Goal: Transaction & Acquisition: Purchase product/service

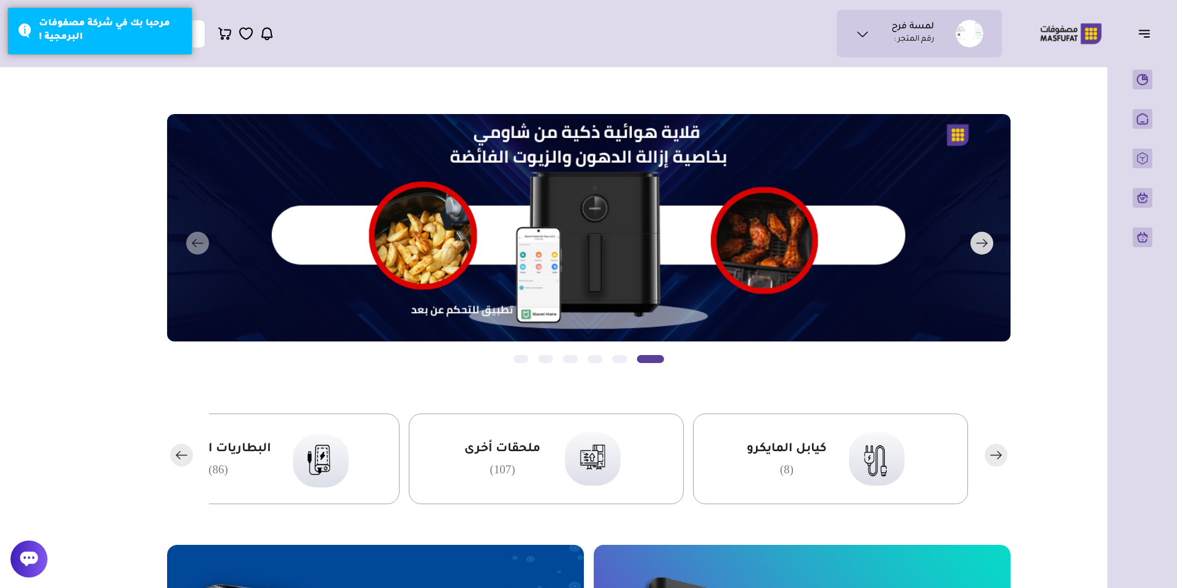
click at [978, 247] on rect "button" at bounding box center [981, 243] width 23 height 23
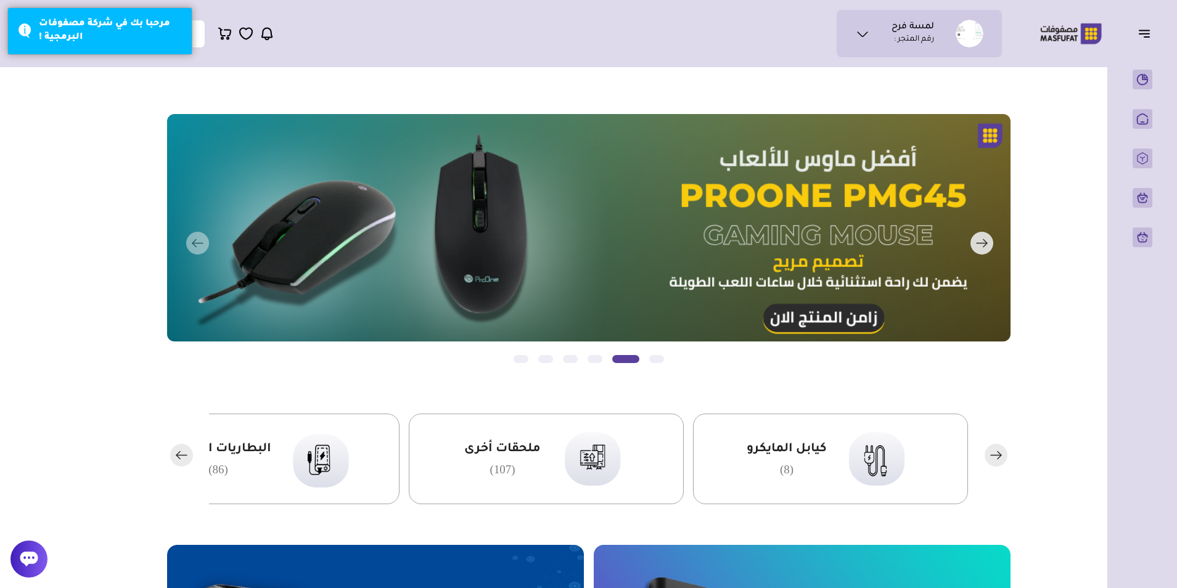
click at [202, 238] on button "التالي" at bounding box center [571, 243] width 843 height 259
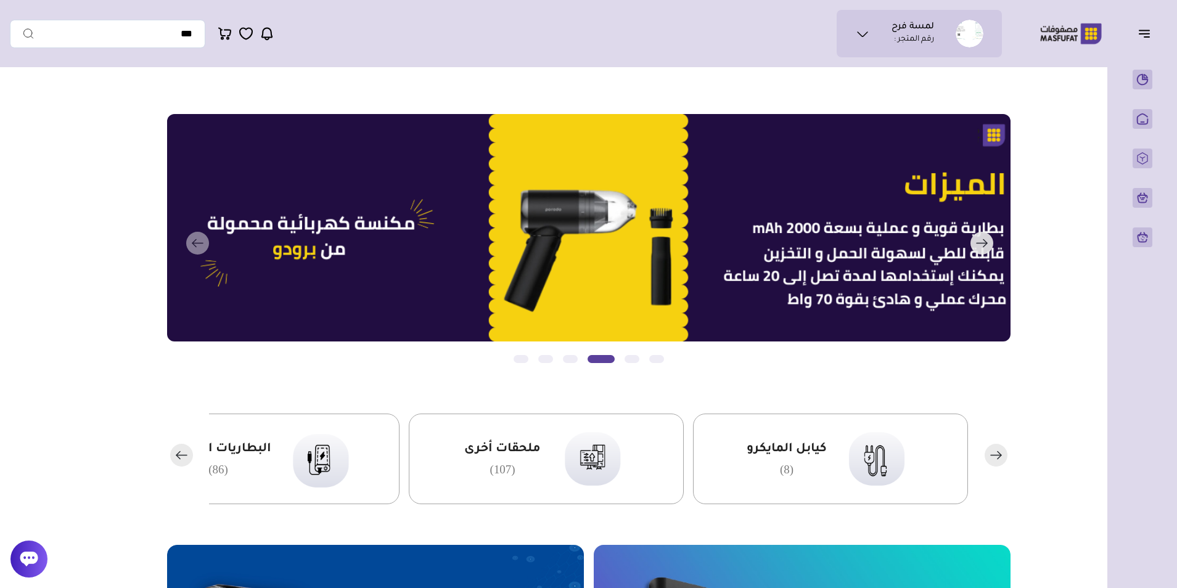
click at [202, 238] on button "التالي" at bounding box center [571, 243] width 843 height 259
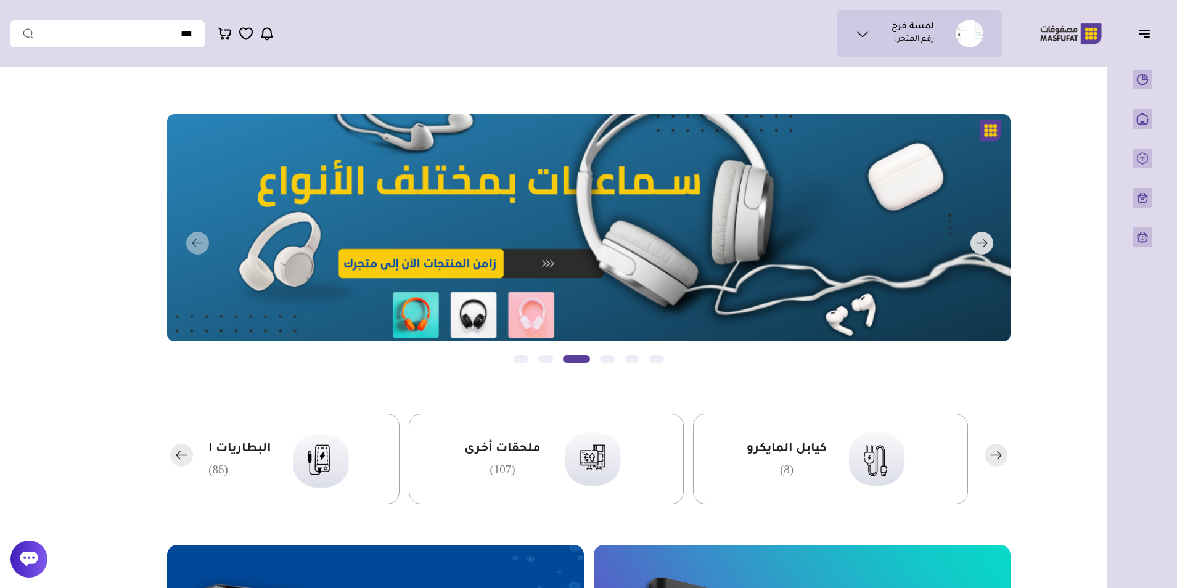
click at [983, 243] on icon "button" at bounding box center [981, 243] width 10 height 0
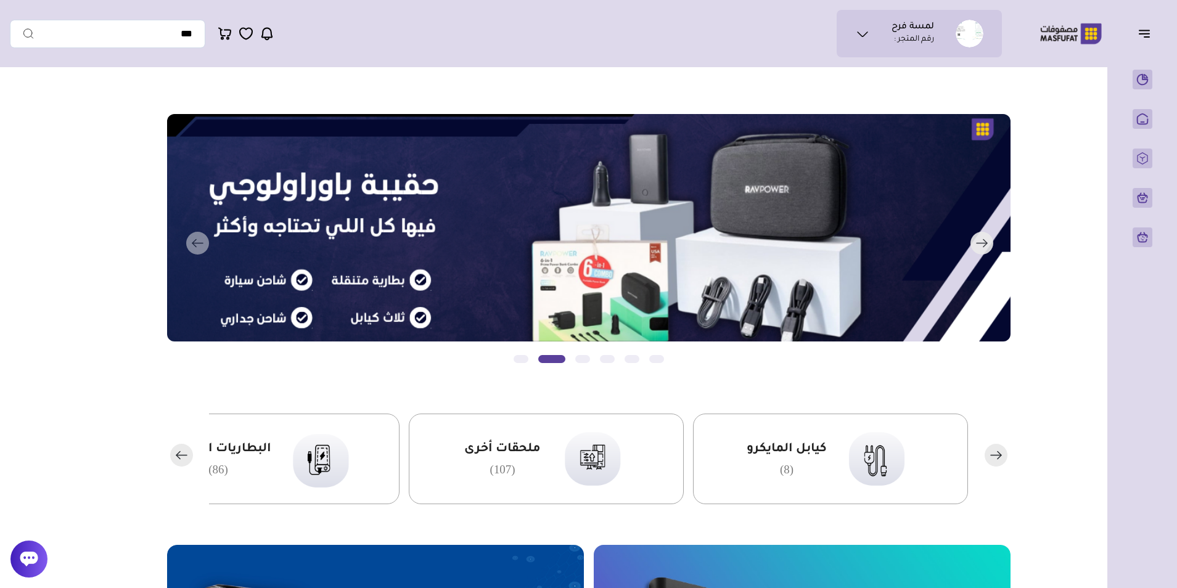
click at [981, 243] on icon "button" at bounding box center [981, 243] width 10 height 0
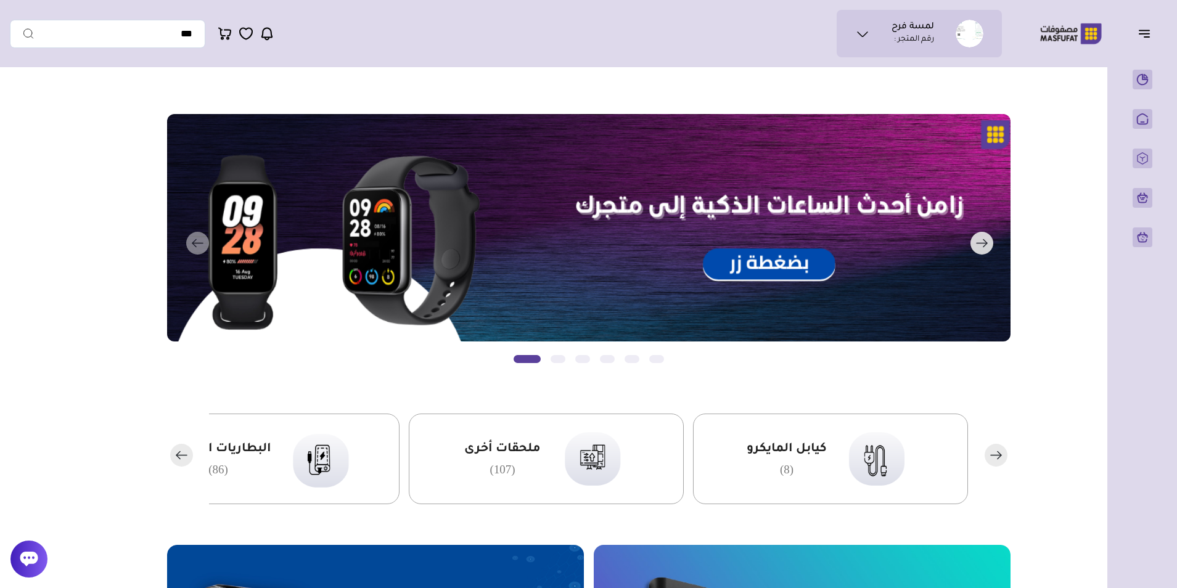
click at [981, 243] on icon "button" at bounding box center [981, 243] width 10 height 0
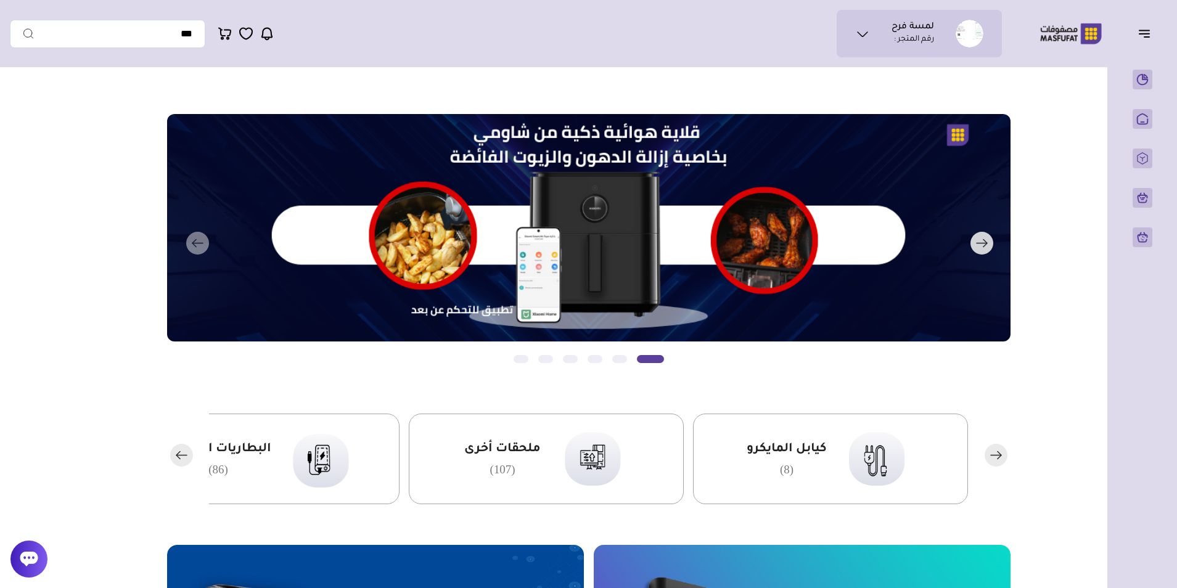
click at [423, 240] on button "التالي" at bounding box center [571, 243] width 843 height 259
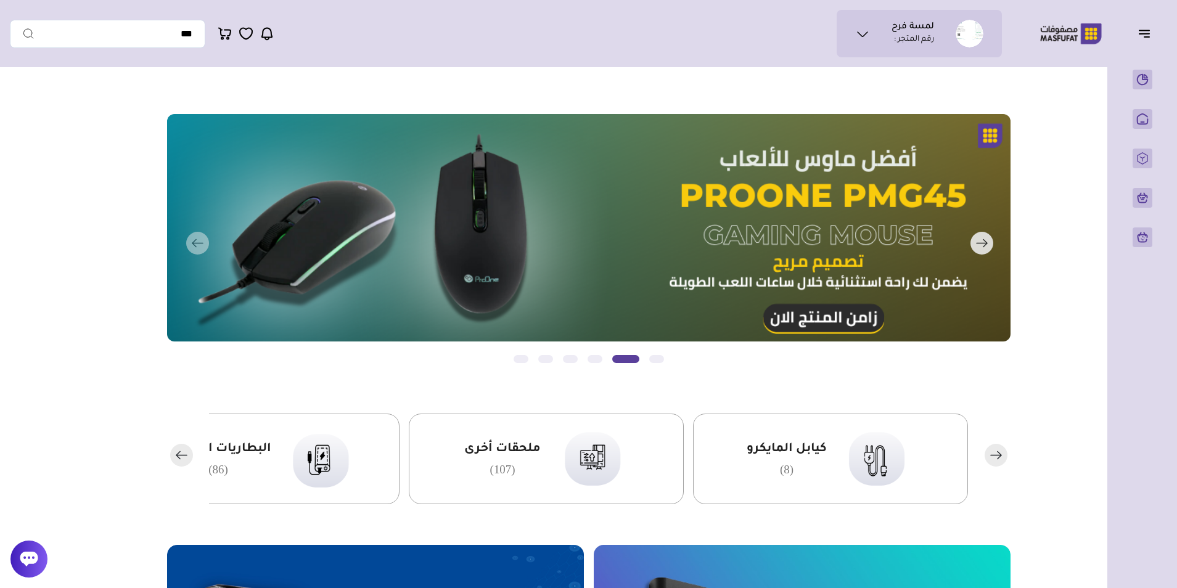
click at [982, 247] on icon "button" at bounding box center [981, 243] width 23 height 23
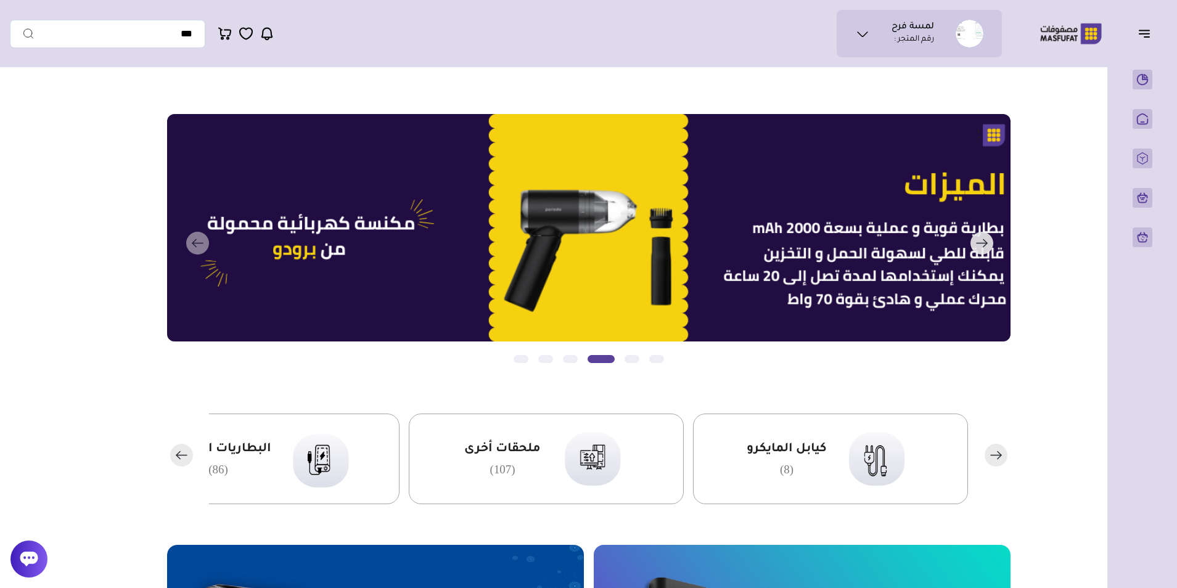
click at [193, 248] on button "التالي" at bounding box center [571, 243] width 843 height 259
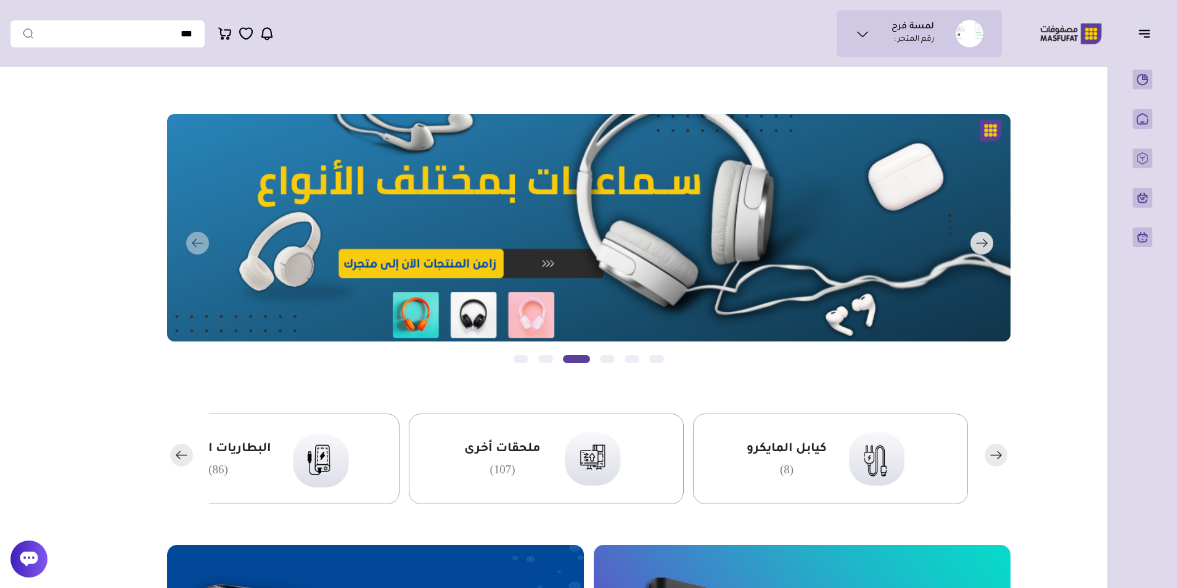
click at [193, 248] on button "التالي" at bounding box center [571, 243] width 843 height 259
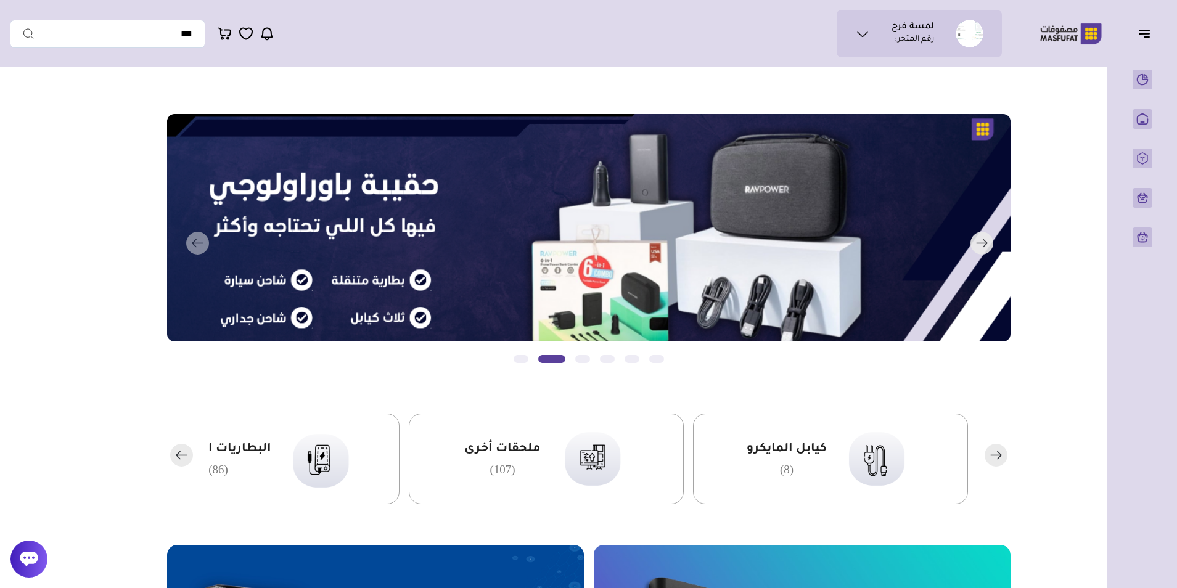
click at [194, 248] on button "التالي" at bounding box center [571, 243] width 843 height 259
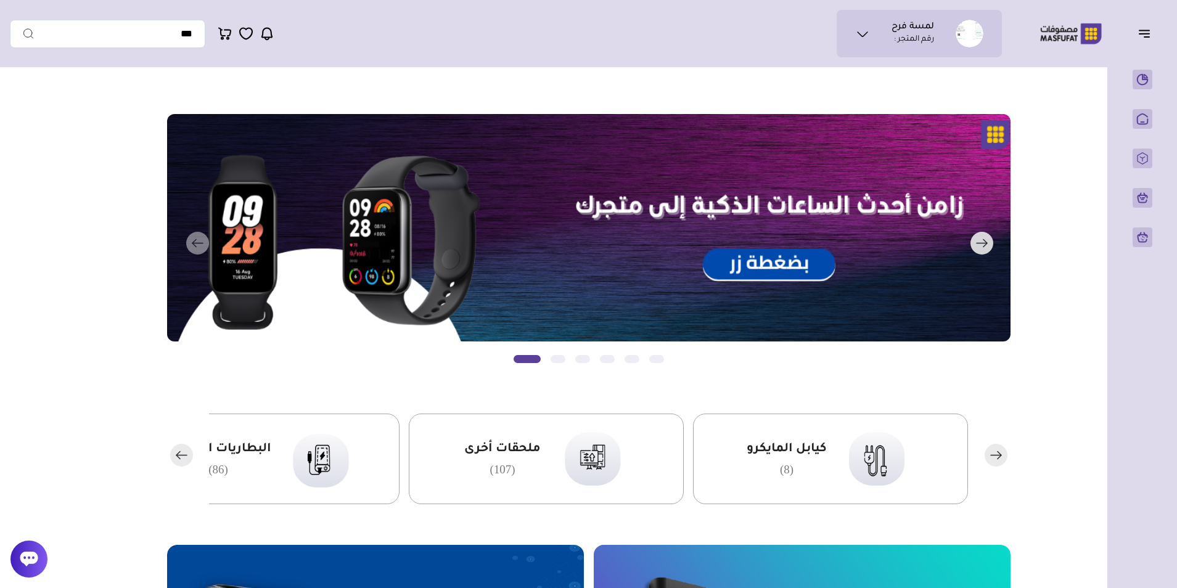
click at [206, 243] on button "التالي" at bounding box center [571, 243] width 843 height 259
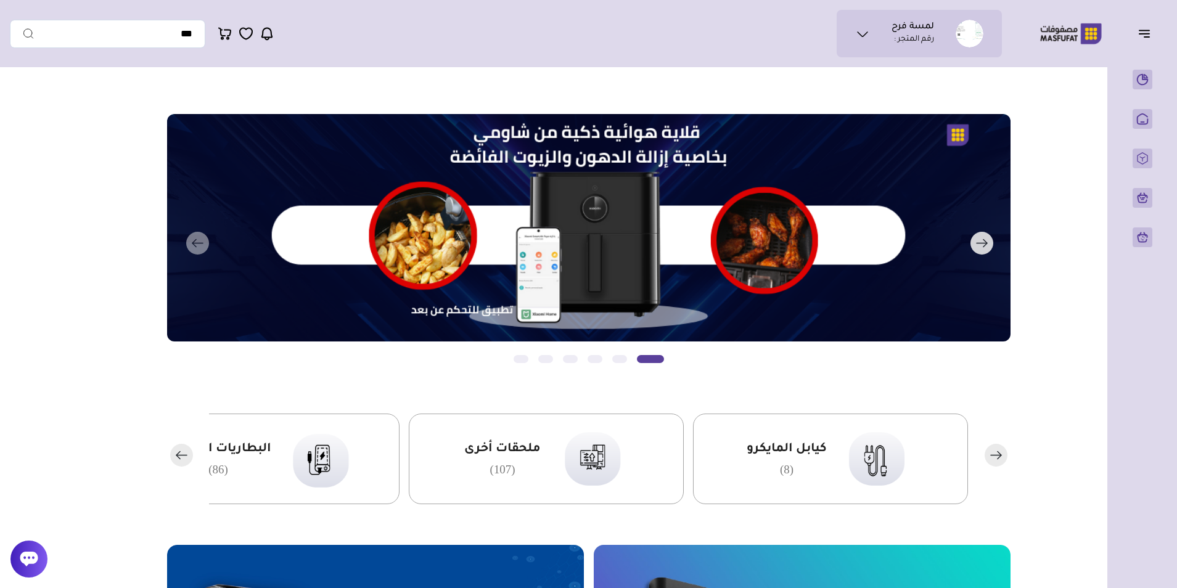
click at [465, 317] on button "التالي" at bounding box center [571, 243] width 843 height 259
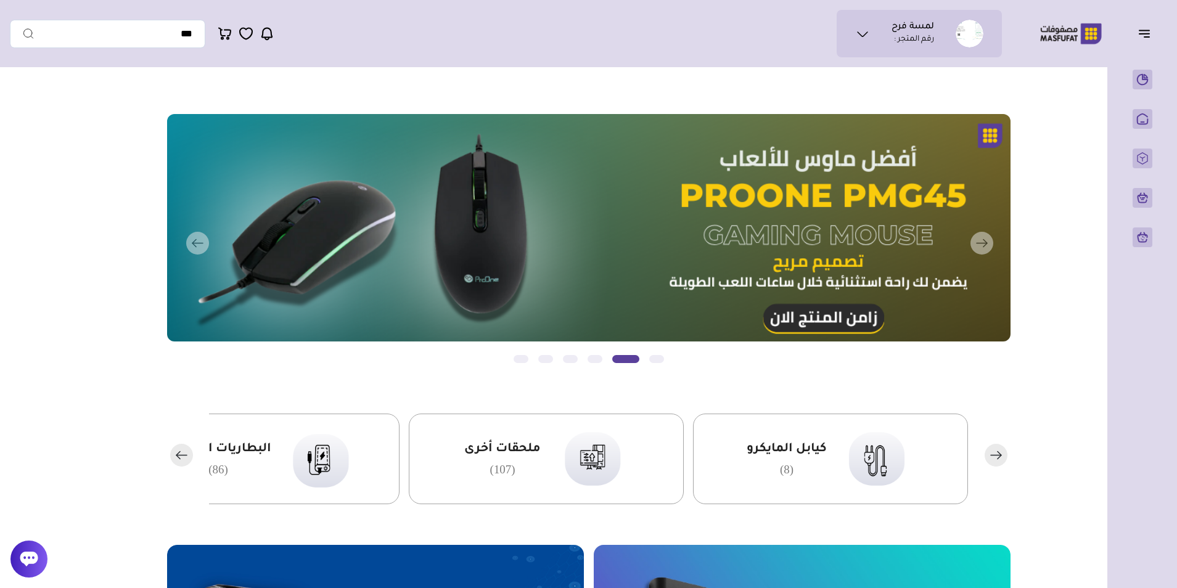
click at [190, 454] on rect "button" at bounding box center [181, 455] width 23 height 23
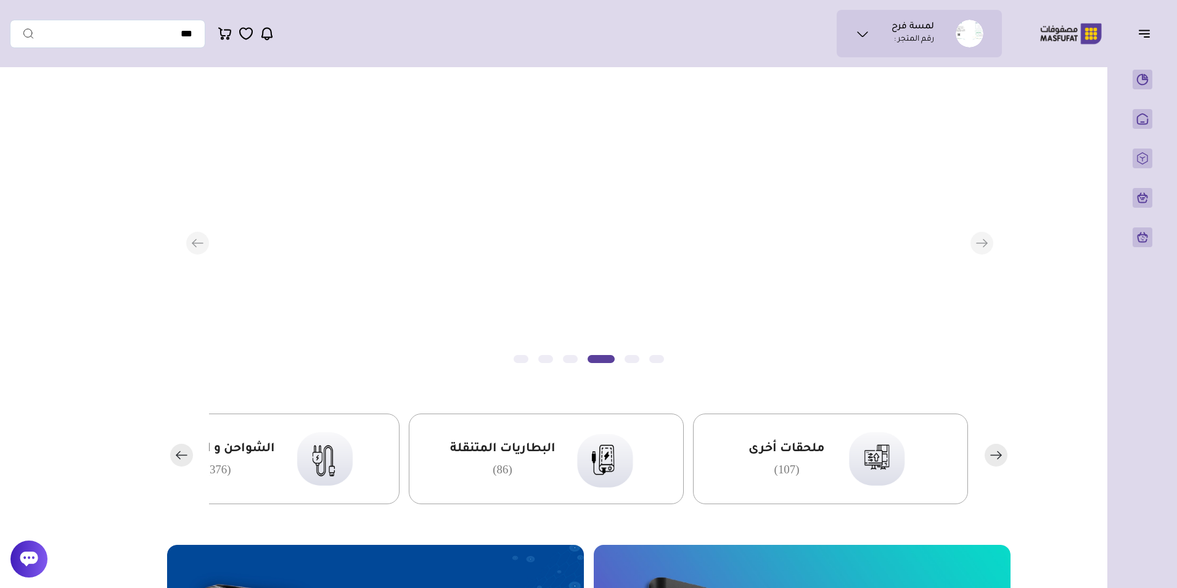
click at [190, 454] on rect "button" at bounding box center [181, 455] width 23 height 23
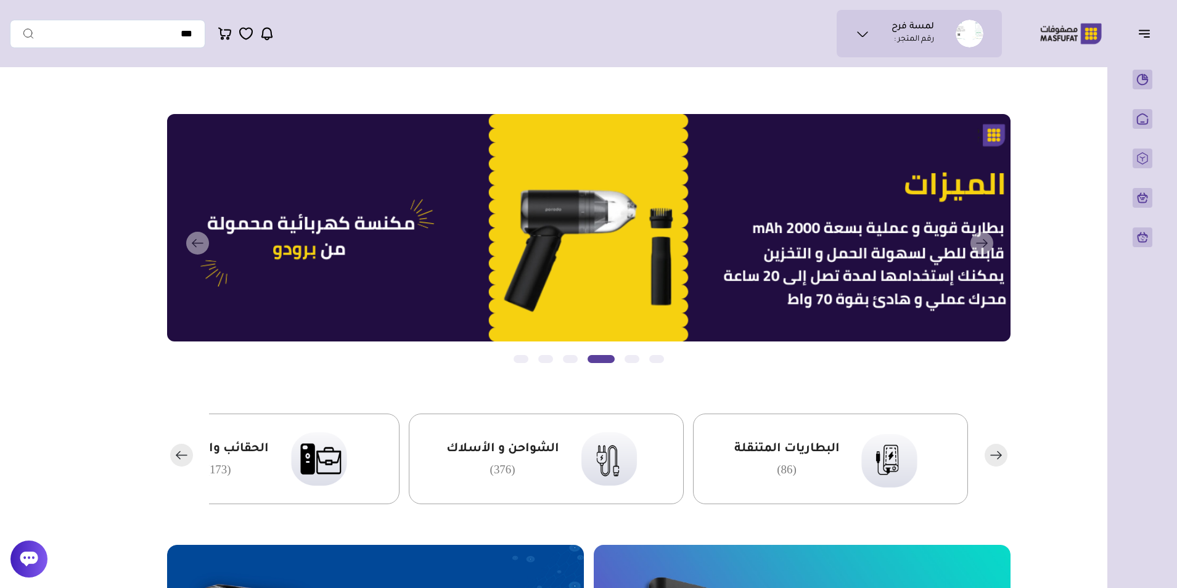
click at [190, 454] on rect "button" at bounding box center [181, 455] width 23 height 23
click at [191, 454] on rect "button" at bounding box center [181, 455] width 23 height 23
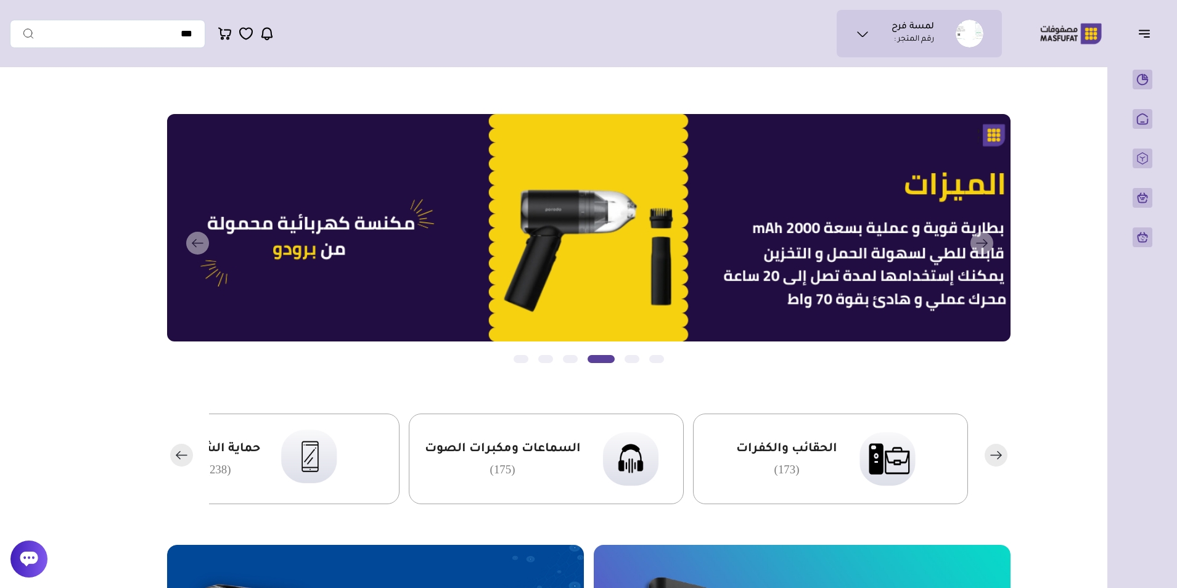
click at [191, 454] on rect "button" at bounding box center [181, 455] width 23 height 23
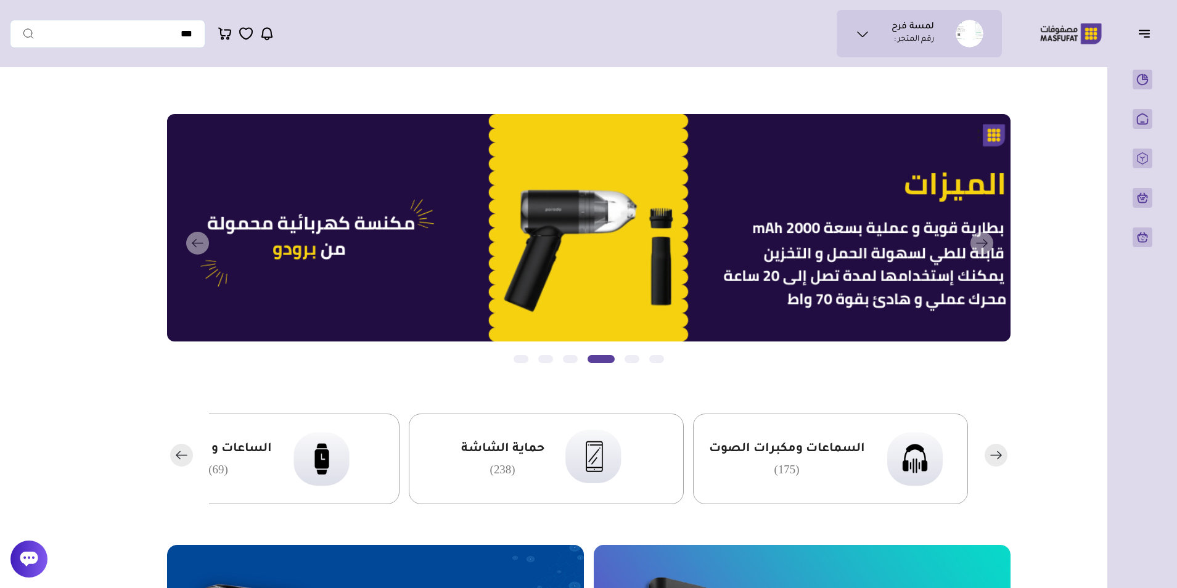
click at [191, 454] on rect "button" at bounding box center [181, 455] width 23 height 23
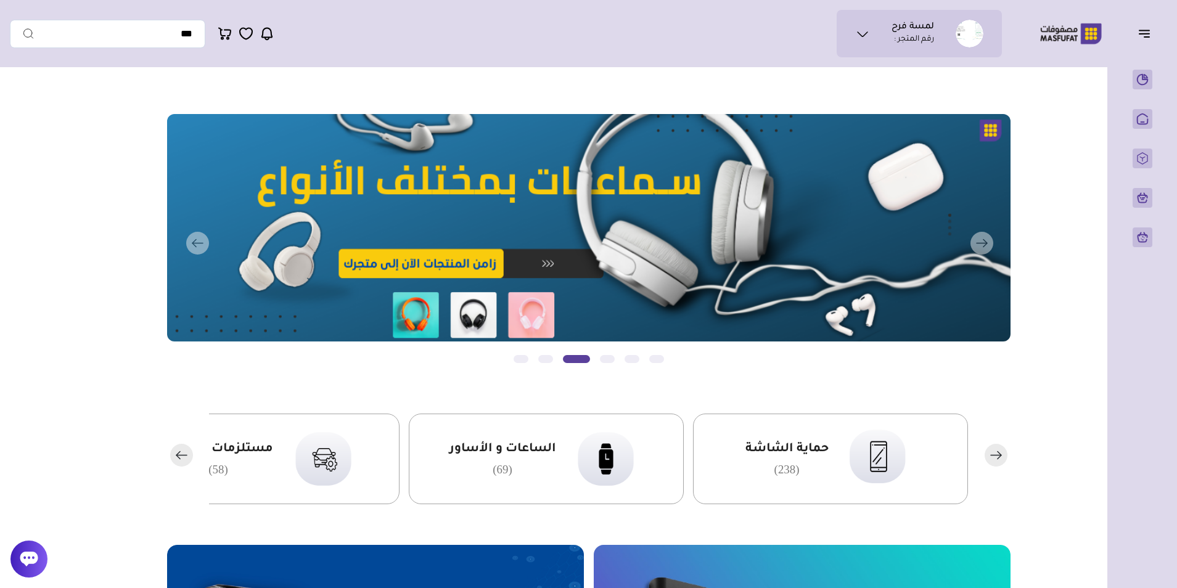
click at [181, 454] on rect "button" at bounding box center [181, 455] width 23 height 23
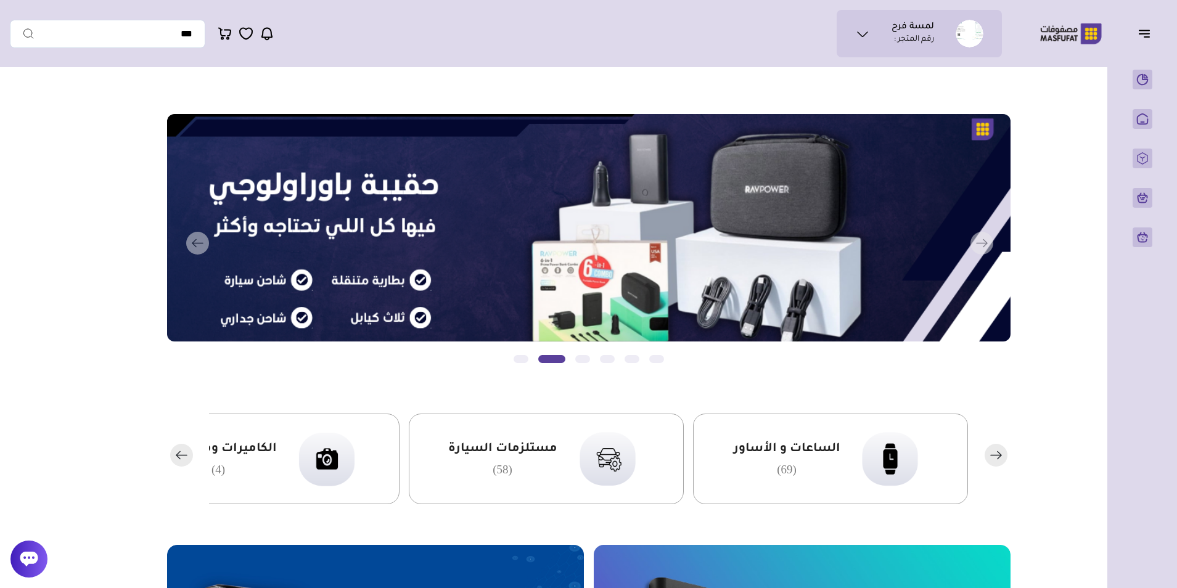
click at [181, 454] on rect "button" at bounding box center [181, 455] width 23 height 23
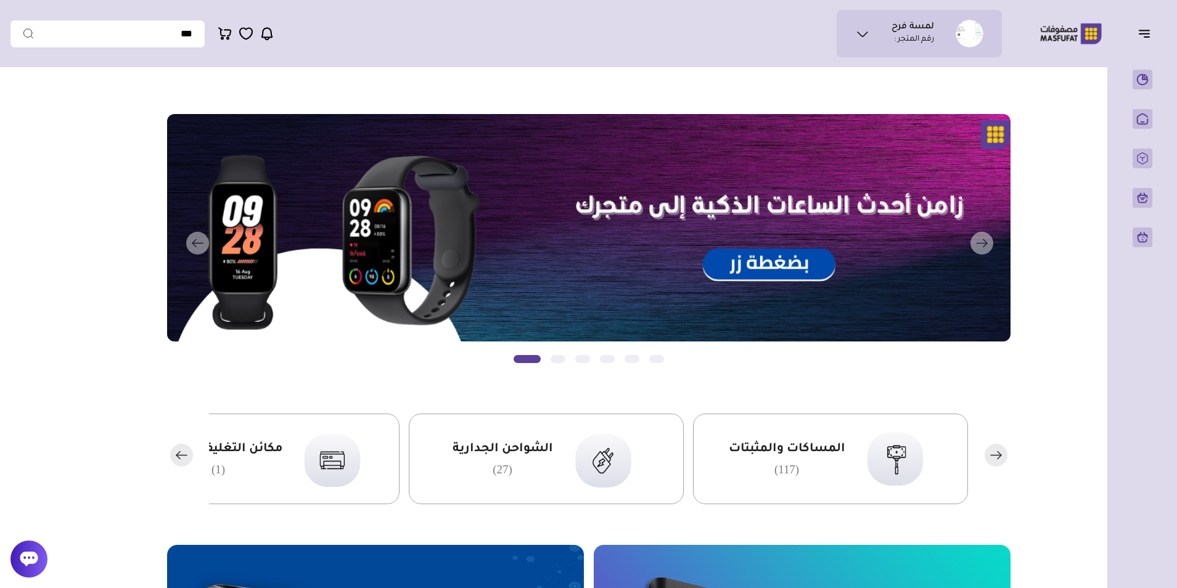
click at [181, 454] on rect "button" at bounding box center [181, 455] width 23 height 23
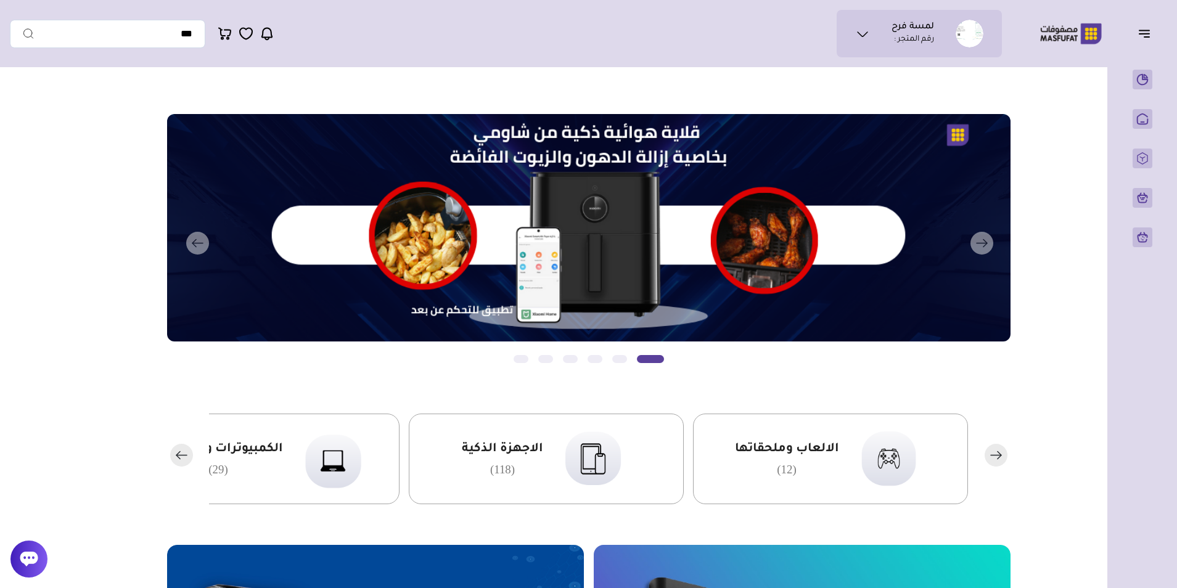
click at [181, 454] on rect "button" at bounding box center [181, 455] width 23 height 23
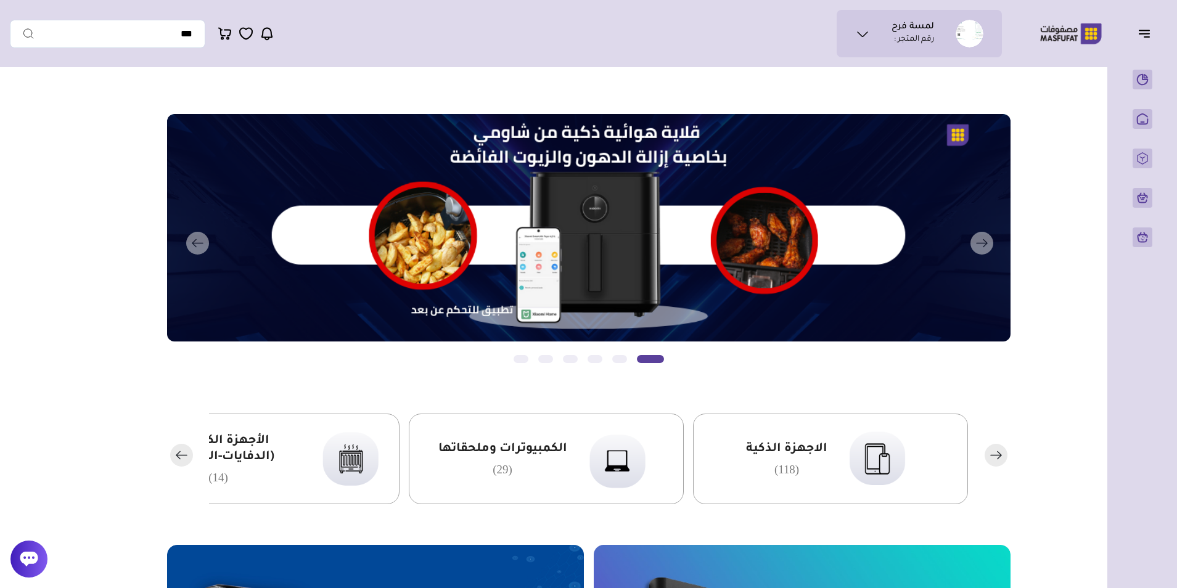
click at [181, 454] on rect "button" at bounding box center [181, 455] width 23 height 23
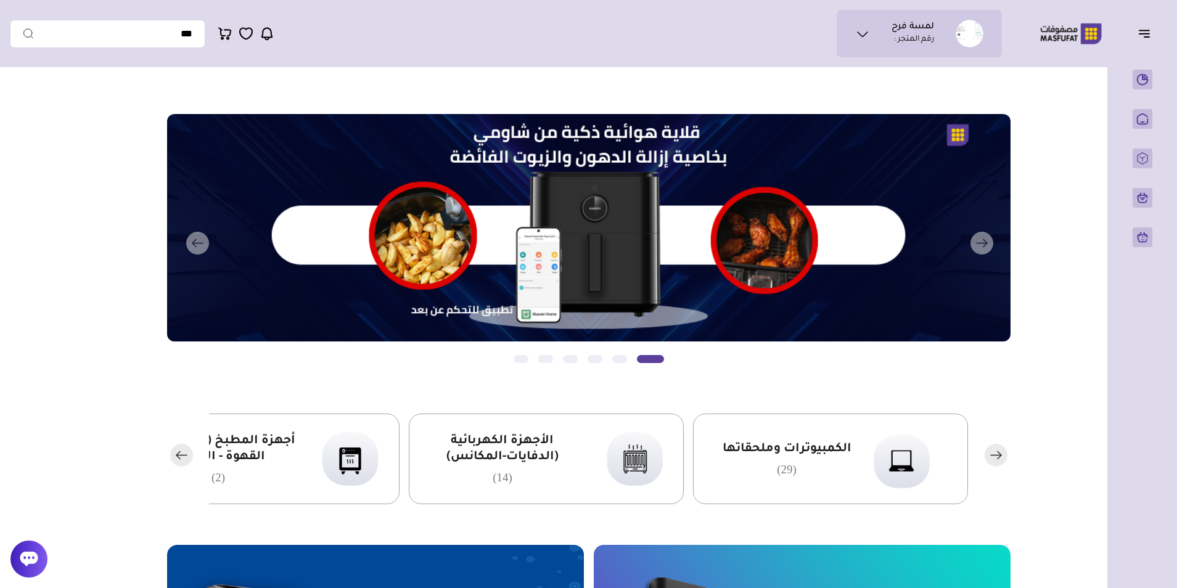
click at [181, 454] on rect "button" at bounding box center [181, 455] width 23 height 23
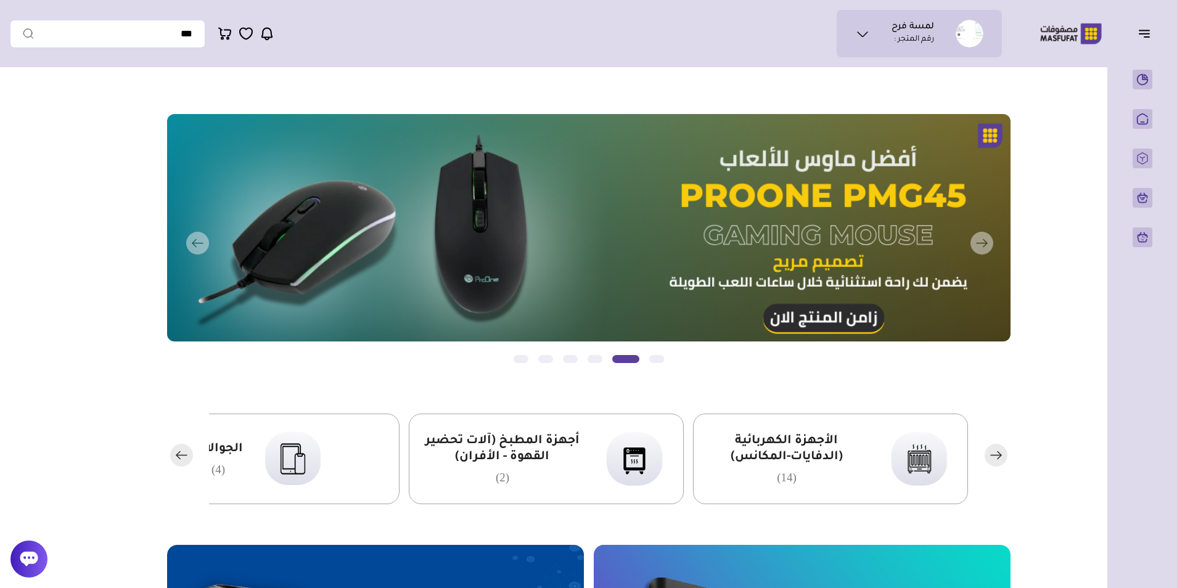
click at [523, 446] on span "أجهزة المطبخ (آلات تحضير القهوة - الأفران)" at bounding box center [503, 449] width 162 height 32
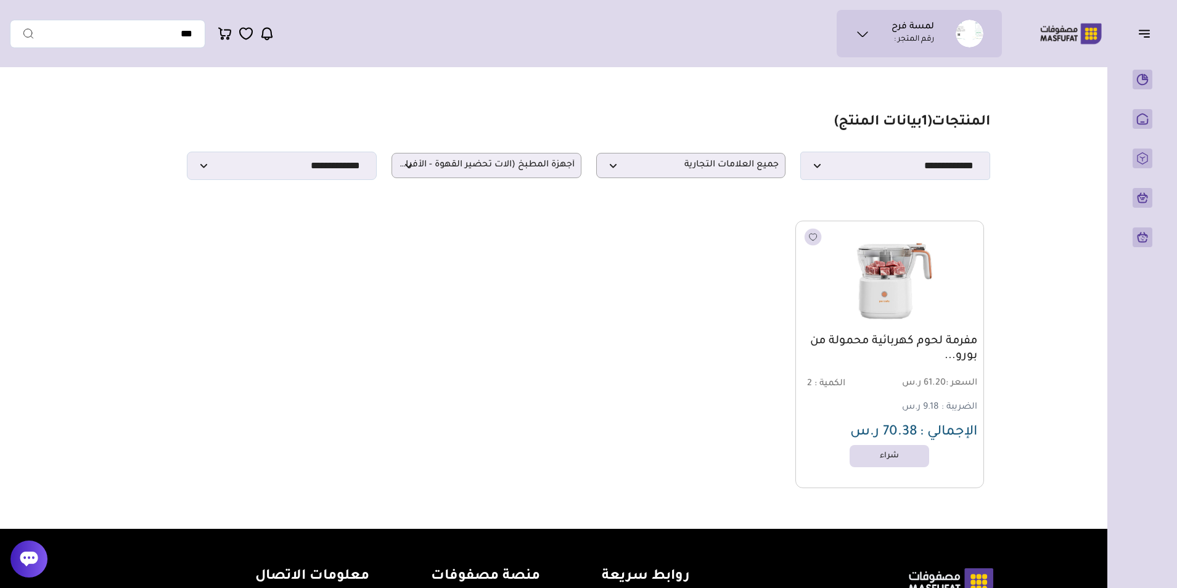
click at [919, 355] on link "مفرمة لحوم كهربائية محمولة من بورو..." at bounding box center [889, 349] width 175 height 30
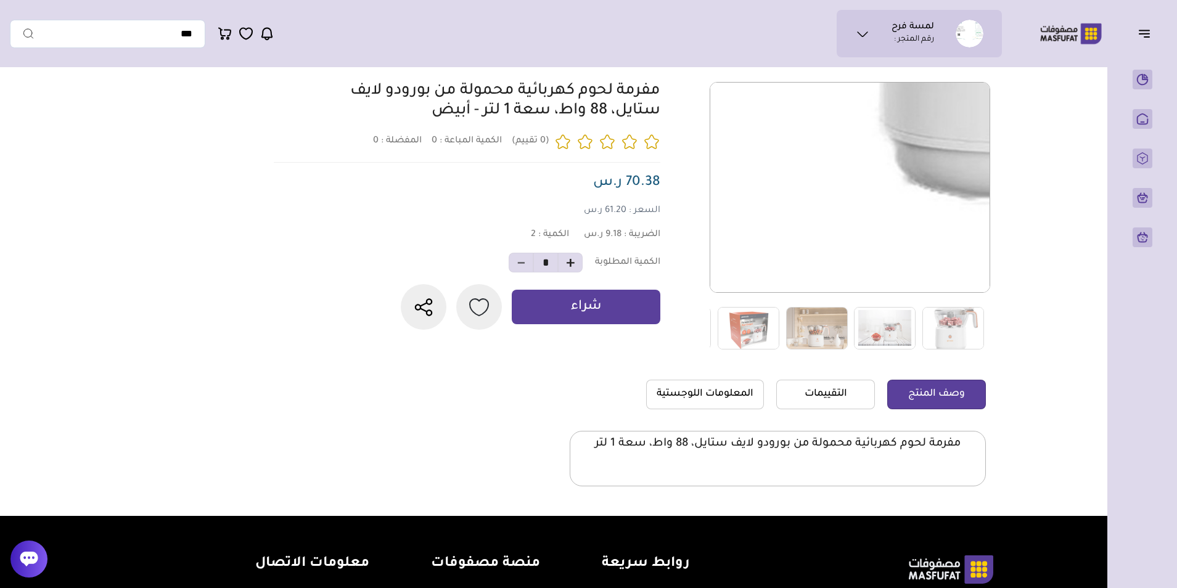
scroll to position [185, 0]
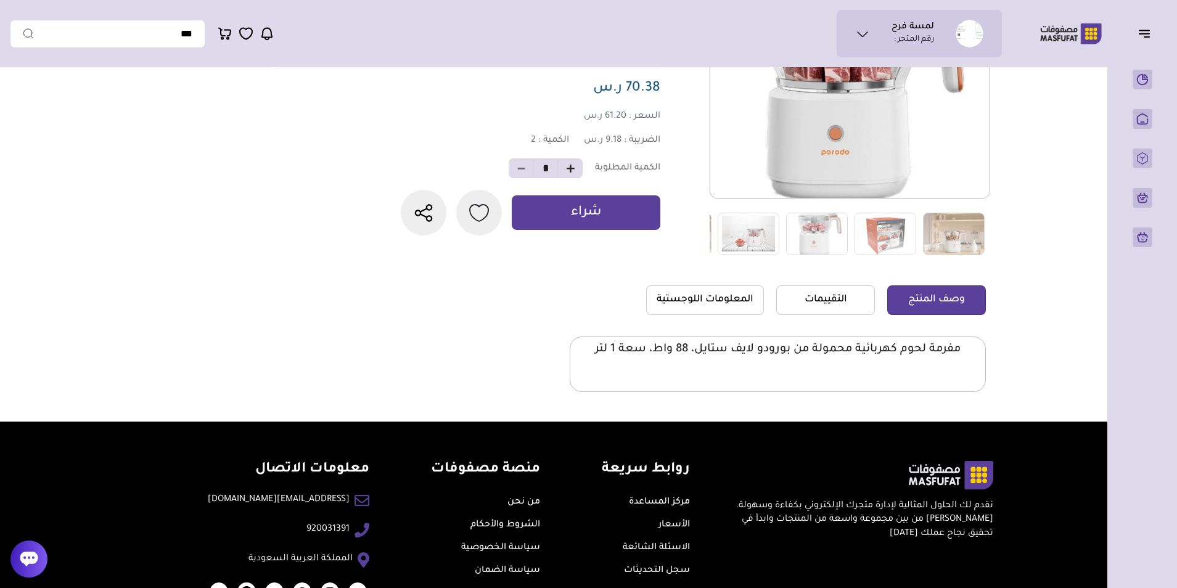
drag, startPoint x: 961, startPoint y: 351, endPoint x: 555, endPoint y: 351, distance: 406.2
click at [555, 351] on section at bounding box center [637, 205] width 698 height 434
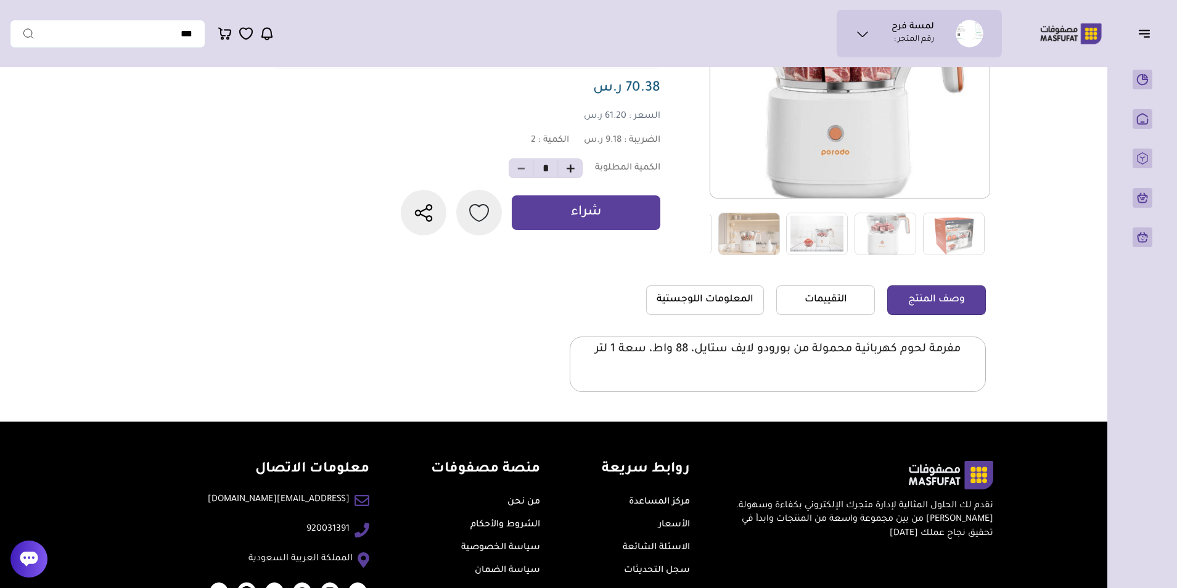
drag, startPoint x: 555, startPoint y: 351, endPoint x: 453, endPoint y: 379, distance: 105.4
click at [453, 379] on section at bounding box center [637, 205] width 698 height 434
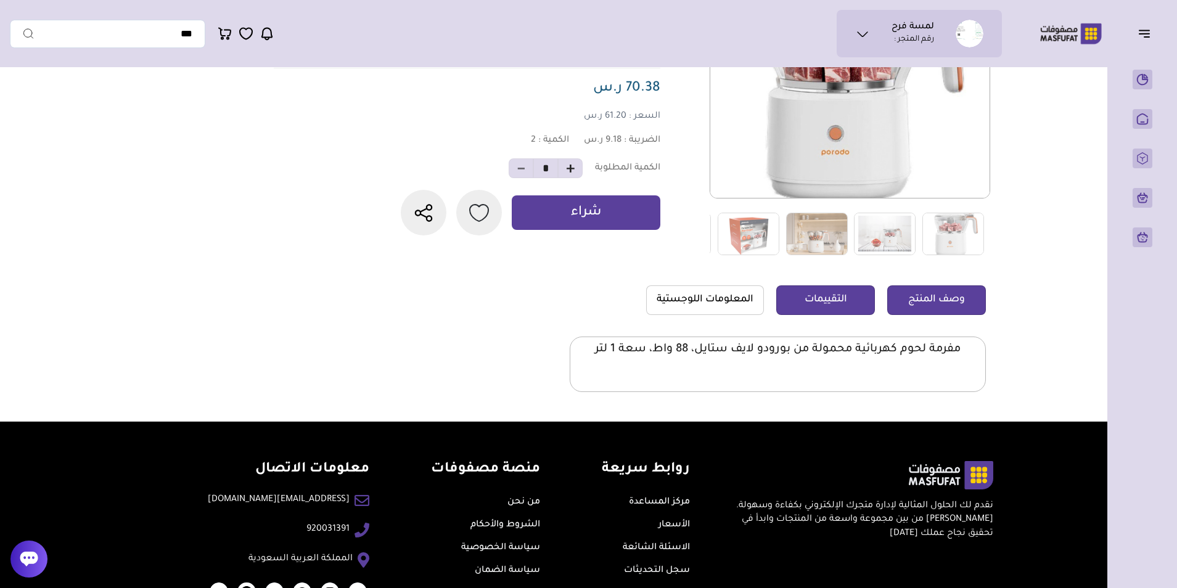
click at [808, 306] on link "التقييمات" at bounding box center [825, 300] width 99 height 30
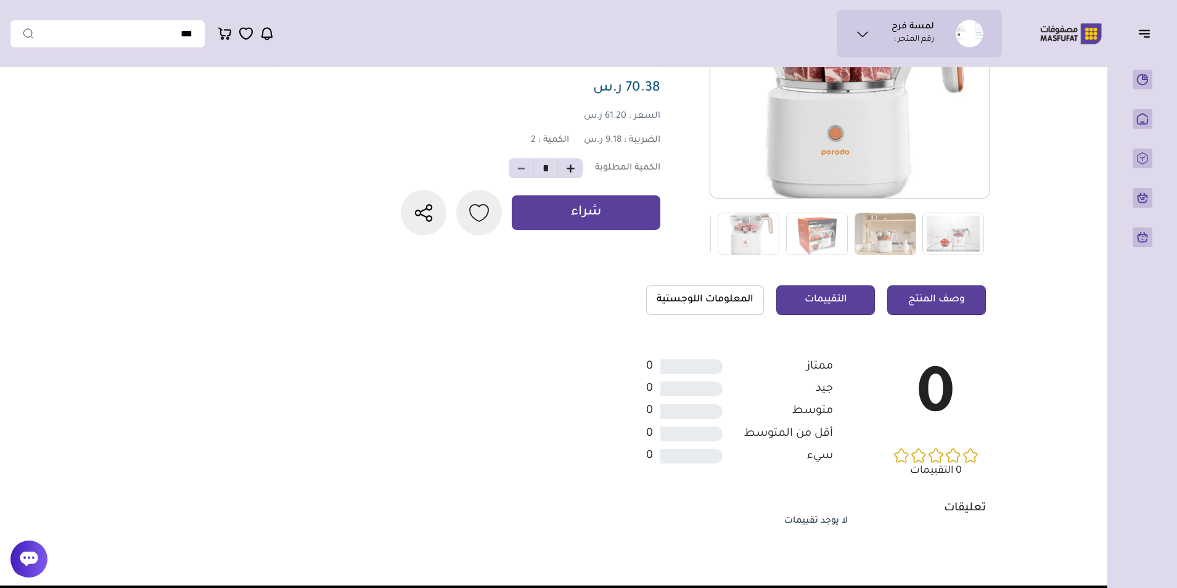
click at [925, 308] on link "وصف المنتج" at bounding box center [936, 300] width 99 height 30
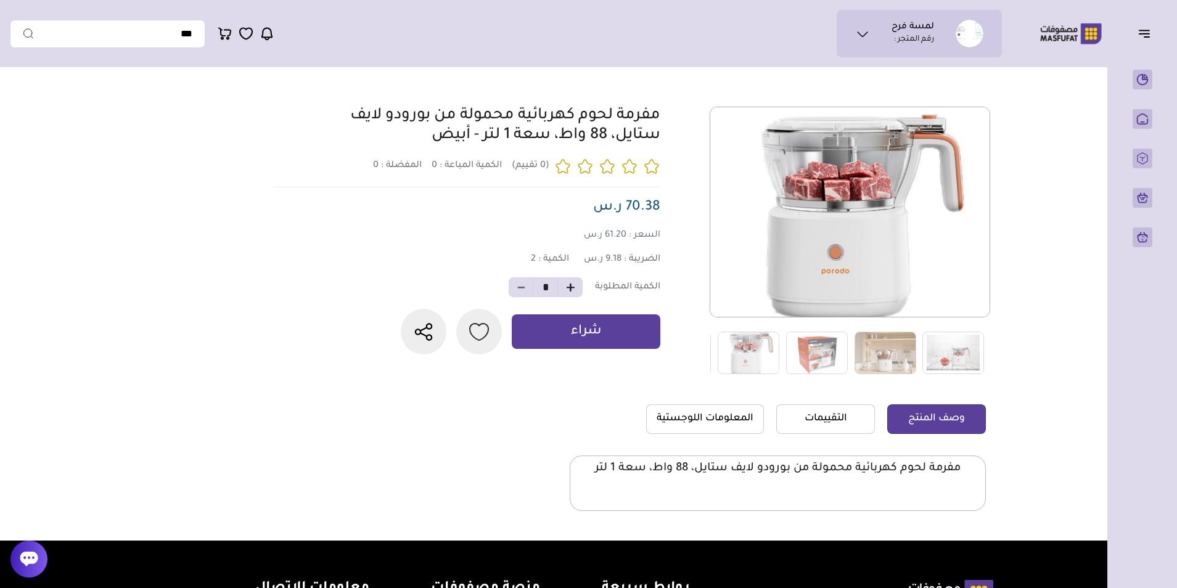
scroll to position [62, 0]
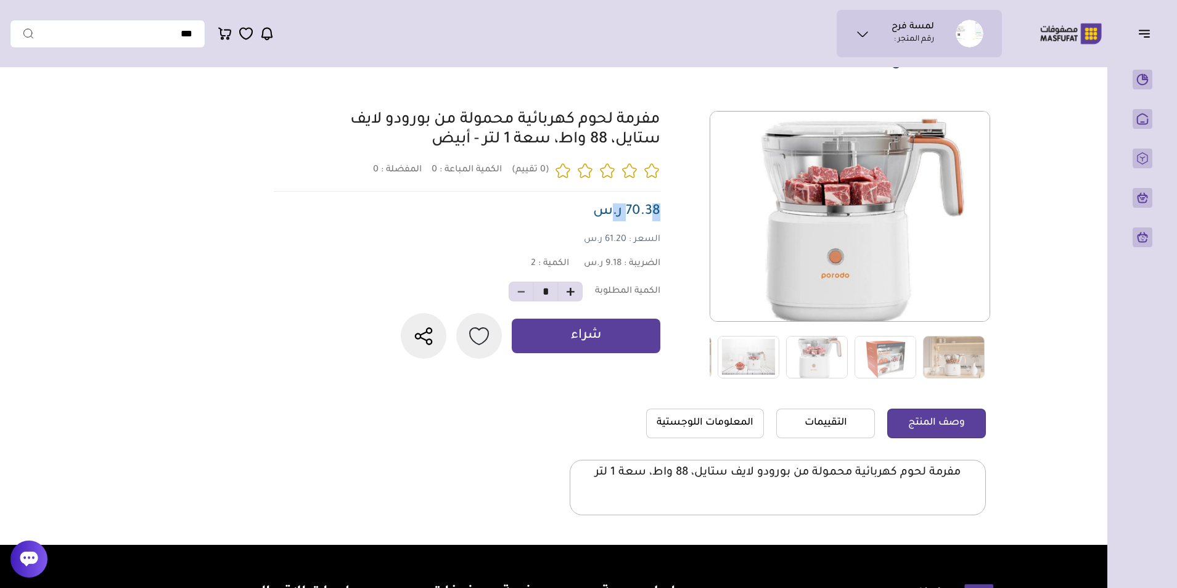
drag, startPoint x: 654, startPoint y: 213, endPoint x: 609, endPoint y: 225, distance: 46.5
click at [609, 219] on span "70.38 ر.س" at bounding box center [626, 212] width 67 height 15
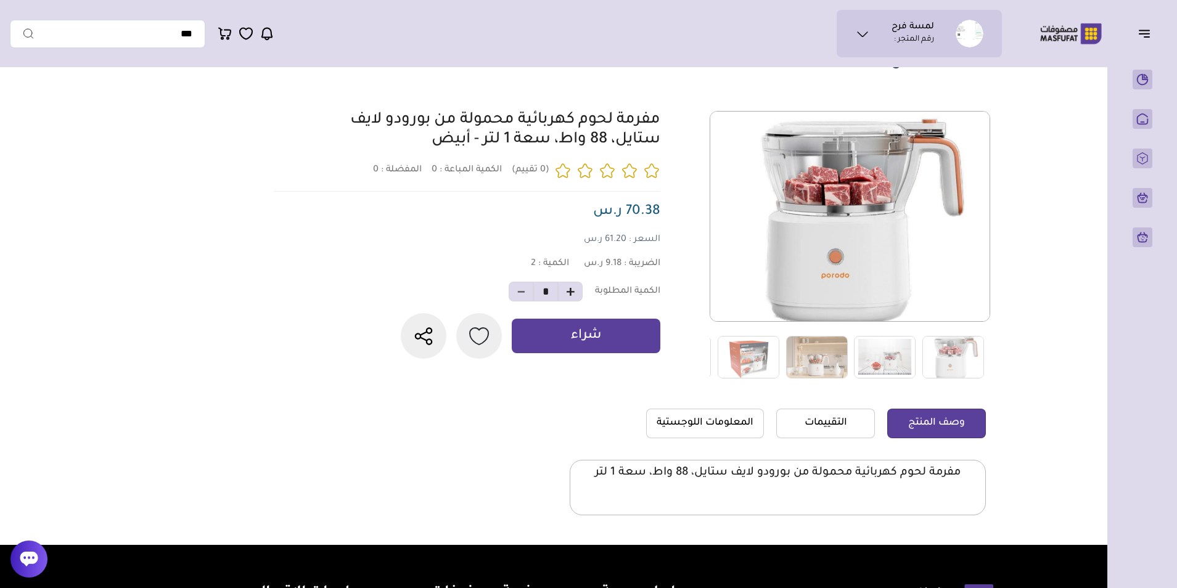
click at [560, 218] on div "مفرمة لحوم كهربائية محمولة من بورودو لايف ستايل، 88 واط، سعة 1 لتر - أبيض 0 الم…" at bounding box center [463, 235] width 394 height 248
click at [896, 358] on img at bounding box center [885, 357] width 62 height 43
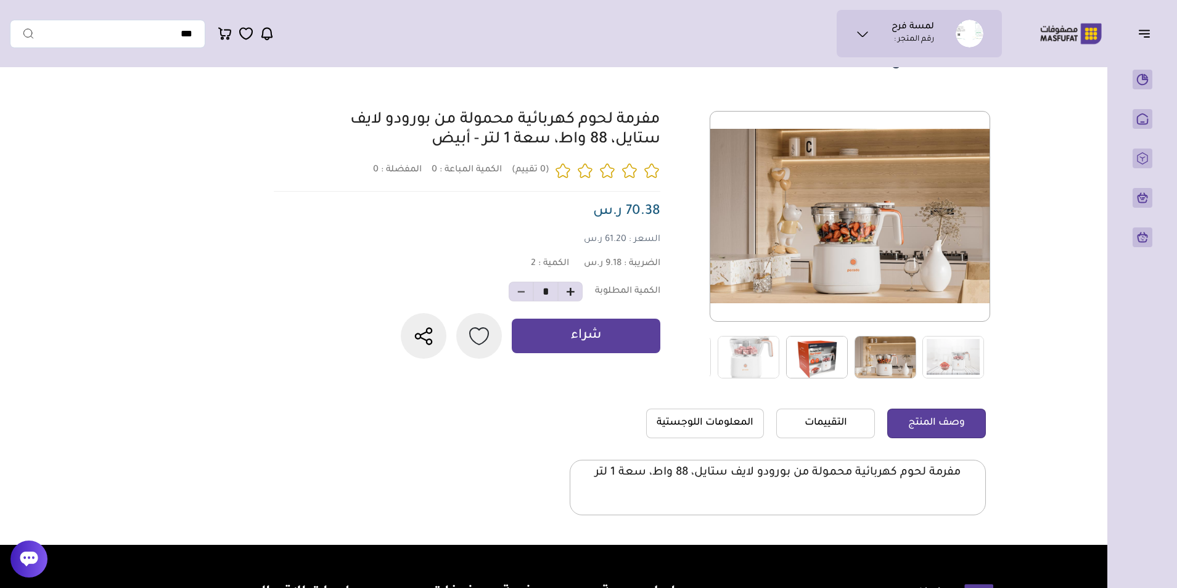
click at [810, 364] on img at bounding box center [817, 357] width 62 height 43
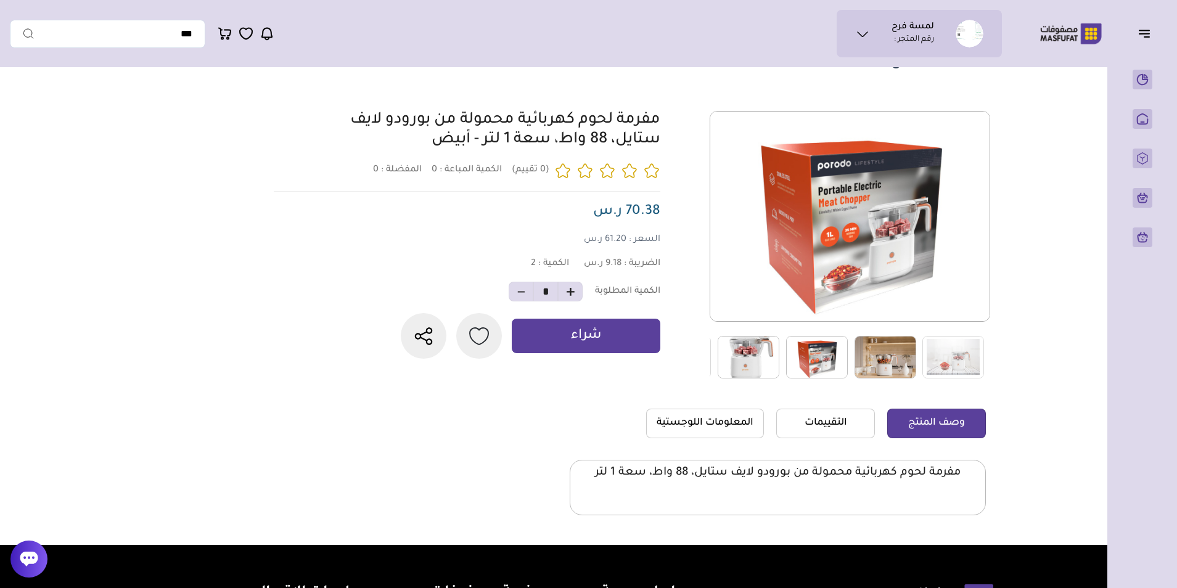
click at [767, 367] on img at bounding box center [749, 357] width 62 height 43
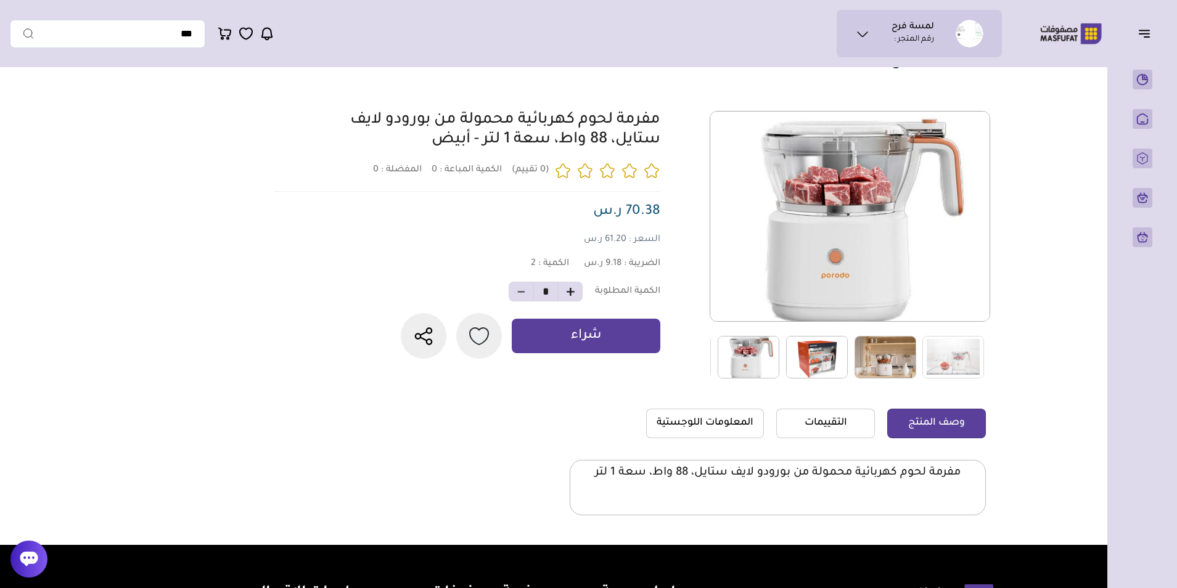
click at [807, 372] on img at bounding box center [817, 357] width 62 height 43
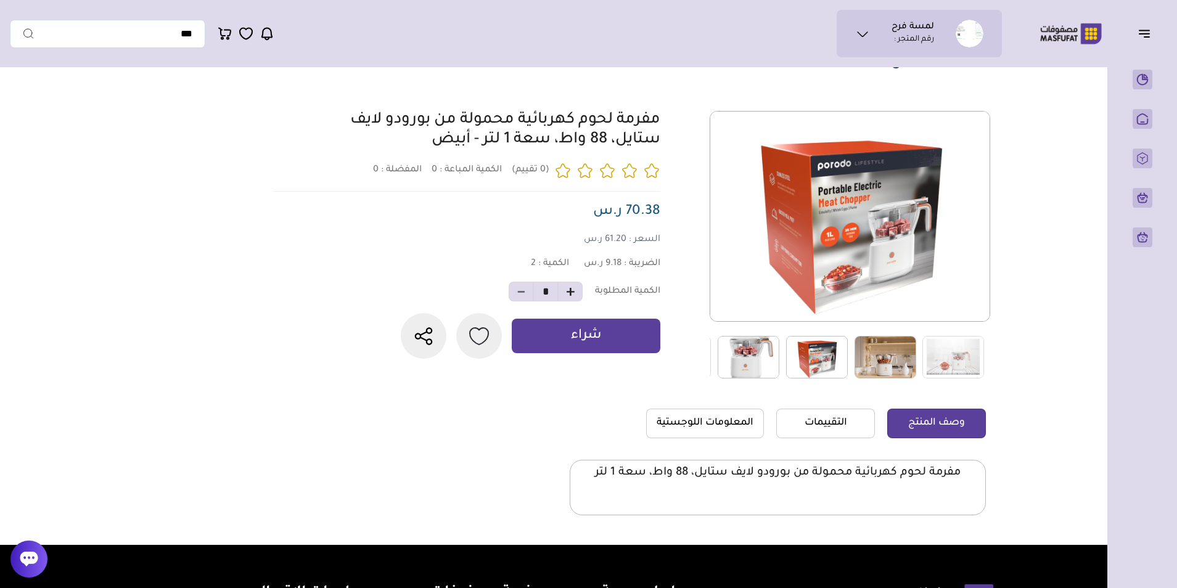
click at [877, 356] on img at bounding box center [885, 357] width 62 height 43
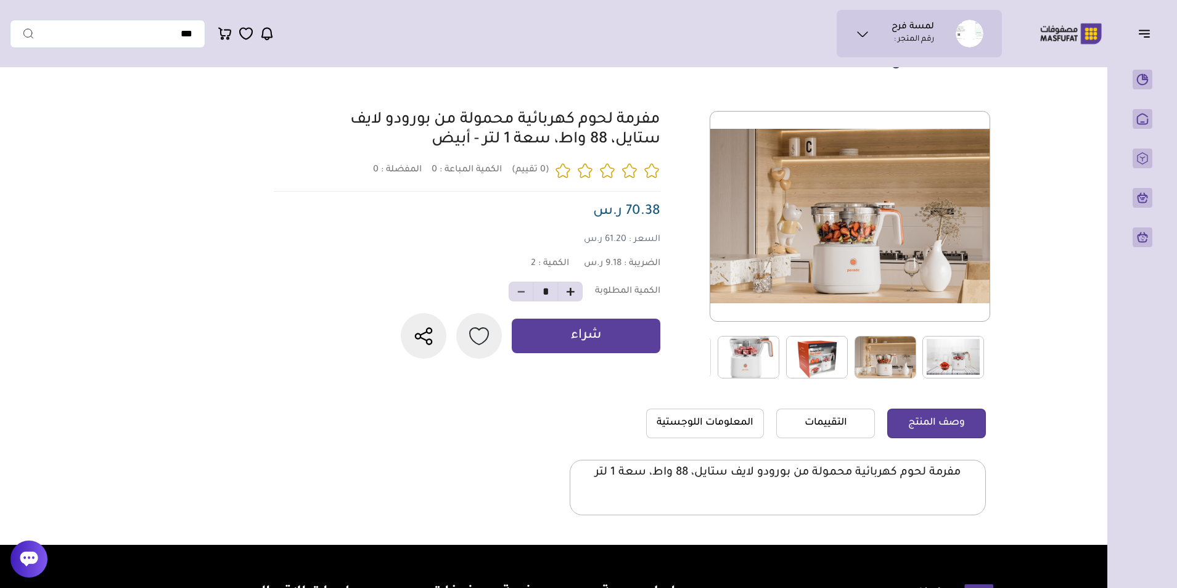
click at [934, 356] on img at bounding box center [953, 357] width 62 height 43
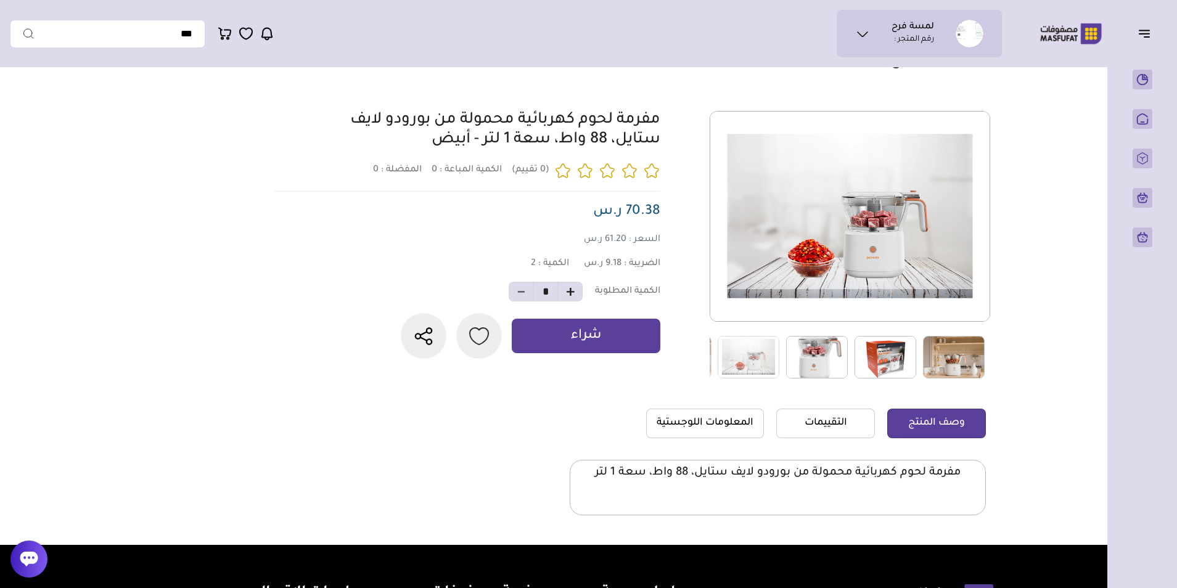
click at [928, 351] on img at bounding box center [954, 357] width 62 height 43
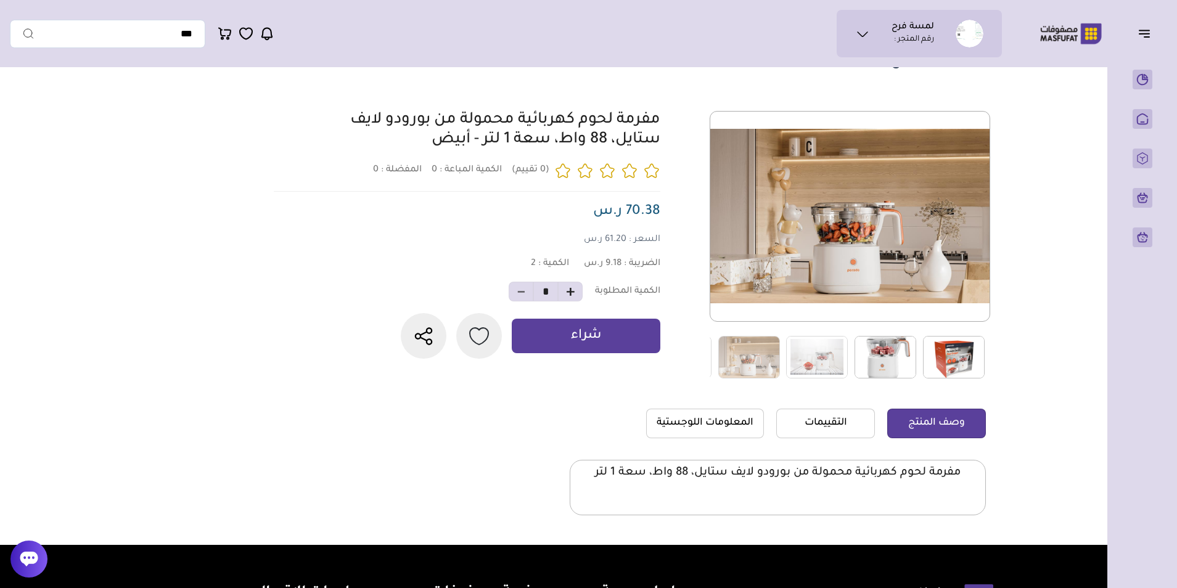
click at [878, 366] on img at bounding box center [885, 357] width 62 height 43
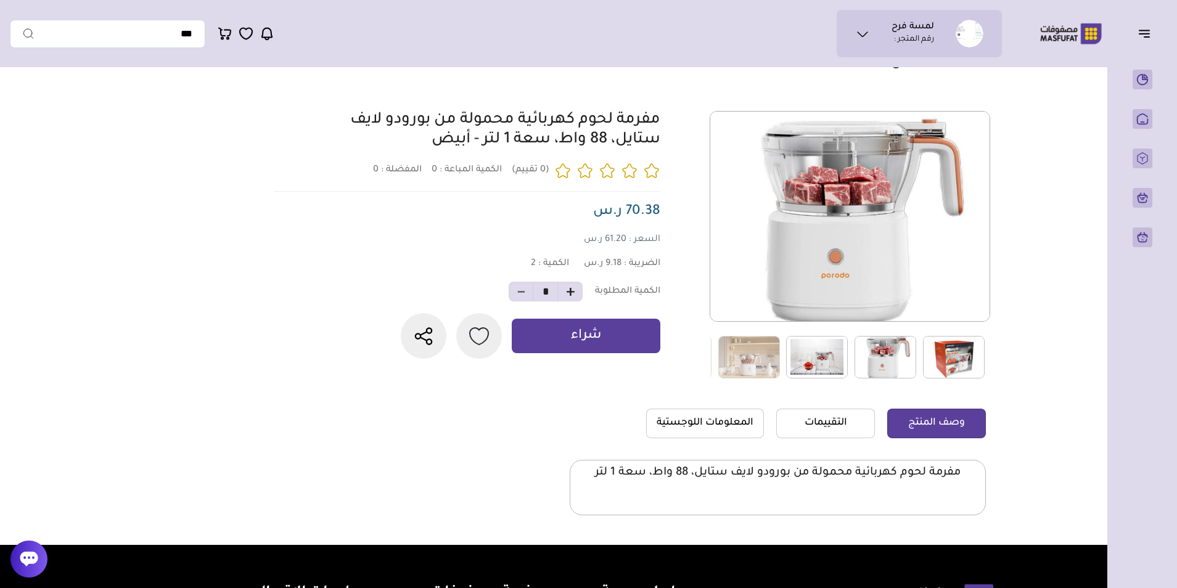
click at [829, 357] on img at bounding box center [817, 357] width 62 height 43
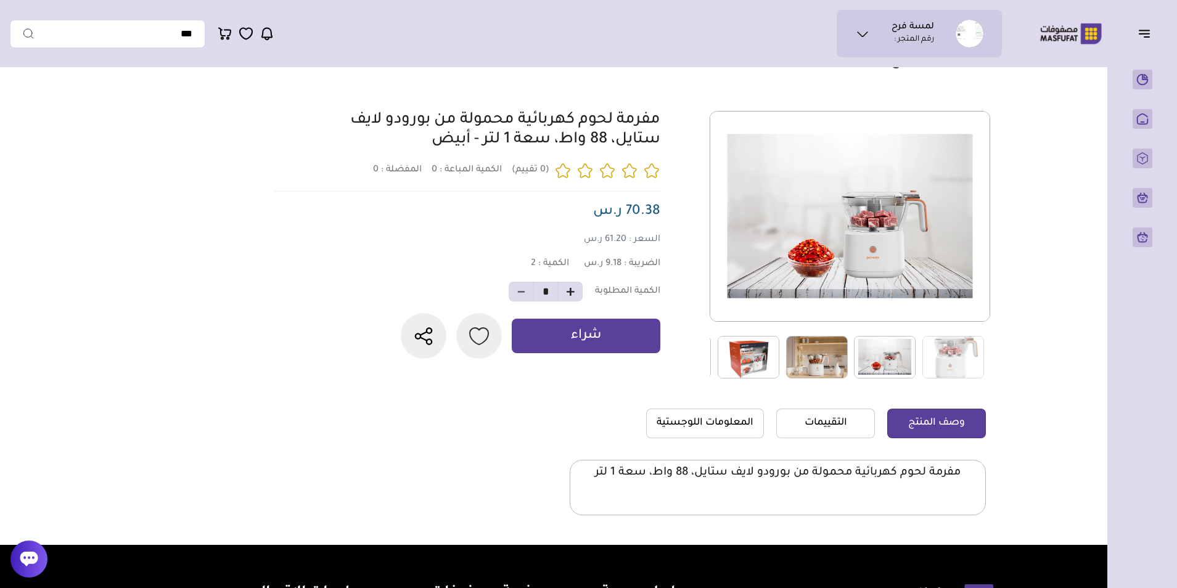
click at [805, 362] on img at bounding box center [817, 357] width 62 height 43
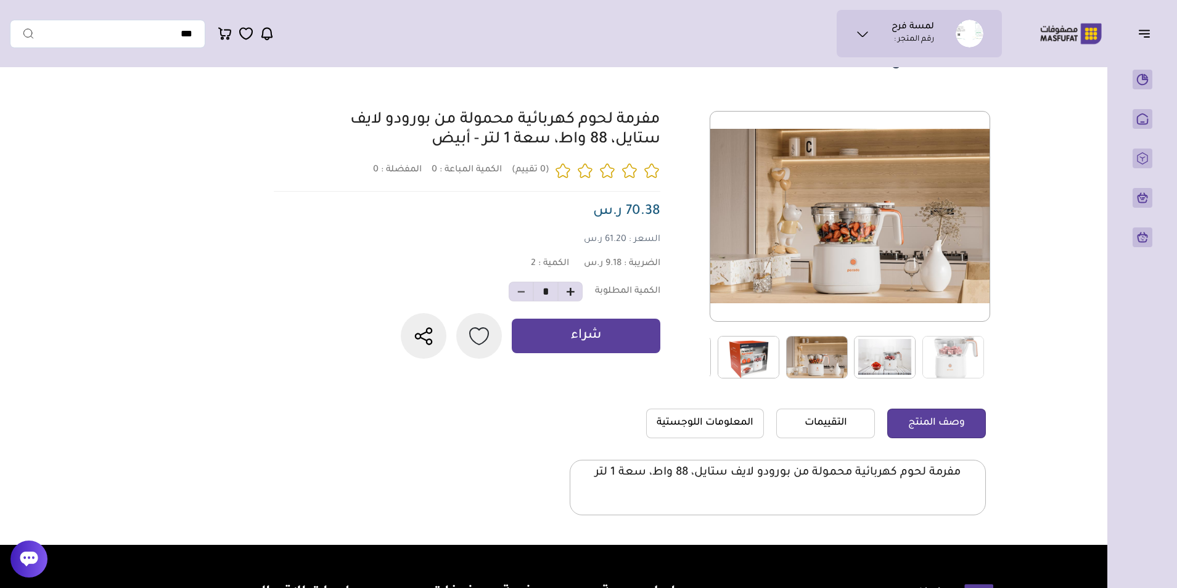
click at [763, 366] on img at bounding box center [749, 357] width 62 height 43
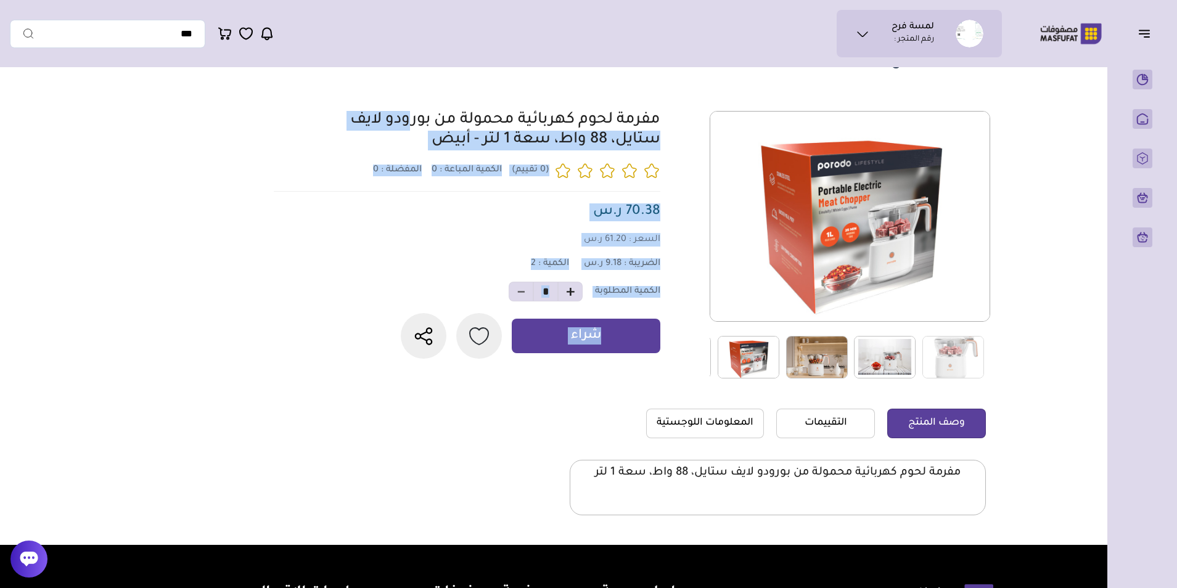
drag, startPoint x: 666, startPoint y: 97, endPoint x: 397, endPoint y: 333, distance: 358.1
click at [397, 333] on section "تفاصيل المنتج 0 المفضلة : 0" at bounding box center [549, 278] width 888 height 533
drag, startPoint x: 397, startPoint y: 333, endPoint x: 274, endPoint y: 478, distance: 189.7
click at [261, 494] on section "تفاصيل المنتج 0 المفضلة : 0" at bounding box center [549, 278] width 888 height 533
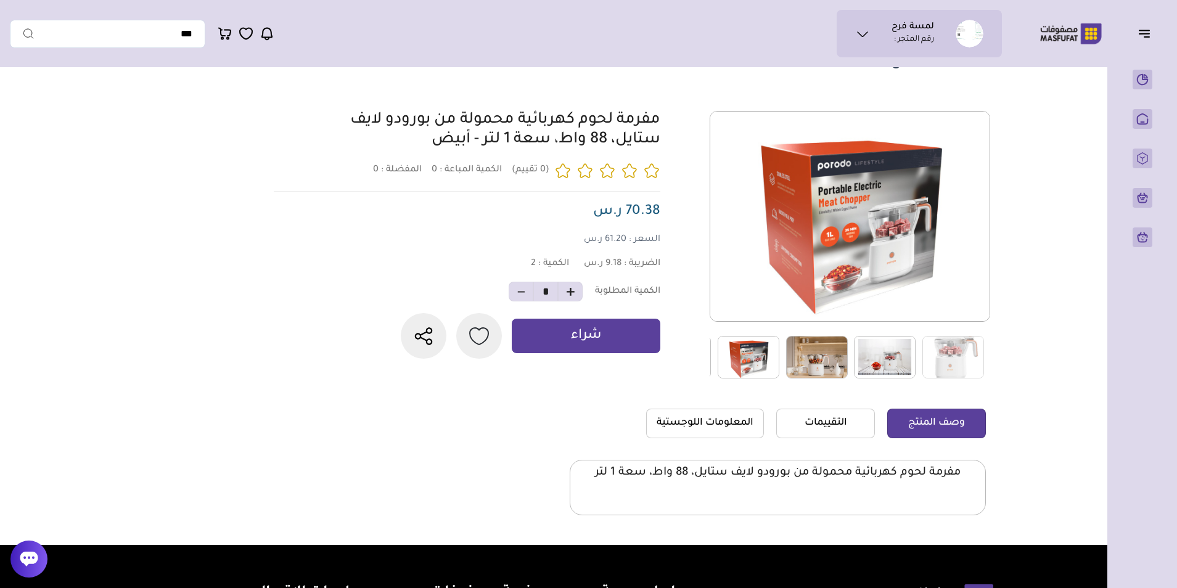
click at [877, 352] on img at bounding box center [885, 357] width 62 height 43
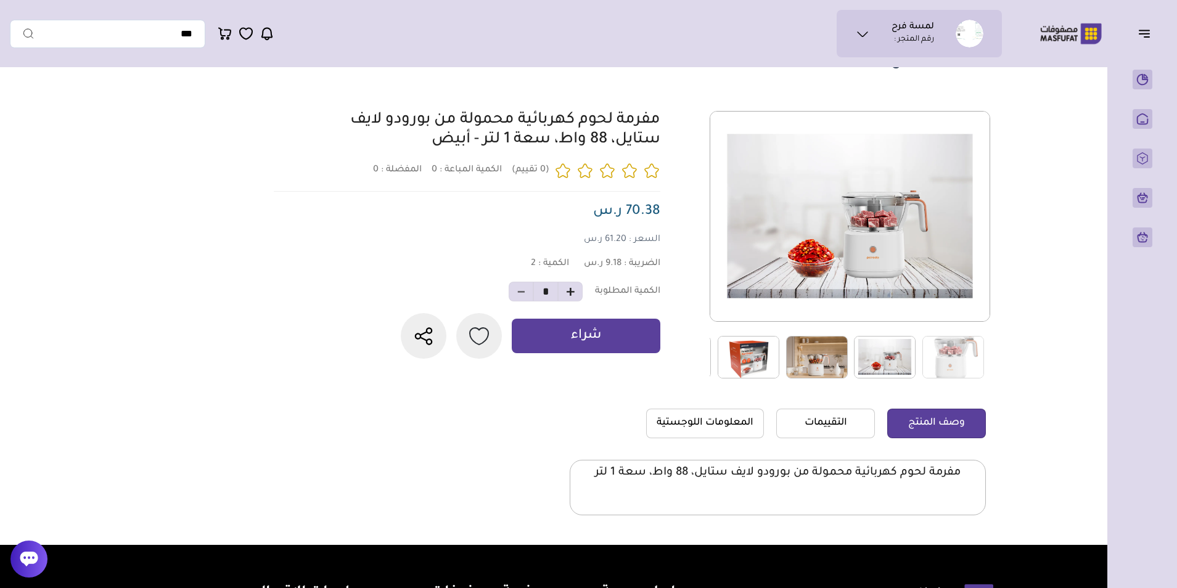
click at [828, 358] on img at bounding box center [817, 357] width 62 height 43
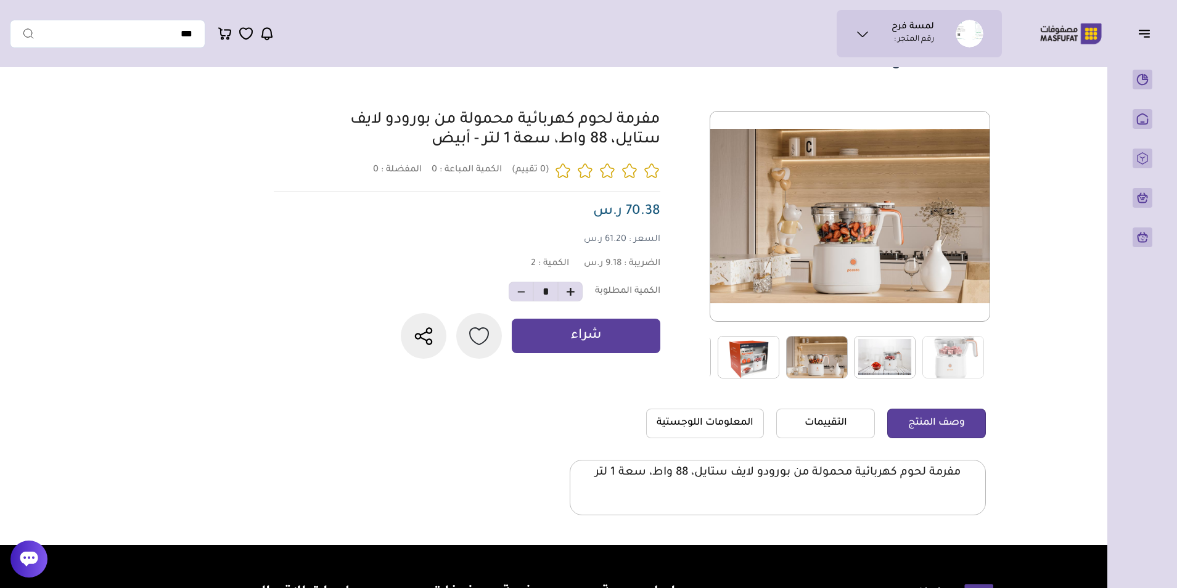
click at [765, 352] on img at bounding box center [749, 357] width 62 height 43
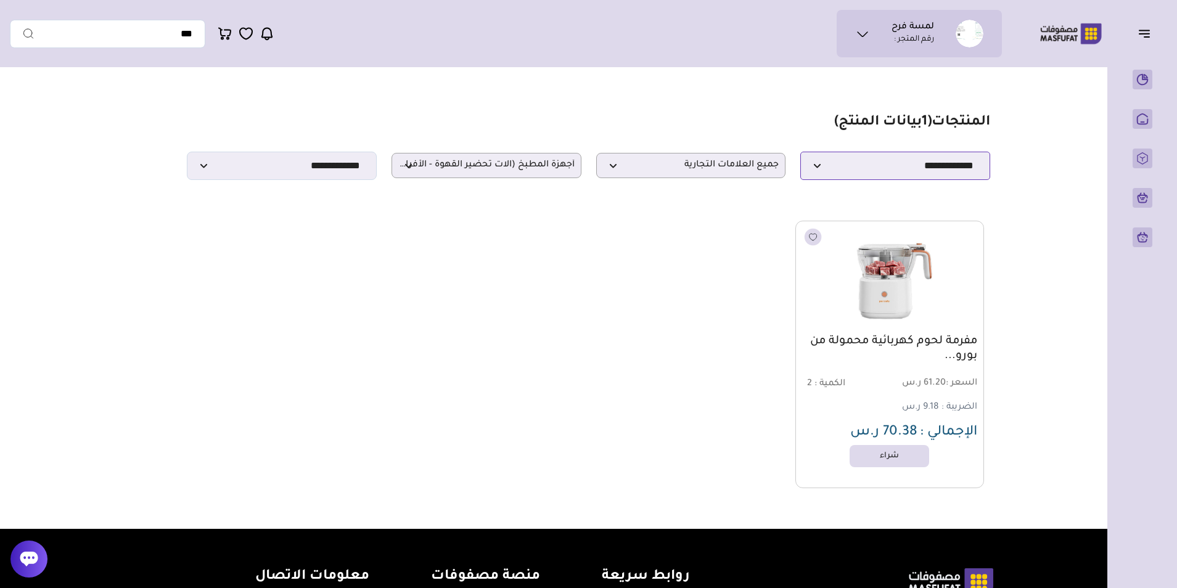
click at [843, 160] on select "**********" at bounding box center [895, 166] width 190 height 28
select select "*"
click at [800, 155] on select "**********" at bounding box center [895, 166] width 190 height 28
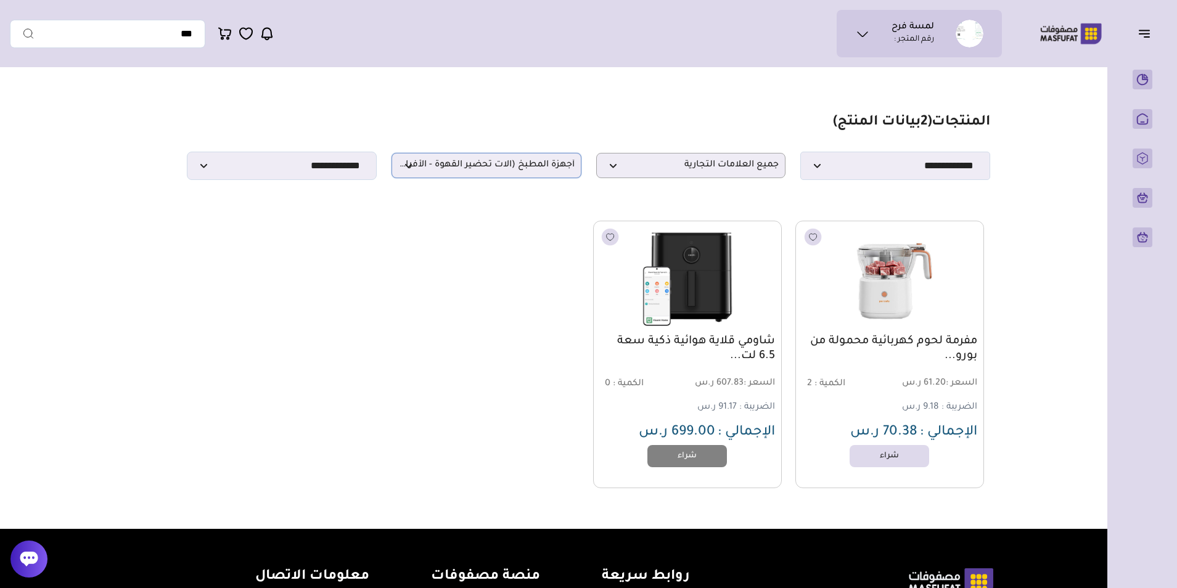
click at [546, 162] on p "أجهزة المطبخ (آلات تحضير القهوة - الأفران)" at bounding box center [486, 165] width 190 height 25
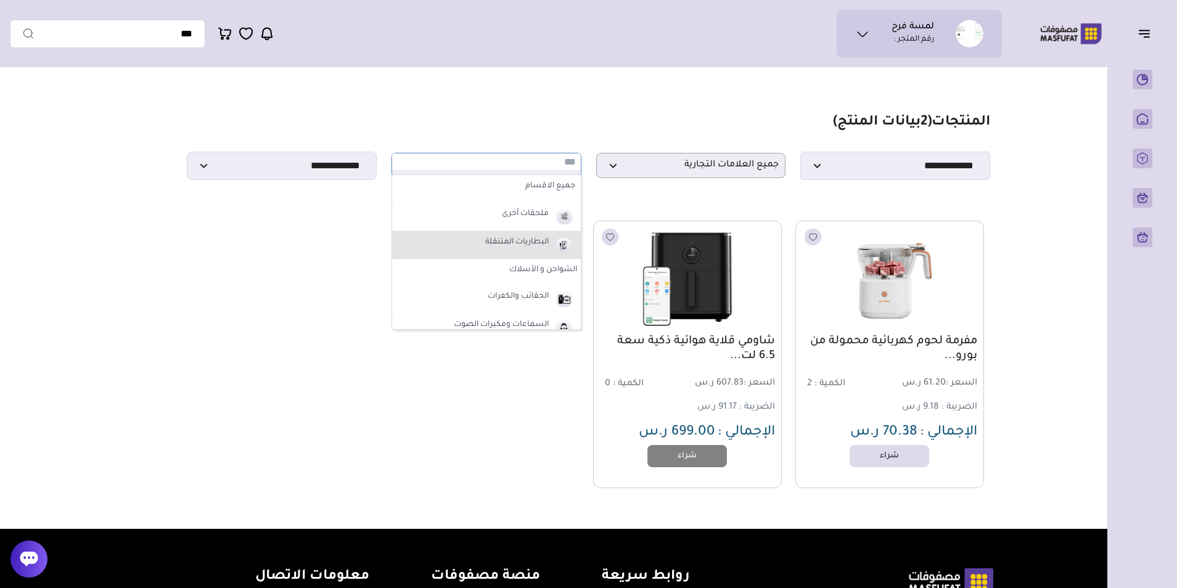
scroll to position [62, 0]
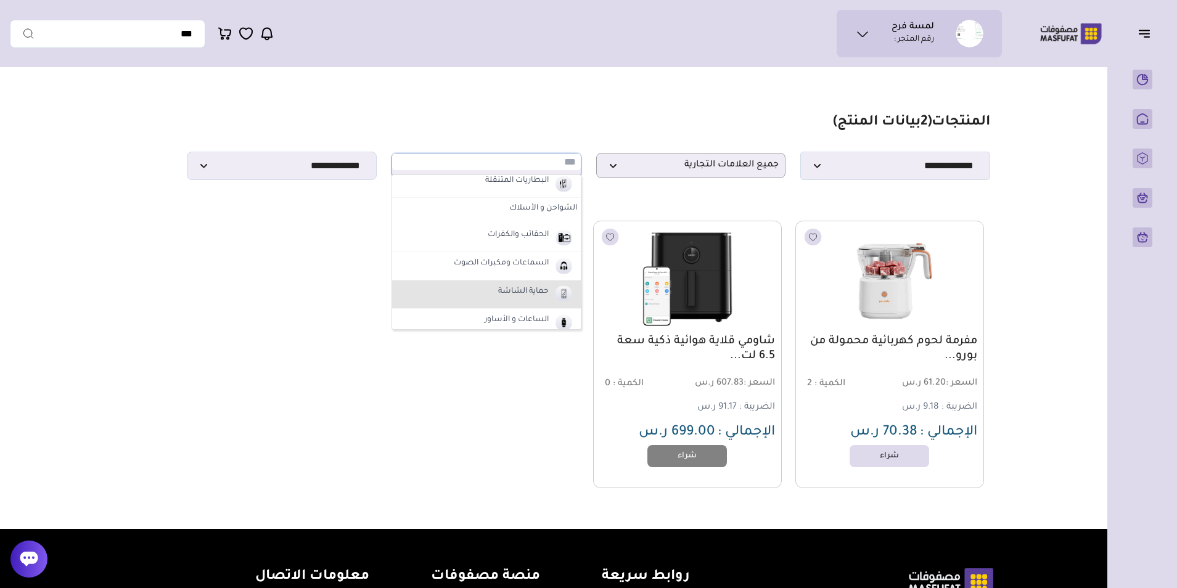
click at [532, 284] on li "حماية الشاشة" at bounding box center [486, 294] width 189 height 28
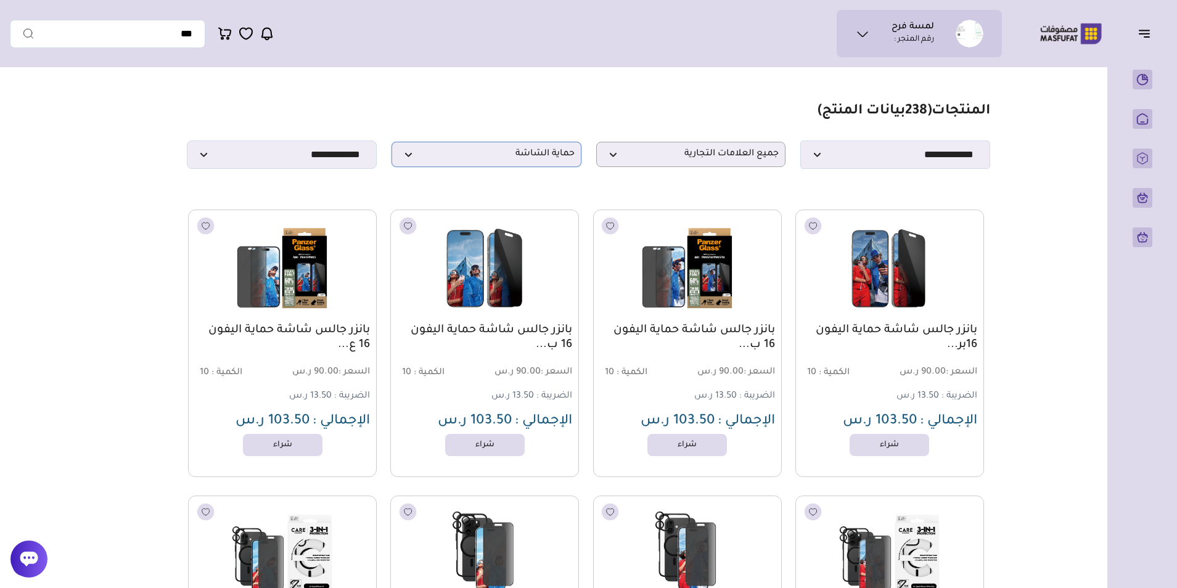
scroll to position [0, 0]
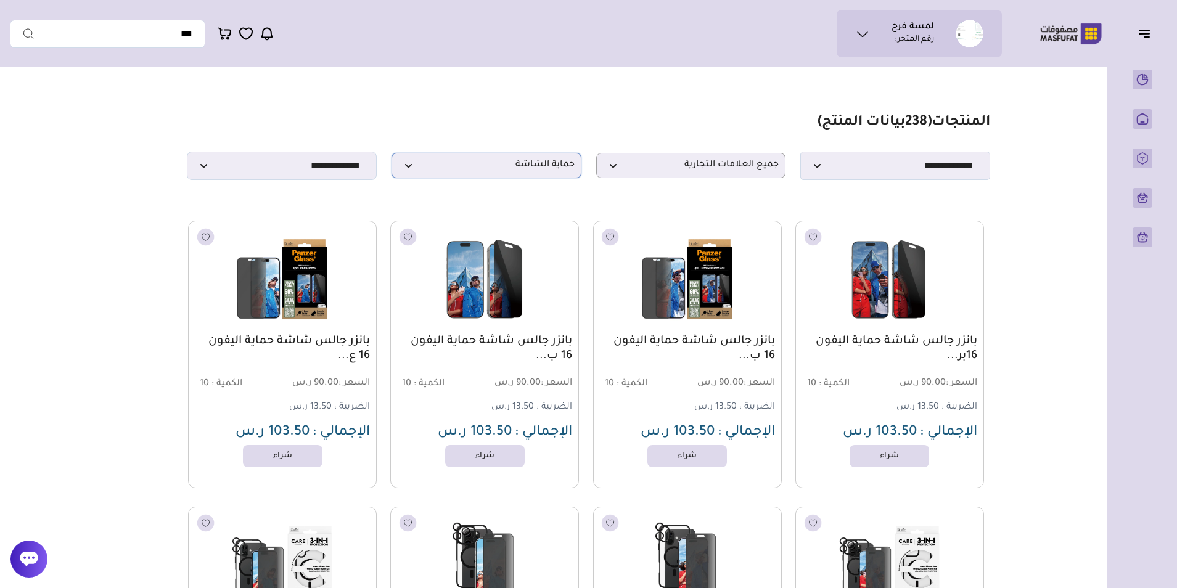
click at [505, 178] on p "حماية الشاشة" at bounding box center [486, 165] width 190 height 25
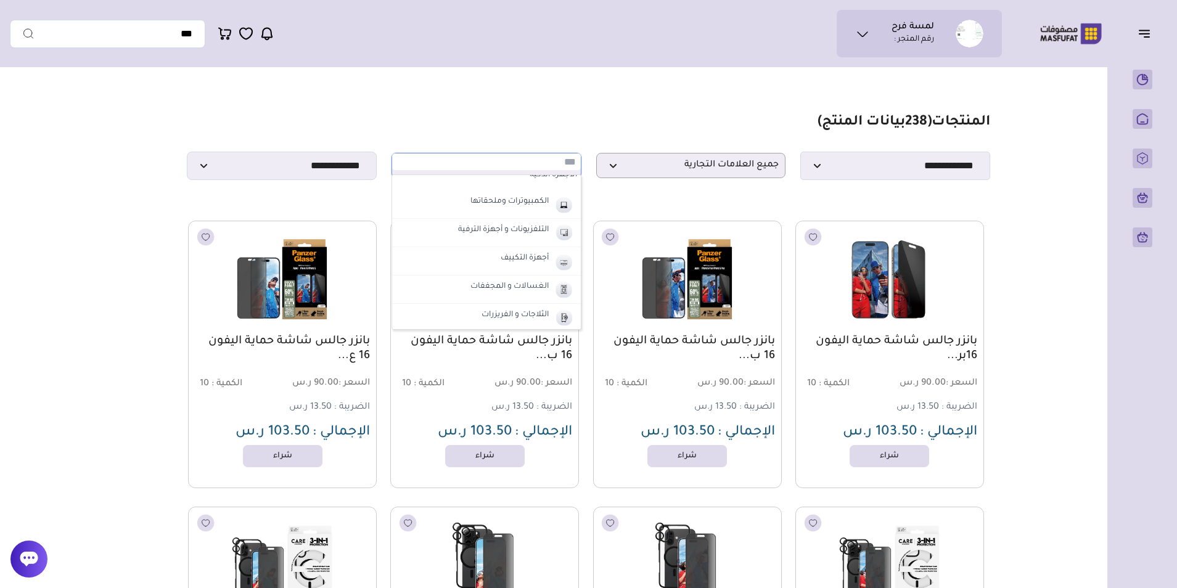
scroll to position [308, 0]
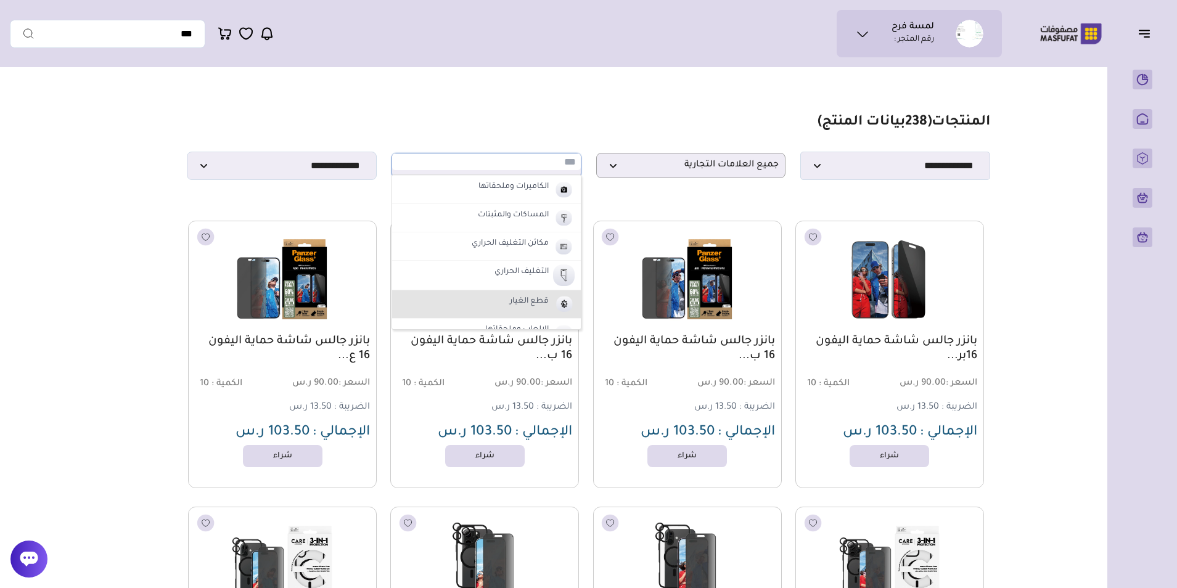
click at [536, 310] on label "قطع الغيار" at bounding box center [529, 302] width 43 height 16
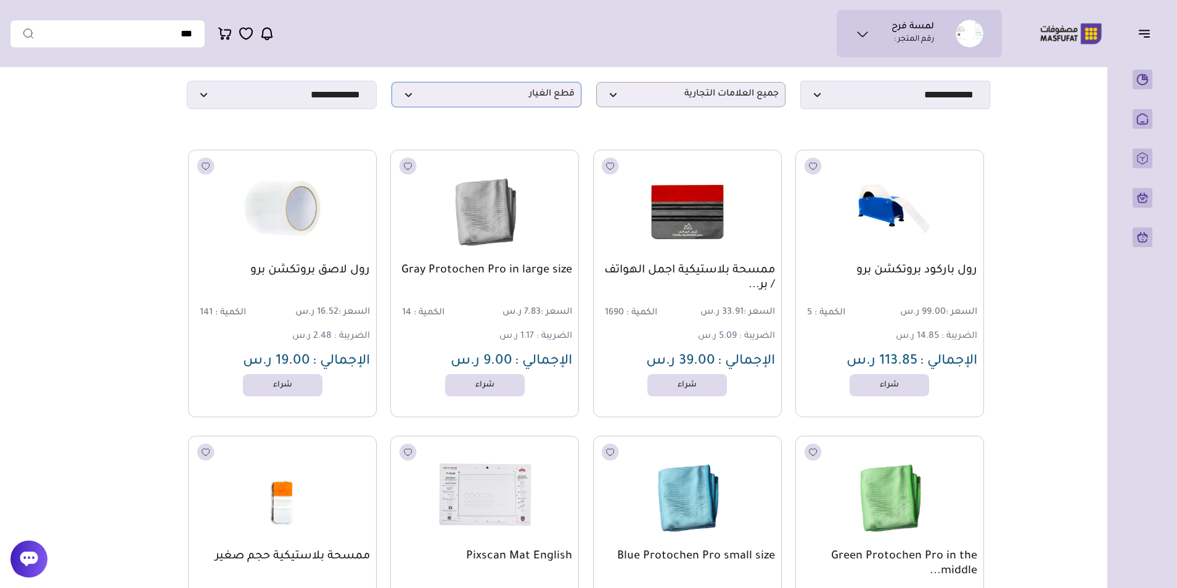
scroll to position [0, 0]
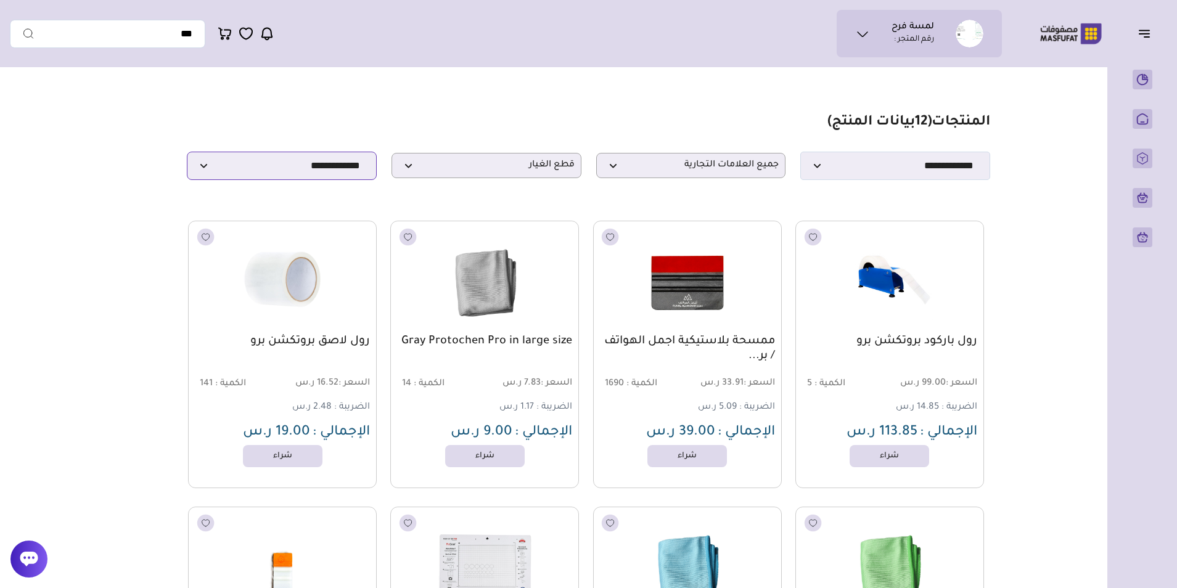
click at [280, 176] on select "**********" at bounding box center [282, 166] width 190 height 28
click at [497, 171] on span "قطع الغيار" at bounding box center [486, 166] width 176 height 12
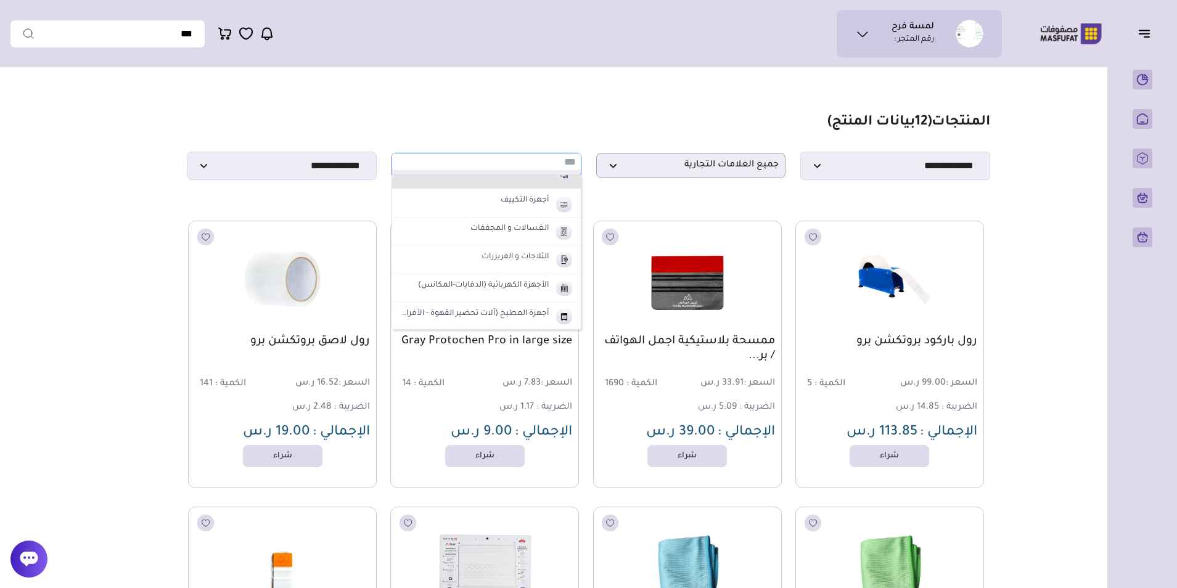
scroll to position [552, 0]
click at [515, 184] on li "التلفزيونات و أجهزة الترفية" at bounding box center [486, 174] width 189 height 28
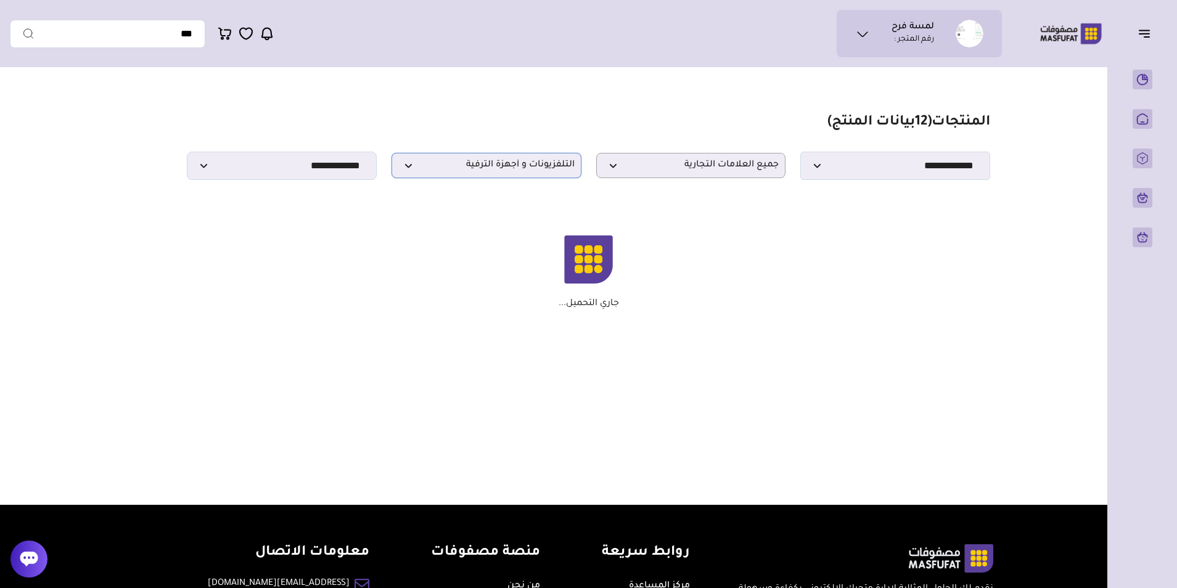
click at [513, 167] on span "التلفزيونات و أجهزة الترفية" at bounding box center [486, 166] width 176 height 12
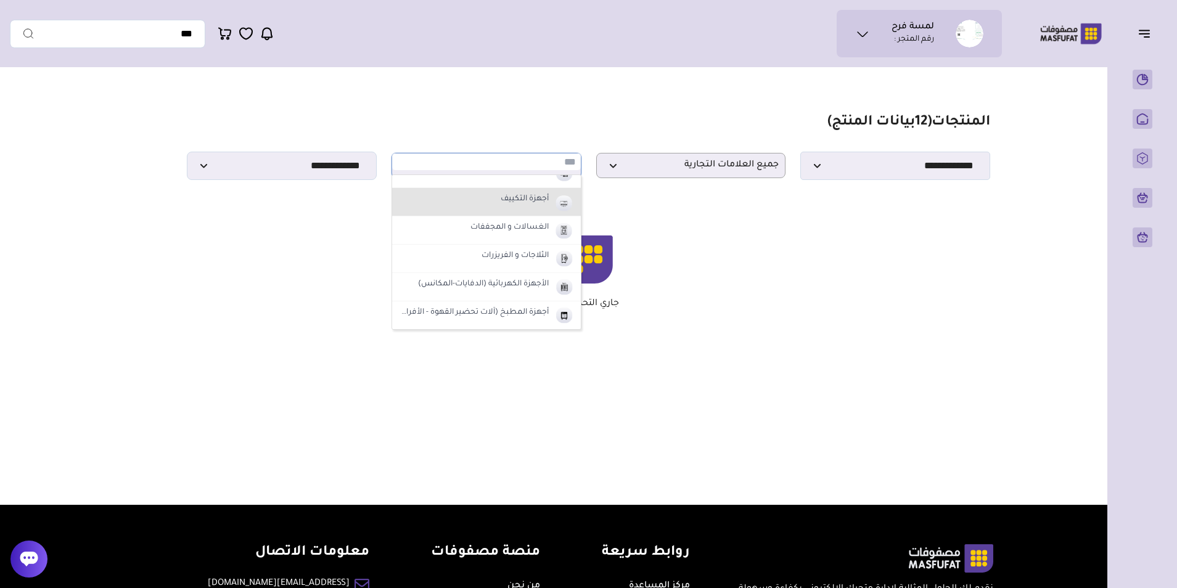
click at [530, 213] on li "أجهزة التكييف" at bounding box center [486, 202] width 189 height 28
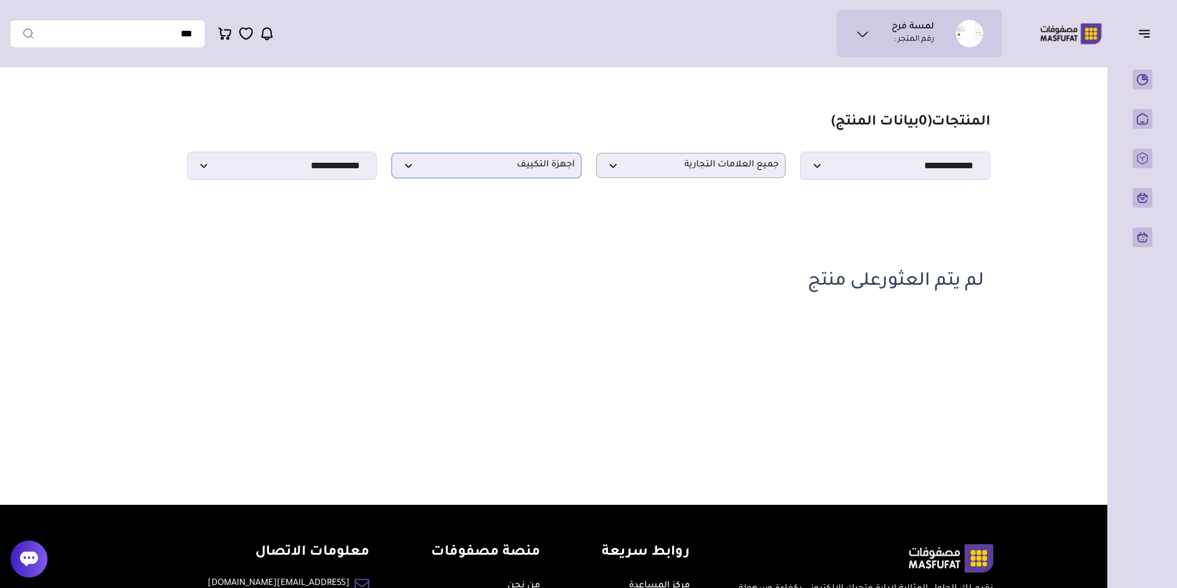
click at [495, 164] on span "أجهزة التكييف" at bounding box center [486, 166] width 176 height 12
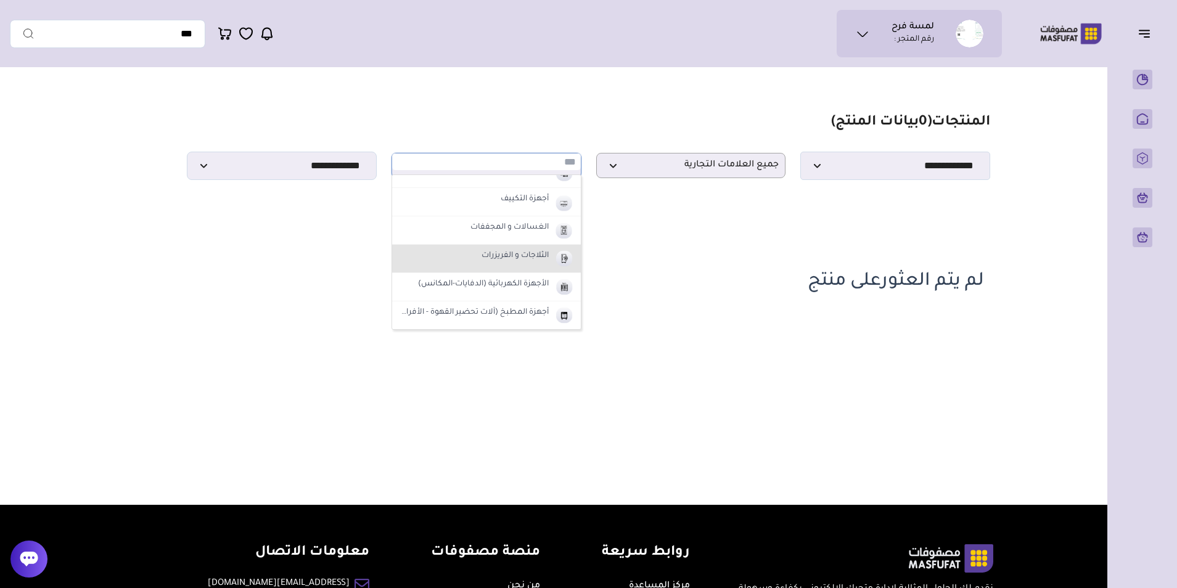
click at [528, 264] on label "الثلاجات و الفريزرات" at bounding box center [515, 256] width 71 height 16
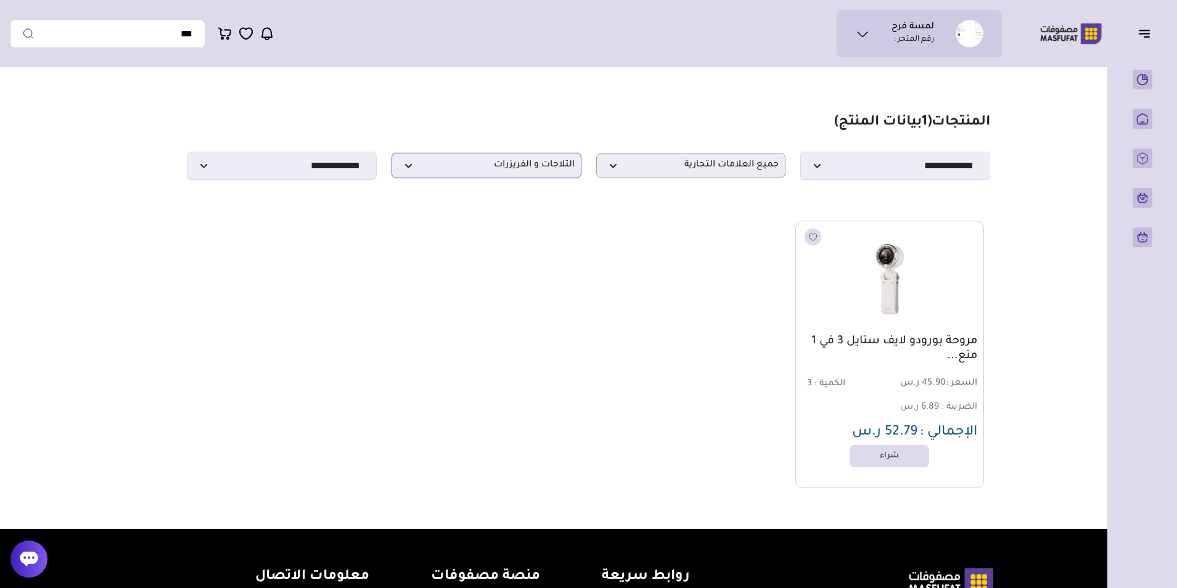
click at [499, 163] on span "الثلاجات و الفريزرات" at bounding box center [486, 166] width 176 height 12
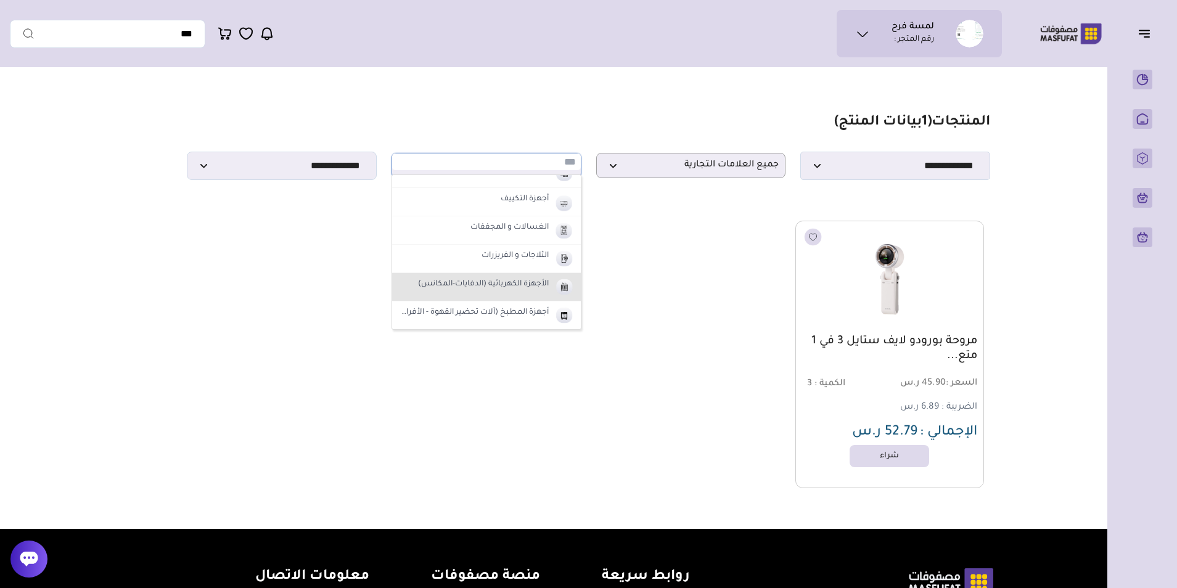
scroll to position [62, 0]
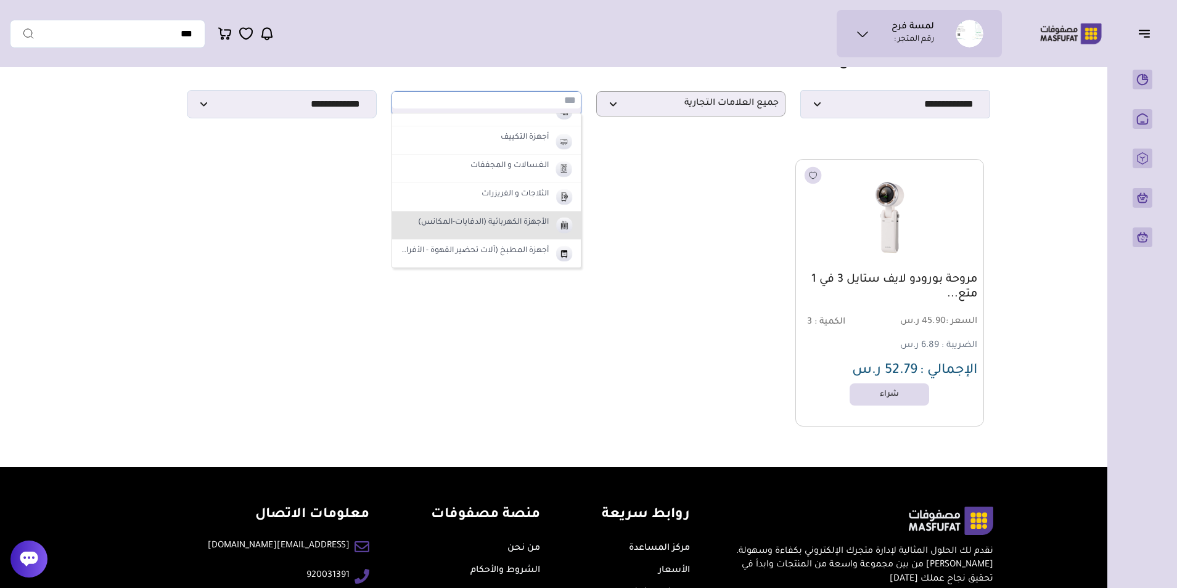
click at [512, 231] on label "الأجهزة الكهربائية (الدفايات-المكانس)" at bounding box center [483, 223] width 134 height 16
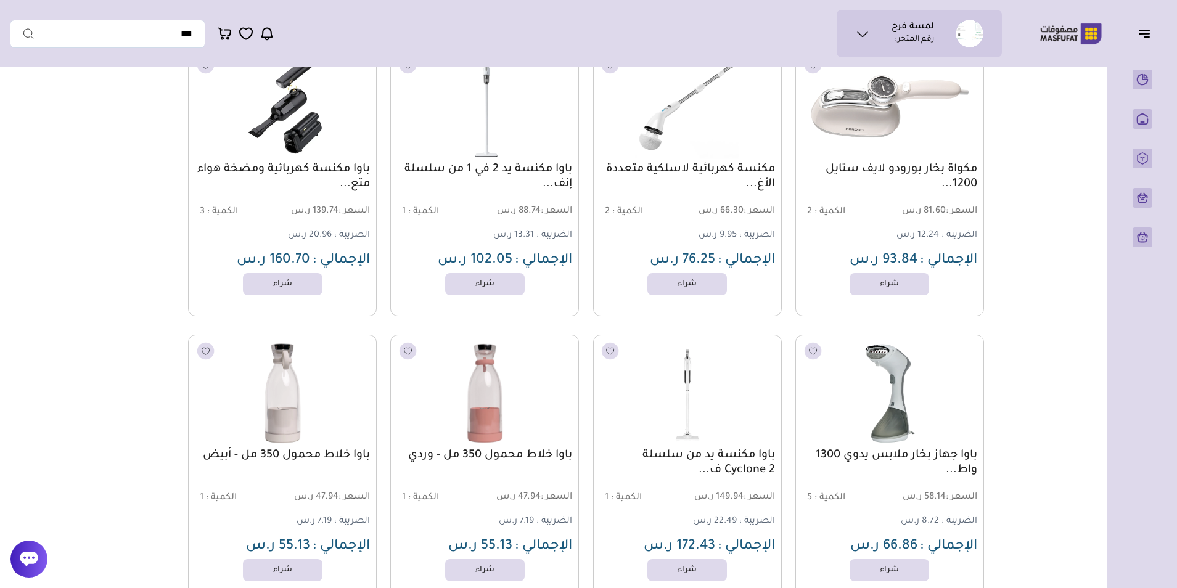
scroll to position [0, 0]
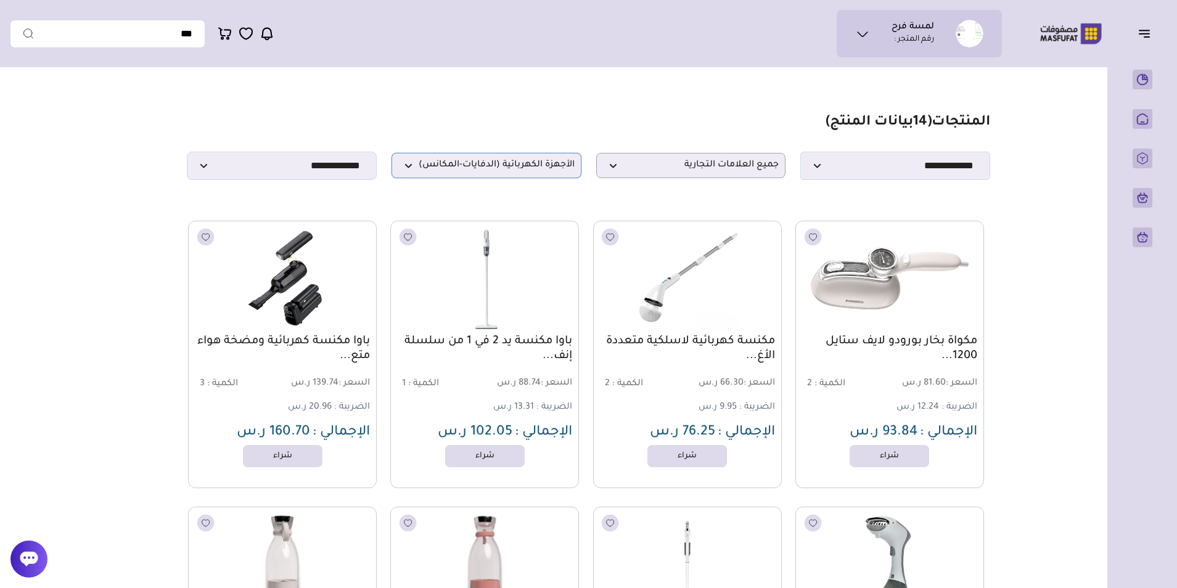
click at [456, 171] on span "الأجهزة الكهربائية (الدفايات-المكانس)" at bounding box center [486, 166] width 176 height 12
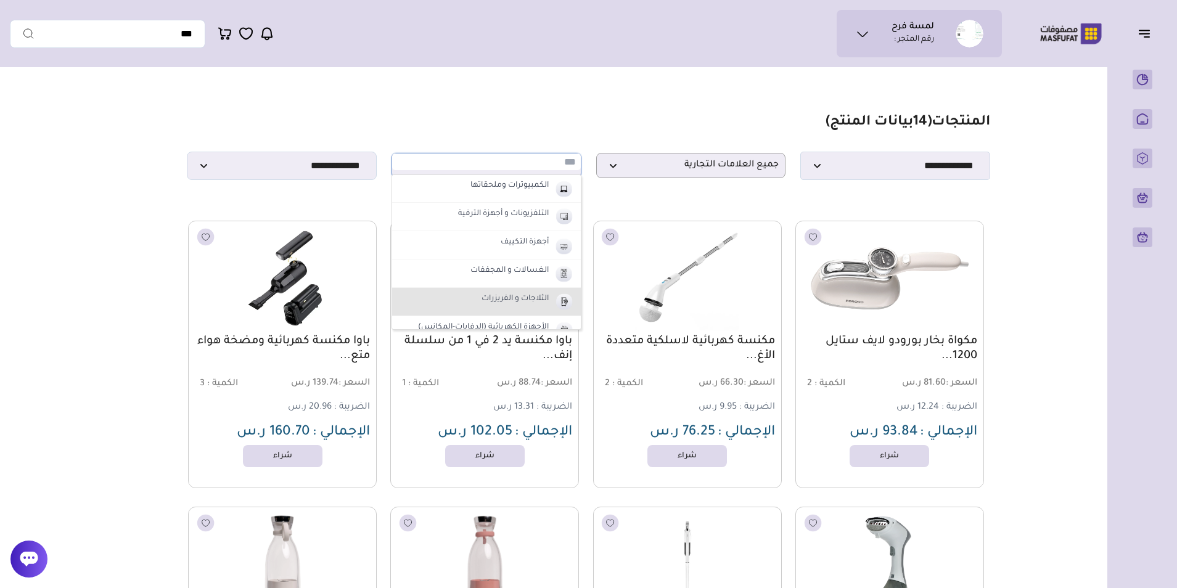
scroll to position [491, 0]
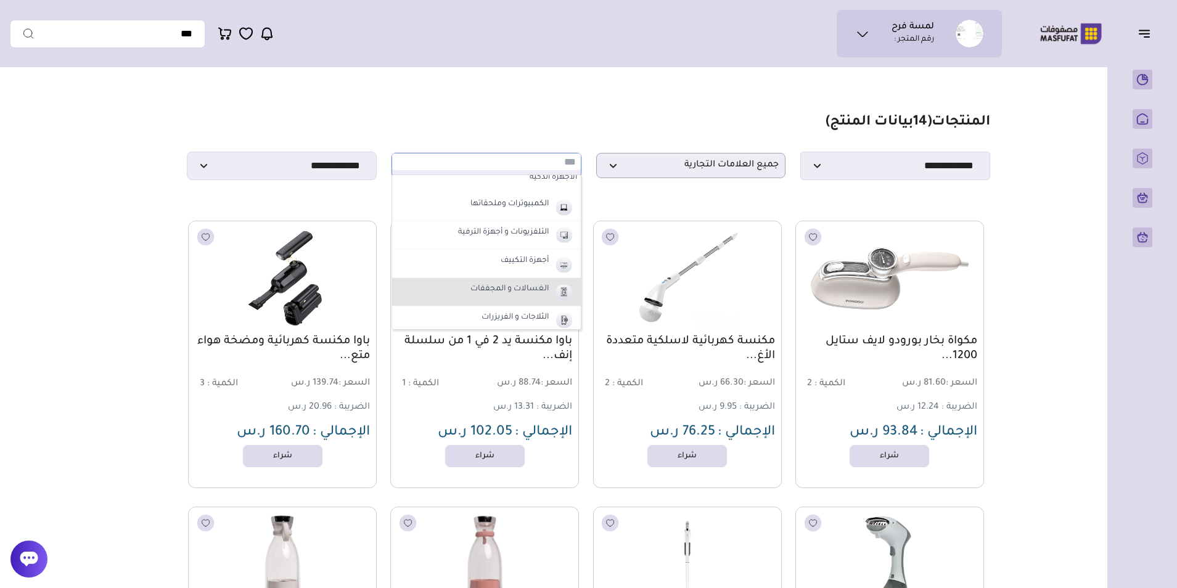
click at [519, 302] on li "الغسالات و المجففات" at bounding box center [486, 292] width 189 height 28
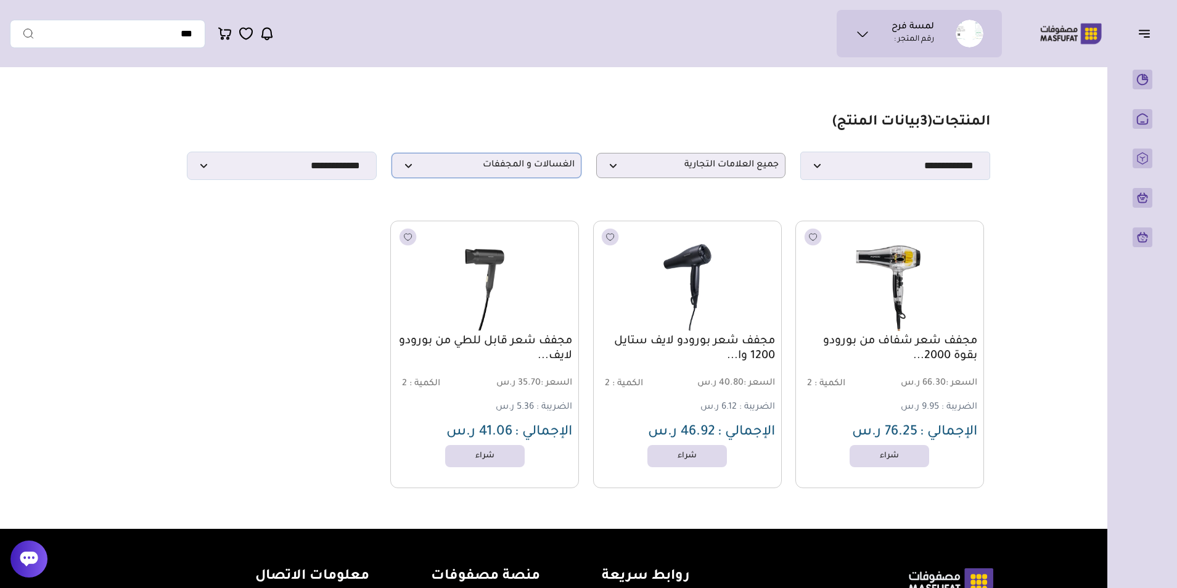
click at [496, 168] on span "الغسالات و المجففات" at bounding box center [486, 166] width 176 height 12
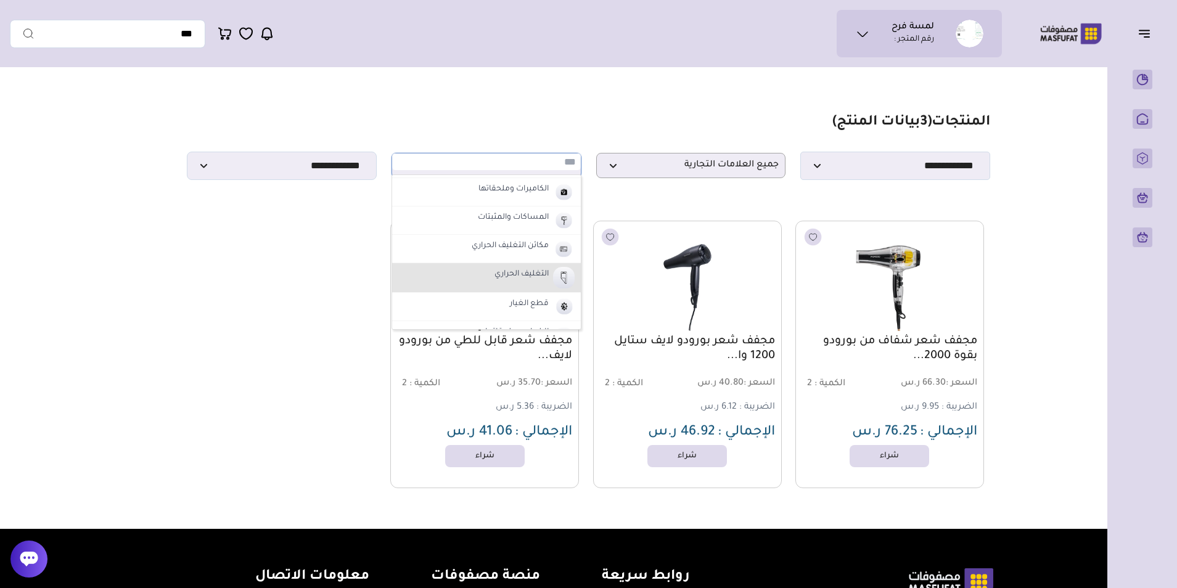
scroll to position [121, 0]
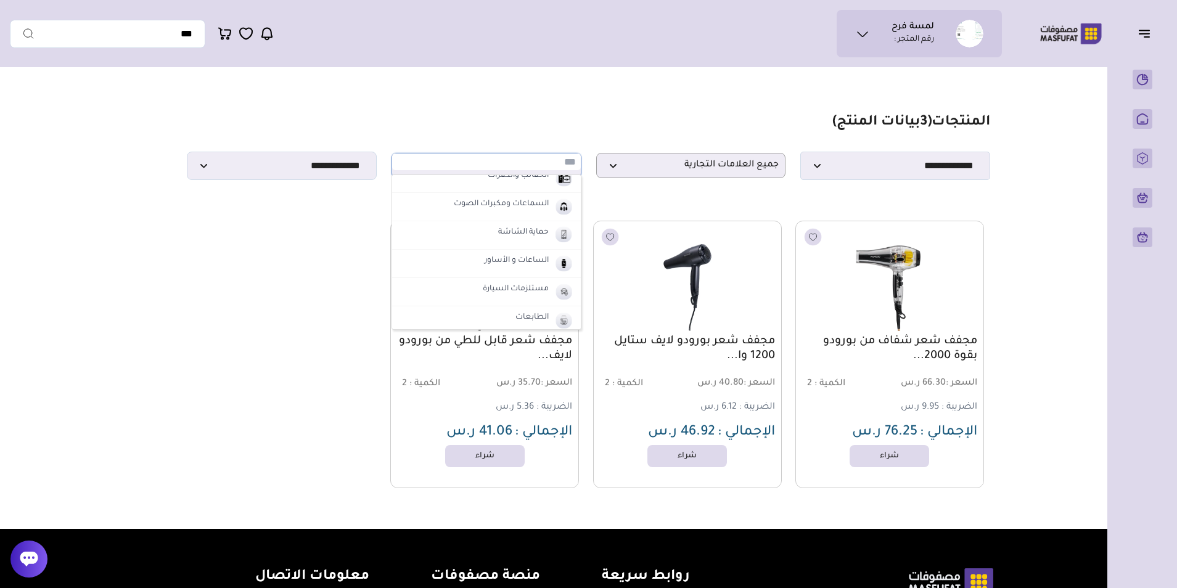
click at [517, 290] on label "مستلزمات السيارة" at bounding box center [516, 290] width 70 height 16
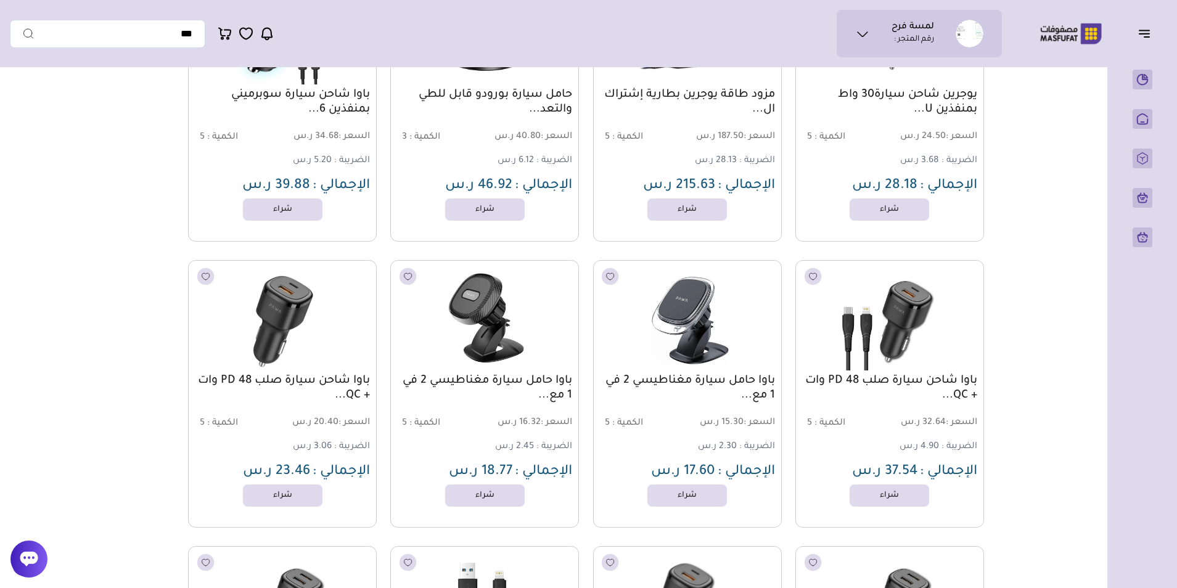
scroll to position [0, 0]
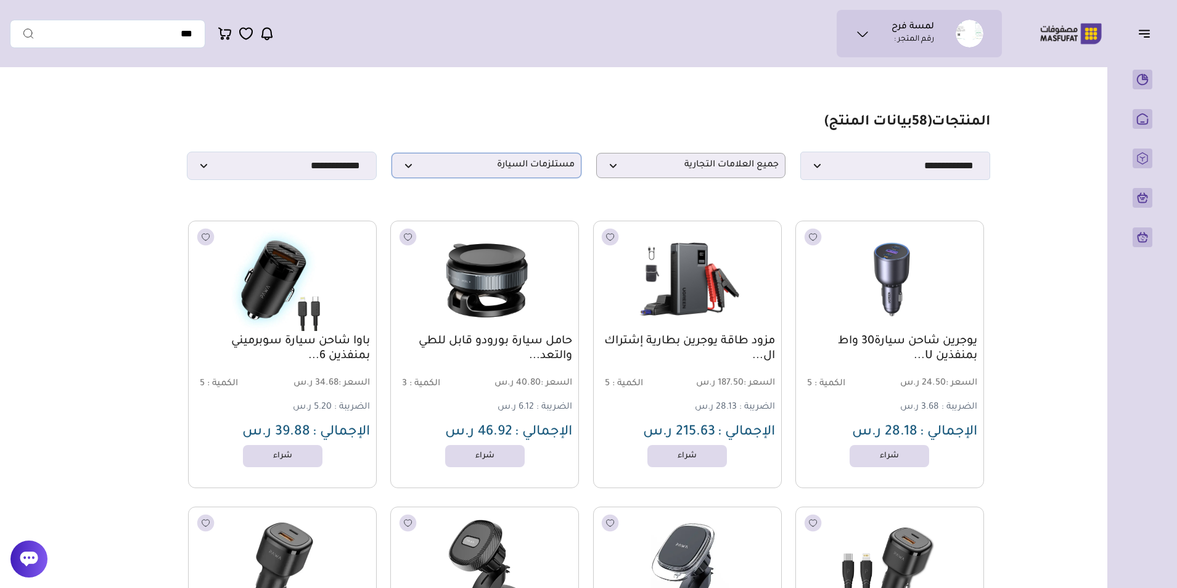
click at [522, 165] on span "مستلزمات السيارة" at bounding box center [486, 166] width 176 height 12
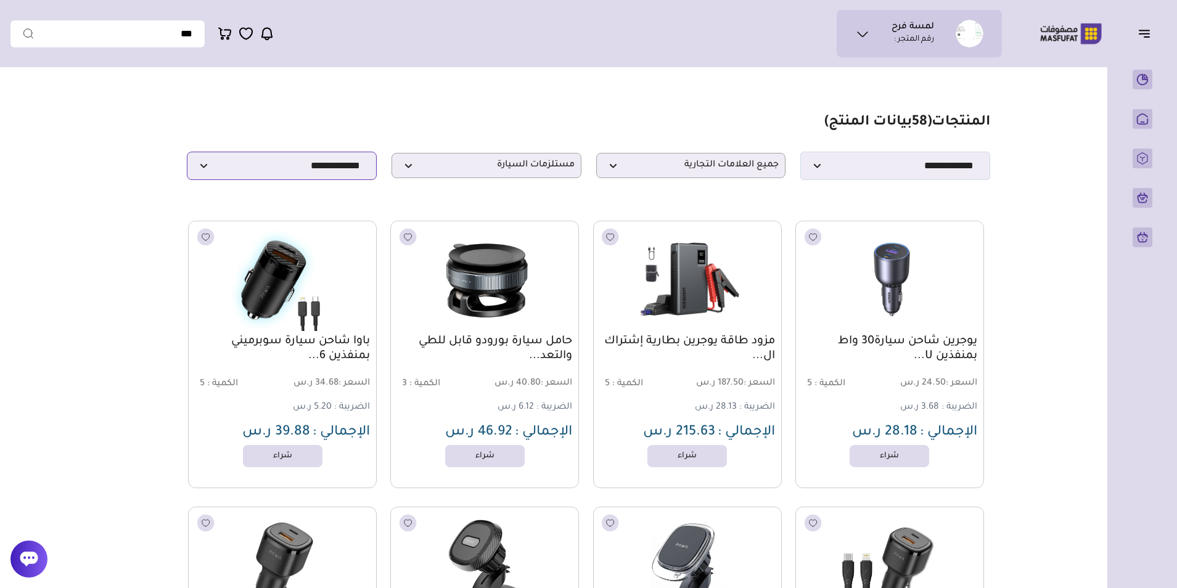
click at [329, 175] on select "**********" at bounding box center [282, 166] width 190 height 28
click at [726, 166] on span "جميع العلامات التجارية" at bounding box center [691, 166] width 176 height 12
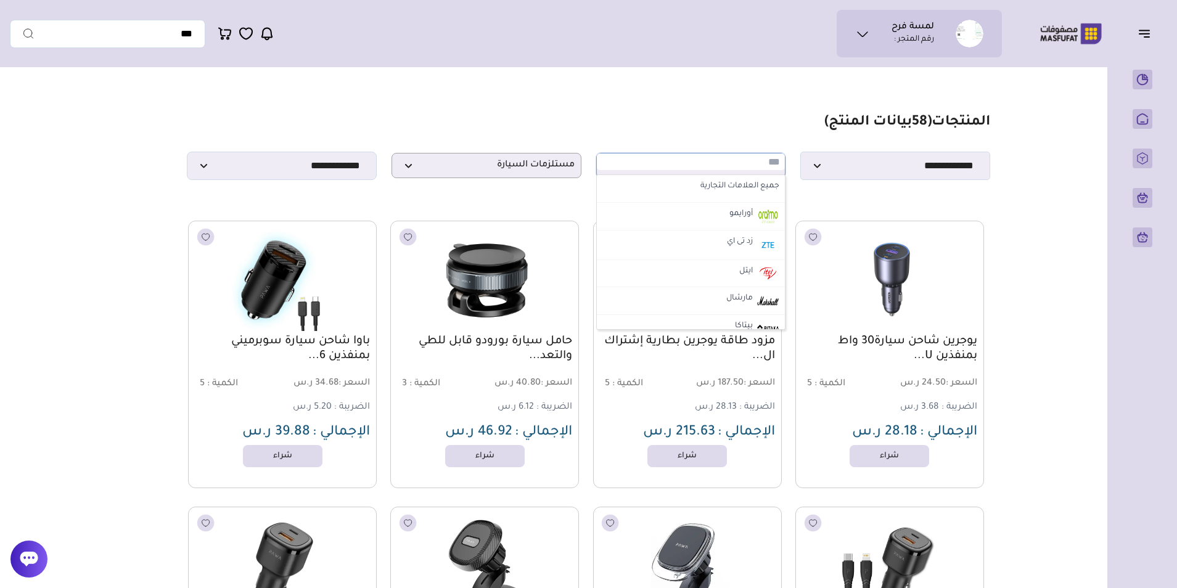
click at [726, 166] on input "text" at bounding box center [691, 161] width 189 height 17
click at [726, 139] on section "**********" at bounding box center [588, 147] width 803 height 66
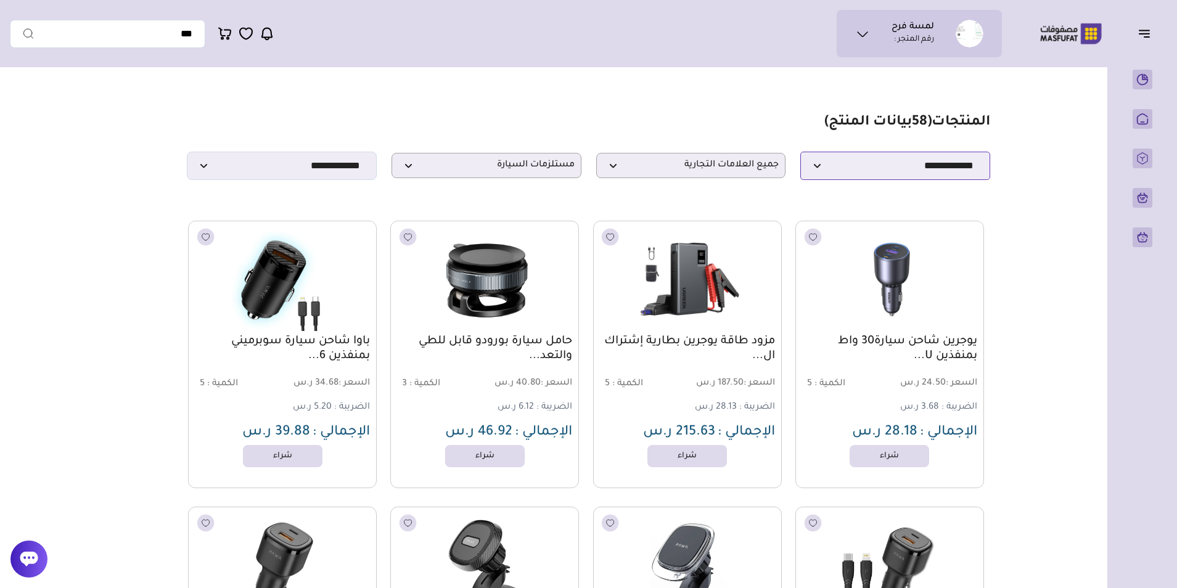
click at [922, 174] on select "**********" at bounding box center [895, 166] width 190 height 28
click at [565, 168] on span "مستلزمات السيارة" at bounding box center [486, 166] width 176 height 12
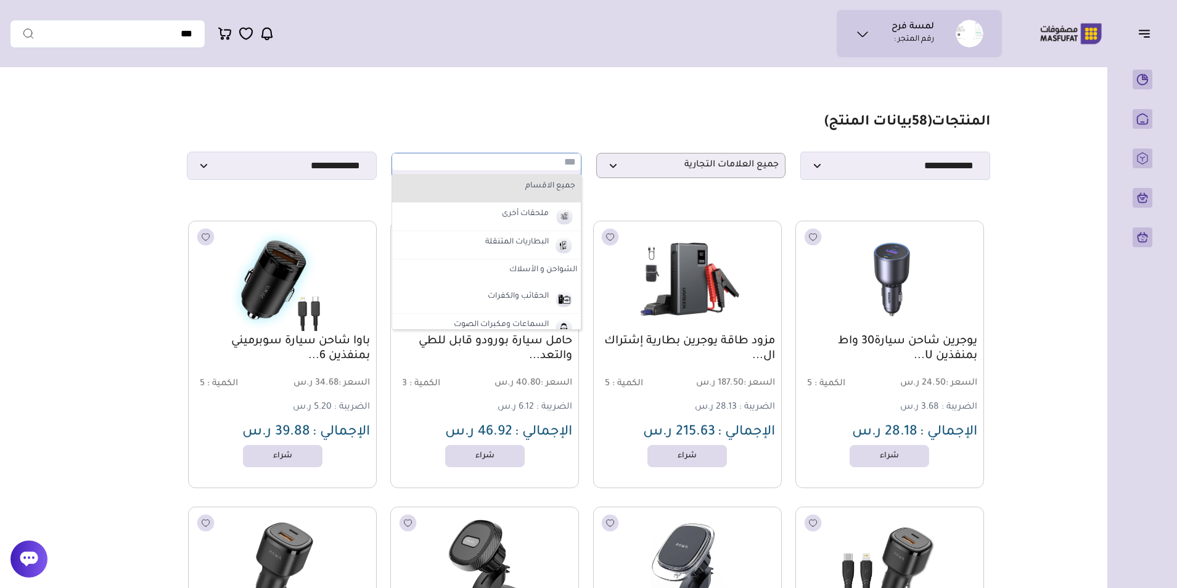
click at [546, 200] on li "جميع الاقسام" at bounding box center [486, 189] width 189 height 28
select select "*"
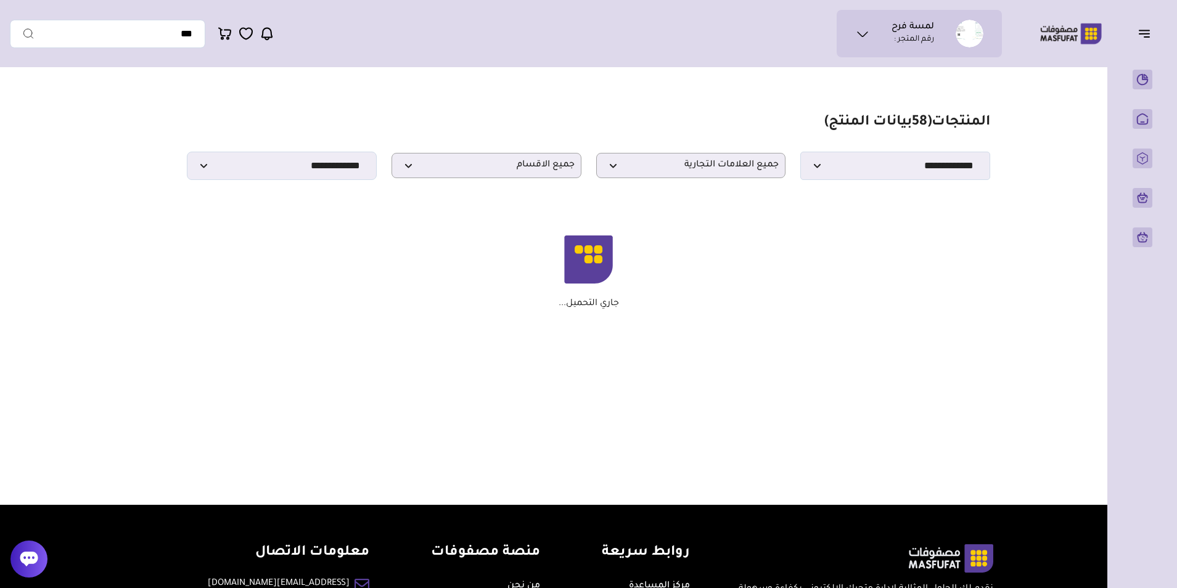
click at [933, 154] on section "**********" at bounding box center [588, 147] width 803 height 66
click at [927, 167] on select "**********" at bounding box center [895, 166] width 190 height 28
click at [800, 155] on select "**********" at bounding box center [895, 166] width 190 height 28
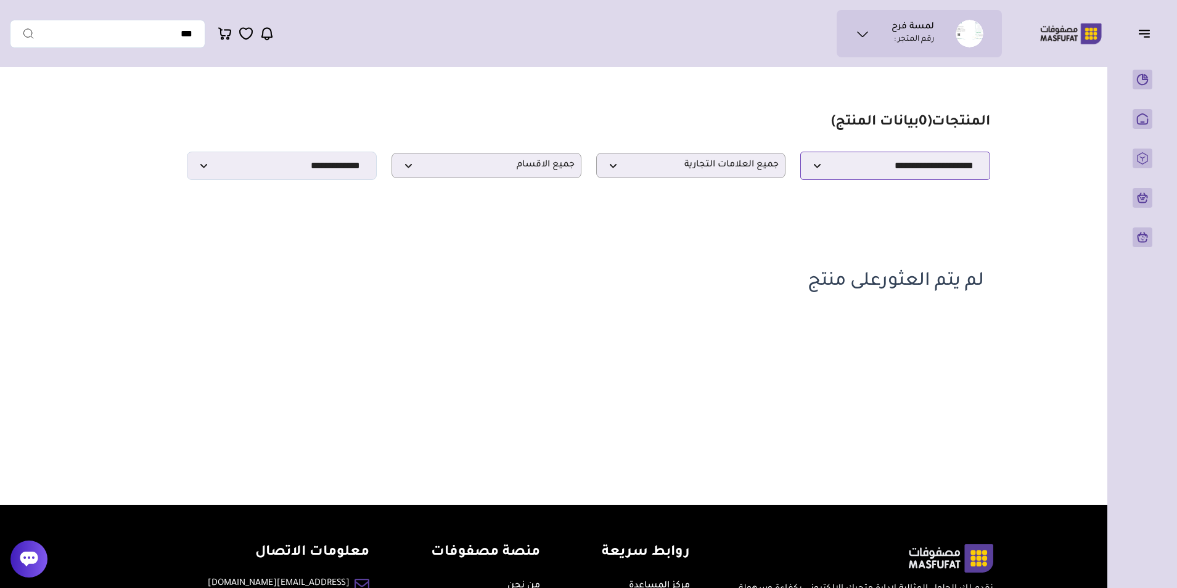
click at [835, 169] on select "**********" at bounding box center [895, 166] width 190 height 28
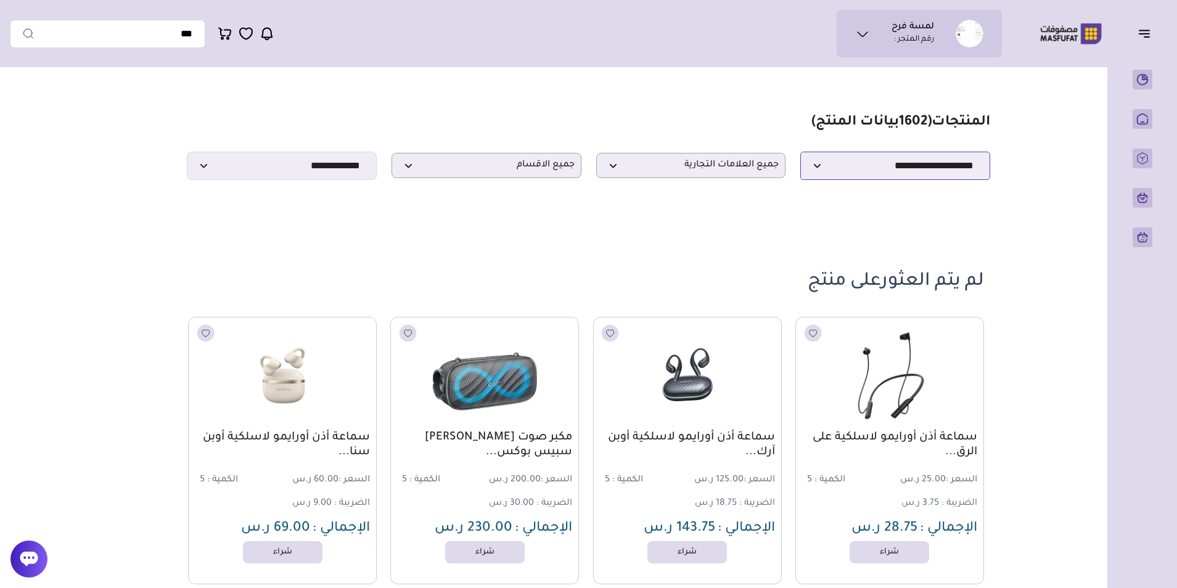
click at [800, 155] on select "**********" at bounding box center [895, 166] width 190 height 28
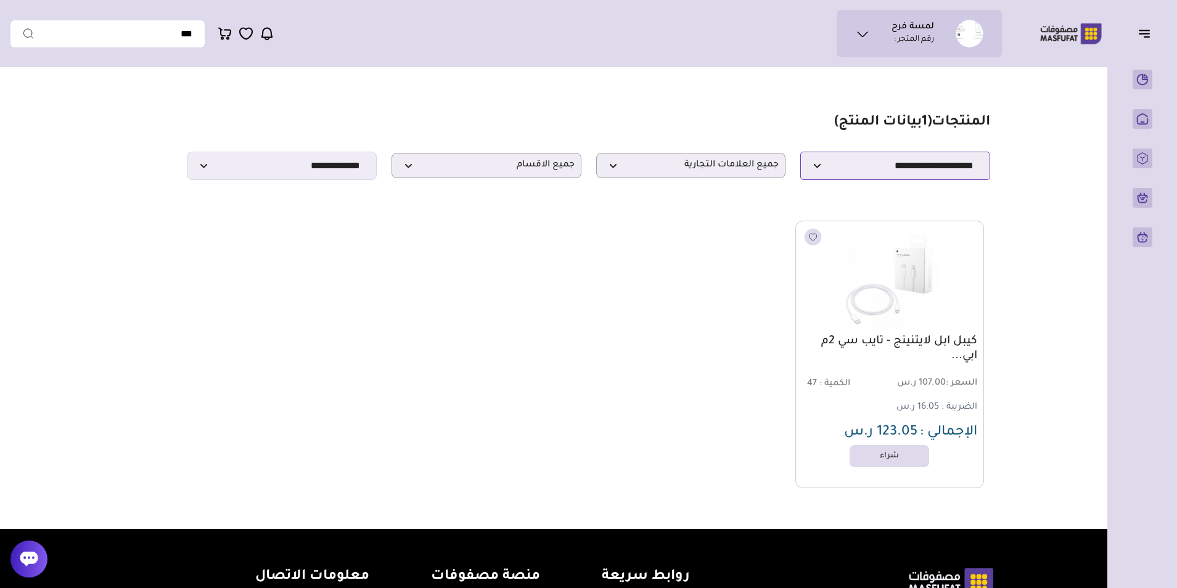
click at [919, 179] on select "**********" at bounding box center [895, 166] width 190 height 28
click at [800, 155] on select "**********" at bounding box center [895, 166] width 190 height 28
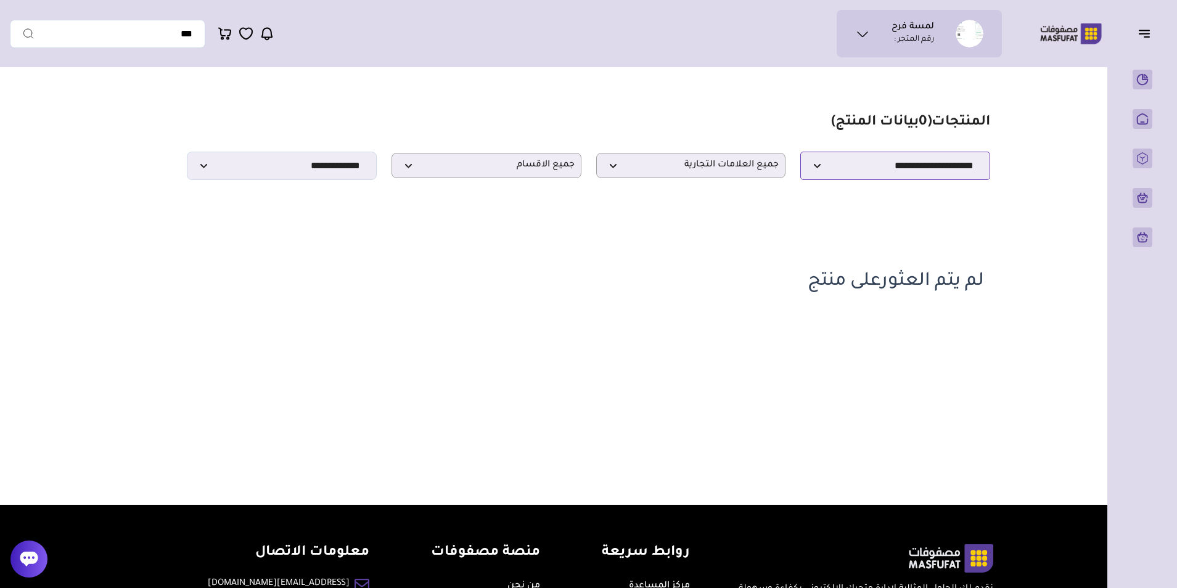
click at [897, 176] on select "**********" at bounding box center [895, 166] width 190 height 28
click at [800, 155] on select "**********" at bounding box center [895, 166] width 190 height 28
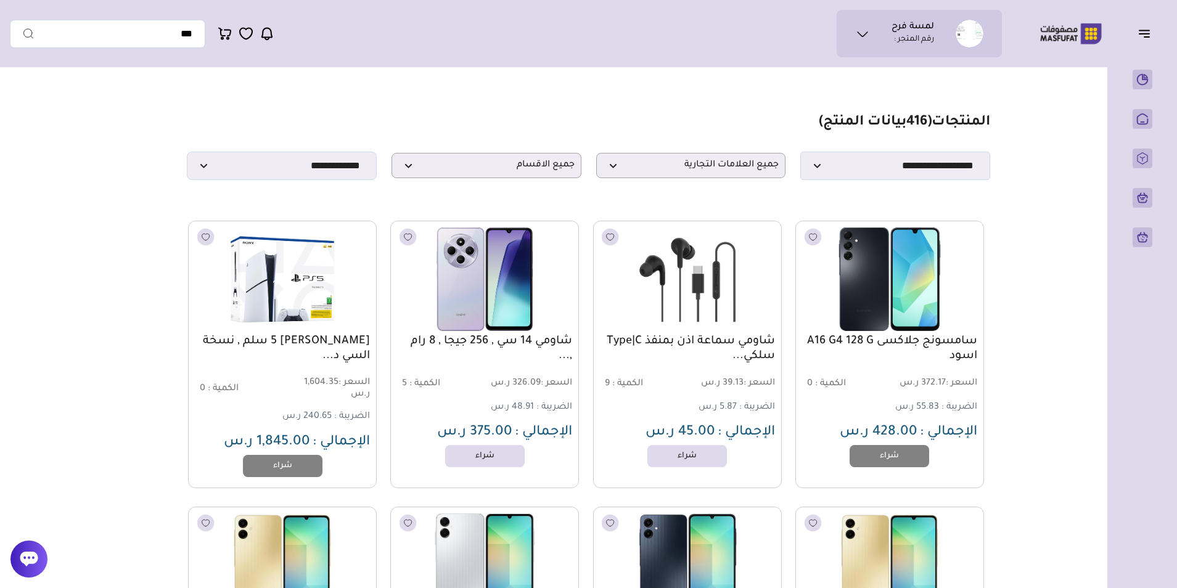
drag, startPoint x: 1007, startPoint y: 105, endPoint x: 259, endPoint y: 188, distance: 752.3
drag, startPoint x: 259, startPoint y: 188, endPoint x: 150, endPoint y: 216, distance: 112.6
drag, startPoint x: 1012, startPoint y: 119, endPoint x: 276, endPoint y: 197, distance: 740.1
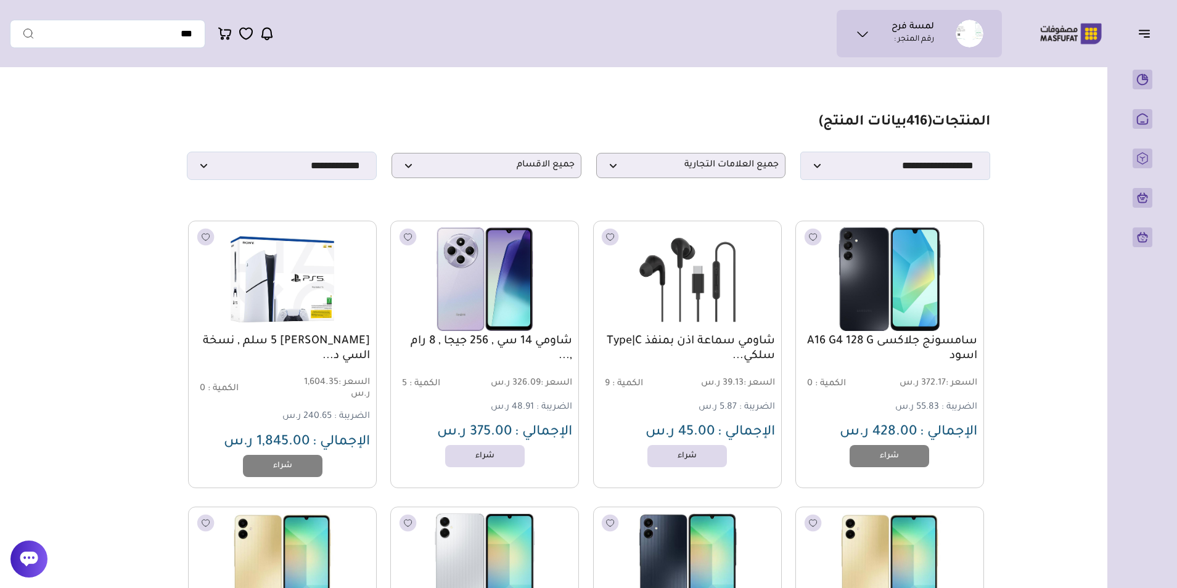
drag, startPoint x: 276, startPoint y: 197, endPoint x: 164, endPoint y: 233, distance: 117.9
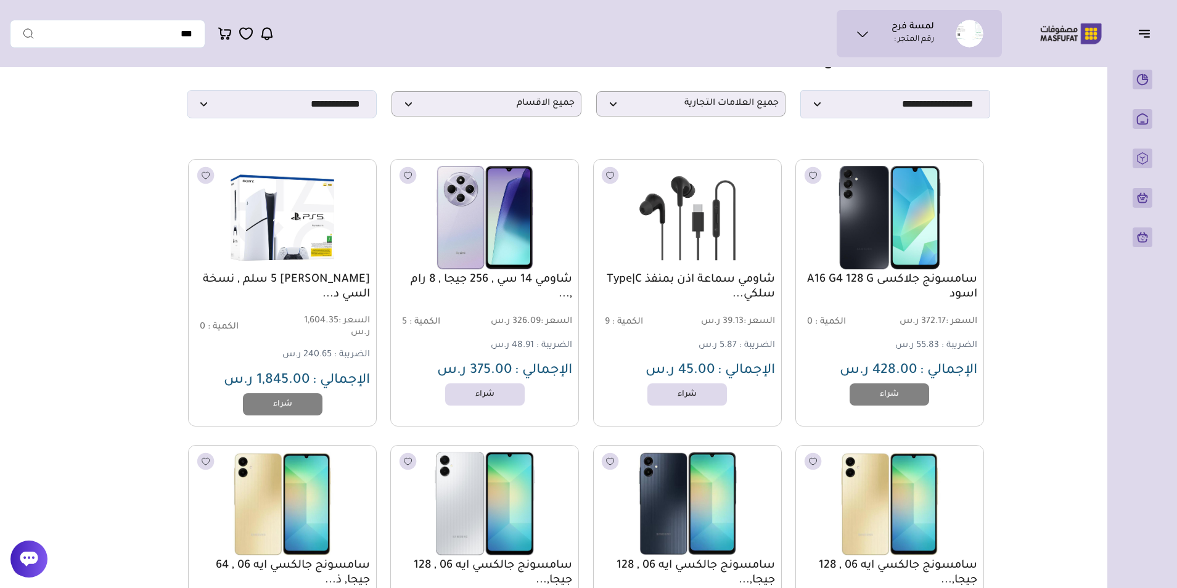
scroll to position [247, 0]
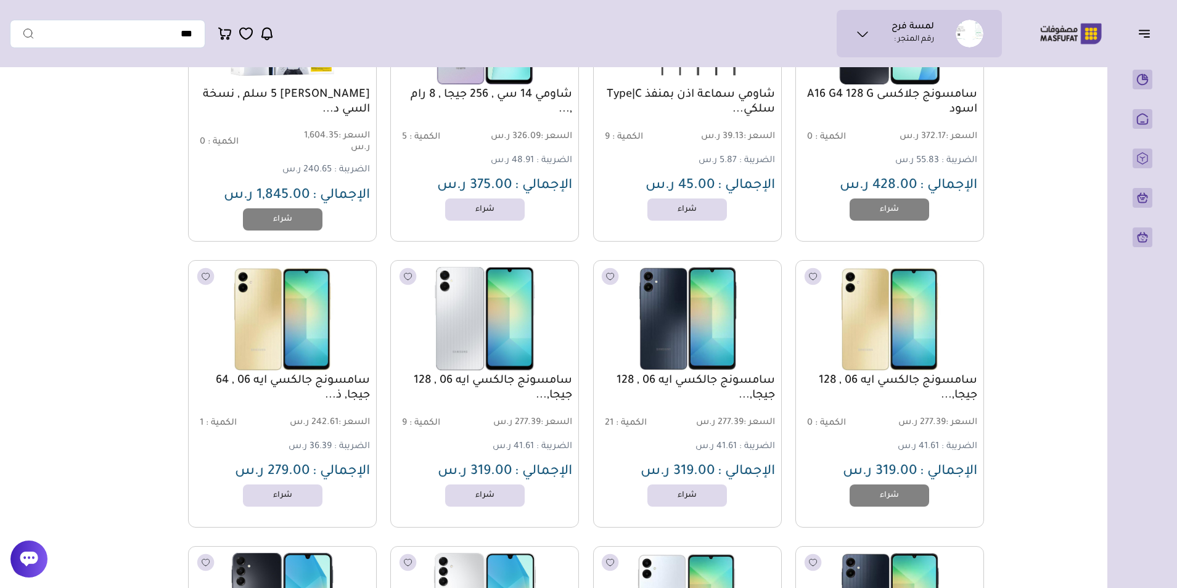
drag, startPoint x: 787, startPoint y: 376, endPoint x: 701, endPoint y: 406, distance: 91.2
drag, startPoint x: 785, startPoint y: 374, endPoint x: 729, endPoint y: 407, distance: 65.4
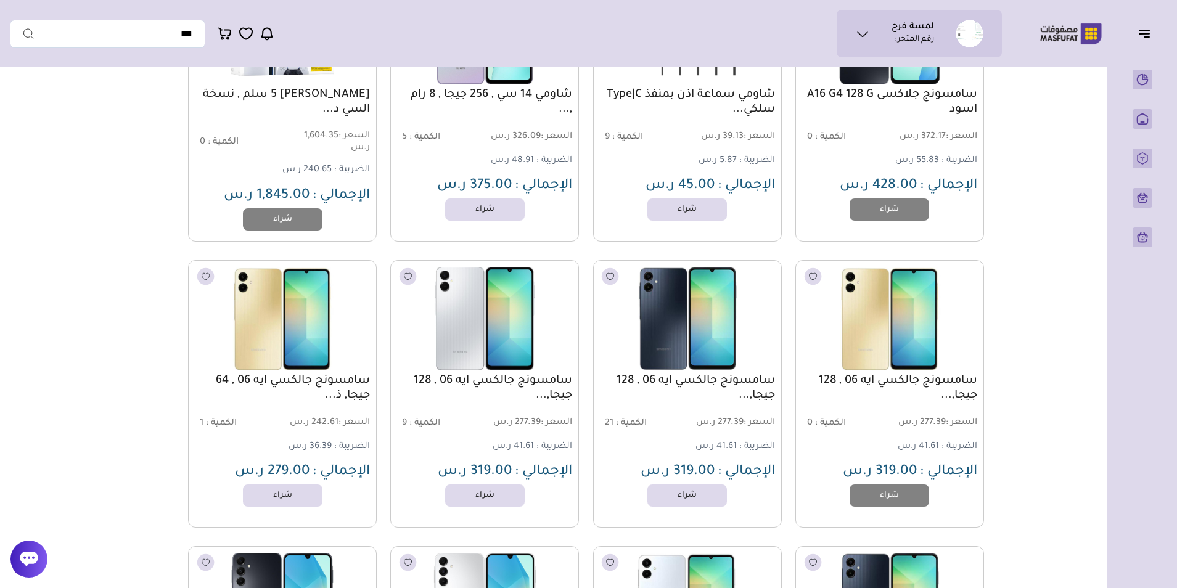
drag, startPoint x: 782, startPoint y: 382, endPoint x: 677, endPoint y: 440, distance: 119.2
drag, startPoint x: 779, startPoint y: 382, endPoint x: 699, endPoint y: 412, distance: 85.6
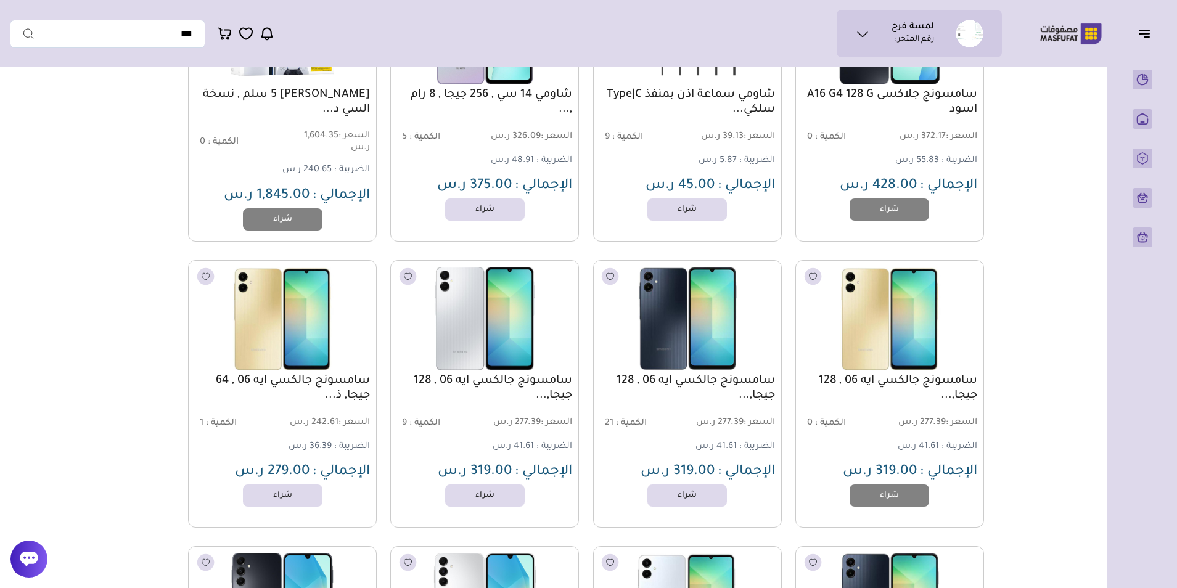
click at [699, 412] on div "سامسونج جالكسي ايه 06 , 128 جيجا,... السعر : 277.39 ر.س الكمية : 21 الضريبة : 4…" at bounding box center [687, 394] width 189 height 268
drag, startPoint x: 780, startPoint y: 380, endPoint x: 697, endPoint y: 415, distance: 90.6
click at [697, 415] on div "سامسونج جالكسي ايه 06 , 128 جيجا,... السعر : 277.39 ر.س الكمية : 21 الضريبة : 4…" at bounding box center [687, 394] width 189 height 268
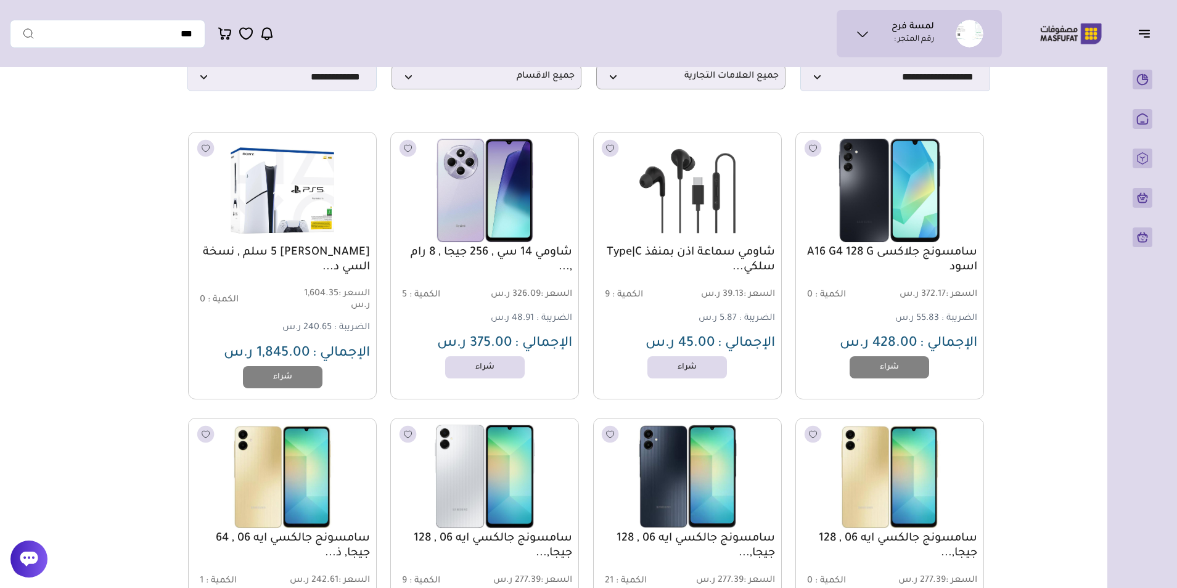
scroll to position [0, 0]
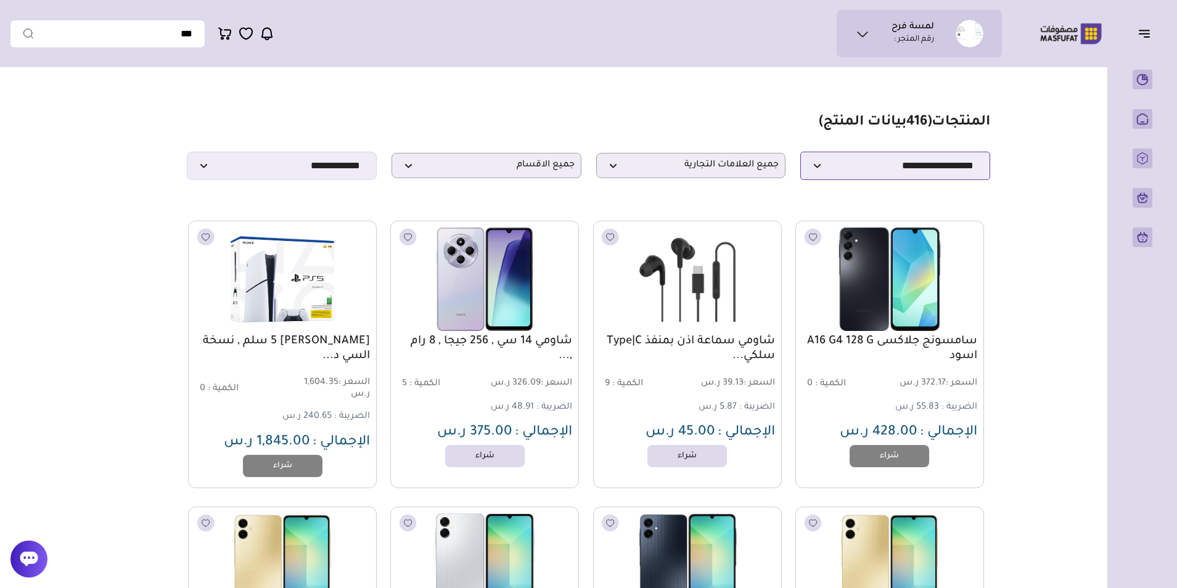
click at [918, 173] on select "**********" at bounding box center [895, 166] width 190 height 28
select select "**********"
click at [800, 155] on select "**********" at bounding box center [895, 166] width 190 height 28
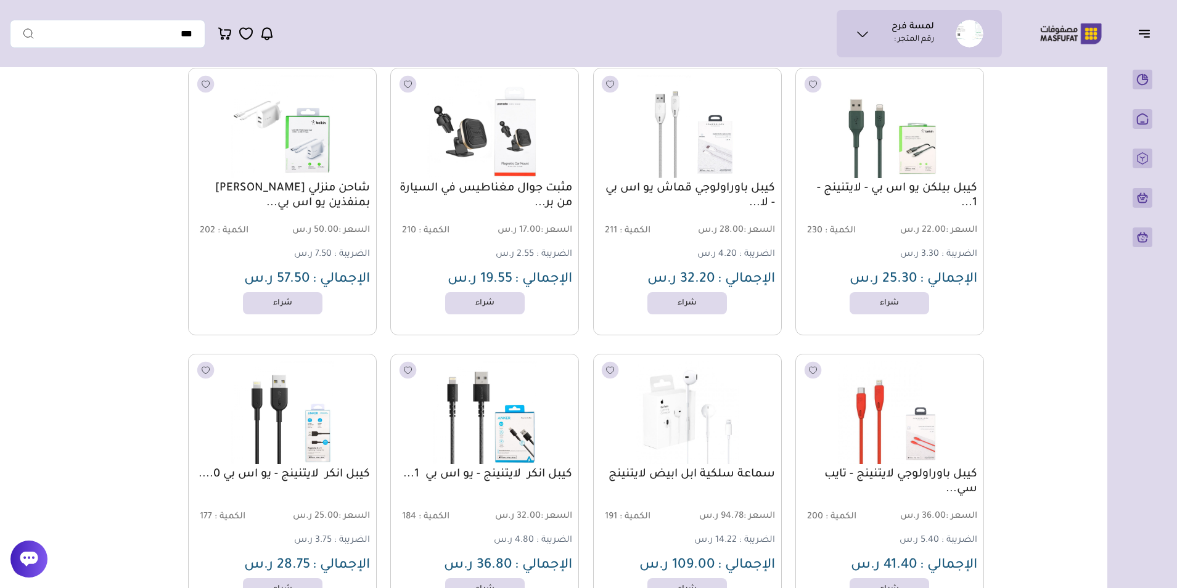
scroll to position [3120, 0]
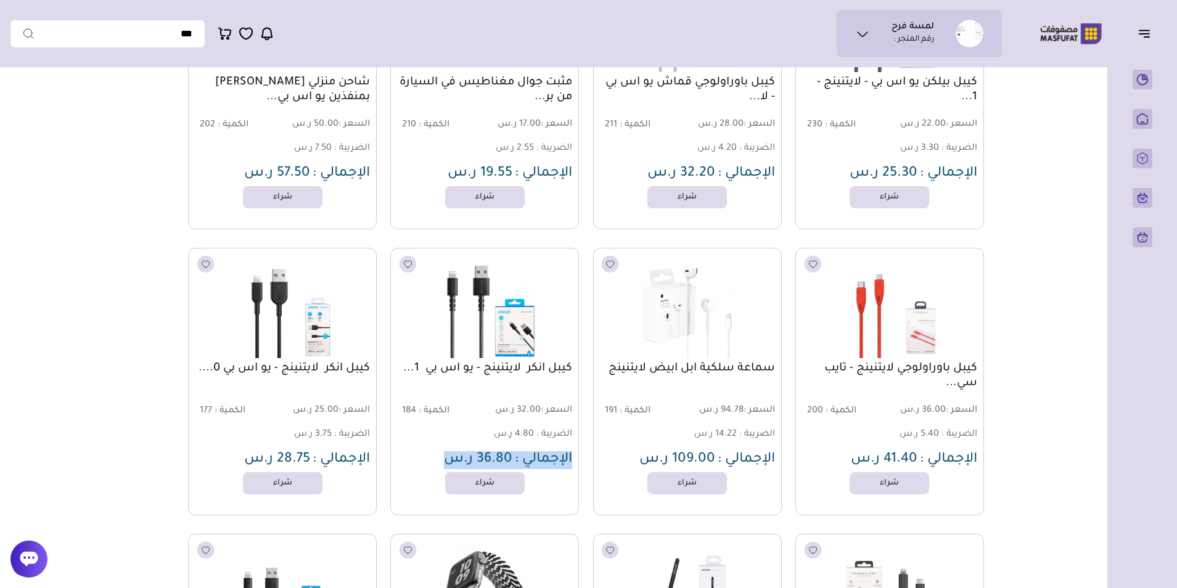
drag, startPoint x: 575, startPoint y: 468, endPoint x: 445, endPoint y: 459, distance: 130.4
click at [445, 459] on div "كيبل انكر لايتنينج - يو اس بي 1... السعر : 32.00 ر.س الكمية : 184 الضريبة : 4.8…" at bounding box center [484, 382] width 189 height 268
drag, startPoint x: 578, startPoint y: 372, endPoint x: 409, endPoint y: 390, distance: 169.8
click at [409, 390] on div "كيبل انكر لايتنينج - يو اس بي 1... السعر : 32.00 ر.س الكمية : 184 الضريبة : 4.8…" at bounding box center [484, 382] width 189 height 268
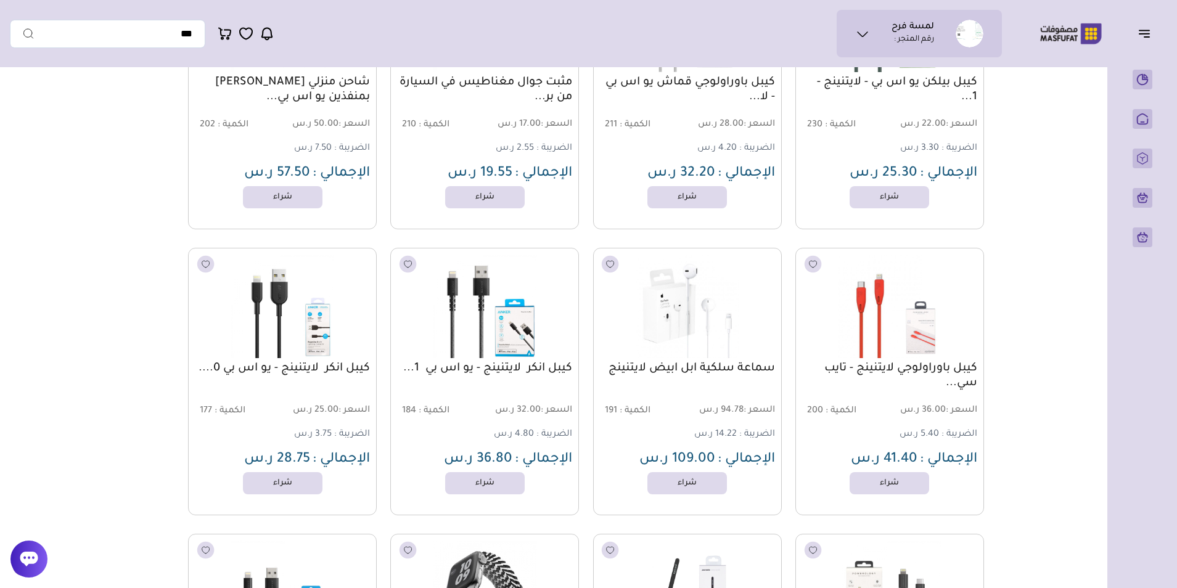
drag, startPoint x: 579, startPoint y: 371, endPoint x: 408, endPoint y: 372, distance: 171.4
click at [515, 371] on link "كيبل انكر لايتنينج - يو اس بي 1..." at bounding box center [484, 368] width 175 height 15
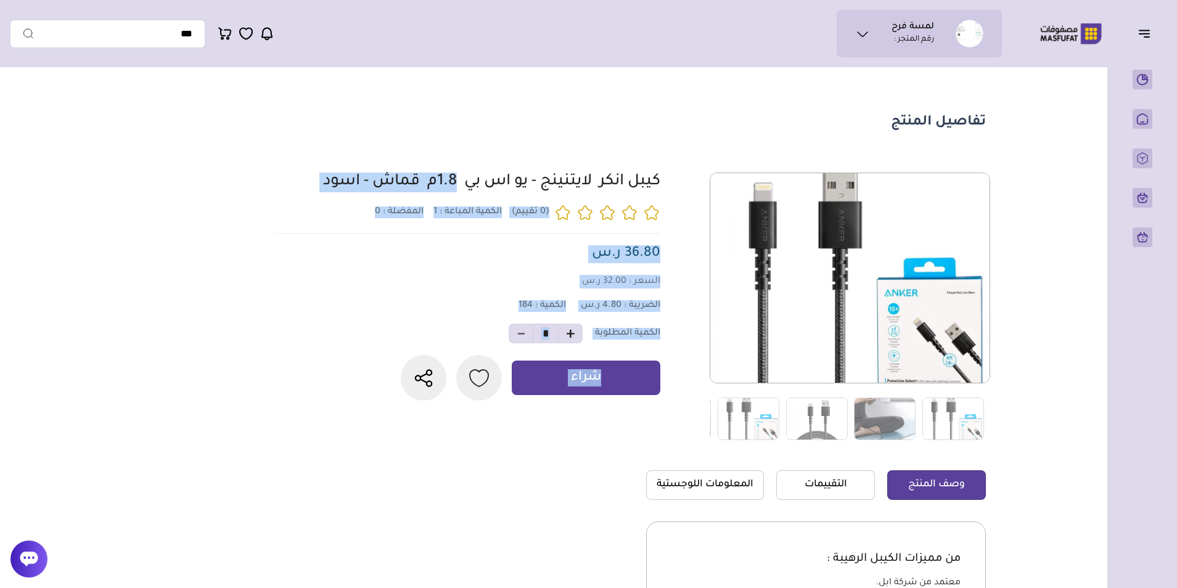
drag, startPoint x: 665, startPoint y: 157, endPoint x: 208, endPoint y: 447, distance: 540.9
click at [208, 447] on section "تفاصيل المنتج 1 المفضلة : 0" at bounding box center [549, 405] width 888 height 665
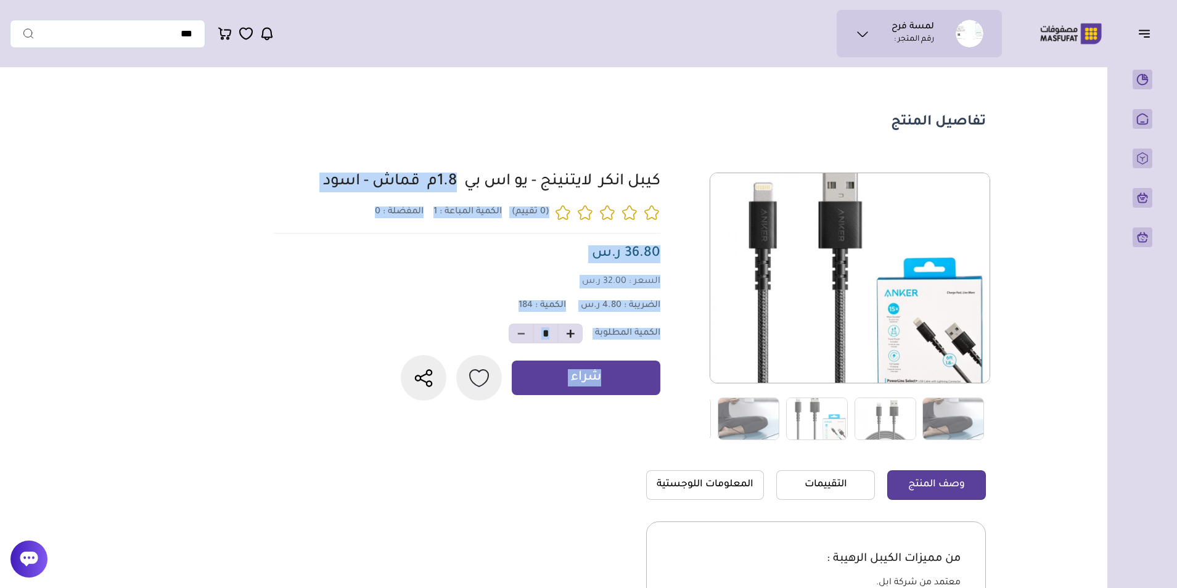
drag, startPoint x: 208, startPoint y: 447, endPoint x: 276, endPoint y: 261, distance: 197.3
click at [276, 261] on div "كيبل انكر لايتنينج - يو اس بي 1.8م قماش - اسود 1 المفضلة :" at bounding box center [463, 287] width 394 height 228
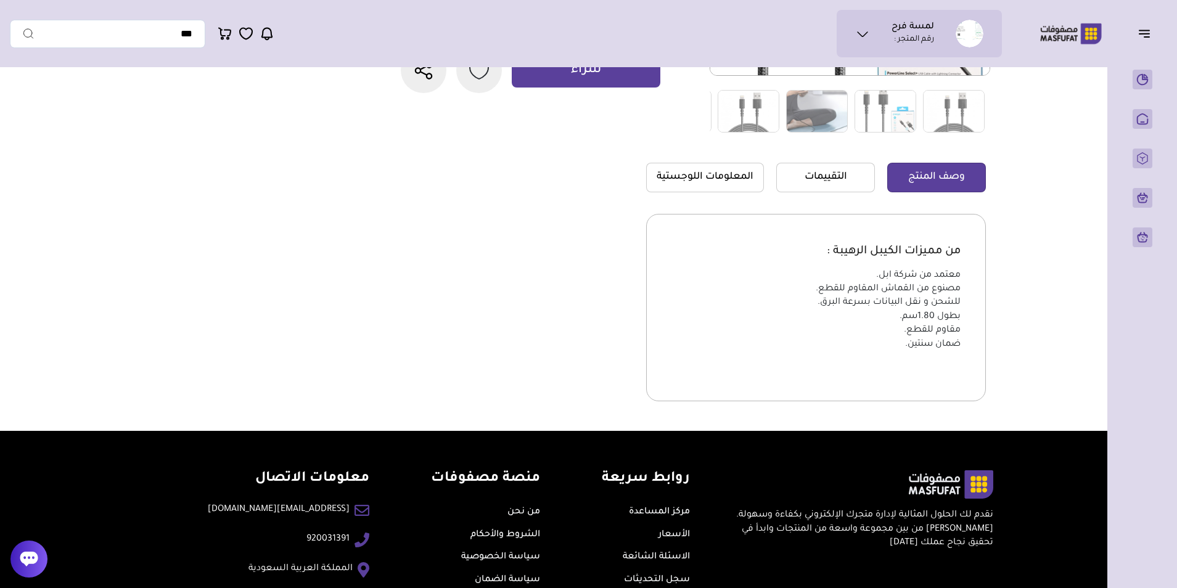
scroll to position [308, 0]
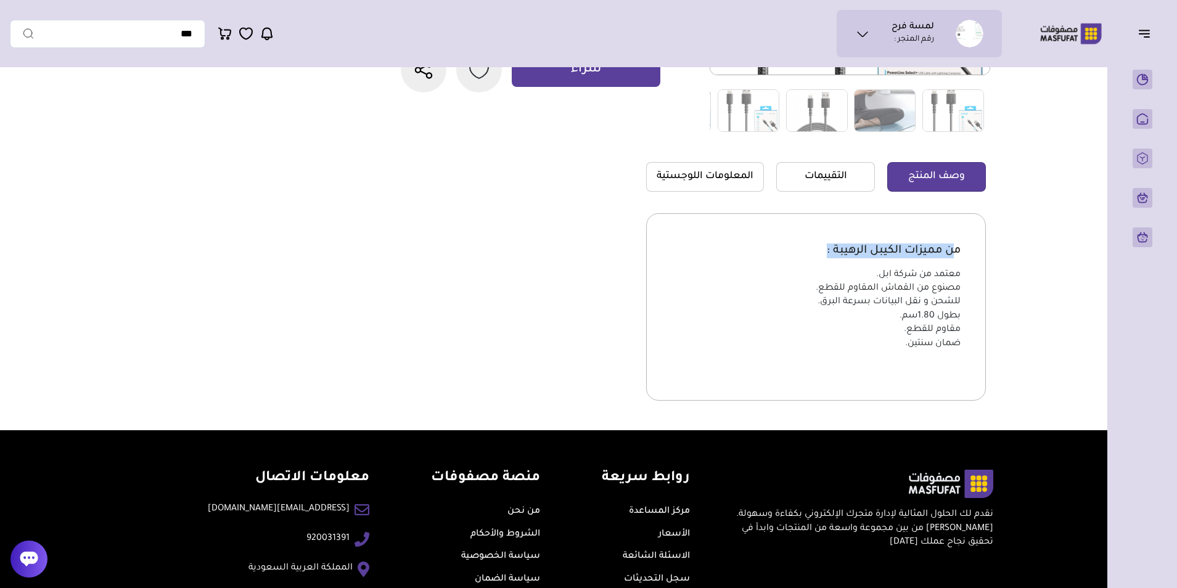
drag, startPoint x: 956, startPoint y: 255, endPoint x: 812, endPoint y: 256, distance: 144.2
click at [812, 256] on p "من مميزات الكيبل الرهيبة :" at bounding box center [815, 250] width 289 height 15
drag, startPoint x: 812, startPoint y: 256, endPoint x: 443, endPoint y: 403, distance: 397.0
click at [443, 403] on section "1 0" at bounding box center [637, 147] width 698 height 566
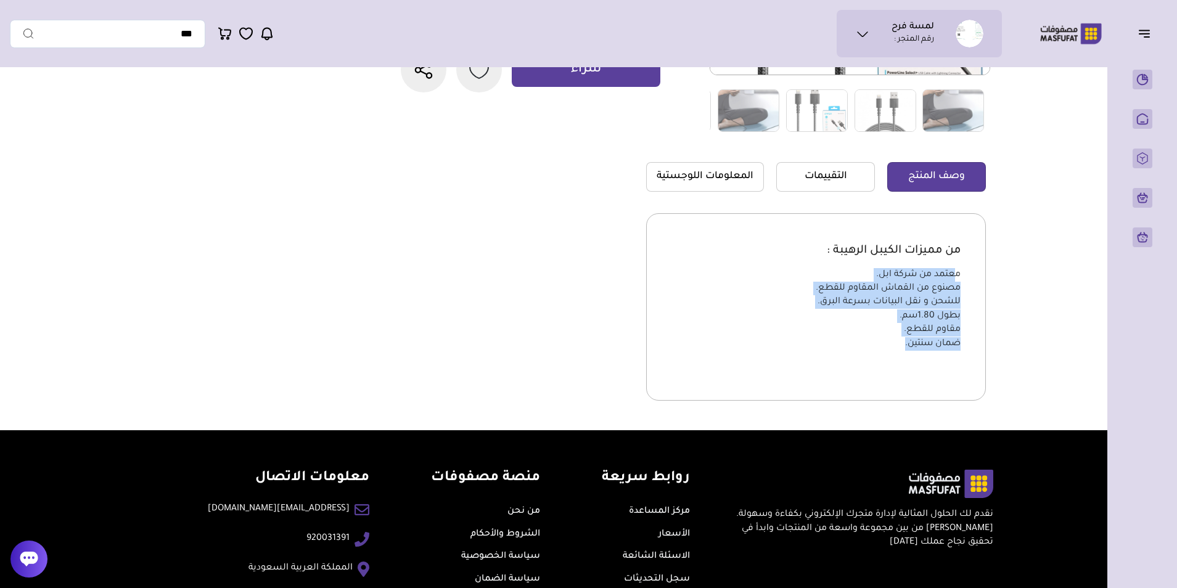
drag, startPoint x: 954, startPoint y: 278, endPoint x: 875, endPoint y: 345, distance: 103.7
click at [875, 345] on ul "معتمد من شركة ابل. مصنوع من القماش المقاوم للقطع. للشحن و نقل البيانات بسرعة ال…" at bounding box center [815, 309] width 289 height 83
click at [576, 337] on section "1 0" at bounding box center [637, 147] width 698 height 566
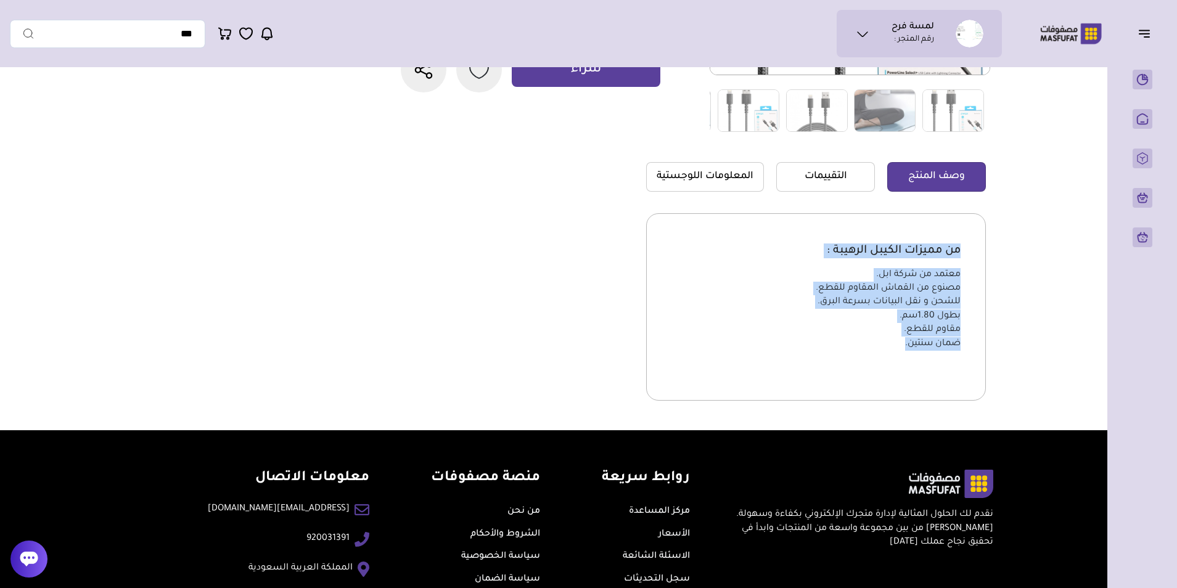
drag, startPoint x: 965, startPoint y: 244, endPoint x: 853, endPoint y: 346, distance: 151.9
click at [853, 346] on div "من مميزات الكيبل الرهيبة : معتمد من شركة ابل. مصنوع من القماش المقاوم للقطع. لل…" at bounding box center [816, 306] width 340 height 187
click at [513, 318] on section "1 0" at bounding box center [637, 147] width 698 height 566
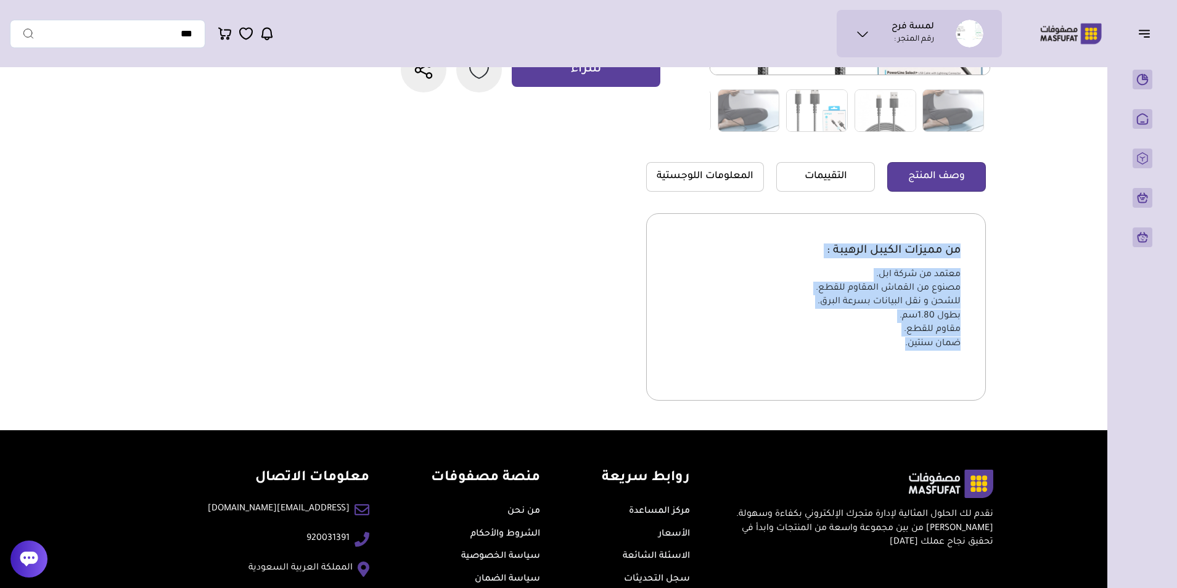
drag, startPoint x: 959, startPoint y: 250, endPoint x: 863, endPoint y: 352, distance: 139.5
click at [863, 352] on div "من مميزات الكيبل الرهيبة : معتمد من شركة ابل. مصنوع من القماش المقاوم للقطع. لل…" at bounding box center [816, 306] width 340 height 187
click at [542, 347] on section "1 0" at bounding box center [637, 147] width 698 height 566
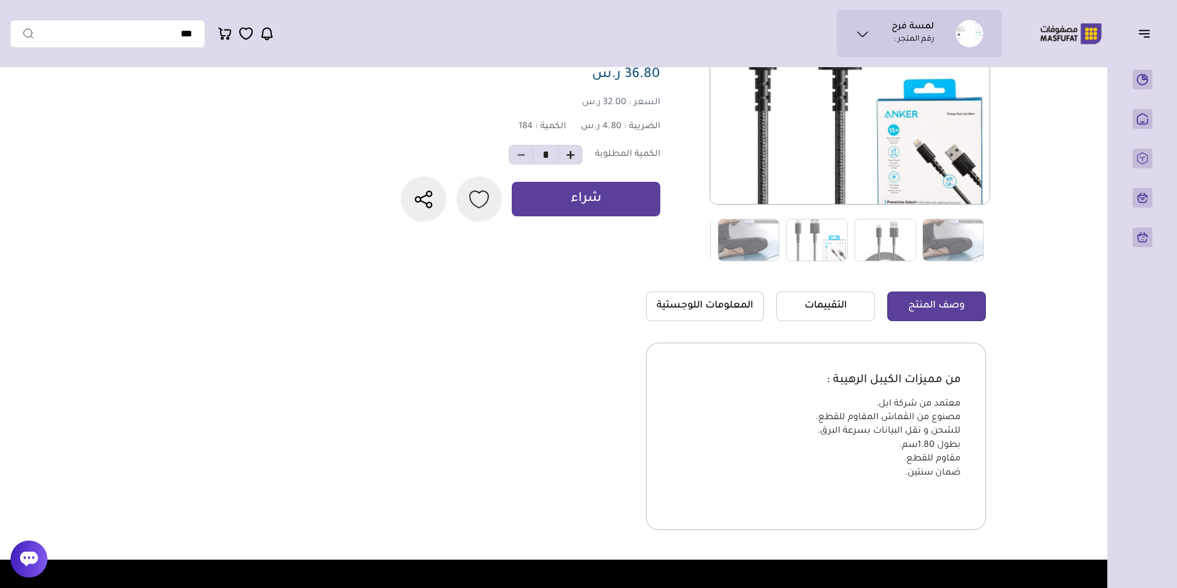
scroll to position [62, 0]
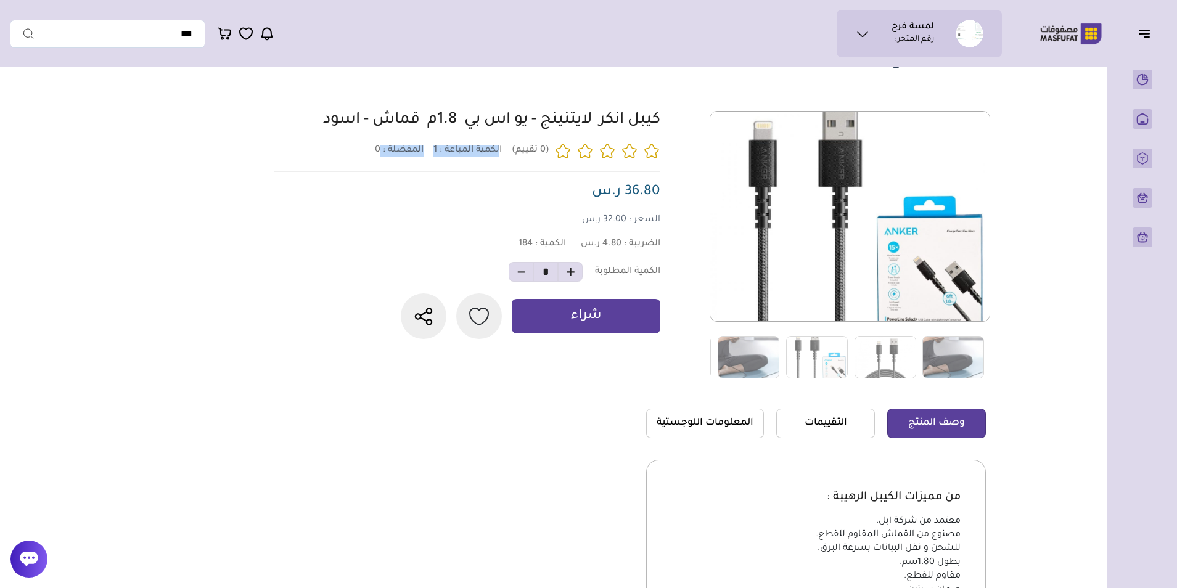
drag, startPoint x: 499, startPoint y: 152, endPoint x: 380, endPoint y: 162, distance: 120.0
click at [380, 160] on div "1 0" at bounding box center [517, 150] width 285 height 17
drag, startPoint x: 380, startPoint y: 162, endPoint x: 351, endPoint y: 229, distance: 72.9
click at [351, 229] on div "كيبل انكر لايتنينج - يو اس بي 1.8م قماش - اسود 1 المفضلة :" at bounding box center [463, 225] width 394 height 228
click at [567, 277] on icon "button" at bounding box center [570, 272] width 9 height 9
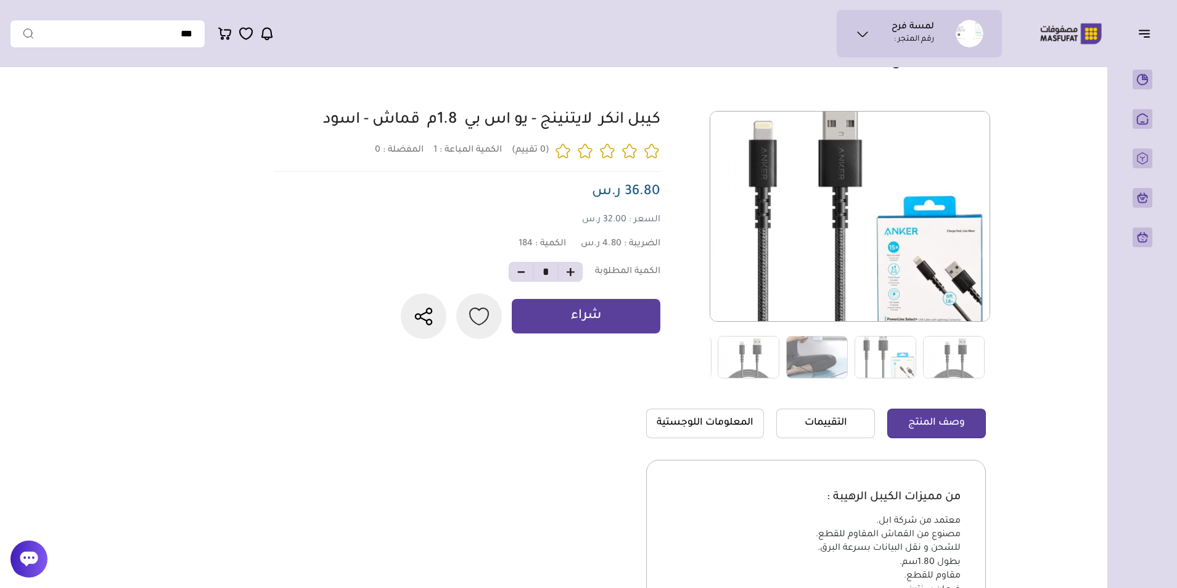
click at [522, 279] on button "button" at bounding box center [521, 272] width 9 height 13
type input "*"
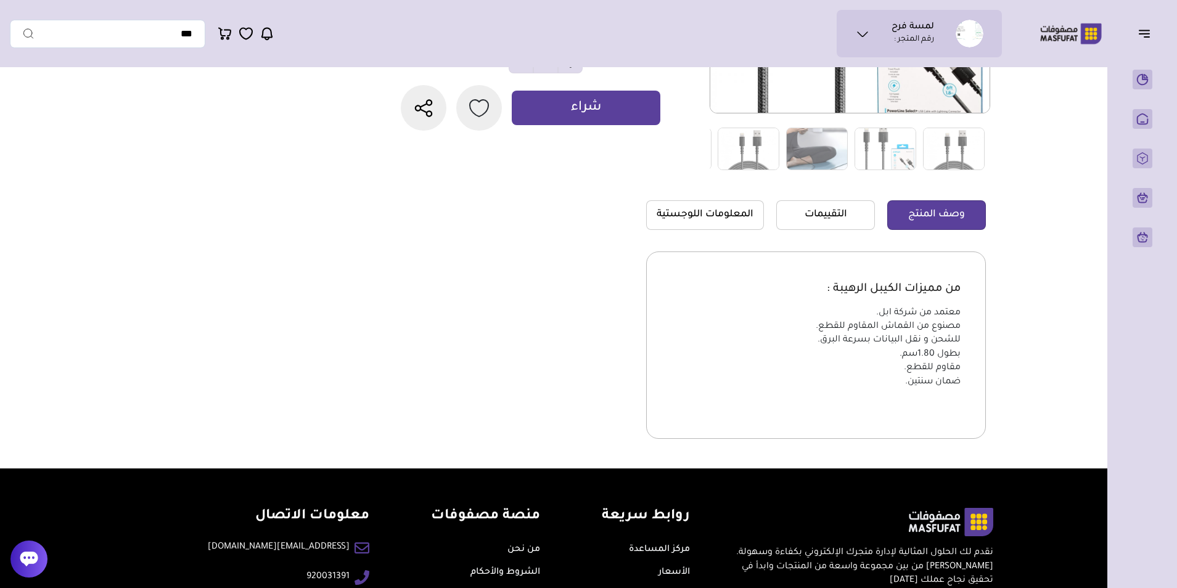
scroll to position [266, 0]
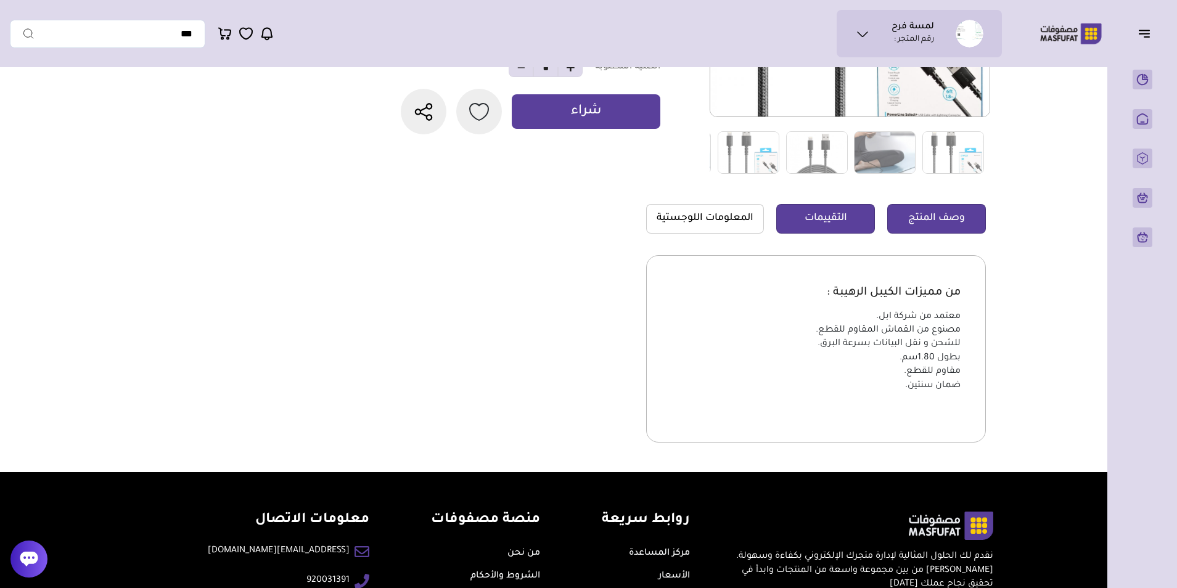
click at [825, 209] on link "التقييمات" at bounding box center [825, 219] width 99 height 30
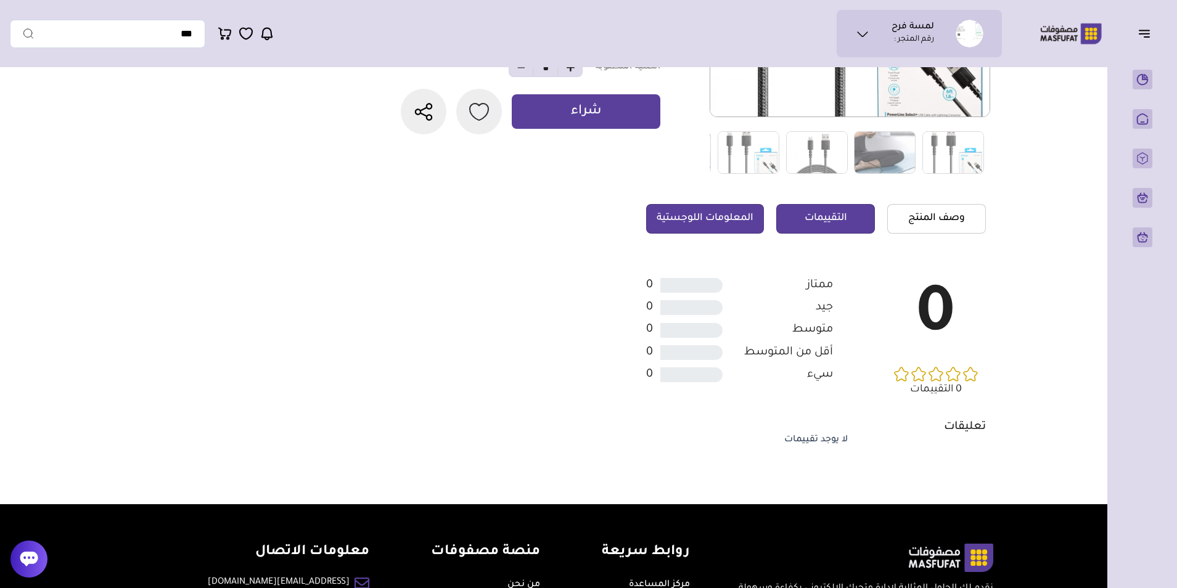
click at [735, 230] on link "المعلومات اللوجستية" at bounding box center [705, 219] width 118 height 30
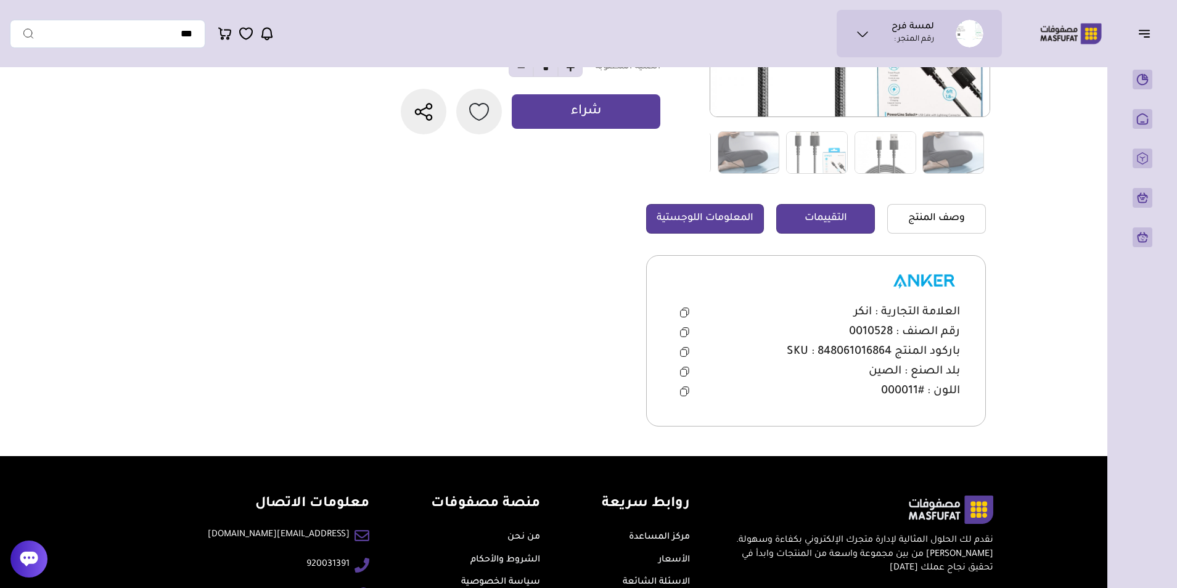
click at [803, 211] on link "التقييمات" at bounding box center [825, 219] width 99 height 30
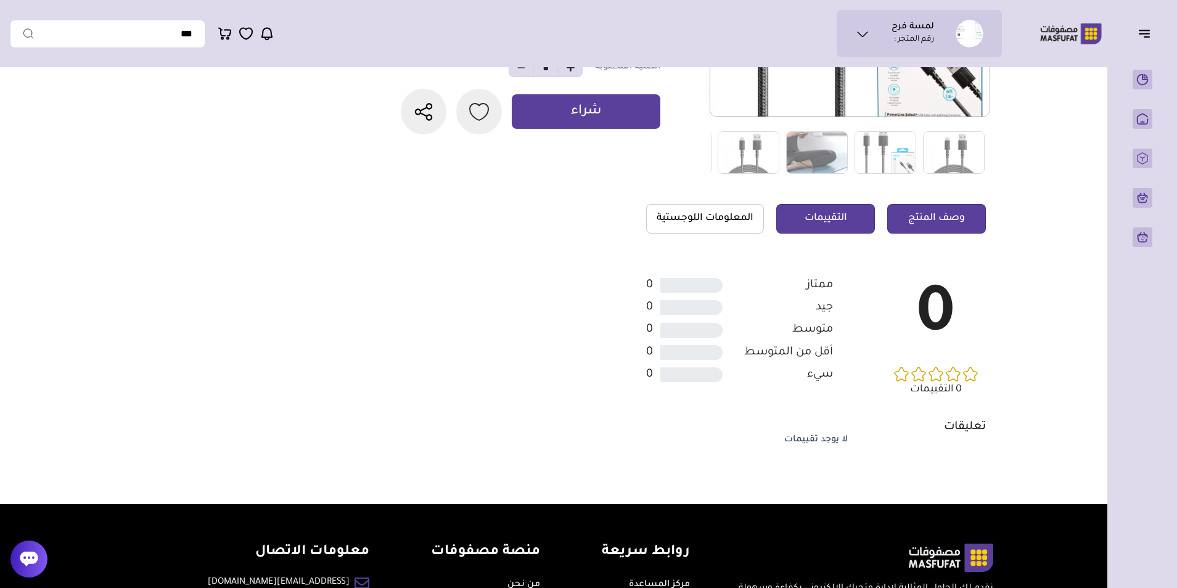
click at [888, 217] on link "وصف المنتج" at bounding box center [936, 219] width 99 height 30
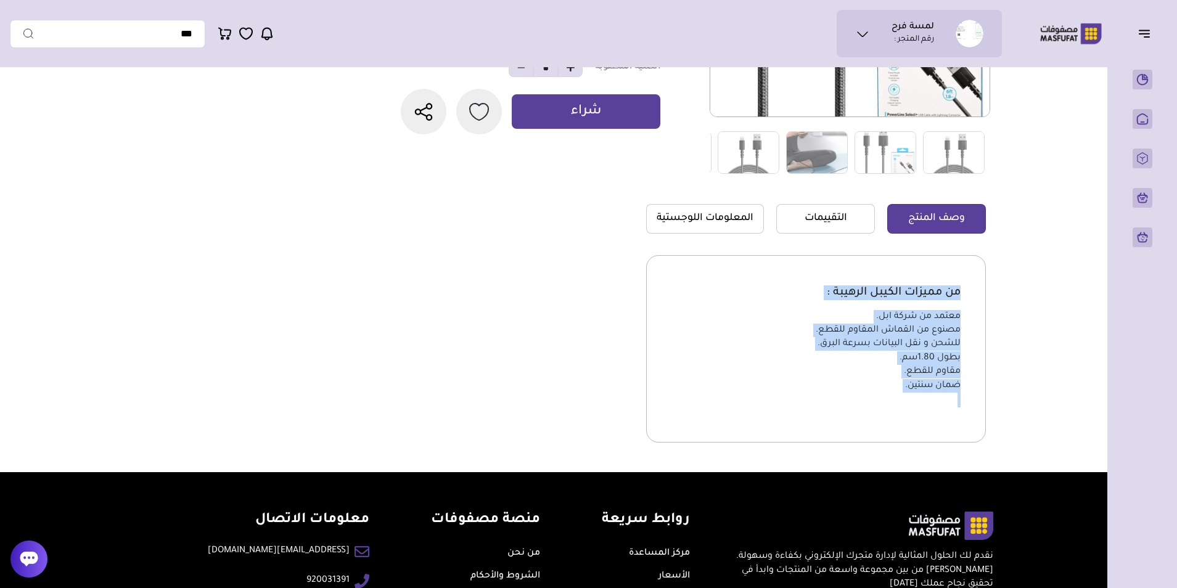
drag, startPoint x: 959, startPoint y: 284, endPoint x: 877, endPoint y: 404, distance: 144.6
click at [877, 404] on div "من مميزات الكيبل الرهيبة : معتمد من شركة ابل. مصنوع من القماش المقاوم للقطع. لل…" at bounding box center [815, 339] width 289 height 157
click at [562, 388] on section "1 0" at bounding box center [637, 189] width 698 height 566
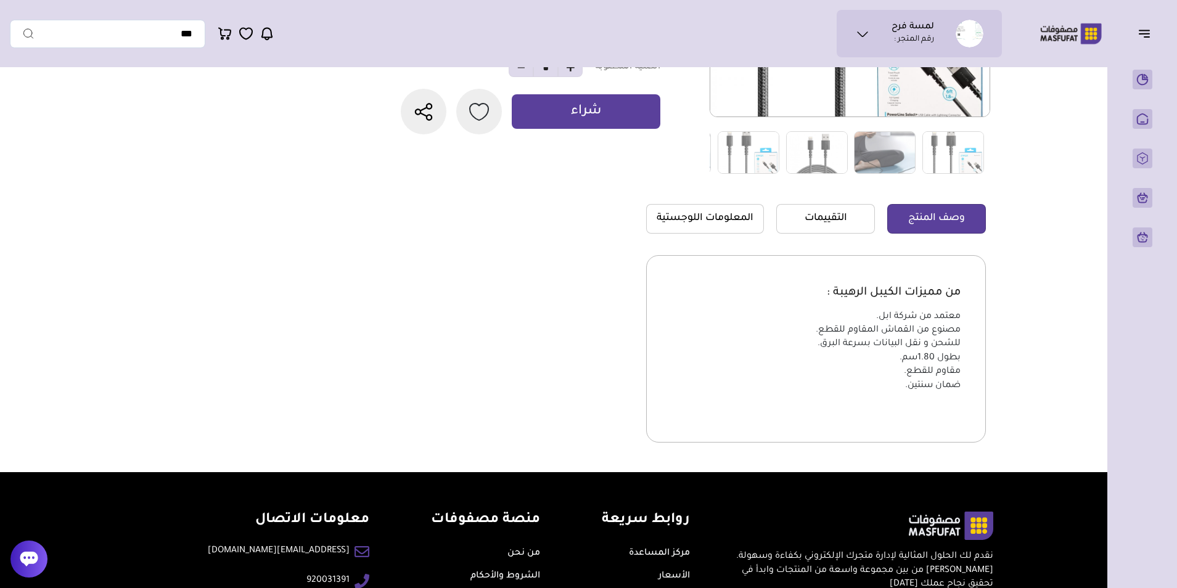
scroll to position [0, 0]
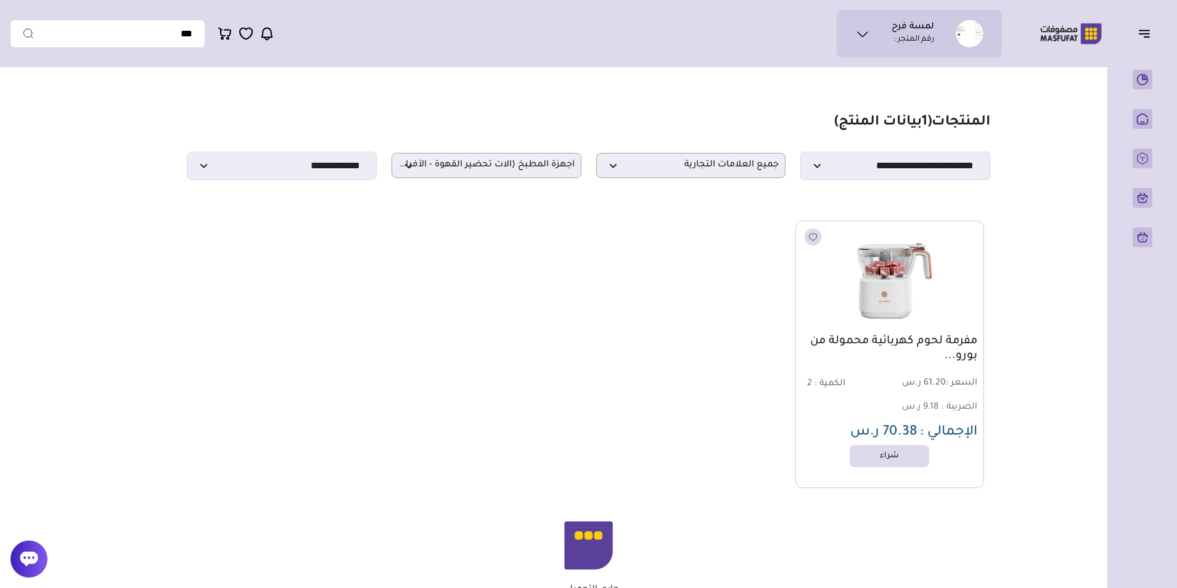
select select "**********"
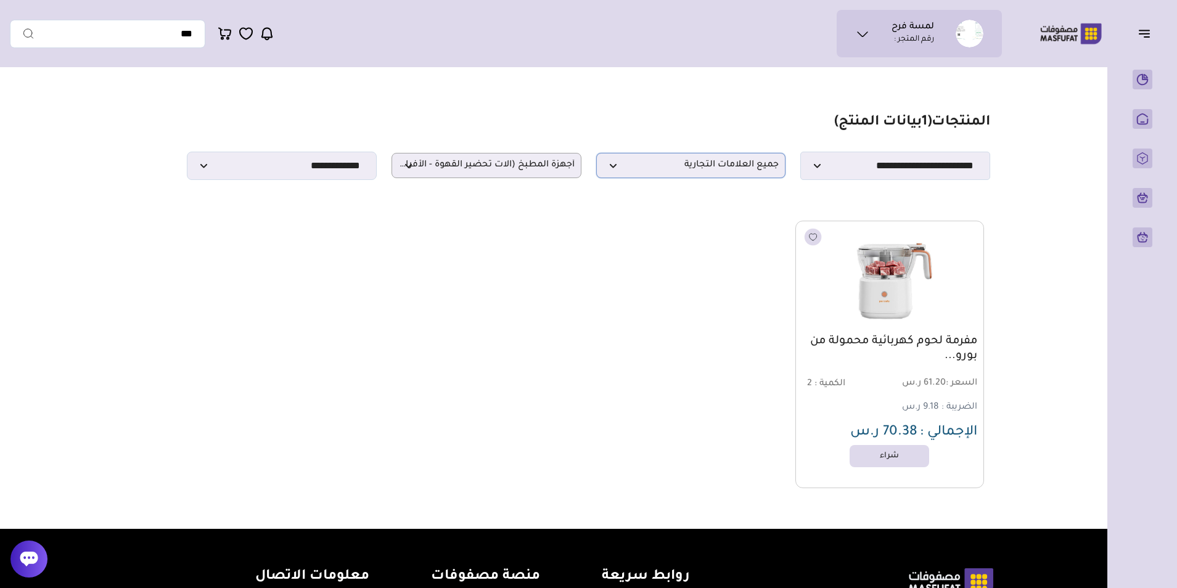
click at [608, 169] on span "جميع العلامات التجارية" at bounding box center [691, 166] width 176 height 12
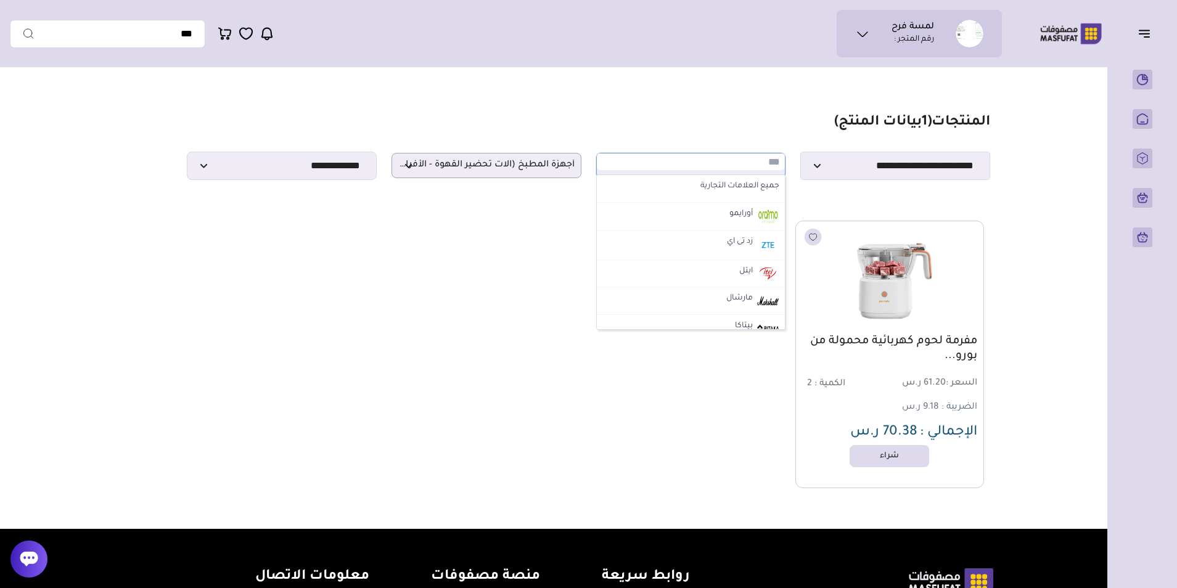
click at [608, 169] on input "text" at bounding box center [691, 161] width 189 height 17
click at [544, 171] on span "أجهزة المطبخ (آلات تحضير القهوة - الأفران)" at bounding box center [486, 166] width 176 height 12
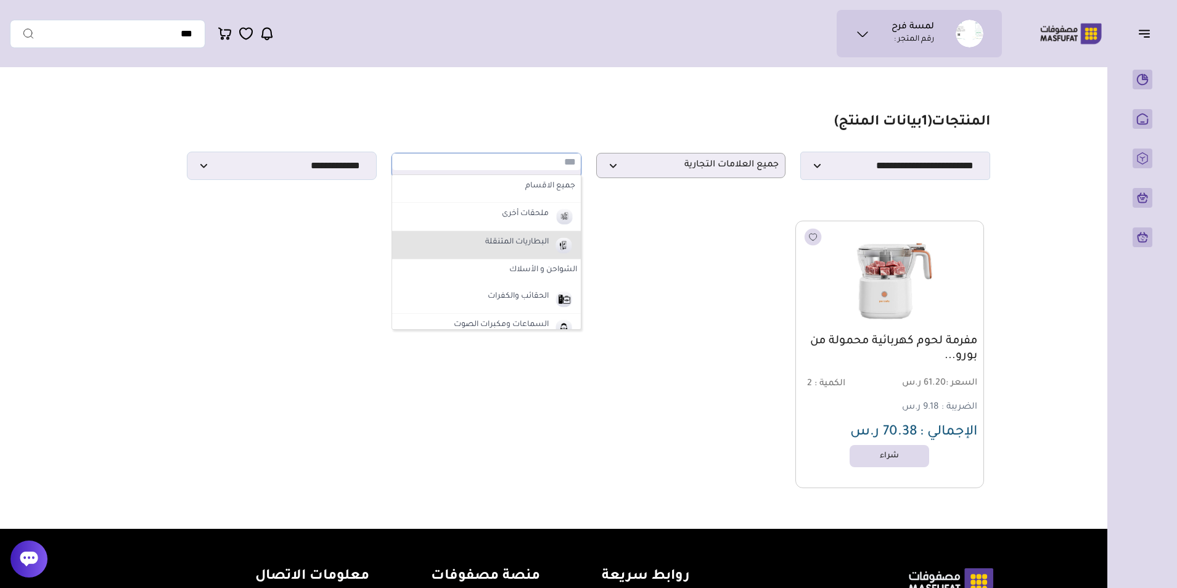
click at [514, 251] on label "البطاريات المتنقلة" at bounding box center [516, 243] width 67 height 16
select select "*"
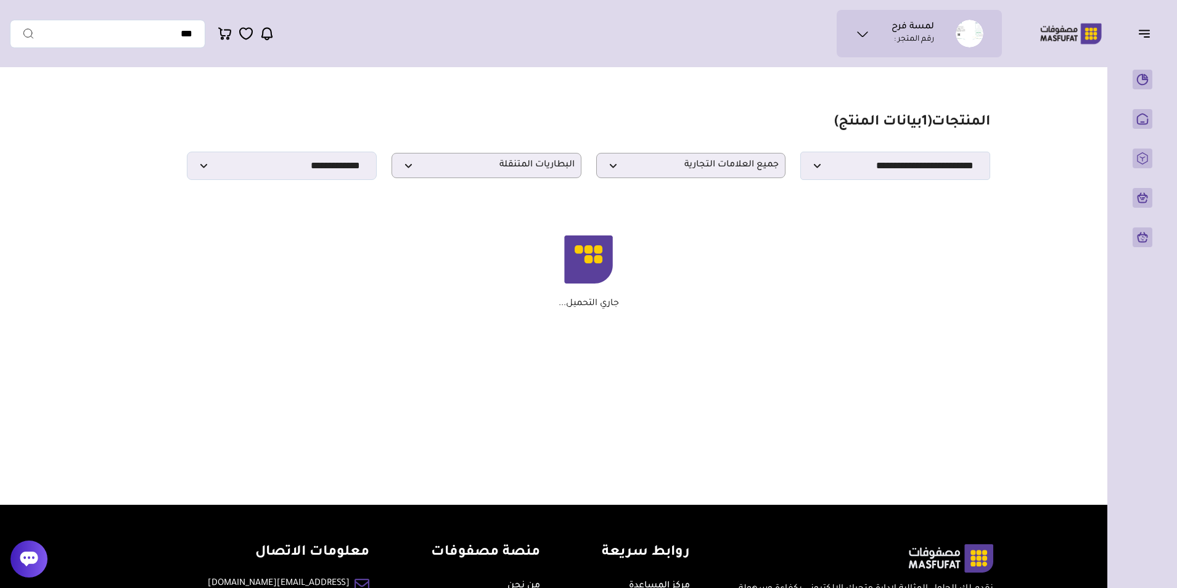
drag, startPoint x: 1018, startPoint y: 112, endPoint x: 128, endPoint y: 245, distance: 899.4
click at [128, 245] on main "مزامنة ( 0 ) تحديد الكل إلغاء التحديد ( 1 بيانات المنتج) *******" at bounding box center [588, 219] width 1157 height 292
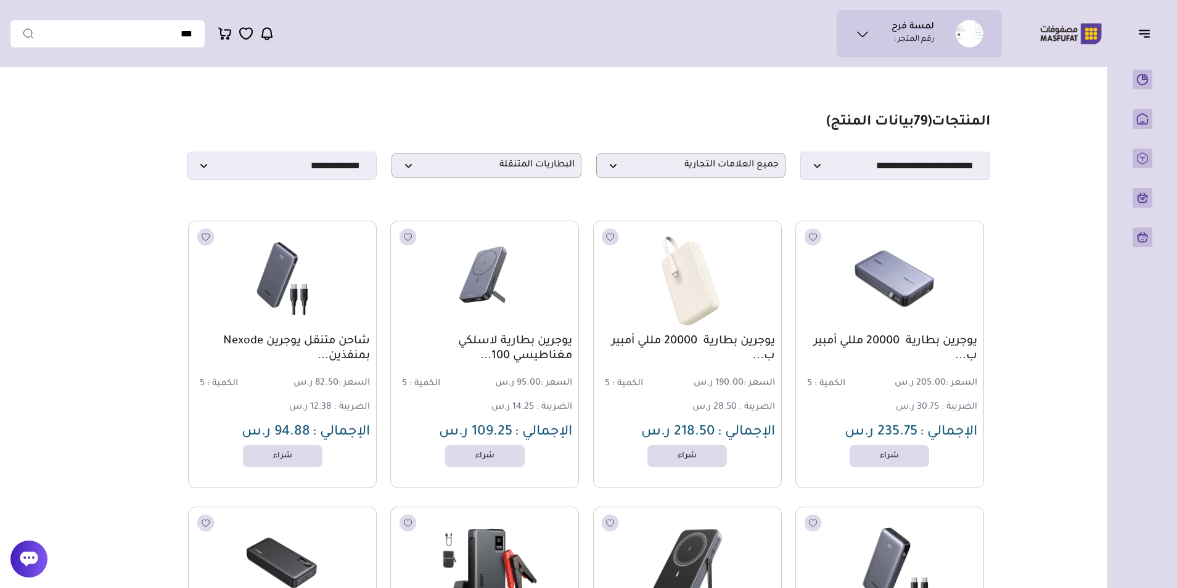
click at [166, 30] on input "text" at bounding box center [107, 34] width 195 height 28
type input "*"
type input "**********"
click at [10, 20] on button "submit" at bounding box center [22, 34] width 25 height 28
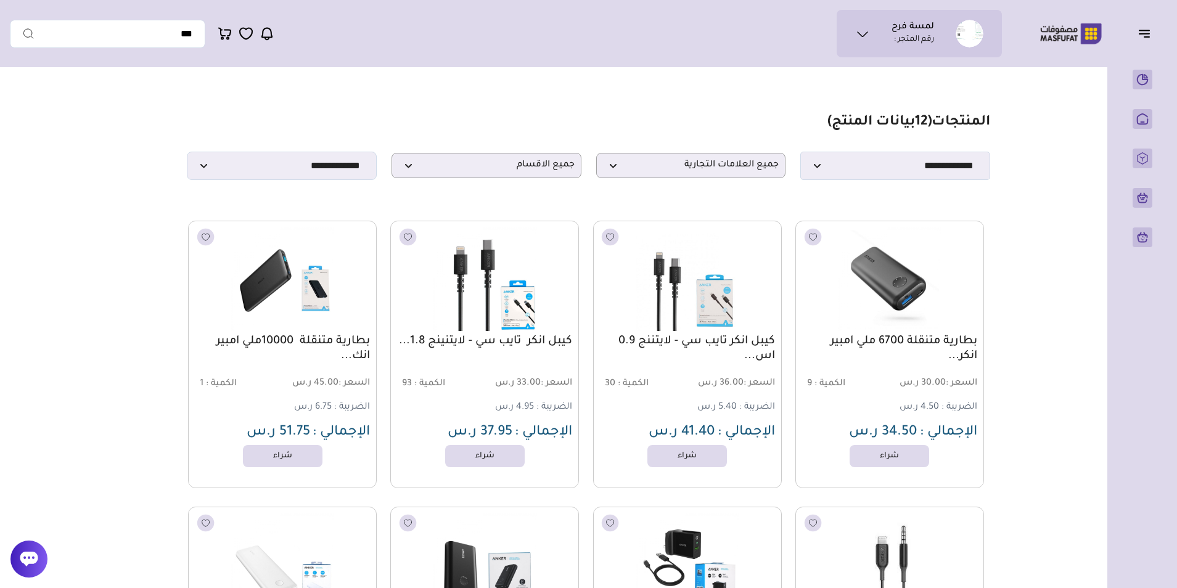
click at [493, 349] on link "كيبل انكر تايب سي - لايتنينج 1.8..." at bounding box center [484, 341] width 175 height 15
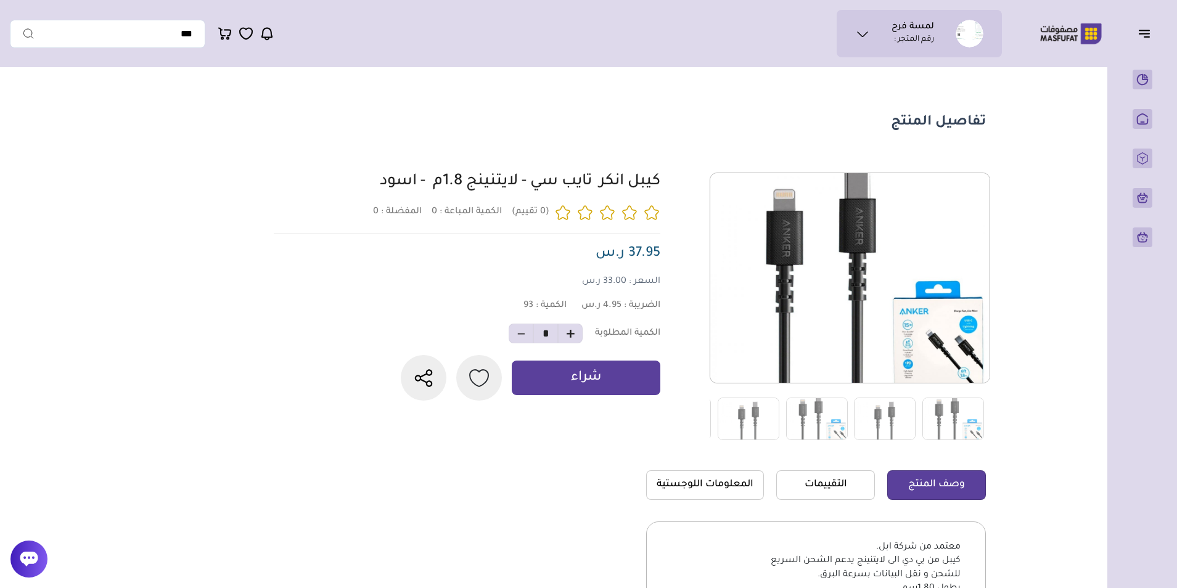
drag, startPoint x: 674, startPoint y: 173, endPoint x: 340, endPoint y: 177, distance: 333.5
click at [340, 177] on div "0 0 93 *" at bounding box center [627, 307] width 716 height 268
drag, startPoint x: 340, startPoint y: 177, endPoint x: 333, endPoint y: 349, distance: 172.1
click at [332, 350] on div "كيبل انكر تايب سي - لايتنينج 1.8م - اسود الكمية المباعة : 0" at bounding box center [463, 287] width 394 height 228
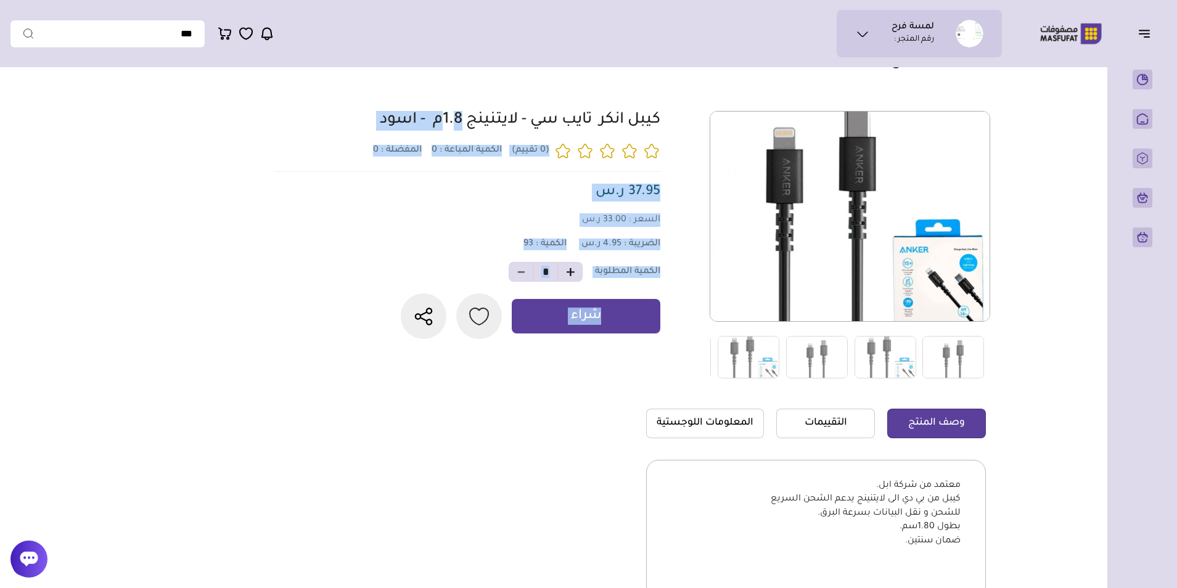
drag, startPoint x: 664, startPoint y: 111, endPoint x: 386, endPoint y: 289, distance: 330.2
click at [386, 289] on div "0 0 93 *" at bounding box center [627, 245] width 716 height 268
click at [203, 473] on section "تفاصيل المنتج" at bounding box center [549, 320] width 888 height 616
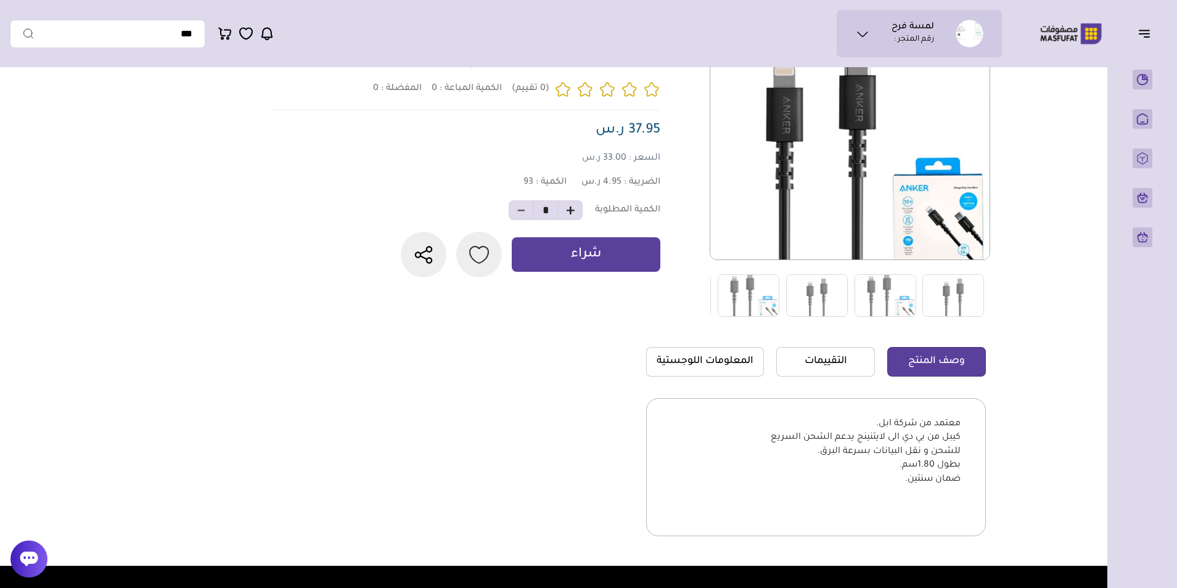
scroll to position [0, 0]
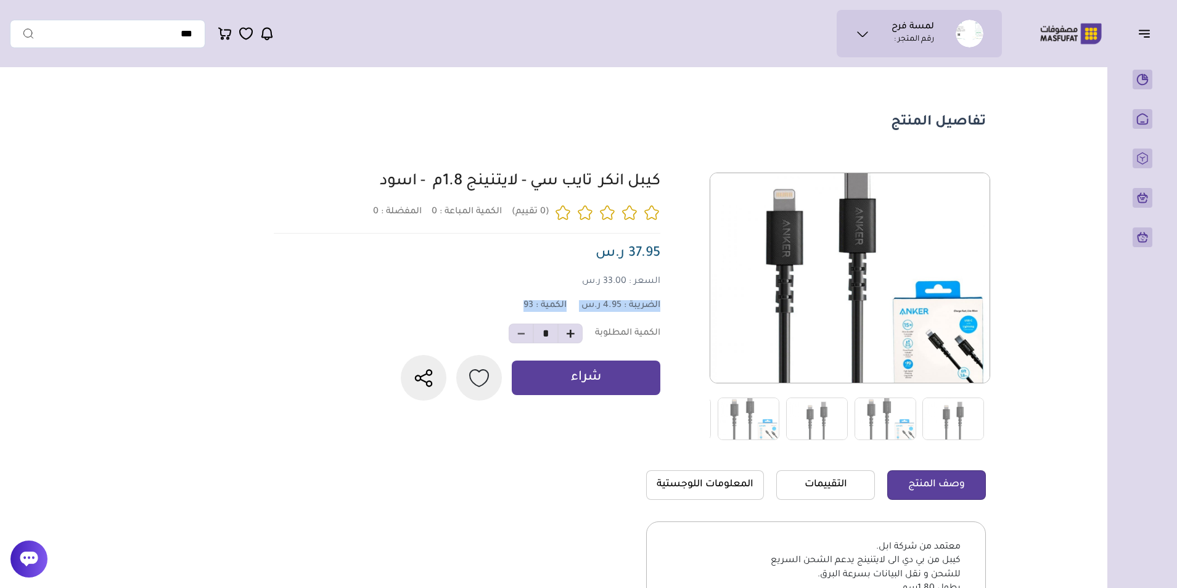
drag, startPoint x: 666, startPoint y: 313, endPoint x: 464, endPoint y: 319, distance: 202.9
click at [464, 319] on div "0 0 93 *" at bounding box center [627, 307] width 716 height 268
click at [562, 472] on section "0" at bounding box center [637, 431] width 698 height 517
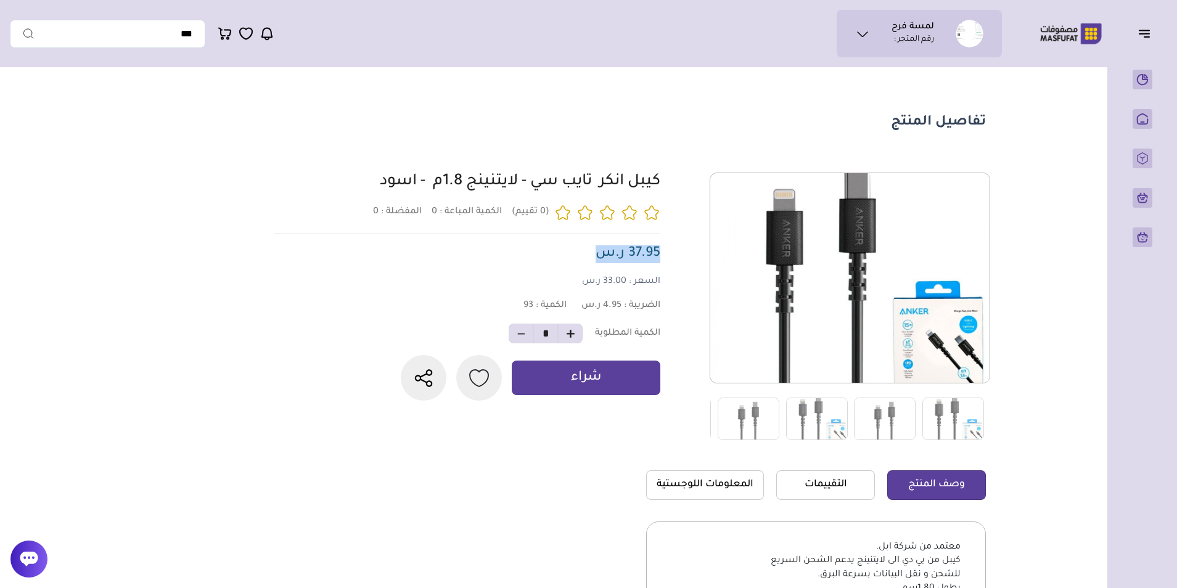
drag, startPoint x: 665, startPoint y: 253, endPoint x: 590, endPoint y: 264, distance: 76.1
click at [590, 264] on div "0 0 93 *" at bounding box center [627, 307] width 716 height 268
click at [435, 312] on div "الضريبة : 4.95 ر.س الكمية : 93" at bounding box center [463, 306] width 394 height 12
drag, startPoint x: 991, startPoint y: 116, endPoint x: 830, endPoint y: 125, distance: 160.5
click at [830, 125] on section "تفاصيل المنتج" at bounding box center [549, 381] width 888 height 616
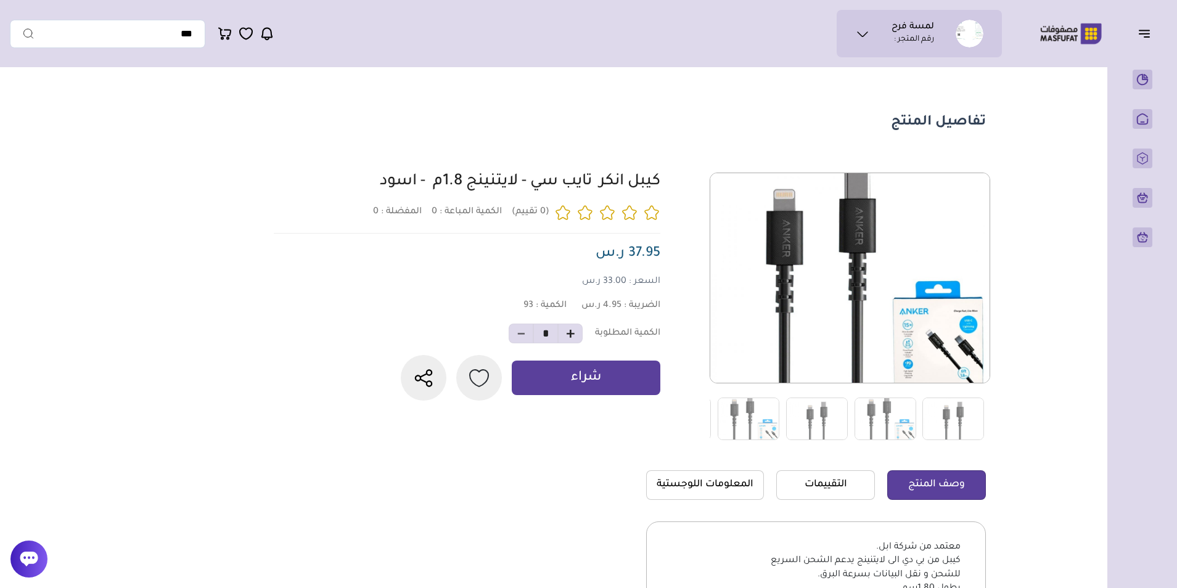
click at [1052, 194] on main "تفاصيل المنتج 0" at bounding box center [588, 381] width 1157 height 616
drag, startPoint x: 1018, startPoint y: 117, endPoint x: 814, endPoint y: 122, distance: 203.5
click at [814, 122] on main "تفاصيل المنتج 0" at bounding box center [588, 381] width 1157 height 616
drag, startPoint x: 814, startPoint y: 122, endPoint x: 1087, endPoint y: 197, distance: 282.6
click at [1095, 202] on main "تفاصيل المنتج 0" at bounding box center [588, 381] width 1157 height 616
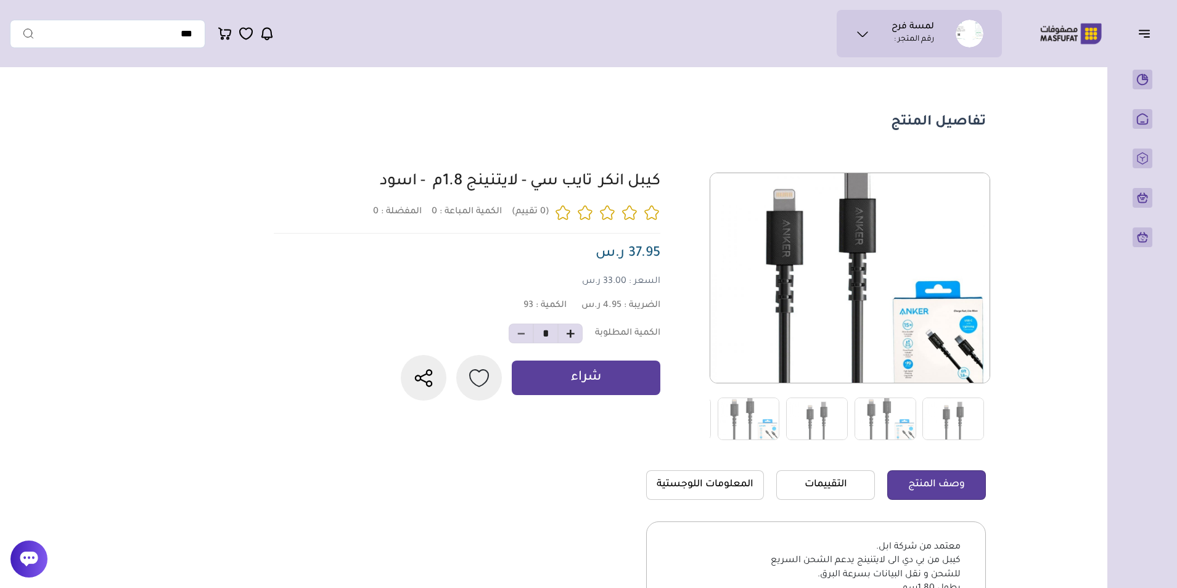
drag, startPoint x: 1029, startPoint y: 115, endPoint x: 827, endPoint y: 120, distance: 201.6
click at [827, 120] on main "تفاصيل المنتج 0" at bounding box center [588, 381] width 1157 height 616
click at [203, 345] on section "تفاصيل المنتج" at bounding box center [549, 381] width 888 height 616
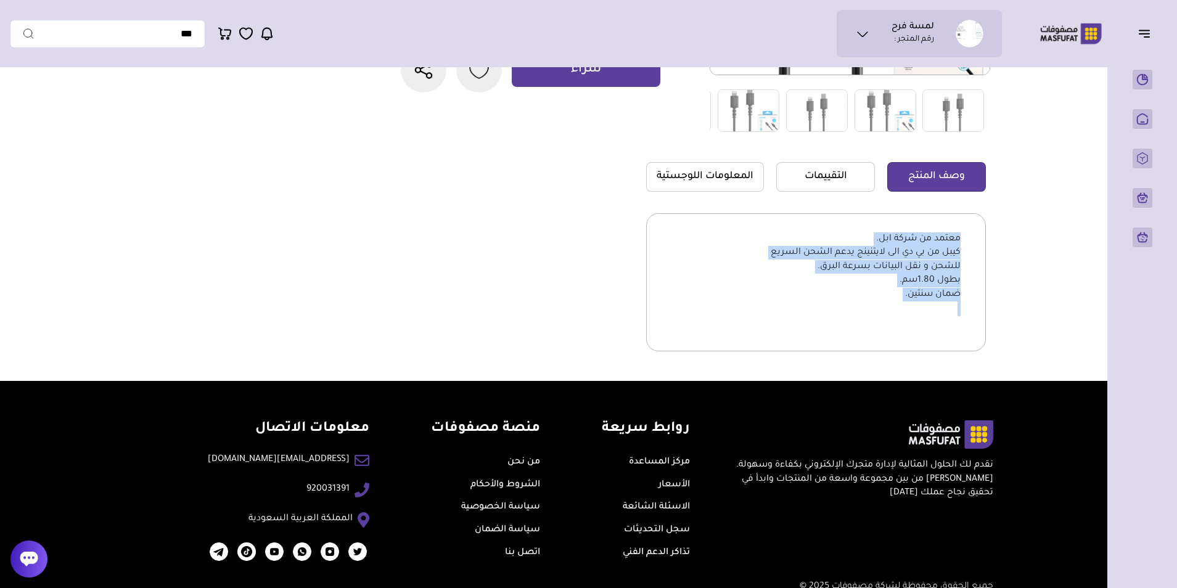
drag, startPoint x: 972, startPoint y: 233, endPoint x: 854, endPoint y: 318, distance: 145.8
click at [854, 318] on div "معتمد من شركة ابل. كيبل من بي دي الى لايتنينج يدعم الشحن السريع للشحن و نقل الب…" at bounding box center [816, 282] width 340 height 138
click at [537, 285] on section "0" at bounding box center [637, 122] width 698 height 517
drag, startPoint x: 956, startPoint y: 238, endPoint x: 907, endPoint y: 293, distance: 73.4
click at [907, 293] on ul "معتمد من شركة ابل. كيبل من بي دي الى لايتنينج يدعم الشحن السريع للشحن و نقل الب…" at bounding box center [815, 260] width 289 height 83
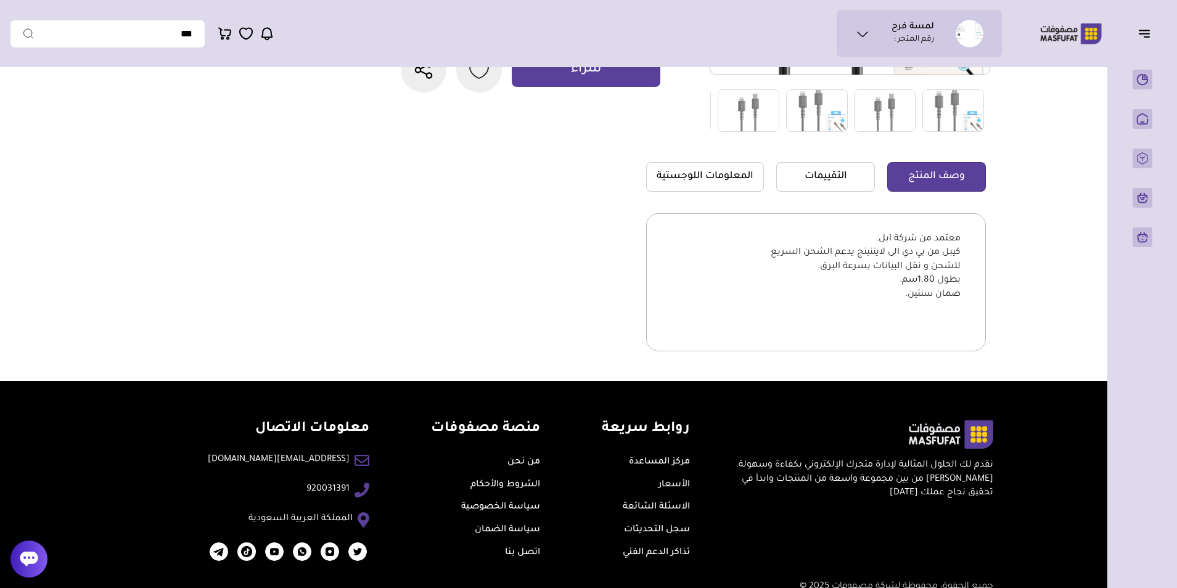
click at [422, 290] on section "0" at bounding box center [637, 122] width 698 height 517
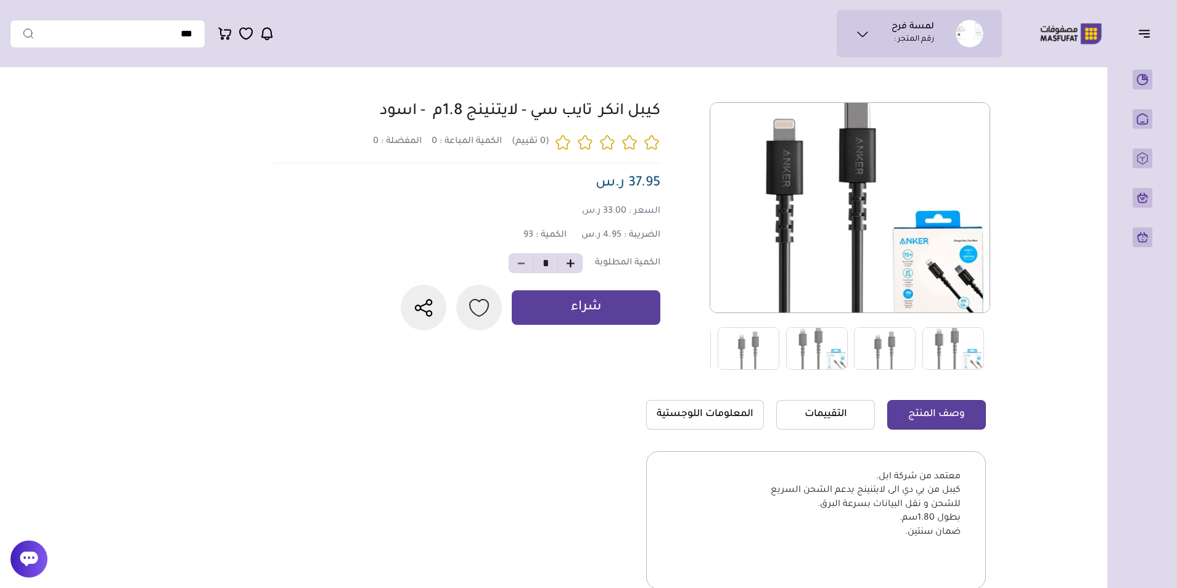
scroll to position [0, 0]
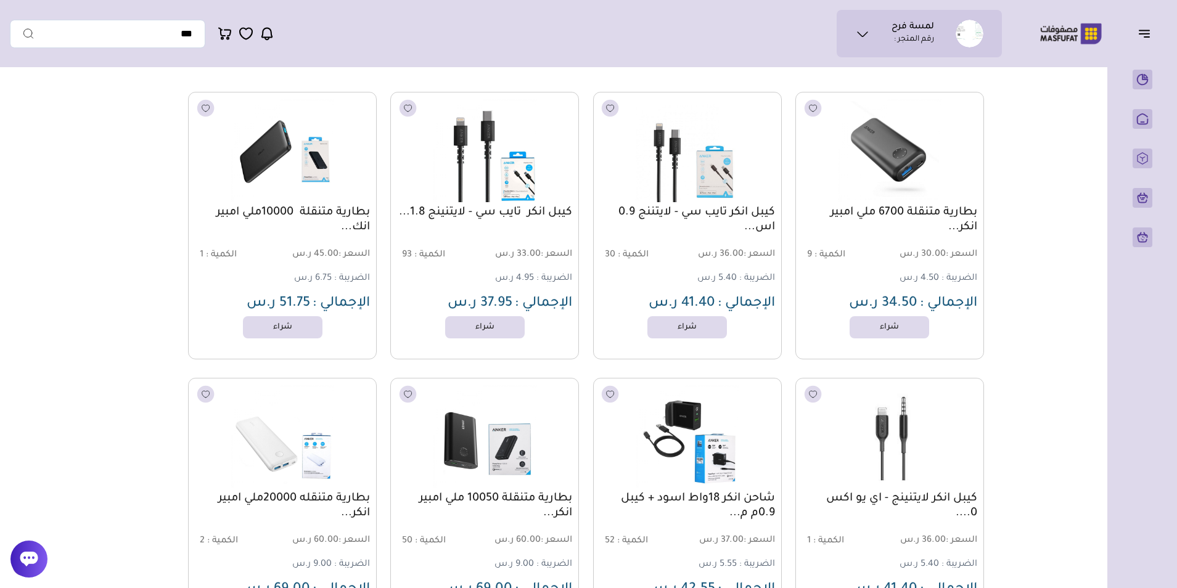
scroll to position [62, 0]
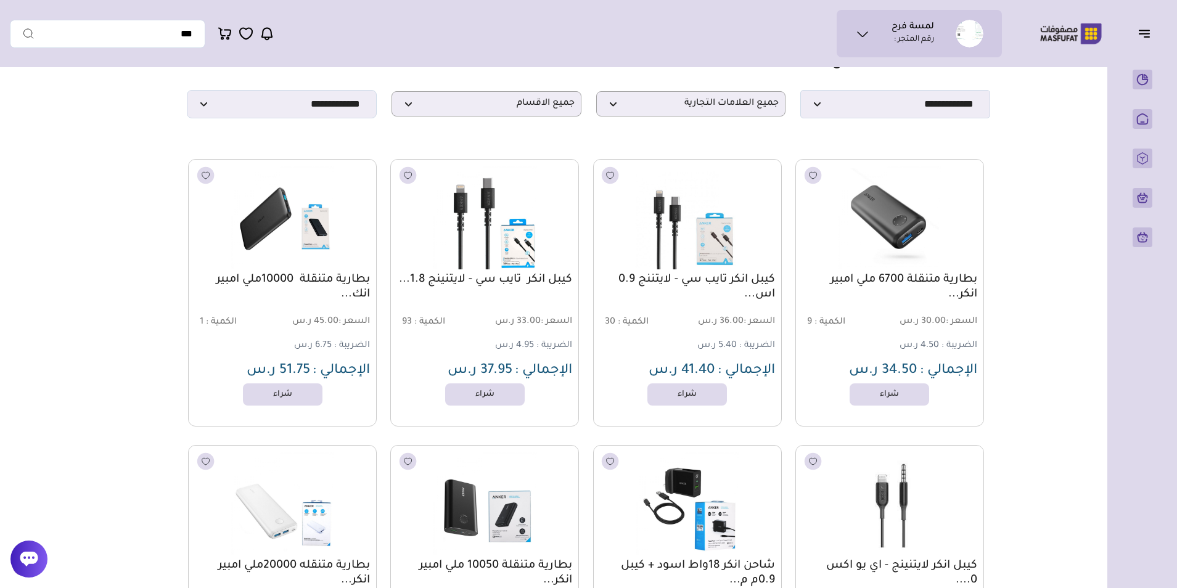
click at [538, 287] on link "كيبل انكر تايب سي - لايتنينج 1.8..." at bounding box center [484, 279] width 175 height 15
click at [521, 287] on link "كيبل انكر تايب سي - لايتنينج 1.8..." at bounding box center [484, 279] width 175 height 15
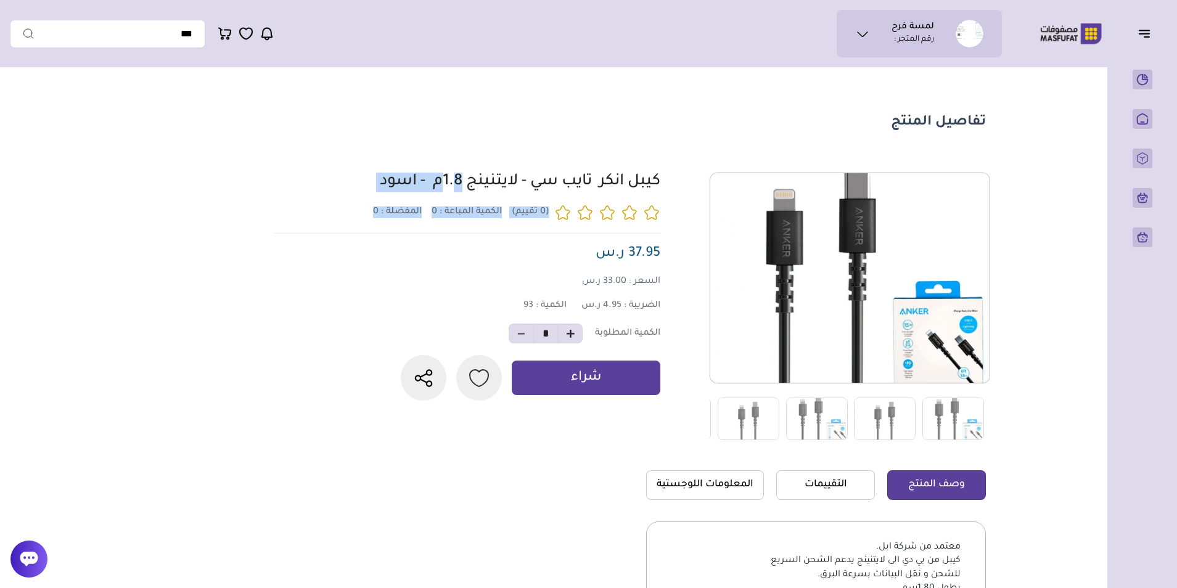
drag, startPoint x: 676, startPoint y: 165, endPoint x: 261, endPoint y: 252, distance: 424.6
click at [261, 252] on section "تفاصيل المنتج" at bounding box center [549, 381] width 888 height 616
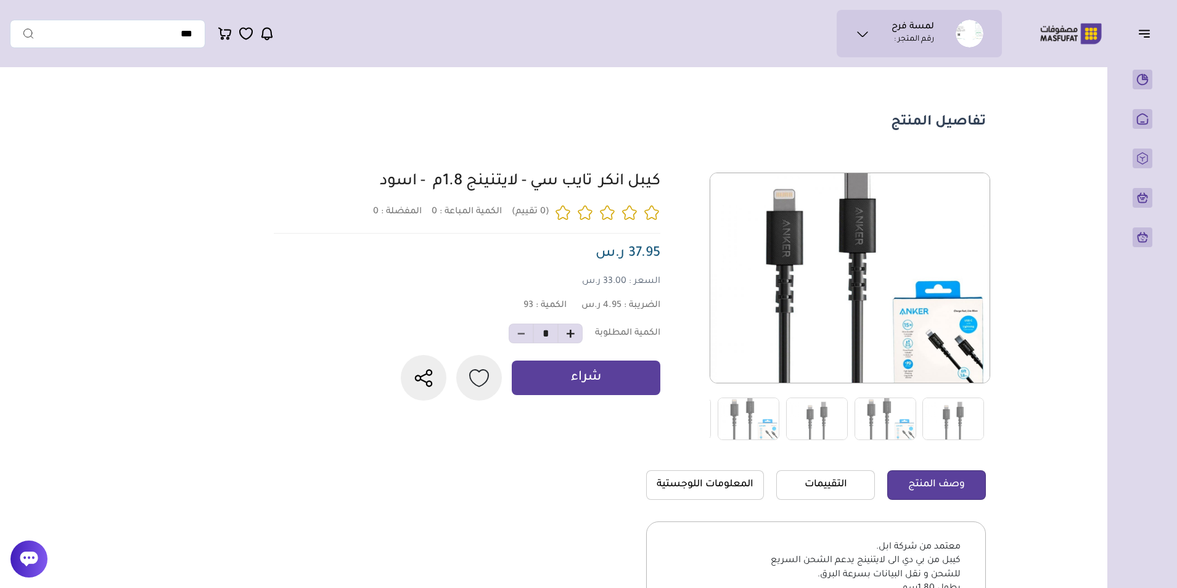
drag, startPoint x: 261, startPoint y: 252, endPoint x: 284, endPoint y: 332, distance: 83.5
click at [284, 332] on div "كيبل انكر تايب سي - لايتنينج 1.8م - اسود الكمية المباعة : 0" at bounding box center [463, 287] width 394 height 228
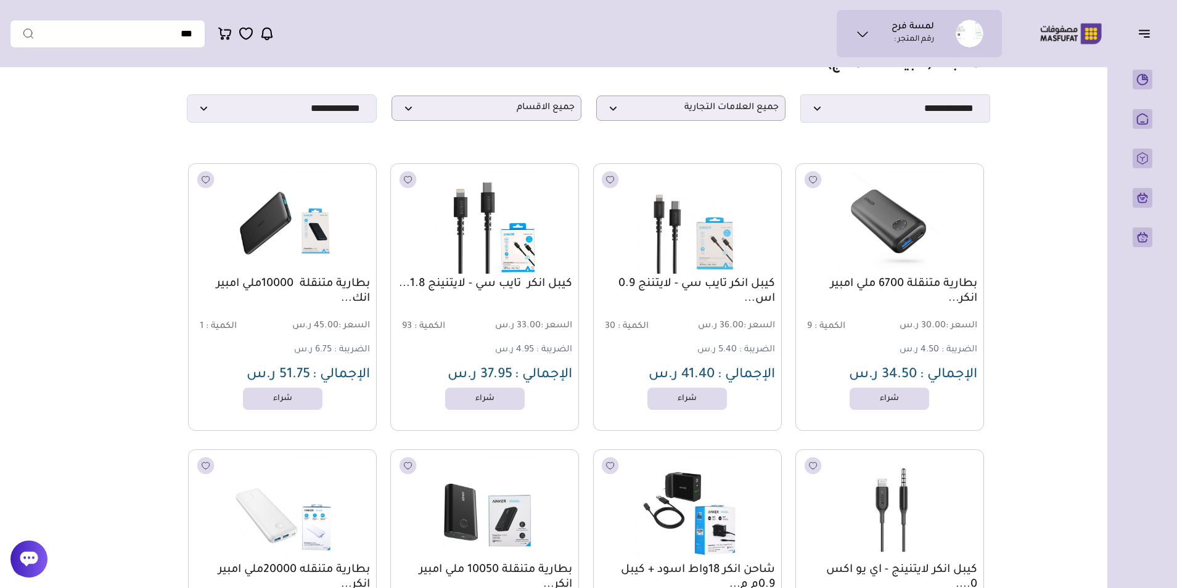
scroll to position [62, 0]
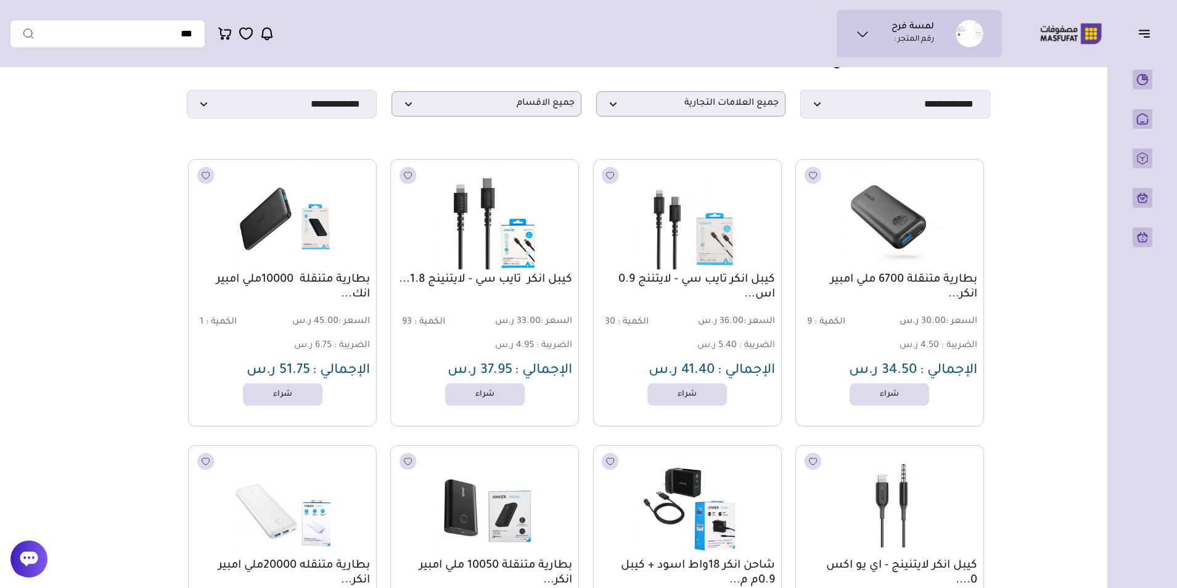
click at [288, 280] on link "بطارية متنقلة 10000ملي امبير انك..." at bounding box center [282, 287] width 175 height 30
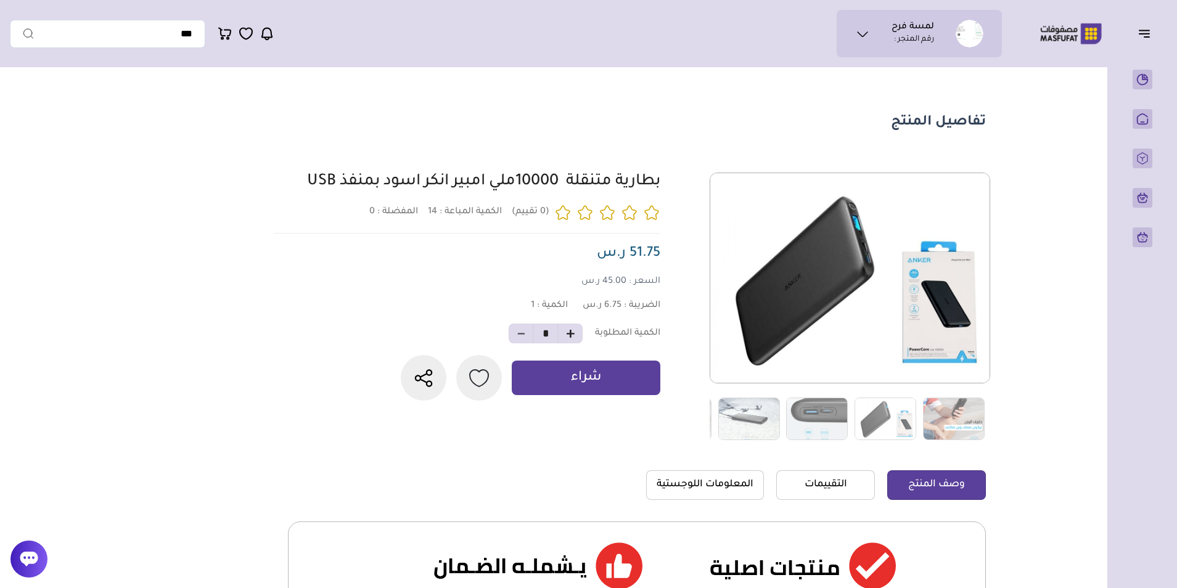
drag, startPoint x: 671, startPoint y: 167, endPoint x: 309, endPoint y: 168, distance: 361.8
click at [309, 168] on section "تفاصيل المنتج 14 المفضلة :" at bounding box center [549, 531] width 888 height 917
click at [595, 190] on link "بطارية متنقلة 10000ملي امبير انكر اسود بمنفذ USB" at bounding box center [483, 182] width 353 height 17
click at [586, 153] on section "تفاصيل المنتج 14 المفضلة :" at bounding box center [549, 531] width 888 height 917
drag, startPoint x: 659, startPoint y: 166, endPoint x: 612, endPoint y: 211, distance: 65.4
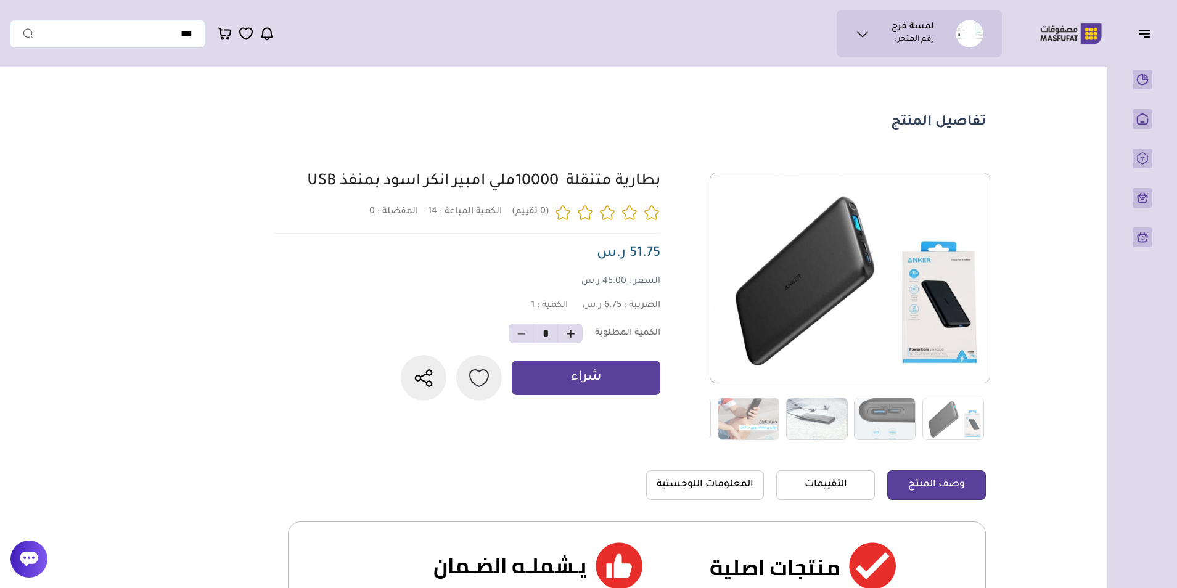
click at [612, 211] on section "تفاصيل المنتج 14 المفضلة :" at bounding box center [549, 531] width 888 height 917
drag, startPoint x: 612, startPoint y: 211, endPoint x: 578, endPoint y: 184, distance: 44.3
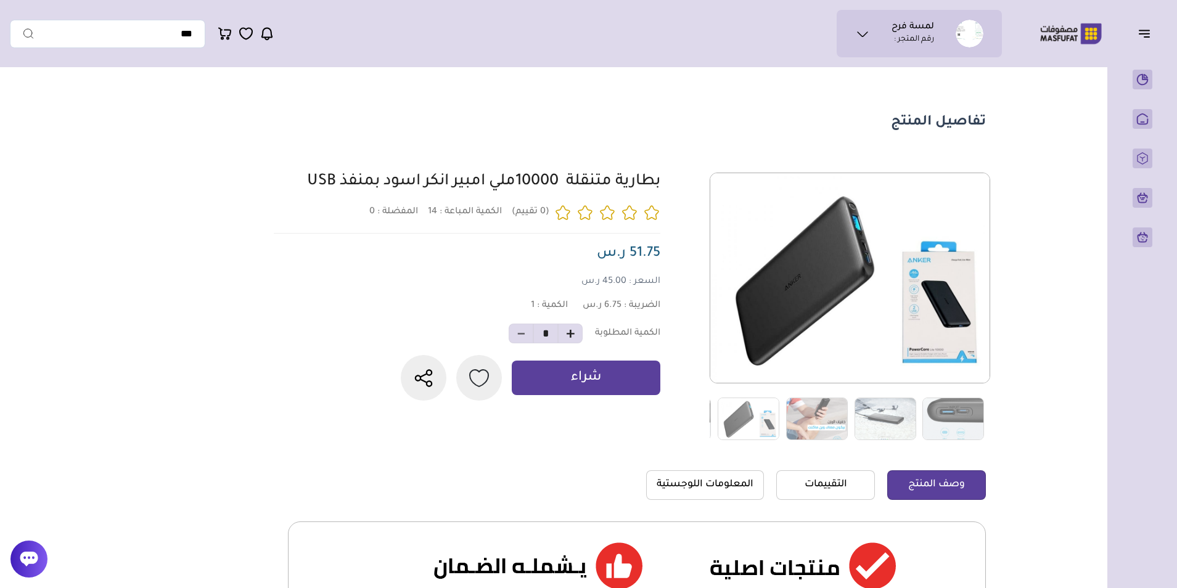
copy link "بطارية متنقلة 10000ملي امبير انكر اسود بمنفذ USB"
click at [152, 280] on section "تفاصيل المنتج 14 المفضلة :" at bounding box center [549, 531] width 888 height 917
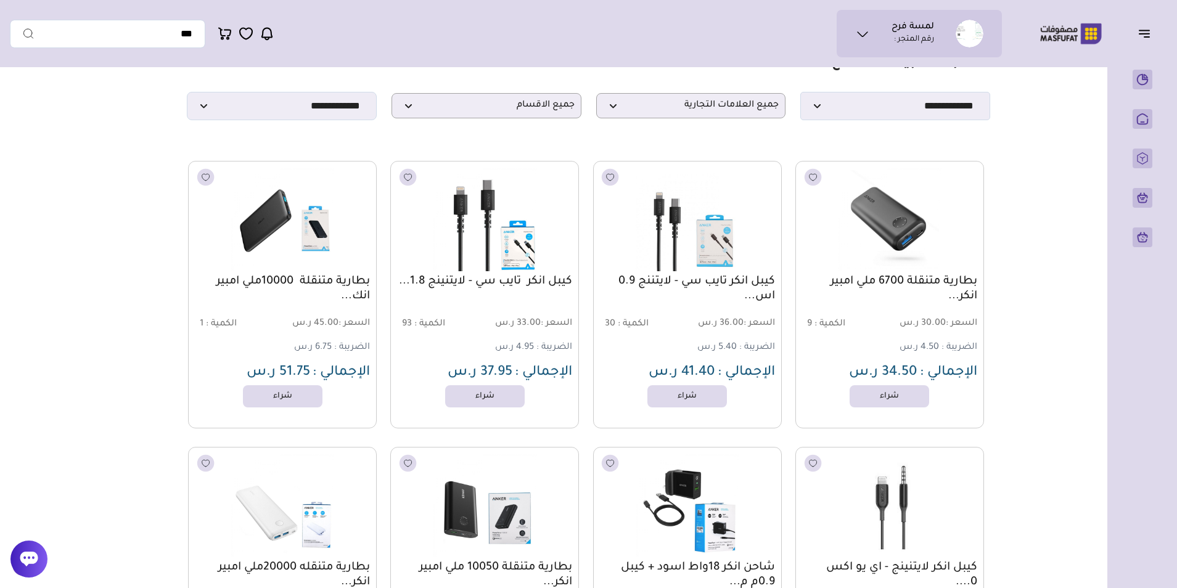
scroll to position [62, 0]
click at [536, 287] on link "كيبل انكر تايب سي - لايتنينج 1.8..." at bounding box center [484, 279] width 175 height 15
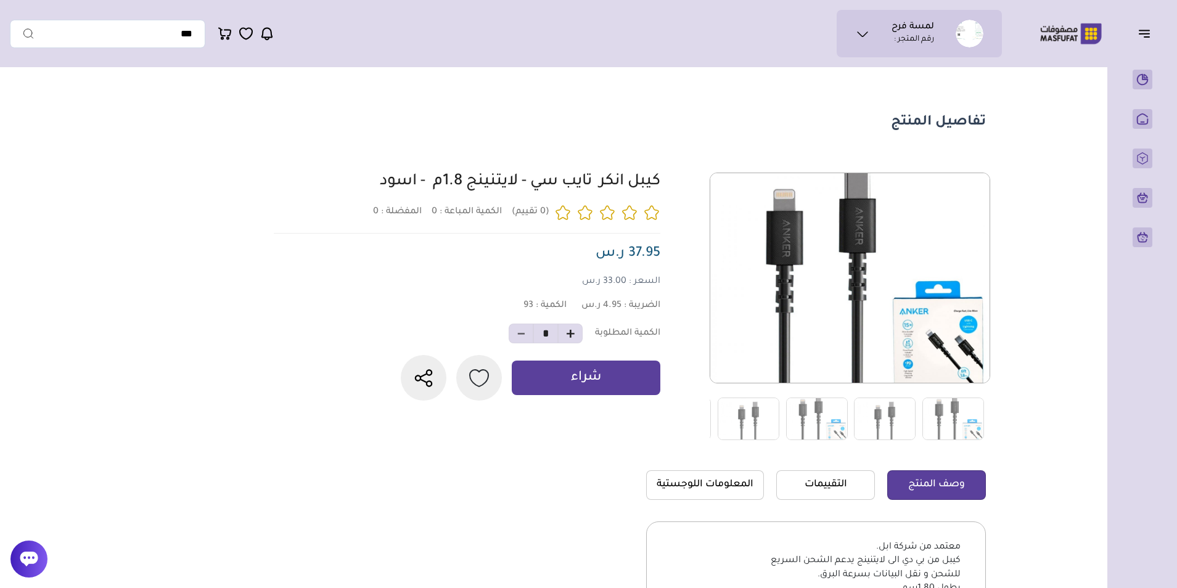
drag, startPoint x: 675, startPoint y: 187, endPoint x: 371, endPoint y: 190, distance: 303.9
click at [371, 190] on div "0 0 93 *" at bounding box center [627, 307] width 716 height 268
drag, startPoint x: 371, startPoint y: 190, endPoint x: 434, endPoint y: 188, distance: 62.9
copy link "كيبل انكر تايب سي - لايتنينج 1.8م - اسود"
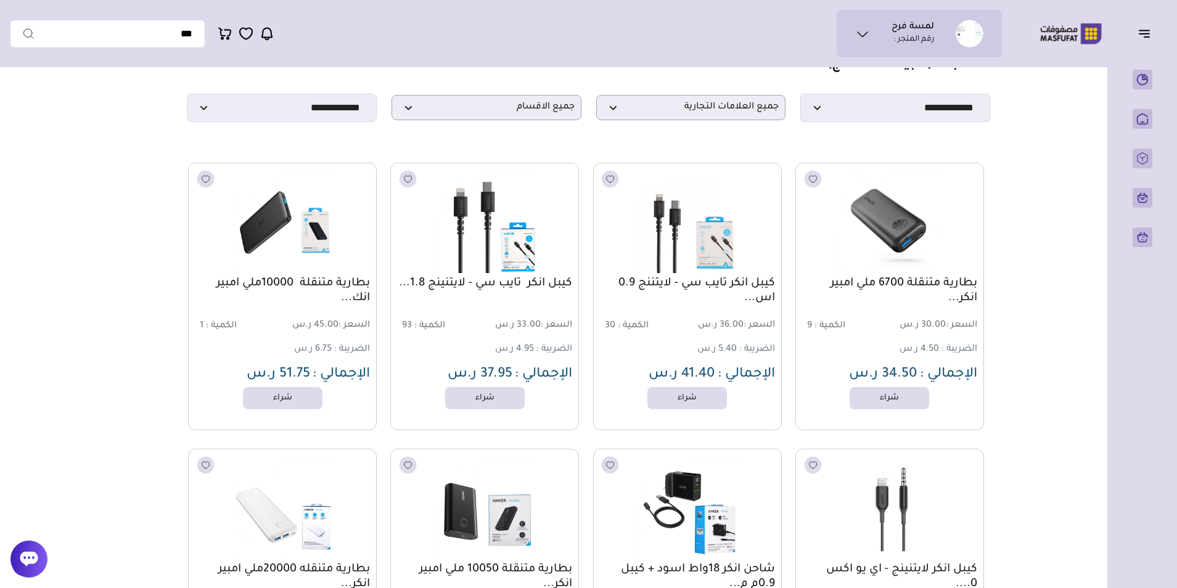
scroll to position [62, 0]
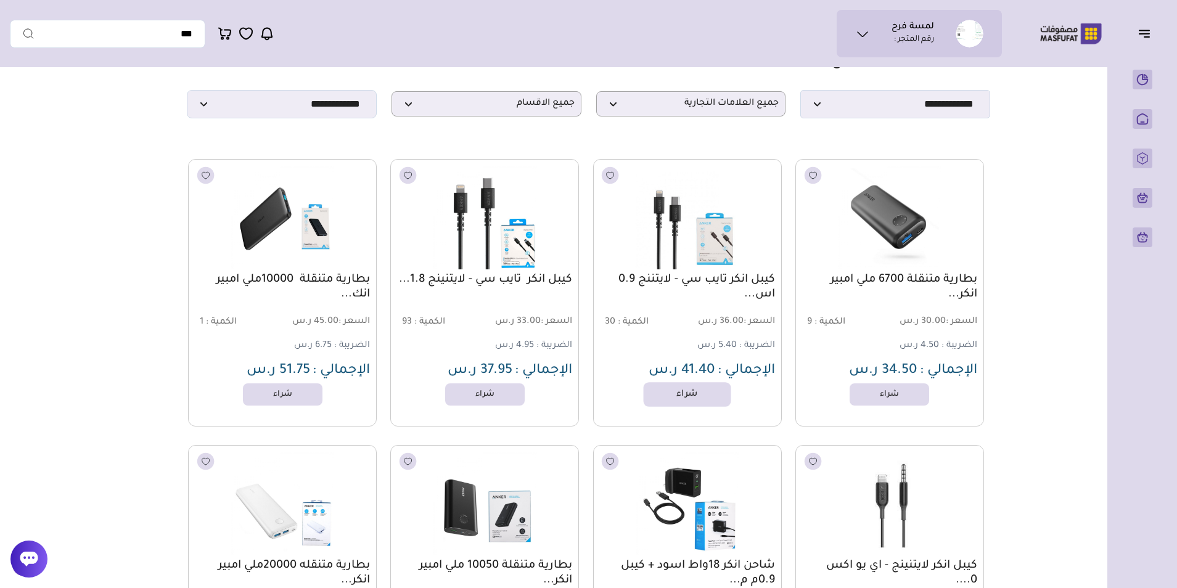
click at [683, 396] on link "شراء" at bounding box center [688, 394] width 88 height 25
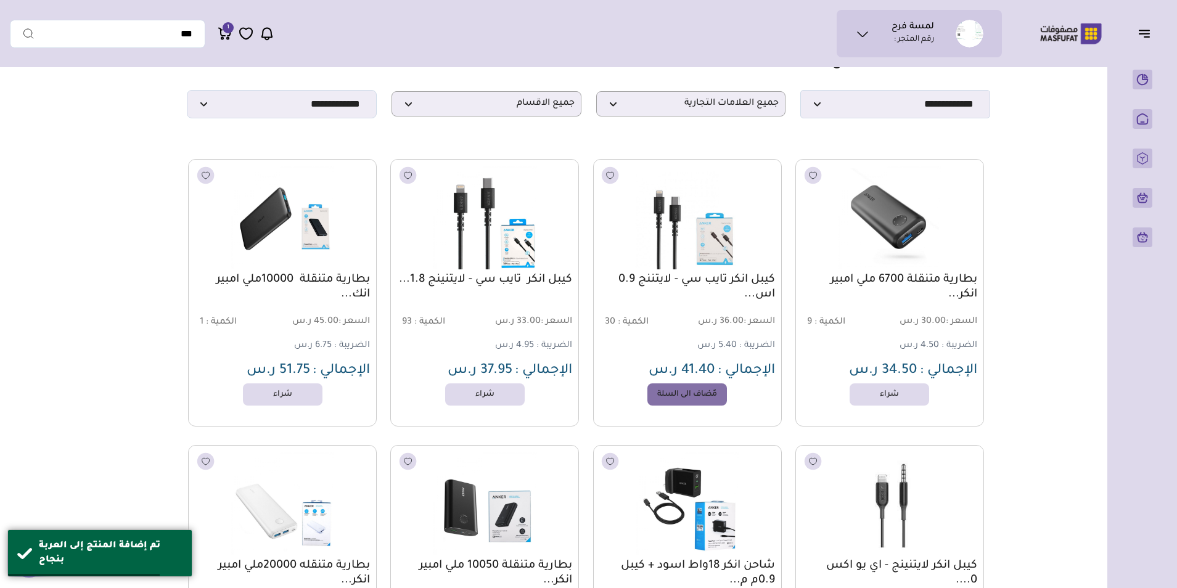
click at [223, 29] on span "1" at bounding box center [228, 27] width 11 height 11
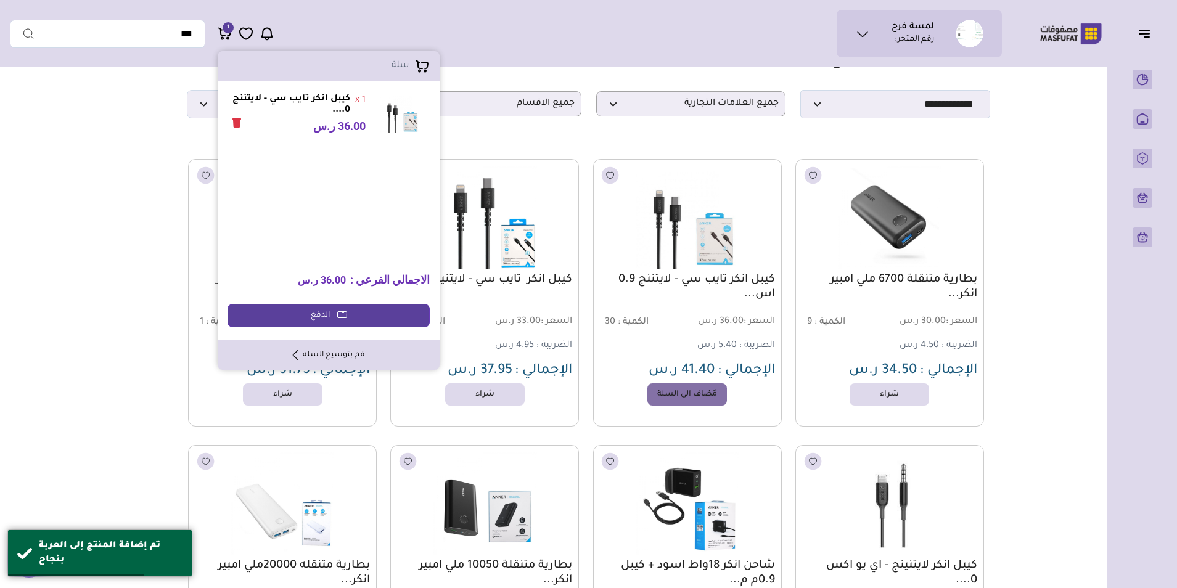
click at [237, 126] on icon "Remove" at bounding box center [236, 123] width 9 height 10
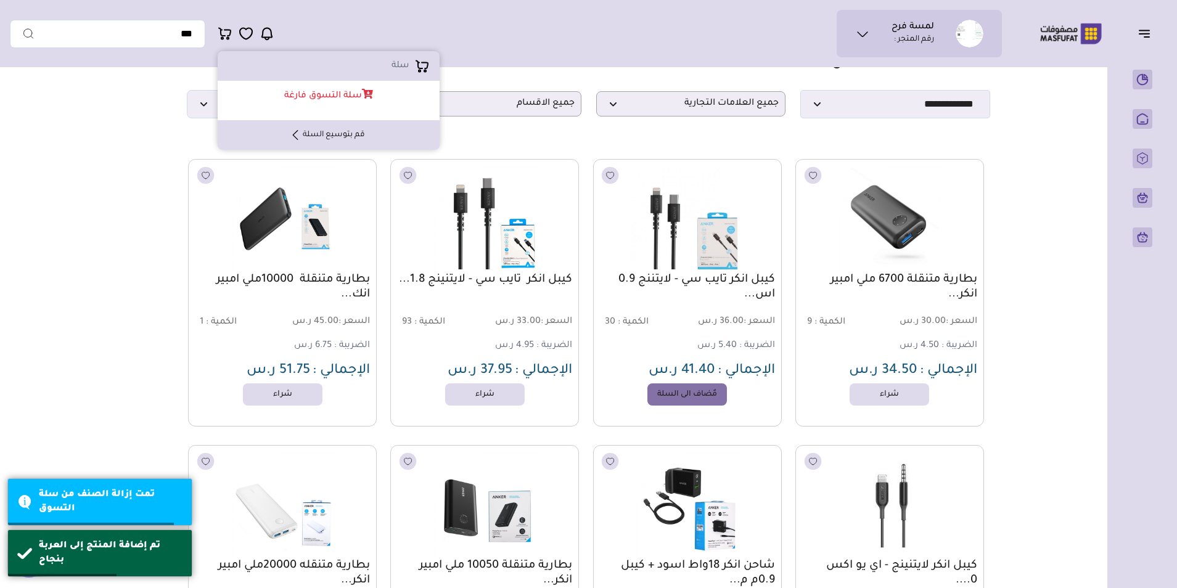
click at [701, 224] on img at bounding box center [686, 217] width 191 height 114
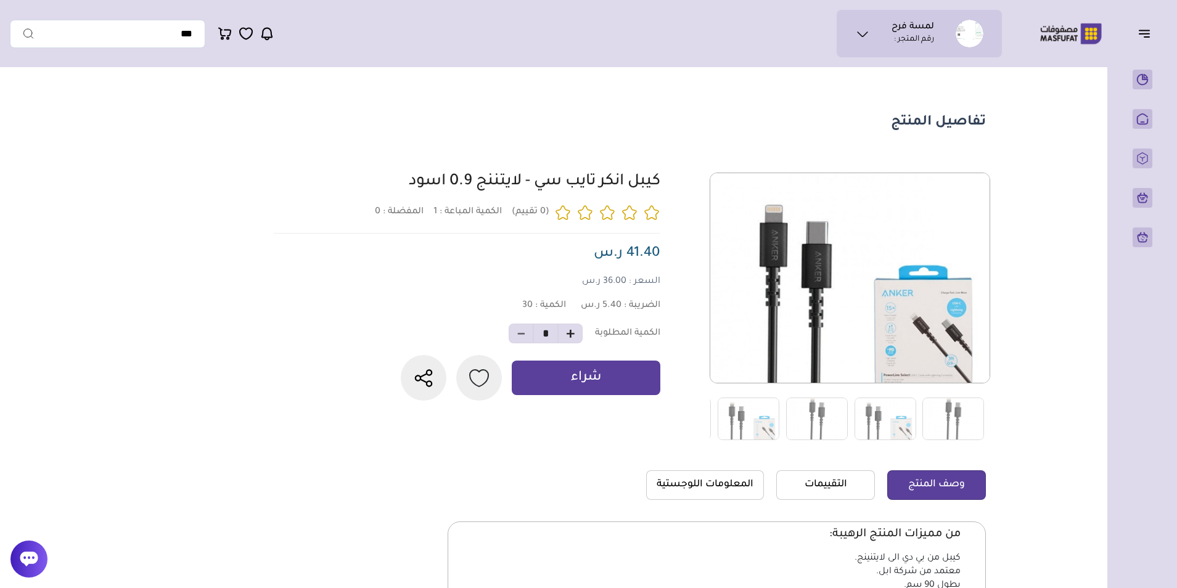
drag, startPoint x: 668, startPoint y: 171, endPoint x: 358, endPoint y: 189, distance: 310.6
click at [358, 189] on section "تفاصيل المنتج" at bounding box center [549, 386] width 888 height 627
copy link "كيبل انكر تايب سي - لايتننج 0.9 اسود"
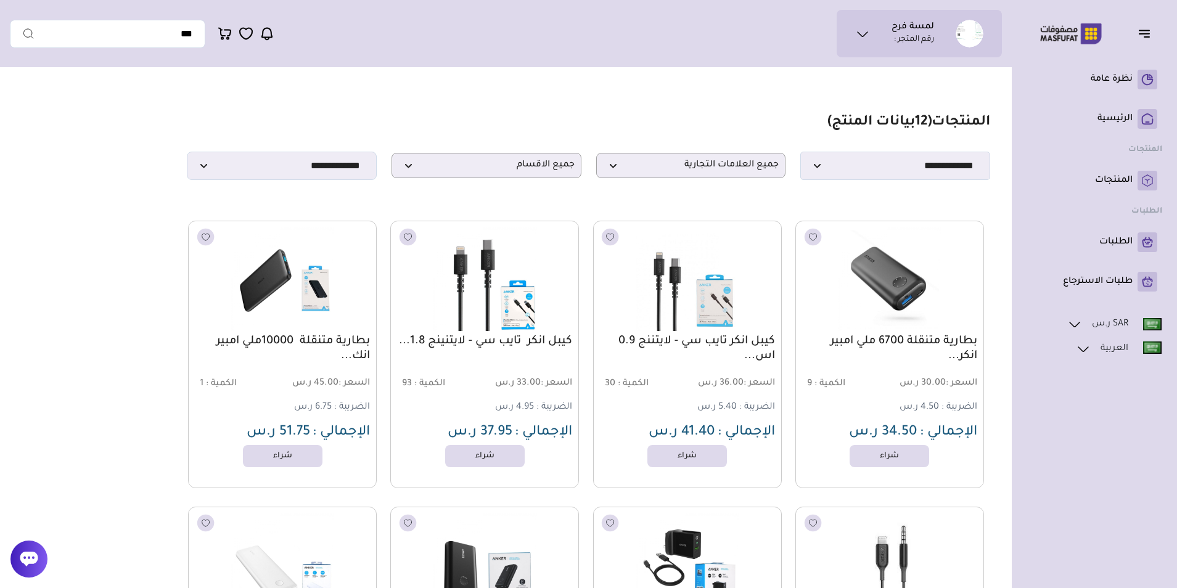
click at [1079, 324] on icon at bounding box center [1074, 324] width 15 height 15
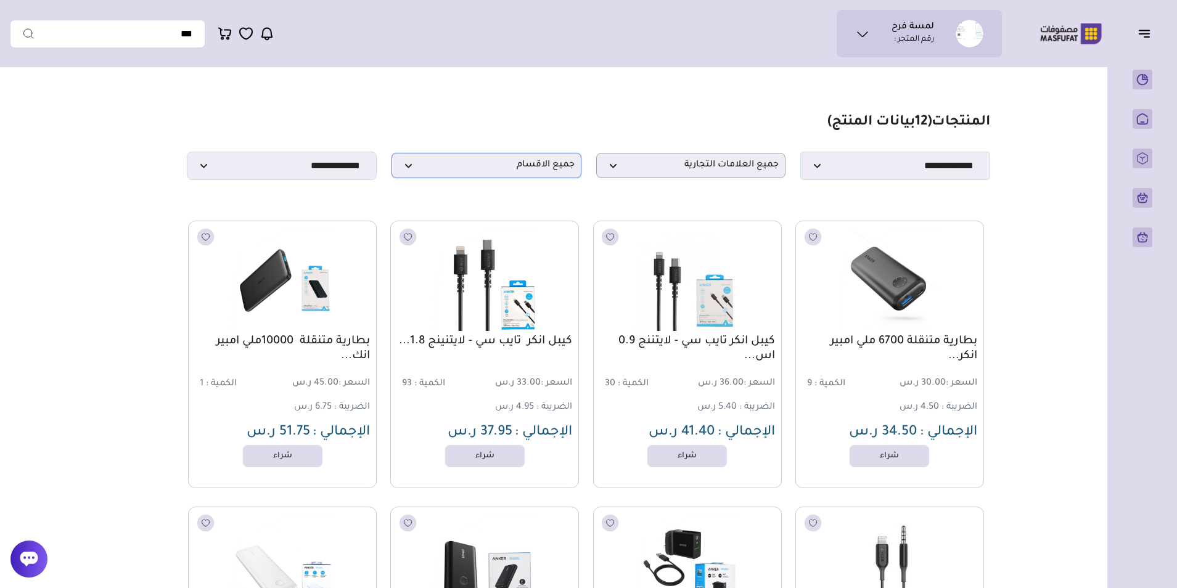
click at [529, 166] on span "جميع الاقسام" at bounding box center [486, 166] width 176 height 12
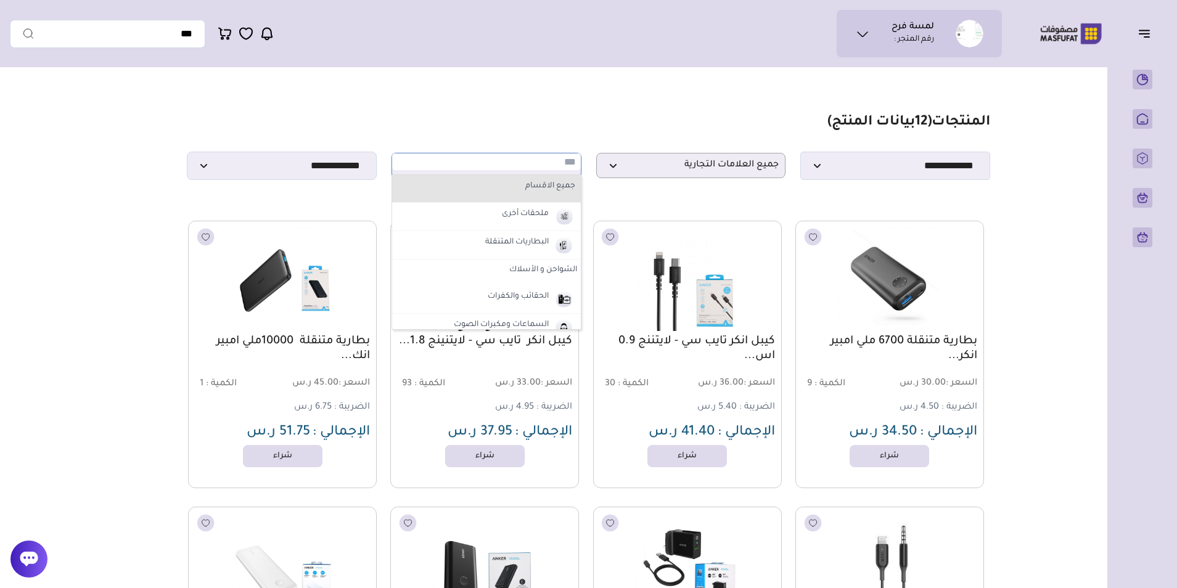
click at [534, 195] on label "جميع الاقسام" at bounding box center [486, 187] width 181 height 16
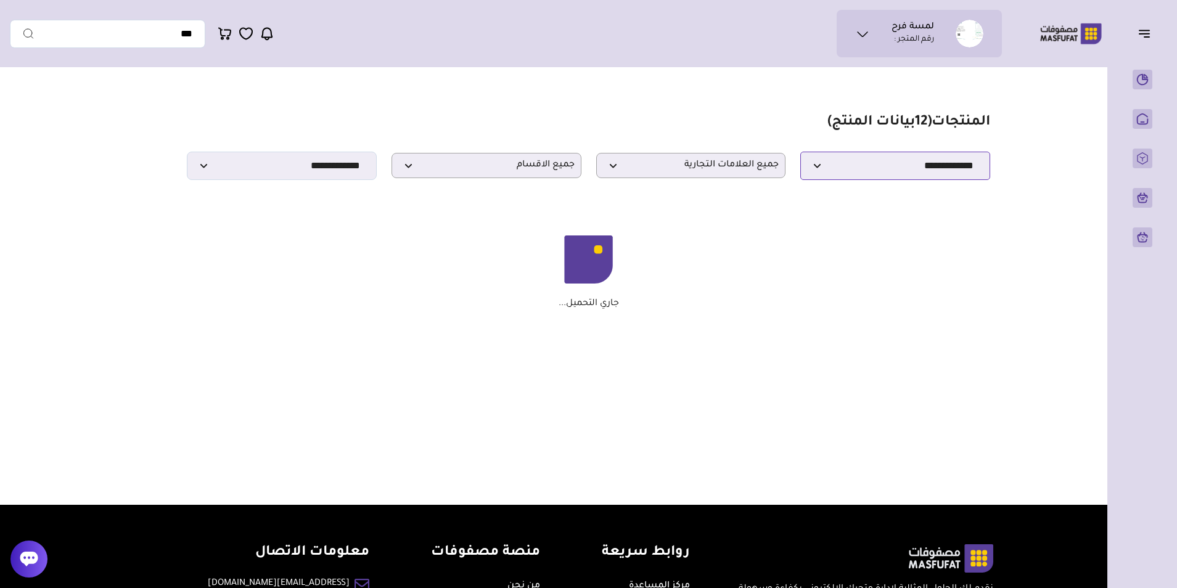
click at [909, 162] on select "**********" at bounding box center [895, 166] width 190 height 28
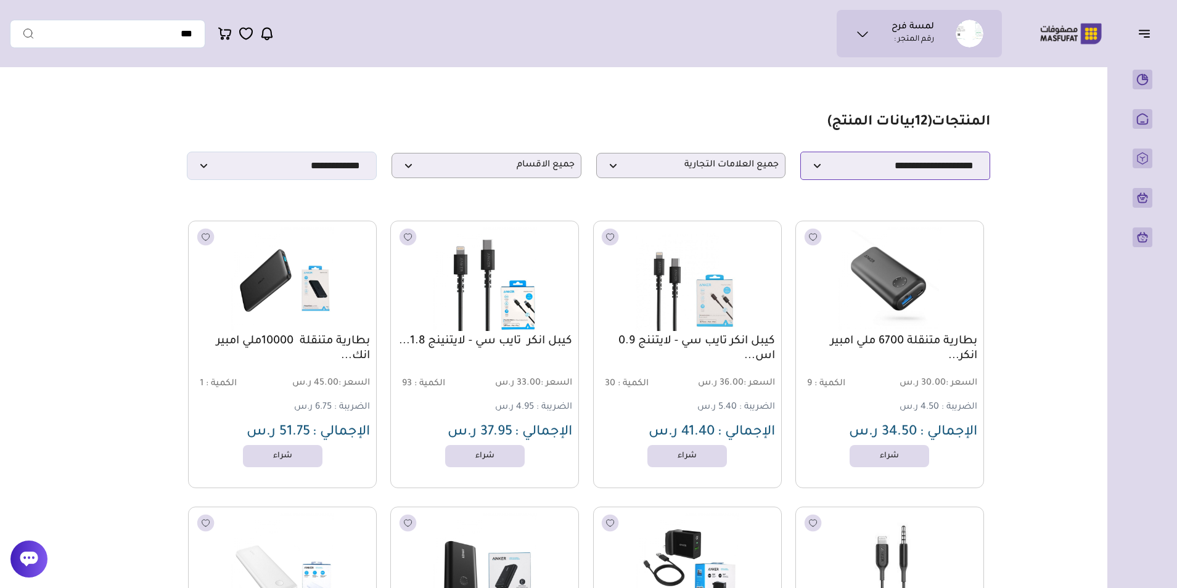
click at [800, 155] on select "**********" at bounding box center [895, 166] width 190 height 28
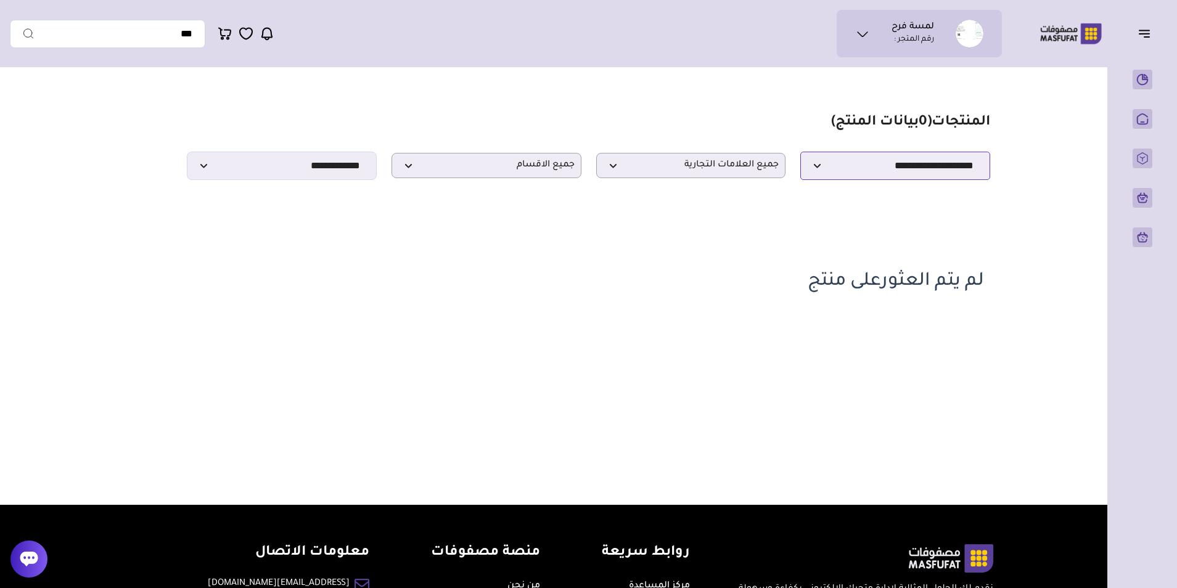
click at [848, 175] on select "**********" at bounding box center [895, 166] width 190 height 28
click at [800, 155] on select "**********" at bounding box center [895, 166] width 190 height 28
click at [925, 160] on select "**********" at bounding box center [895, 166] width 190 height 28
click at [800, 155] on select "**********" at bounding box center [895, 166] width 190 height 28
click at [938, 180] on select "**********" at bounding box center [895, 166] width 190 height 28
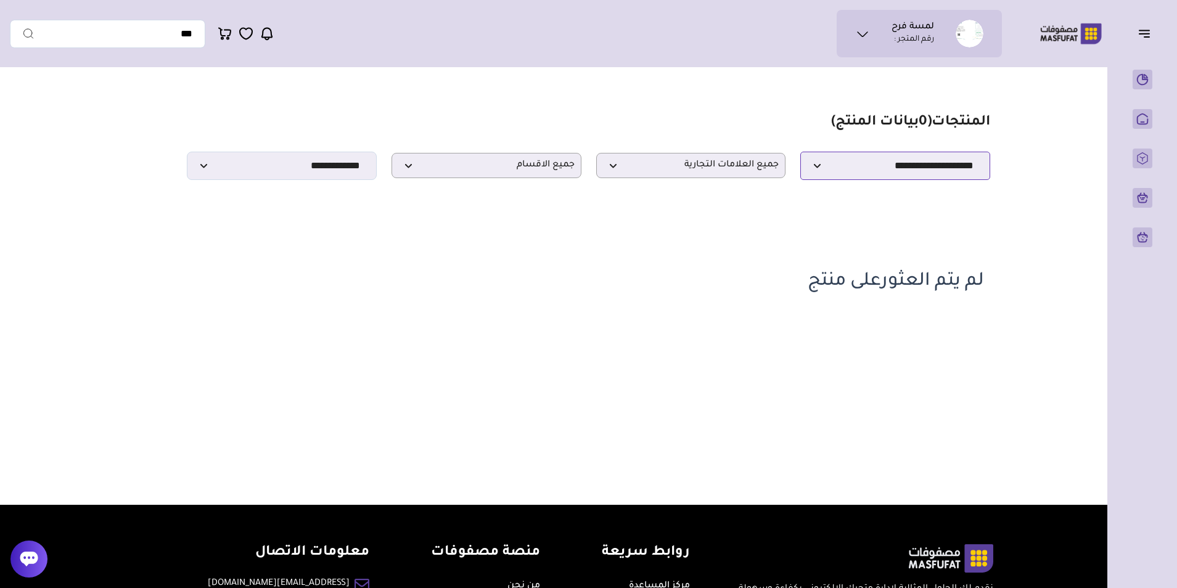
click at [800, 155] on select "**********" at bounding box center [895, 166] width 190 height 28
click at [895, 166] on select "**********" at bounding box center [895, 166] width 190 height 28
select select "**********"
click at [800, 155] on select "**********" at bounding box center [895, 166] width 190 height 28
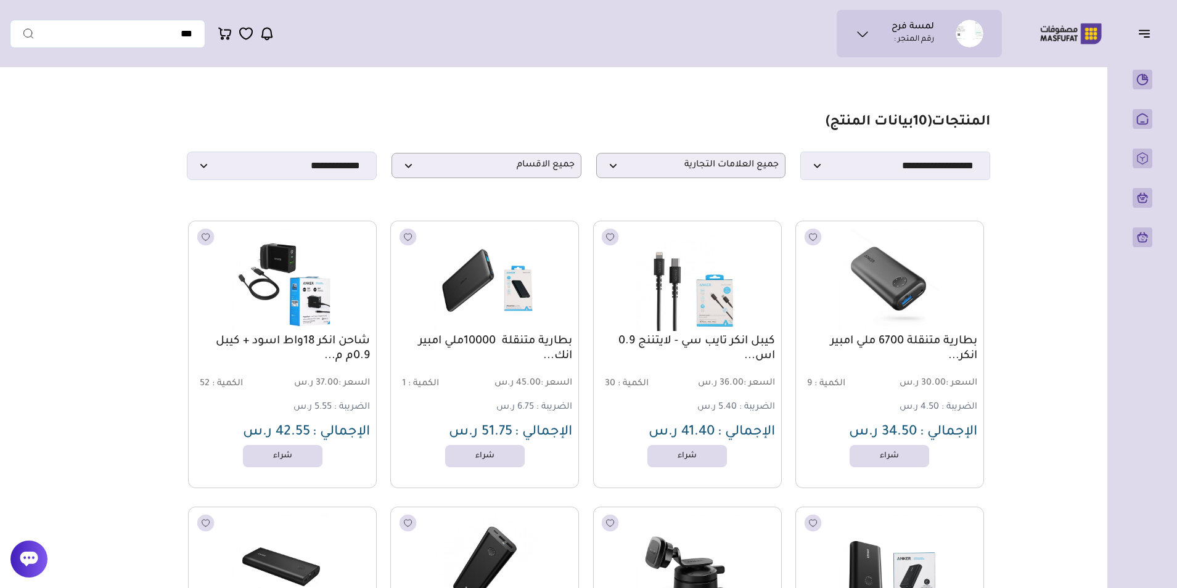
drag, startPoint x: 1011, startPoint y: 98, endPoint x: 267, endPoint y: 195, distance: 750.3
click at [267, 195] on section "مزامنة ( 0 ) تحديد الكل إلغاء التحديد المنتجات (" at bounding box center [589, 587] width 888 height 1028
click at [81, 206] on main "مزامنة ( 0 ) تحديد الكل إلغاء التحديد ( 10 بيانات المنتج) *******" at bounding box center [588, 587] width 1157 height 1028
click at [338, 174] on select "**********" at bounding box center [282, 166] width 190 height 28
select select
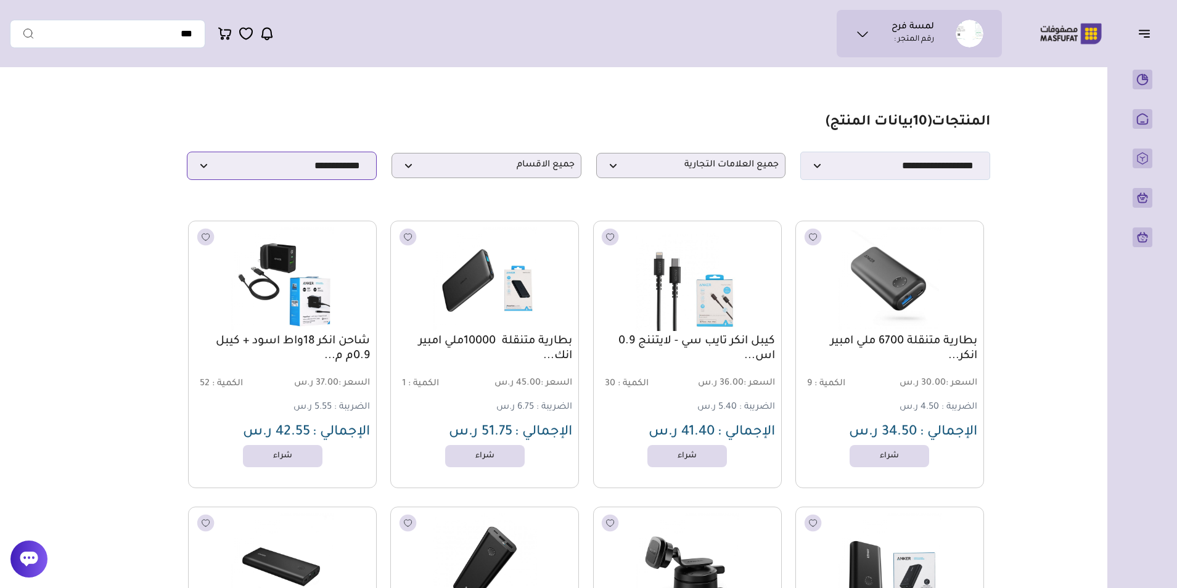
click at [187, 155] on select "**********" at bounding box center [282, 166] width 190 height 28
click at [878, 346] on link "بطارية متنقلة 6700 ملي امبير انكر..." at bounding box center [889, 349] width 175 height 30
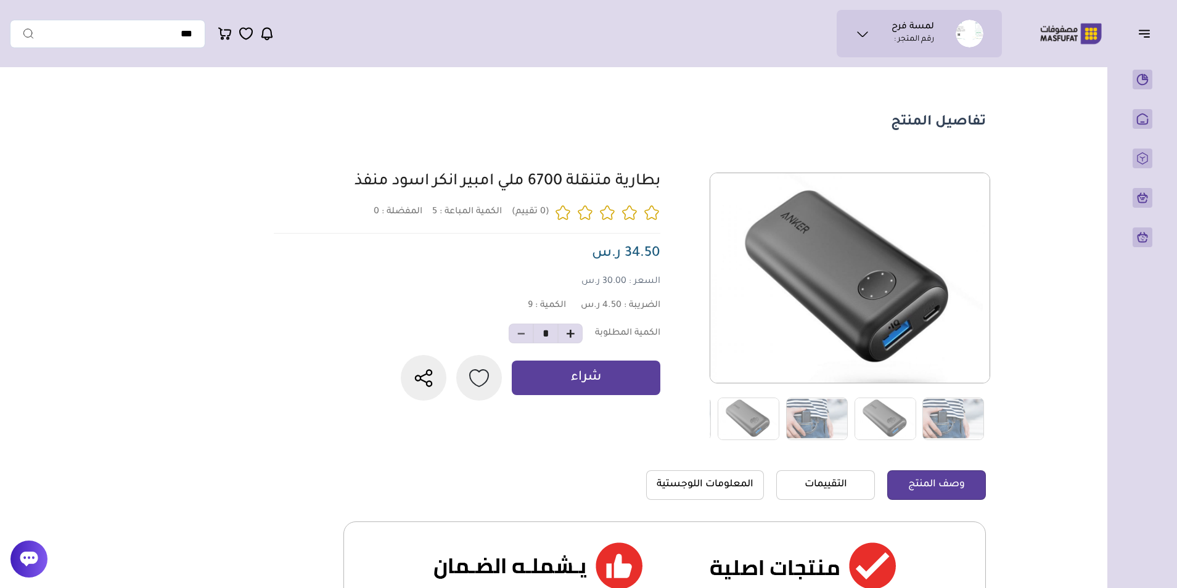
drag, startPoint x: 676, startPoint y: 176, endPoint x: 323, endPoint y: 184, distance: 353.3
click at [323, 184] on div "5 0 9 *" at bounding box center [627, 307] width 716 height 268
copy link "بطارية متنقلة 6700 ملي امبير انكر اسود منفذ"
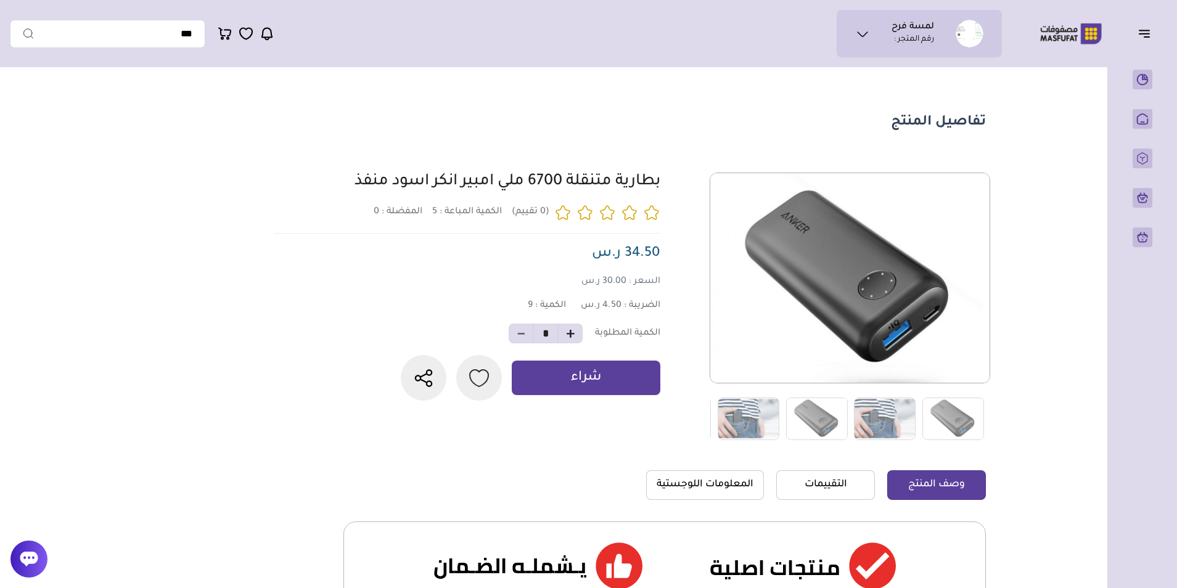
click at [311, 322] on div "بطارية متنقلة 6700 ملي امبير انكر اسود منفذ 5 المفضلة : 0 9 *" at bounding box center [463, 287] width 394 height 228
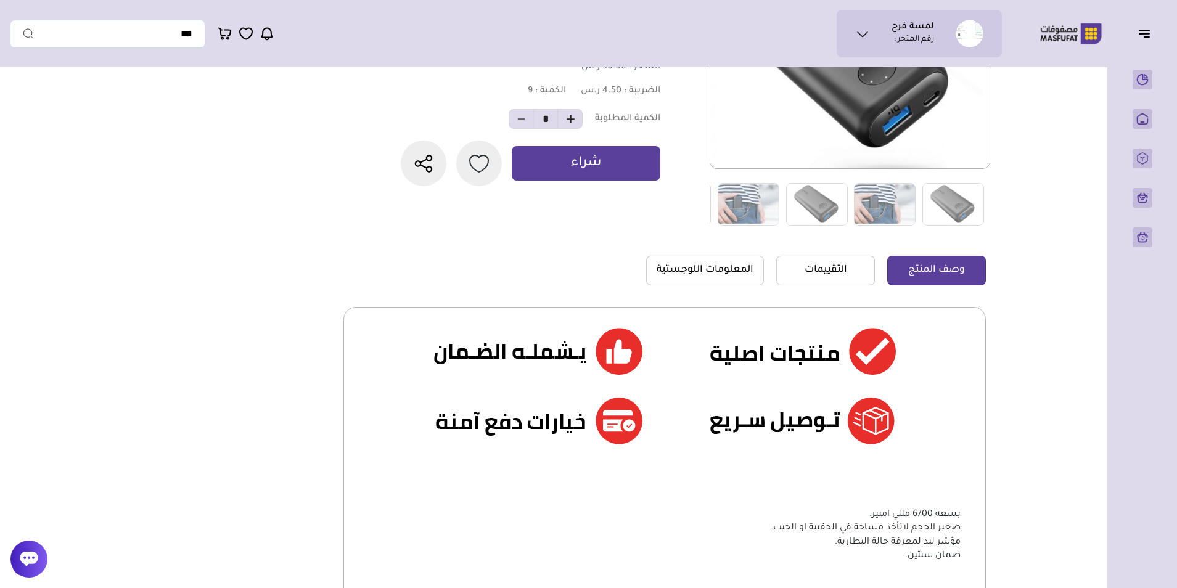
scroll to position [123, 0]
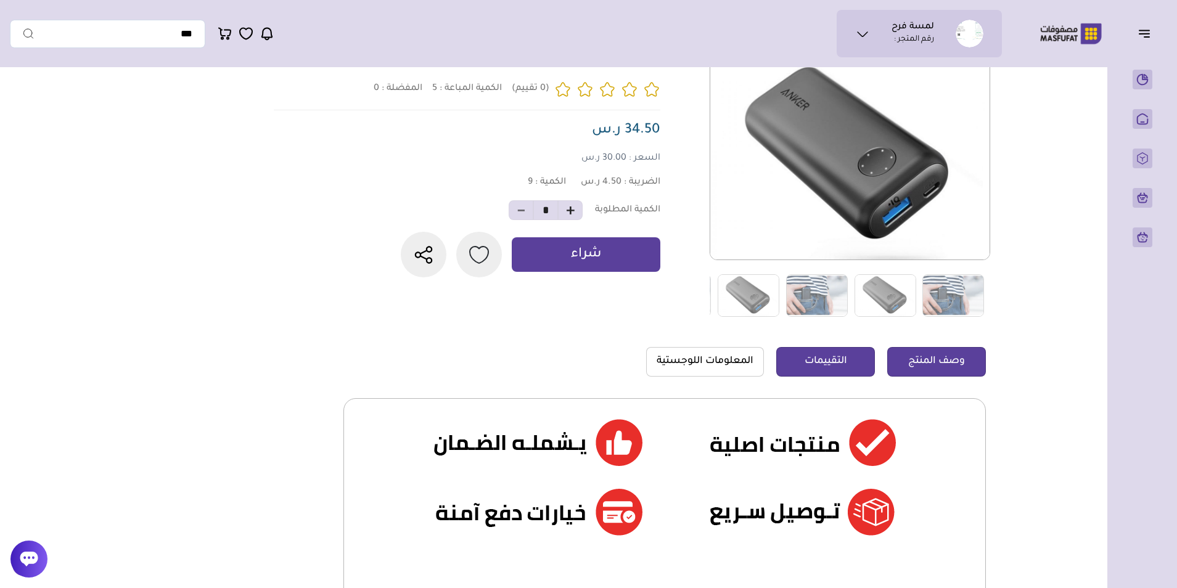
click at [799, 364] on link "التقييمات" at bounding box center [825, 362] width 99 height 30
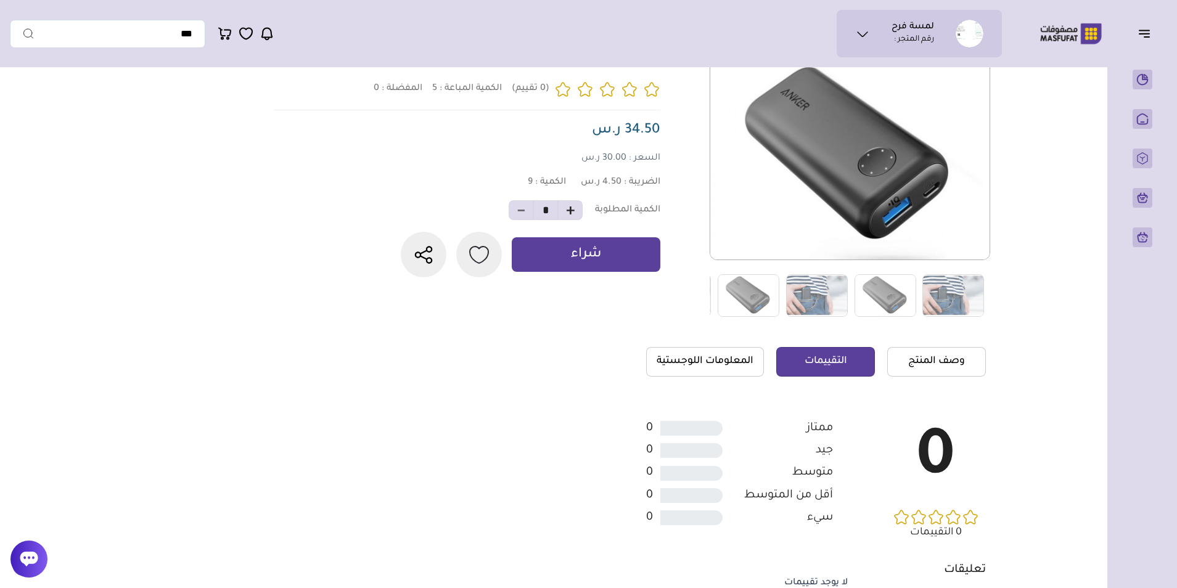
click at [711, 383] on div "وصف المنتج التقييمات المعلومات اللوجستية" at bounding box center [816, 482] width 340 height 271
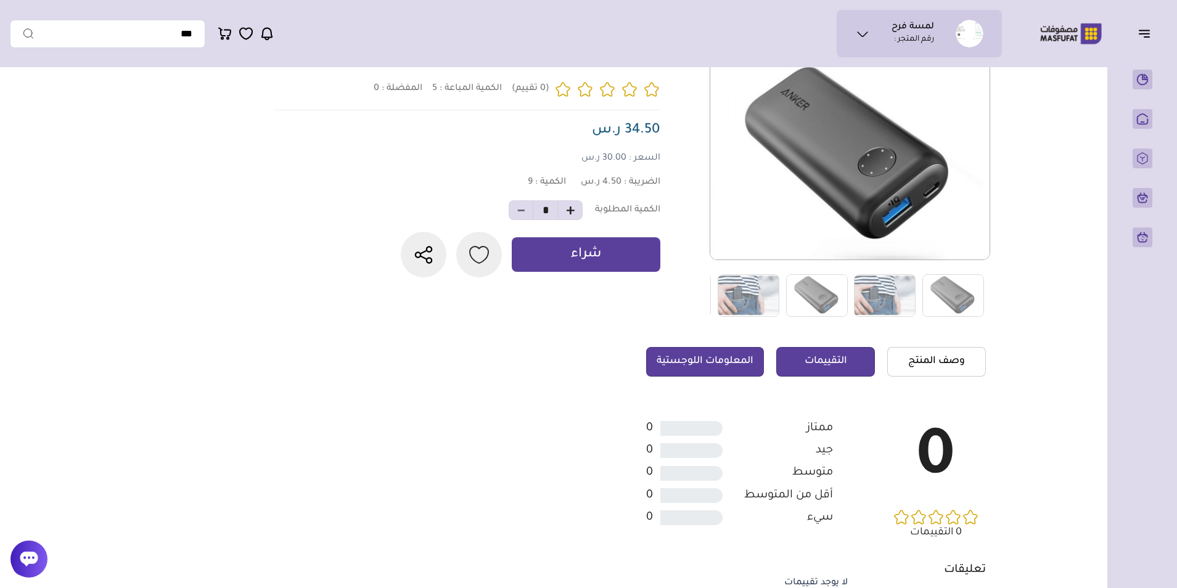
click at [706, 361] on link "المعلومات اللوجستية" at bounding box center [705, 362] width 118 height 30
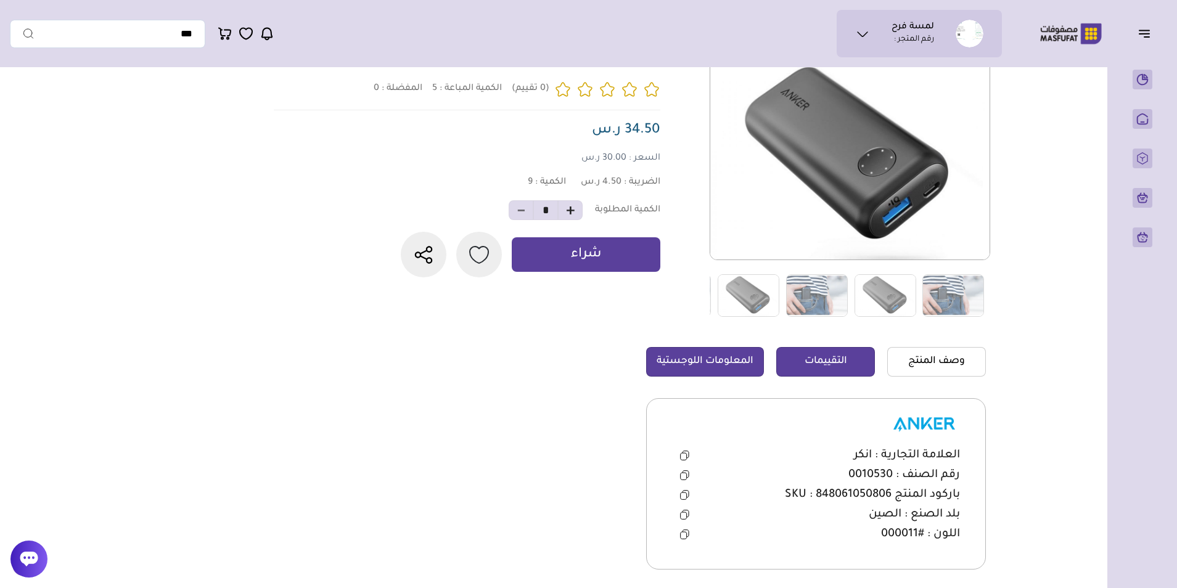
click at [857, 367] on link "التقييمات" at bounding box center [825, 362] width 99 height 30
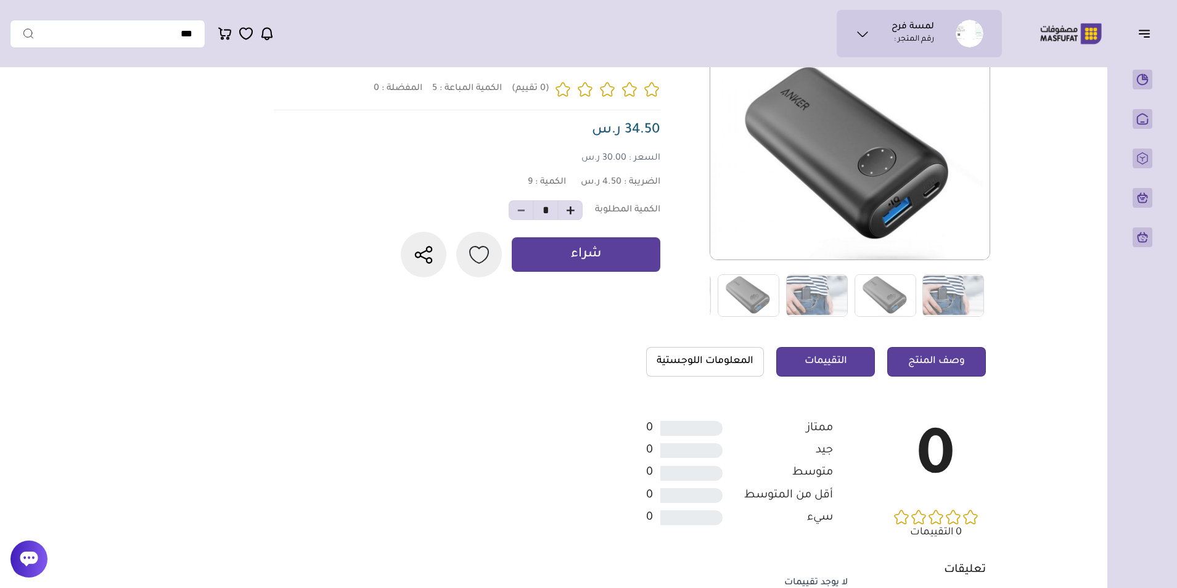
click at [928, 361] on link "وصف المنتج" at bounding box center [936, 362] width 99 height 30
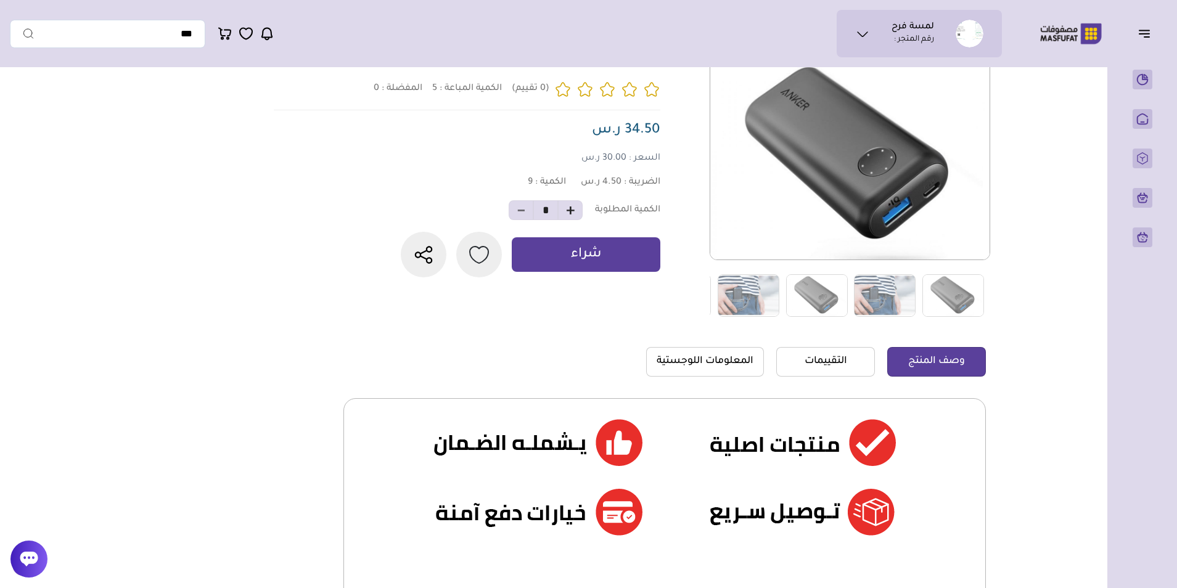
scroll to position [506, 0]
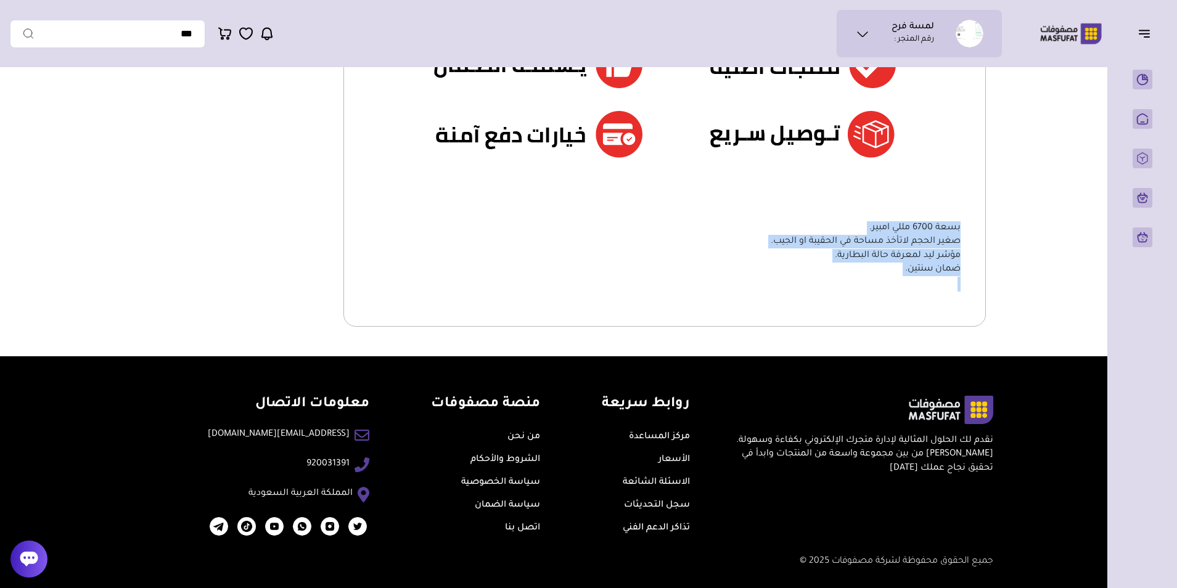
drag, startPoint x: 965, startPoint y: 219, endPoint x: 846, endPoint y: 276, distance: 131.8
click at [846, 276] on div "بسعة 6700 مللي امبير. صغير الحجم لاتأخذ مساحة في الحقيبة او الجيب. مؤشر ليد لمع…" at bounding box center [664, 173] width 642 height 306
drag, startPoint x: 846, startPoint y: 276, endPoint x: 804, endPoint y: 288, distance: 43.7
click at [804, 288] on p at bounding box center [665, 284] width 592 height 15
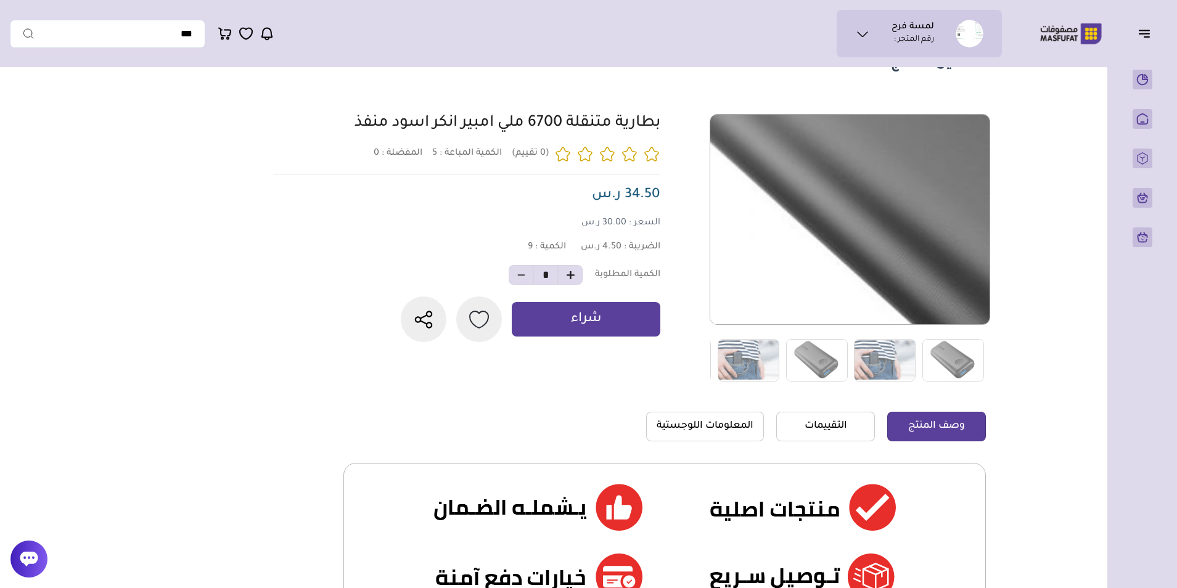
scroll to position [0, 0]
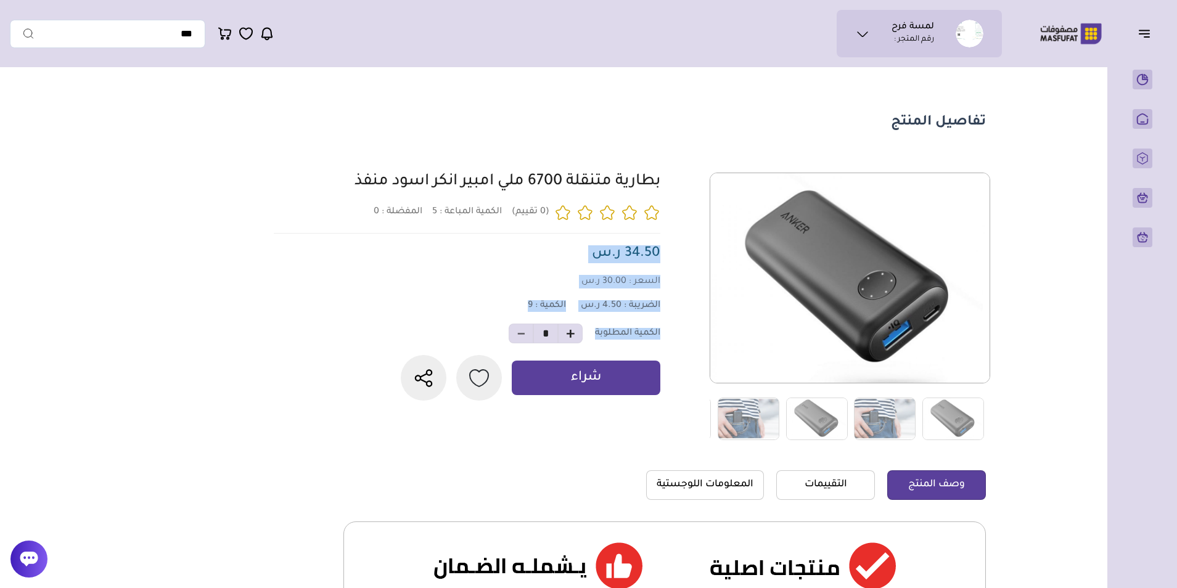
drag, startPoint x: 664, startPoint y: 247, endPoint x: 561, endPoint y: 335, distance: 136.0
click at [561, 335] on div "5 0 9 *" at bounding box center [627, 307] width 716 height 268
drag, startPoint x: 561, startPoint y: 335, endPoint x: 374, endPoint y: 272, distance: 197.7
click at [374, 272] on div "بطارية متنقلة 6700 ملي امبير انكر اسود منفذ 5 المفضلة : 0 9 *" at bounding box center [463, 287] width 394 height 228
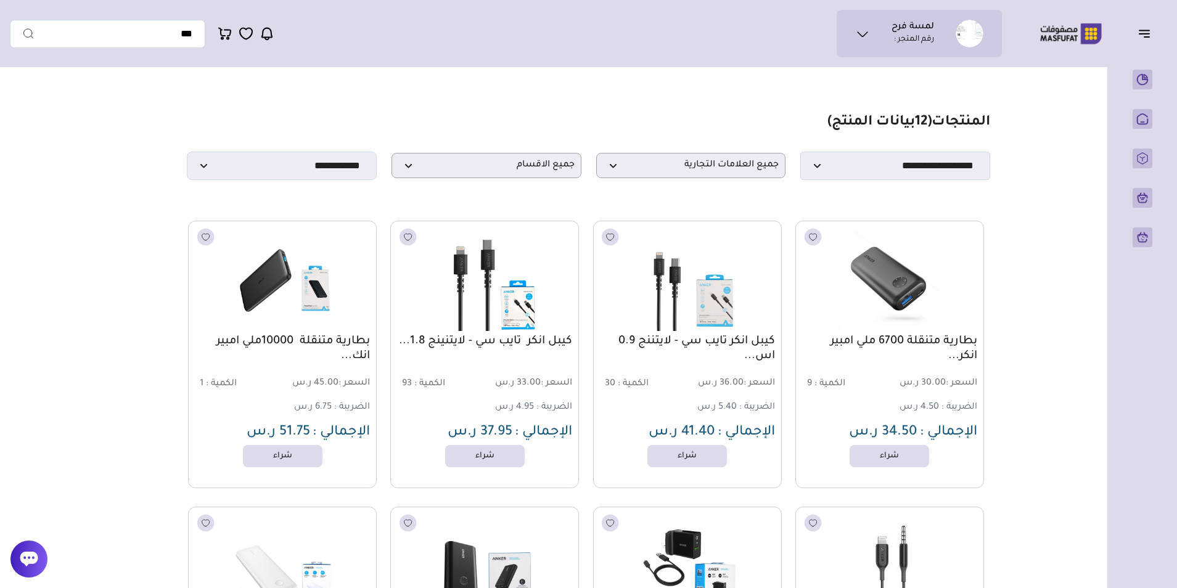
select select "**********"
select select
click at [872, 177] on select "**********" at bounding box center [895, 166] width 190 height 28
select select "*"
click at [800, 155] on select "**********" at bounding box center [895, 166] width 190 height 28
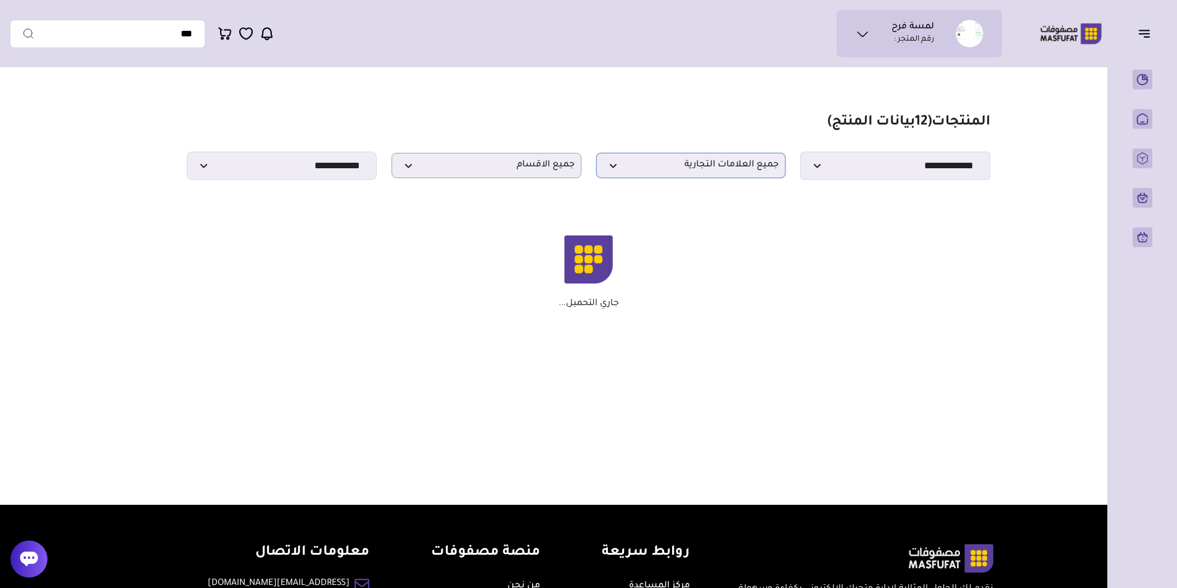
click at [631, 165] on span "جميع العلامات التجارية" at bounding box center [691, 166] width 176 height 12
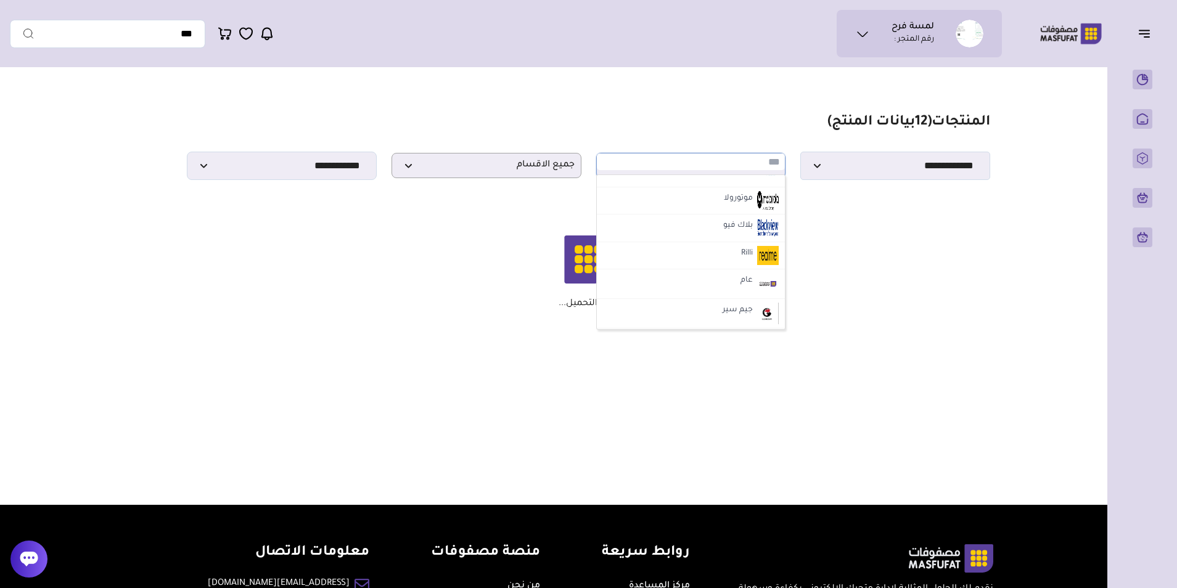
scroll to position [370, 0]
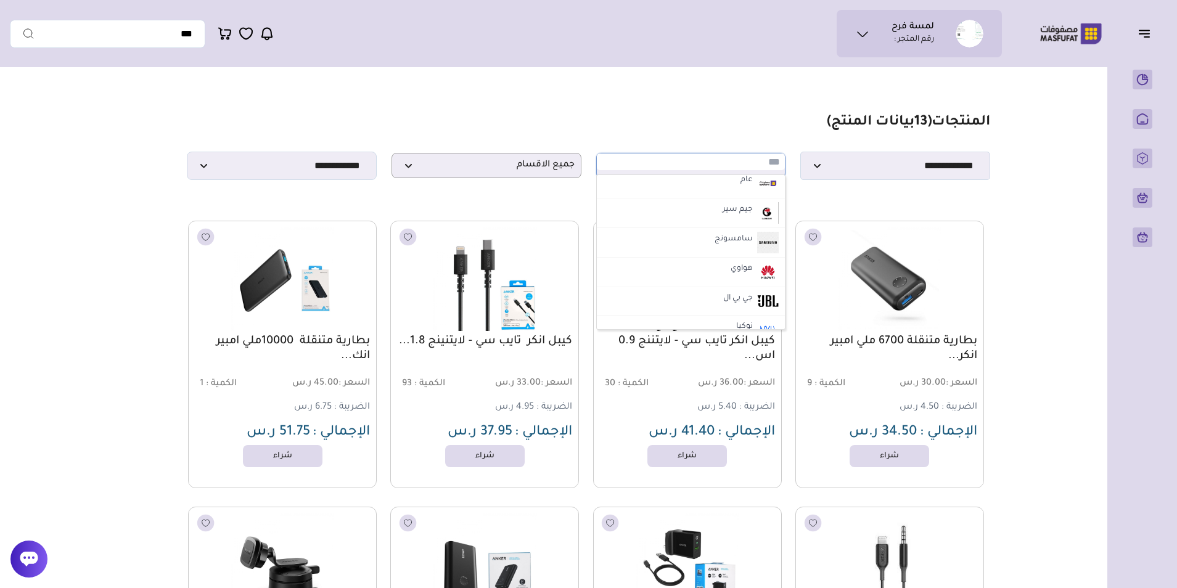
click at [707, 250] on li "سامسونج" at bounding box center [691, 243] width 189 height 30
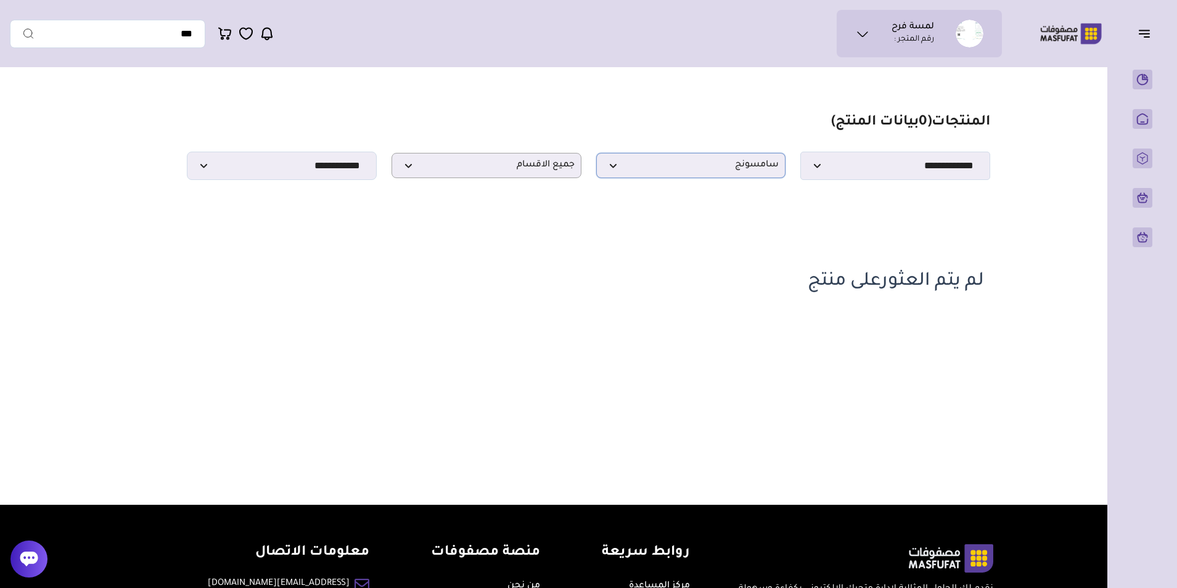
click at [719, 163] on span "سامسونج" at bounding box center [691, 166] width 176 height 12
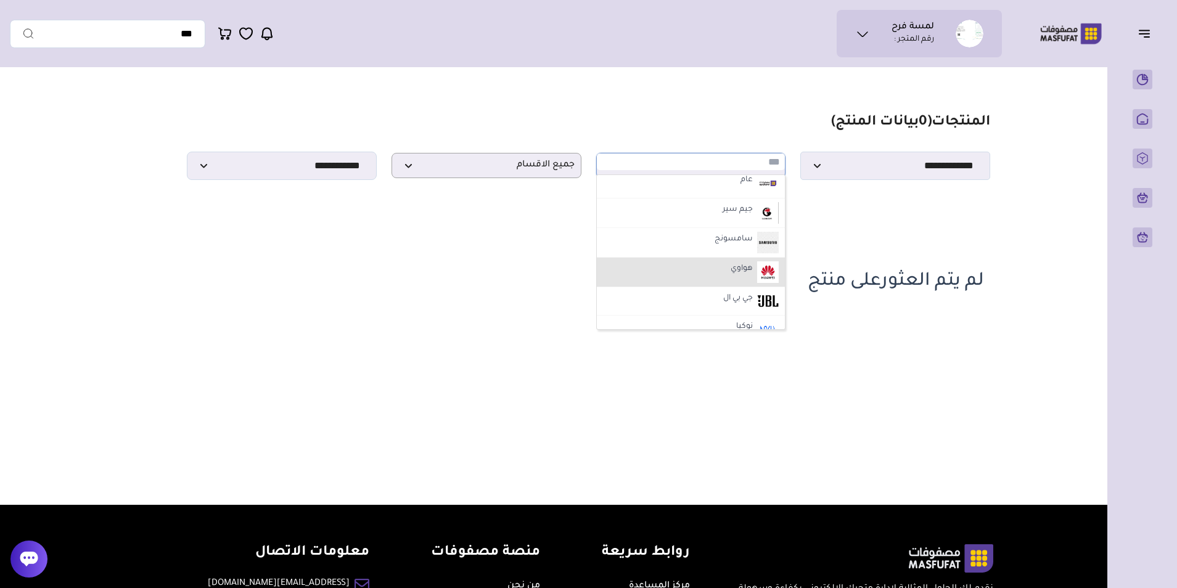
click at [730, 271] on label "هواوي" at bounding box center [742, 269] width 26 height 16
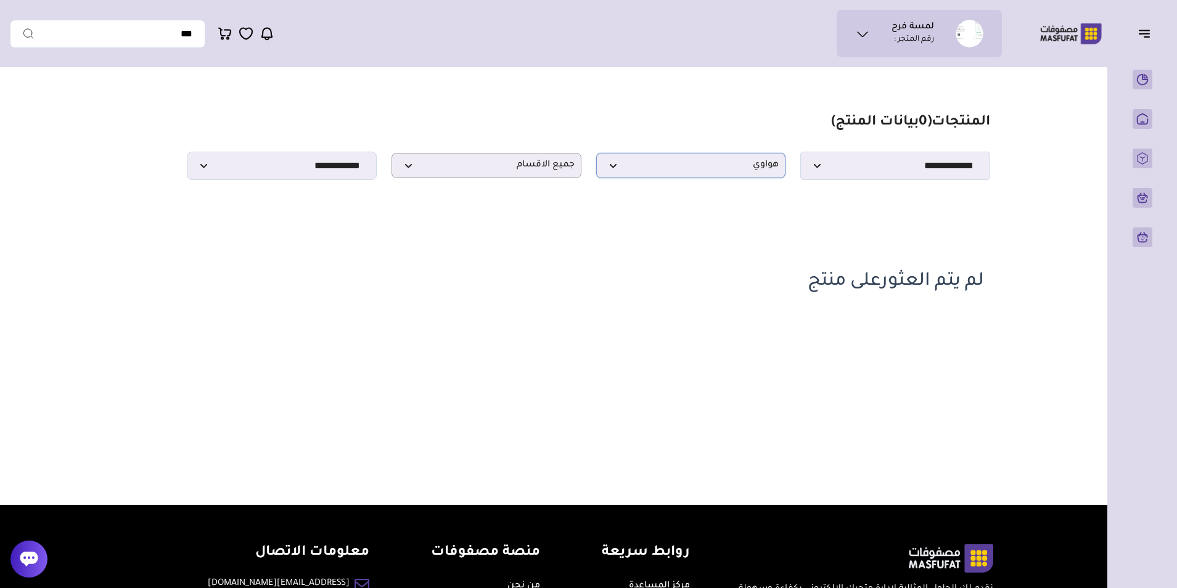
click at [727, 171] on span "هواوي" at bounding box center [691, 166] width 176 height 12
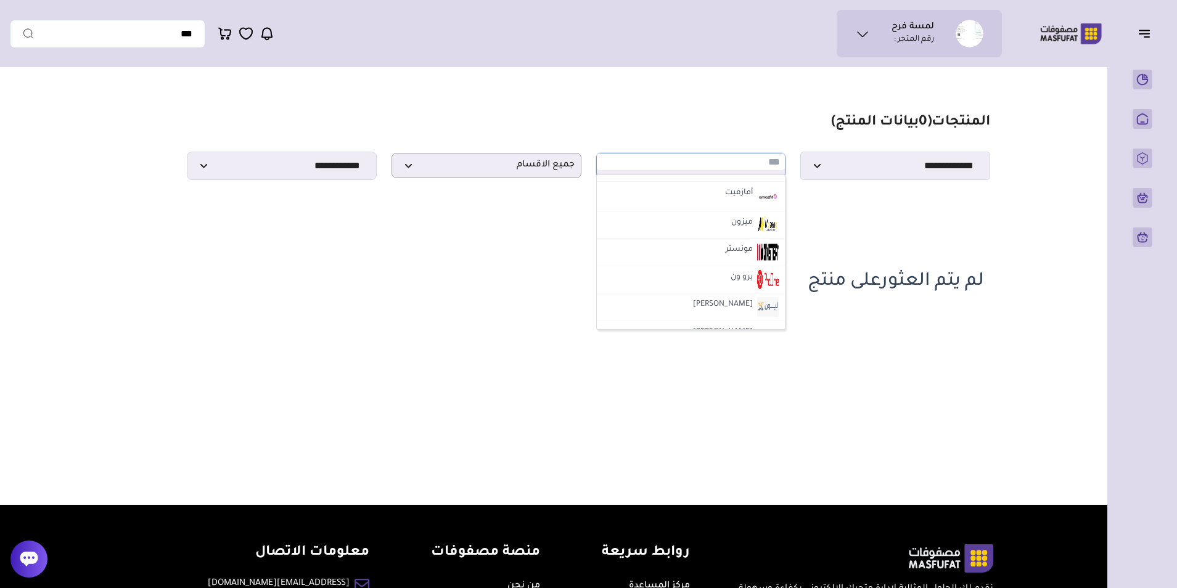
scroll to position [1888, 0]
click at [481, 231] on div "لم يتم العثورعلى منتج" at bounding box center [588, 260] width 791 height 78
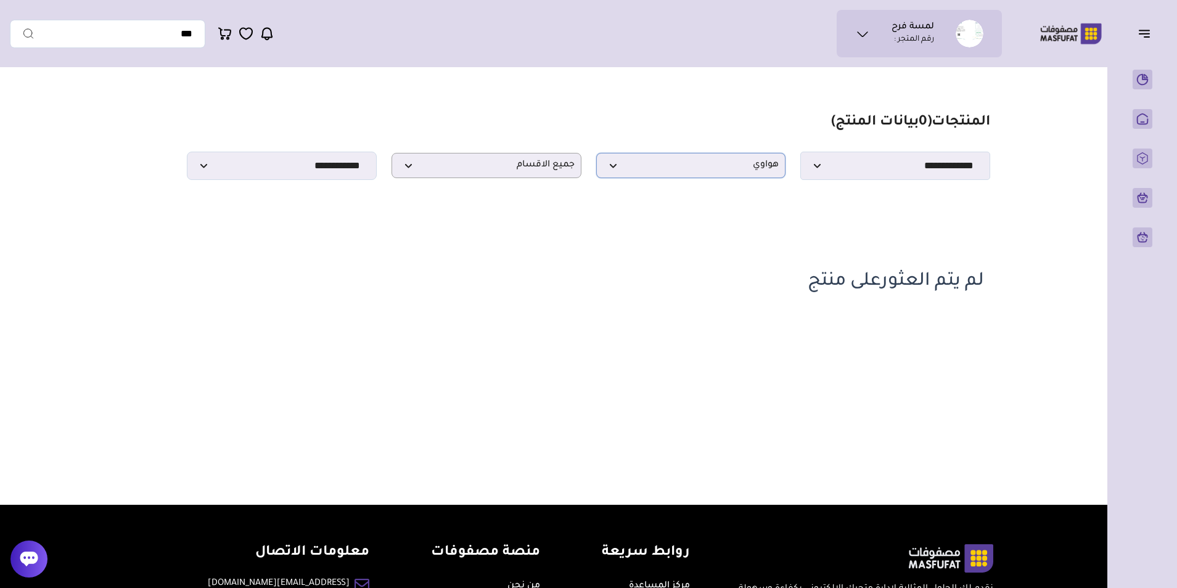
click at [664, 166] on span "هواوي" at bounding box center [691, 166] width 176 height 12
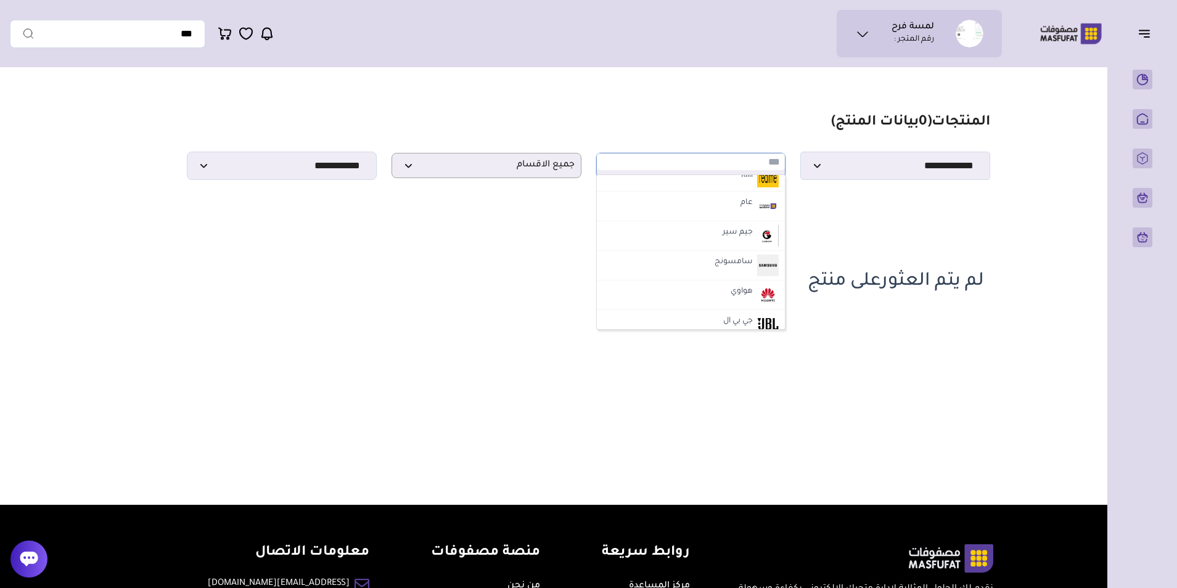
scroll to position [0, 0]
click at [726, 177] on p "هواوي" at bounding box center [691, 165] width 190 height 25
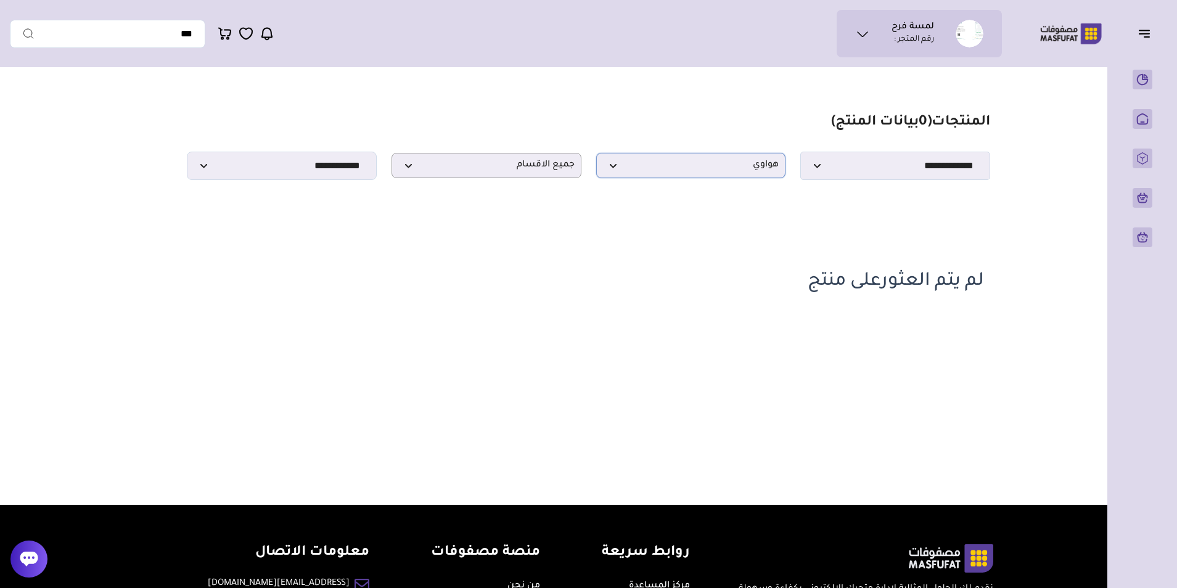
click at [726, 171] on span "هواوي" at bounding box center [691, 166] width 176 height 12
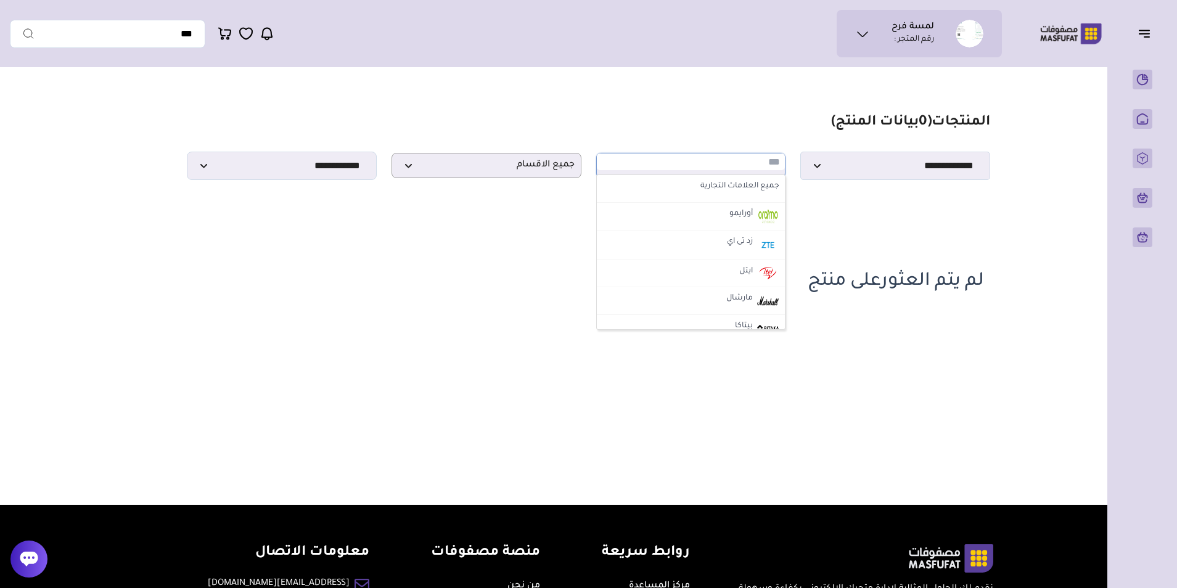
click at [859, 258] on div "لم يتم العثورعلى منتج" at bounding box center [588, 260] width 791 height 78
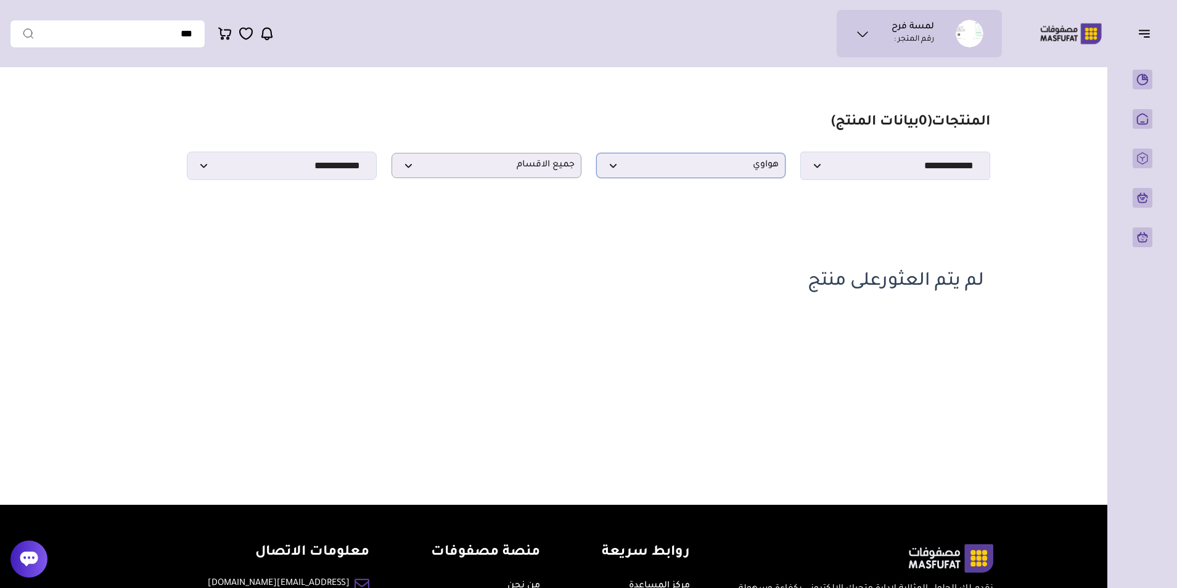
click at [721, 178] on p "هواوي" at bounding box center [691, 165] width 190 height 25
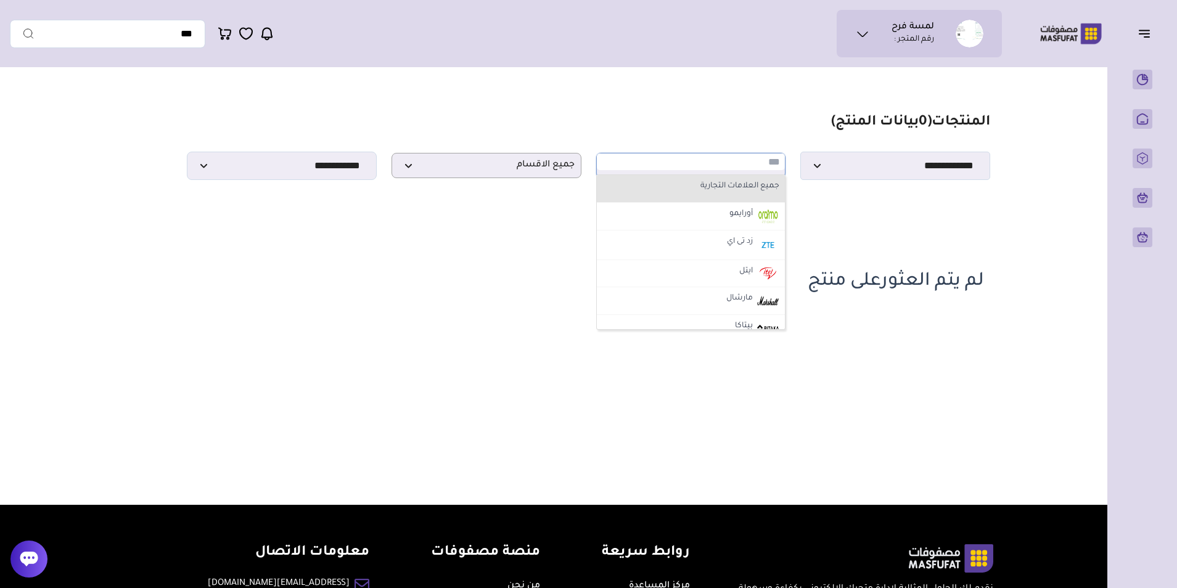
click at [729, 191] on label "جميع العلامات التجارية" at bounding box center [690, 187] width 181 height 16
select select "*"
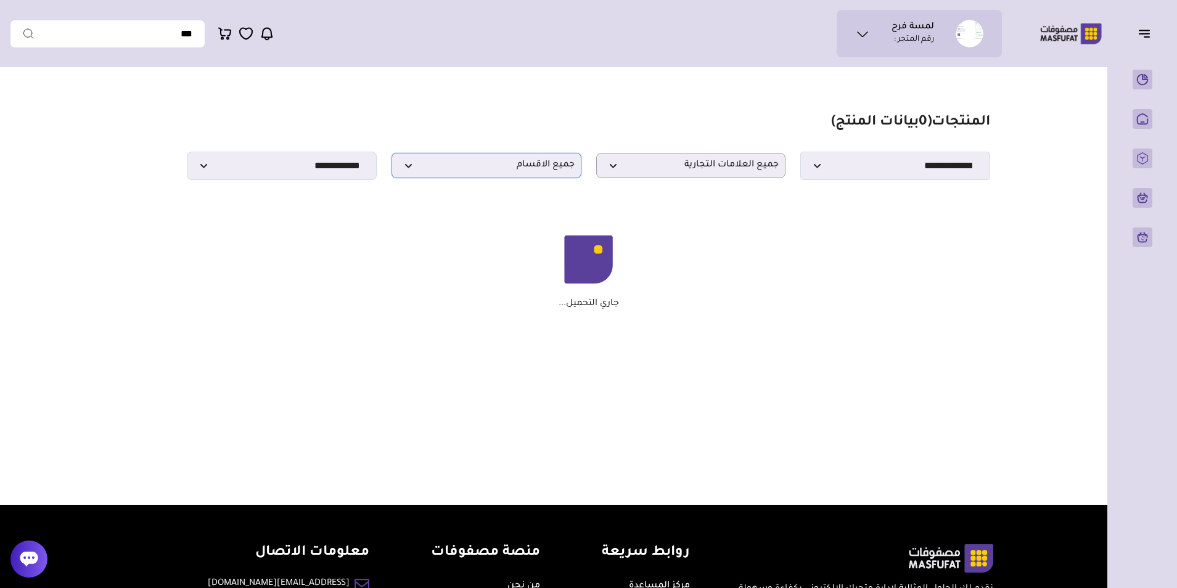
click at [541, 171] on span "جميع الاقسام" at bounding box center [486, 166] width 176 height 12
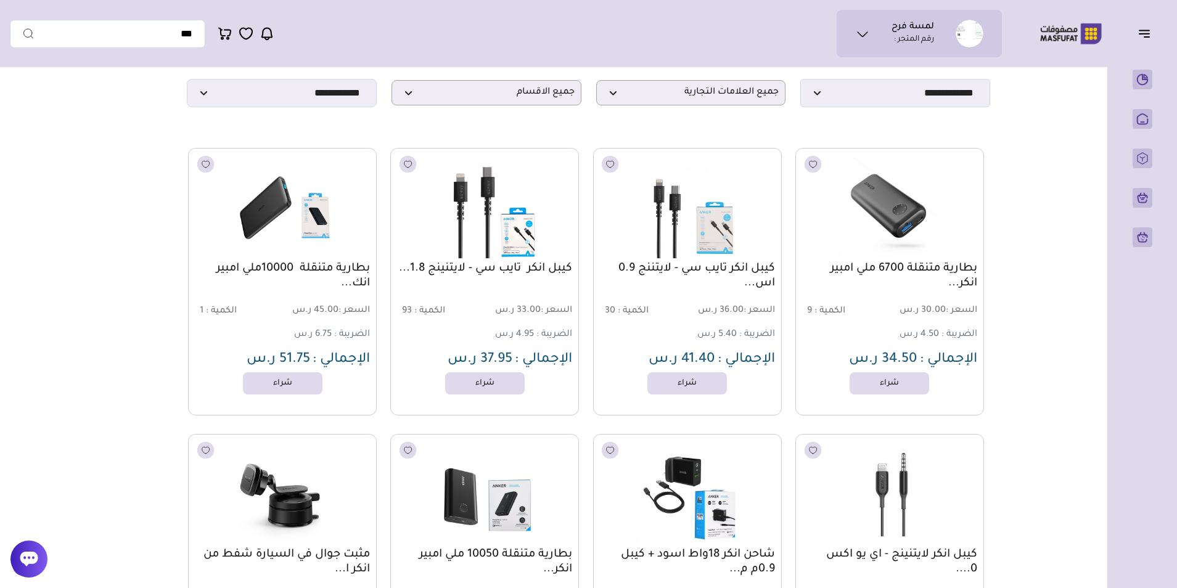
scroll to position [247, 0]
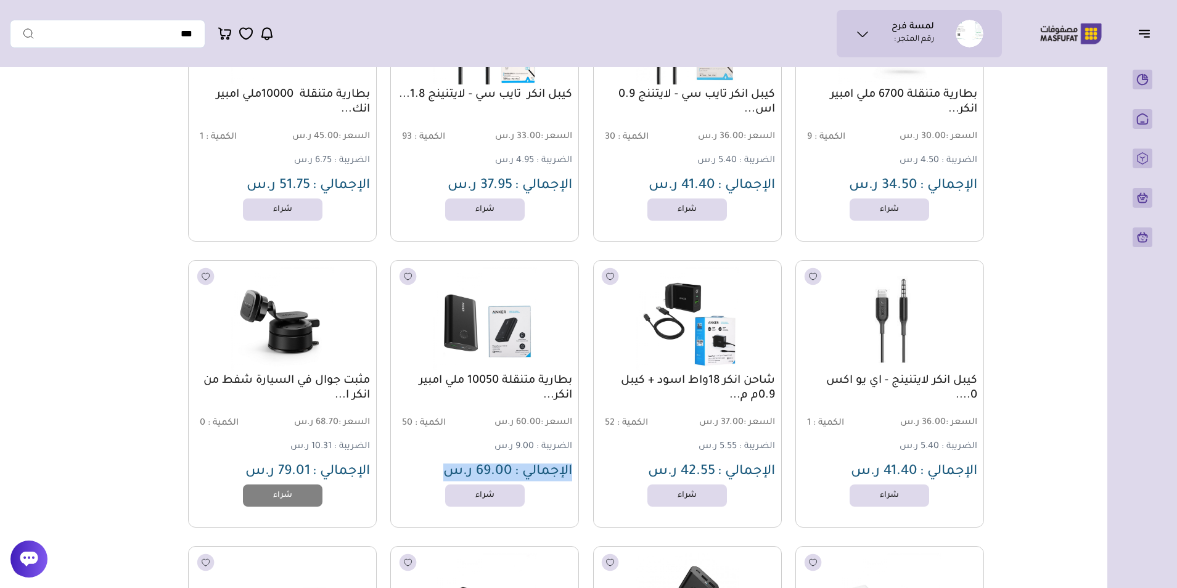
drag, startPoint x: 579, startPoint y: 476, endPoint x: 444, endPoint y: 475, distance: 135.0
click at [444, 475] on div "بطارية متنقلة 6700 ملي امبير انكر... السعر : 30.00 ر.س الكمية : 9 الضريبة : 4.5…" at bounding box center [588, 537] width 791 height 1126
click at [100, 387] on main "مزامنة ( 0 ) تحديد الكل إلغاء التحديد ( 13 بيانات المنتج) *******" at bounding box center [588, 484] width 1157 height 1314
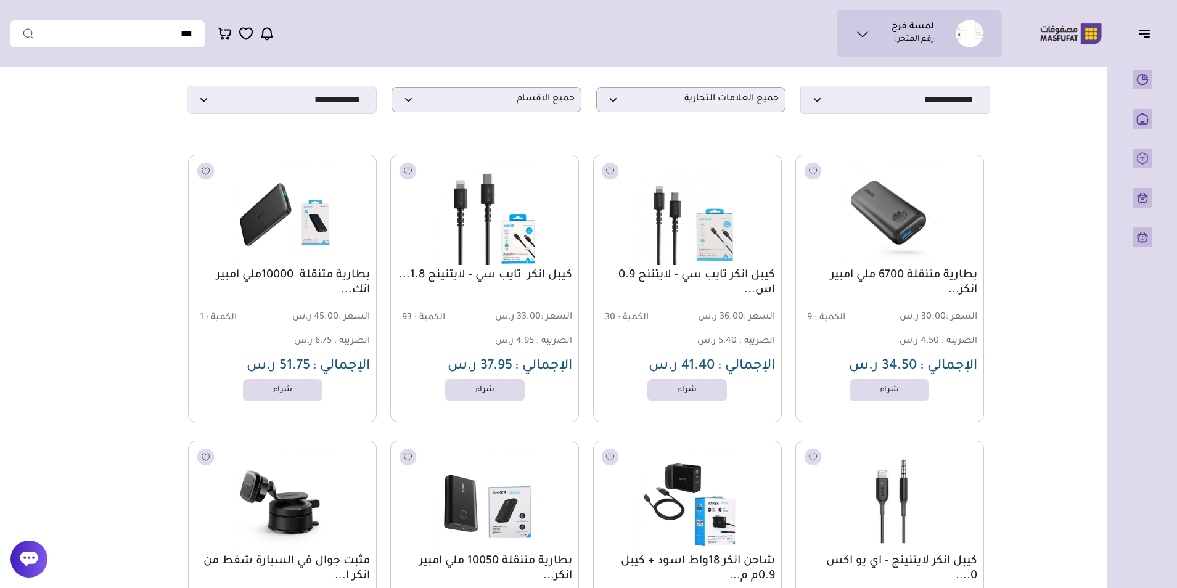
scroll to position [0, 0]
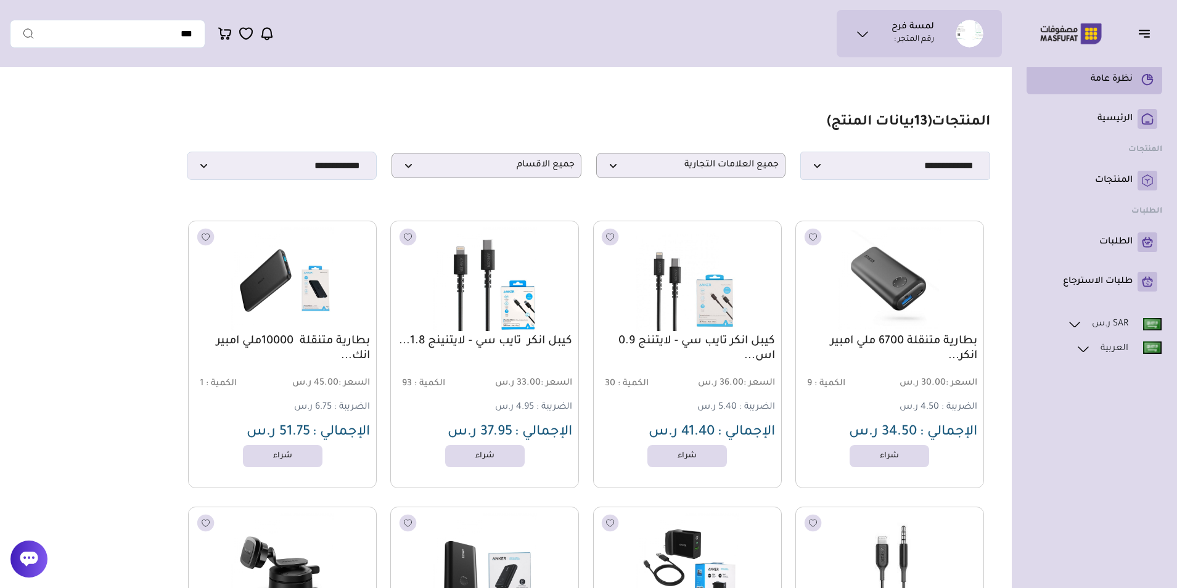
click at [1126, 75] on p "نظرة عامة" at bounding box center [1111, 79] width 42 height 12
click at [1121, 246] on p "الطلبات" at bounding box center [1115, 242] width 33 height 12
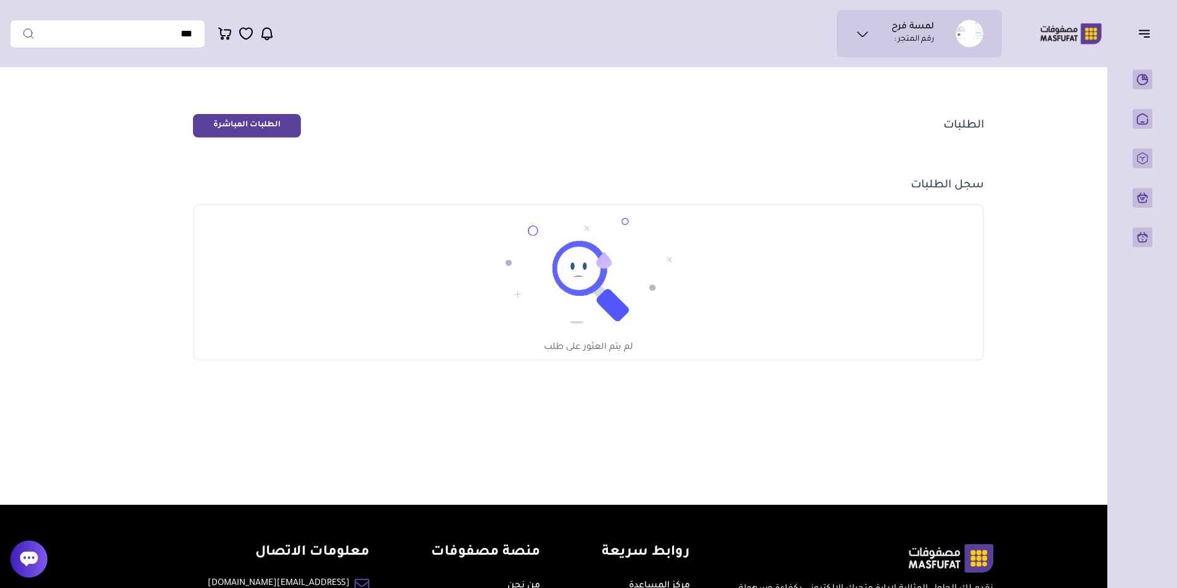
click at [251, 131] on link "الطلبات المباشرة" at bounding box center [247, 125] width 108 height 23
click at [574, 266] on img at bounding box center [588, 268] width 185 height 126
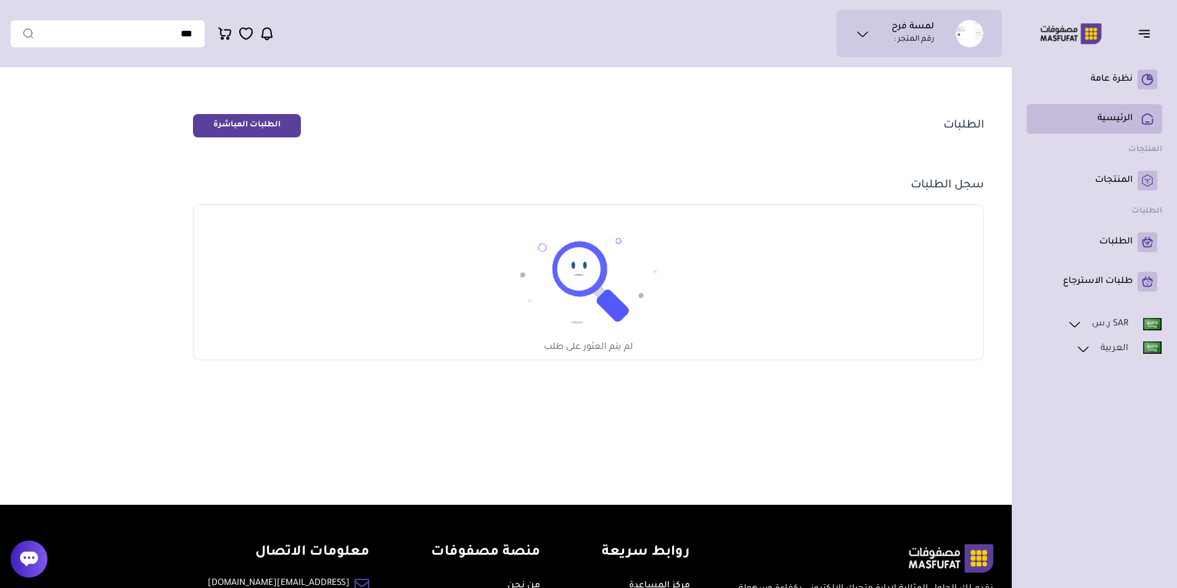
click at [1128, 115] on p "الرئيسية" at bounding box center [1114, 119] width 35 height 12
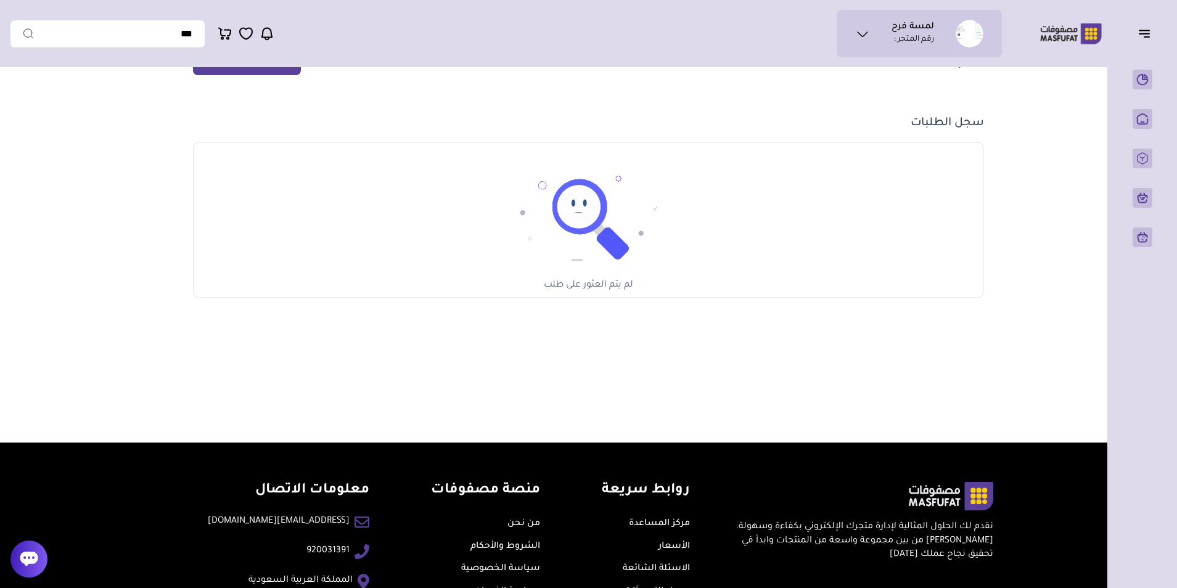
scroll to position [149, 0]
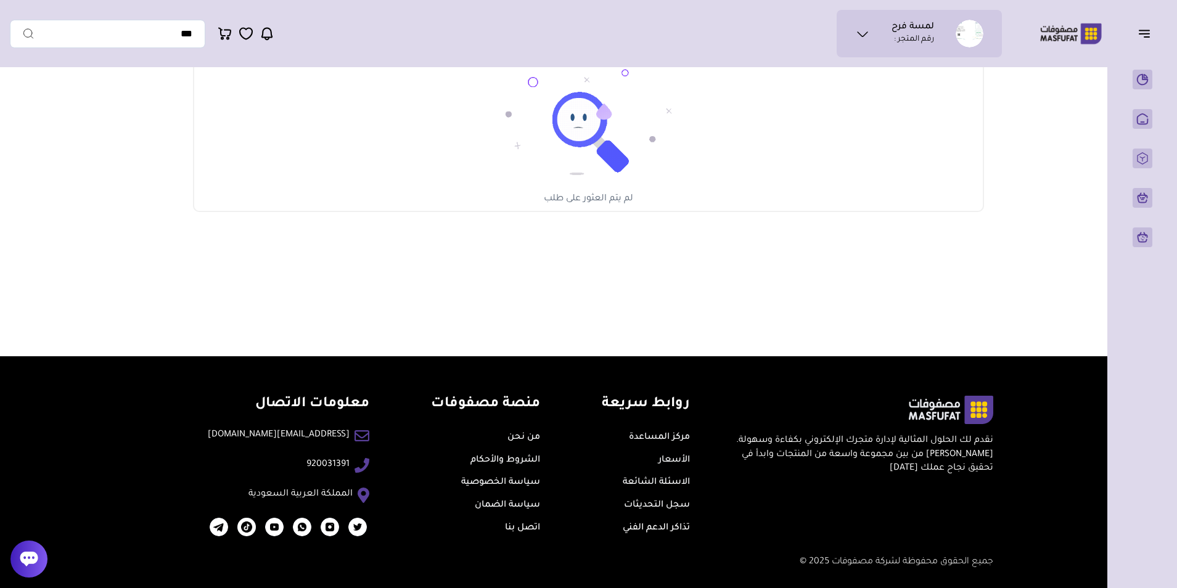
drag, startPoint x: 1009, startPoint y: 427, endPoint x: 864, endPoint y: 479, distance: 154.0
click at [864, 479] on div "نقدم لك الحلول المثالية لإدارة متجرك الإلكتروني بكفاءة وسهولة. اختر من بين مجمو…" at bounding box center [589, 472] width 888 height 232
drag, startPoint x: 864, startPoint y: 479, endPoint x: 1011, endPoint y: 488, distance: 147.0
click at [1011, 488] on div "نقدم لك الحلول المثالية لإدارة متجرك الإلكتروني بكفاءة وسهولة. اختر من بين مجمو…" at bounding box center [589, 472] width 888 height 232
drag, startPoint x: 990, startPoint y: 446, endPoint x: 912, endPoint y: 478, distance: 84.4
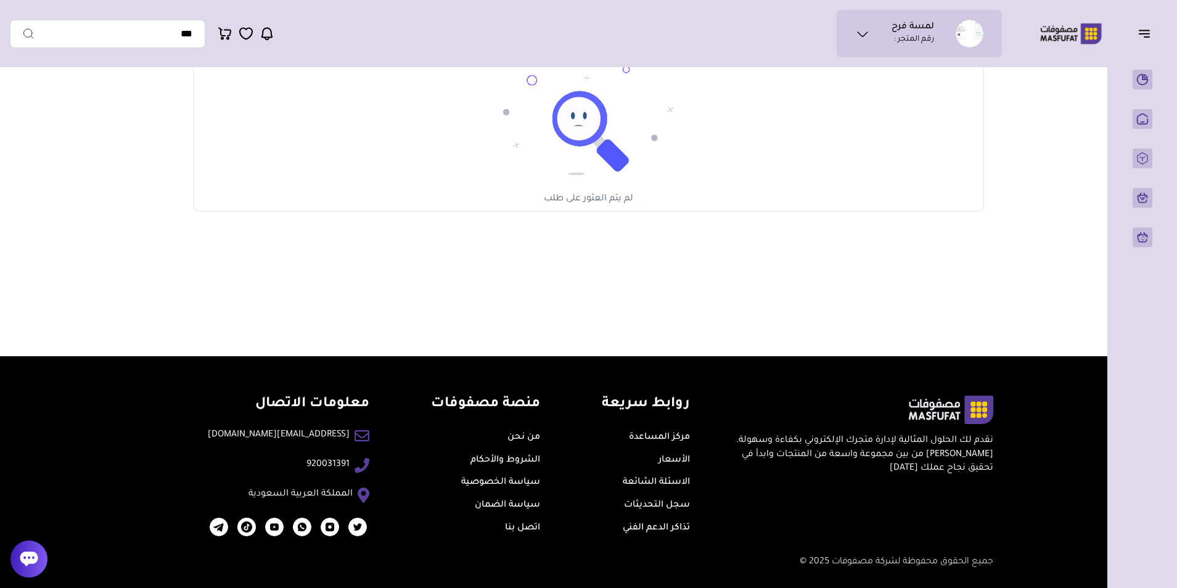
click at [912, 478] on div "نقدم لك الحلول المثالية لإدارة متجرك الإلكتروني بكفاءة وسهولة. اختر من بين مجمو…" at bounding box center [588, 469] width 809 height 146
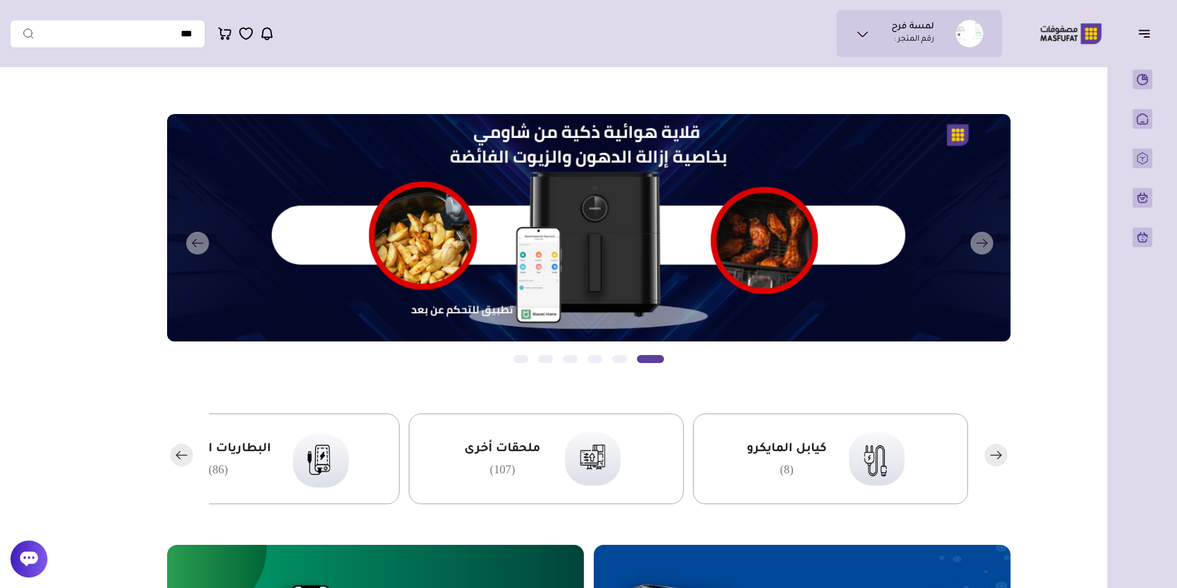
click at [996, 454] on rect "button" at bounding box center [995, 455] width 23 height 23
click at [799, 461] on div "كيابل الايفون (48)" at bounding box center [786, 458] width 75 height 35
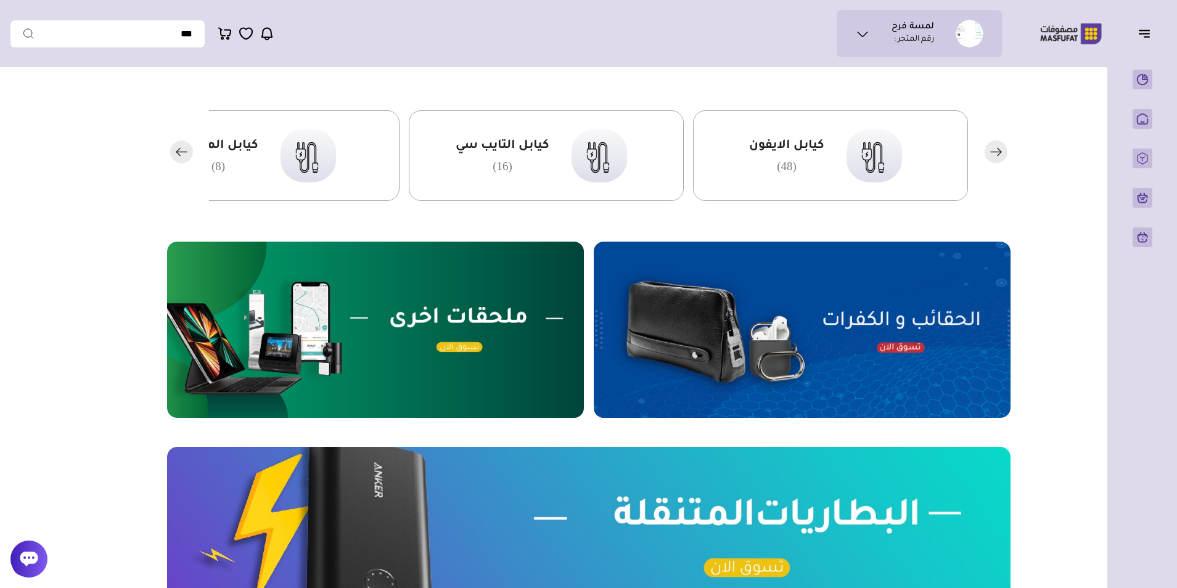
scroll to position [370, 0]
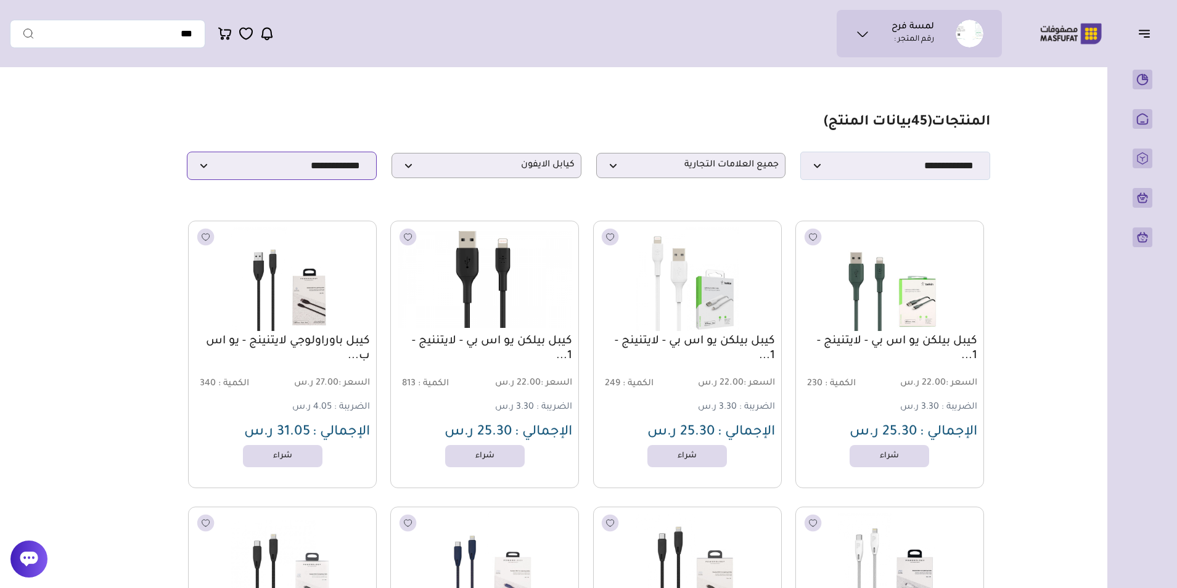
drag, startPoint x: 1003, startPoint y: 106, endPoint x: 282, endPoint y: 174, distance: 723.8
drag, startPoint x: 991, startPoint y: 123, endPoint x: 141, endPoint y: 209, distance: 855.0
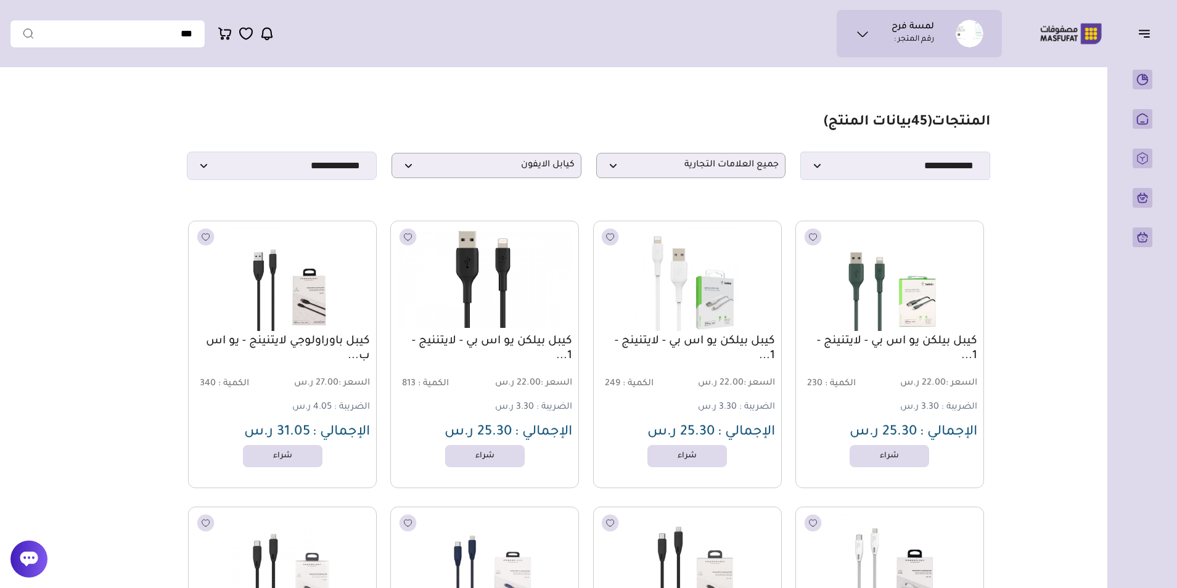
drag, startPoint x: 141, startPoint y: 209, endPoint x: 40, endPoint y: 230, distance: 102.6
click at [913, 308] on img at bounding box center [889, 279] width 191 height 114
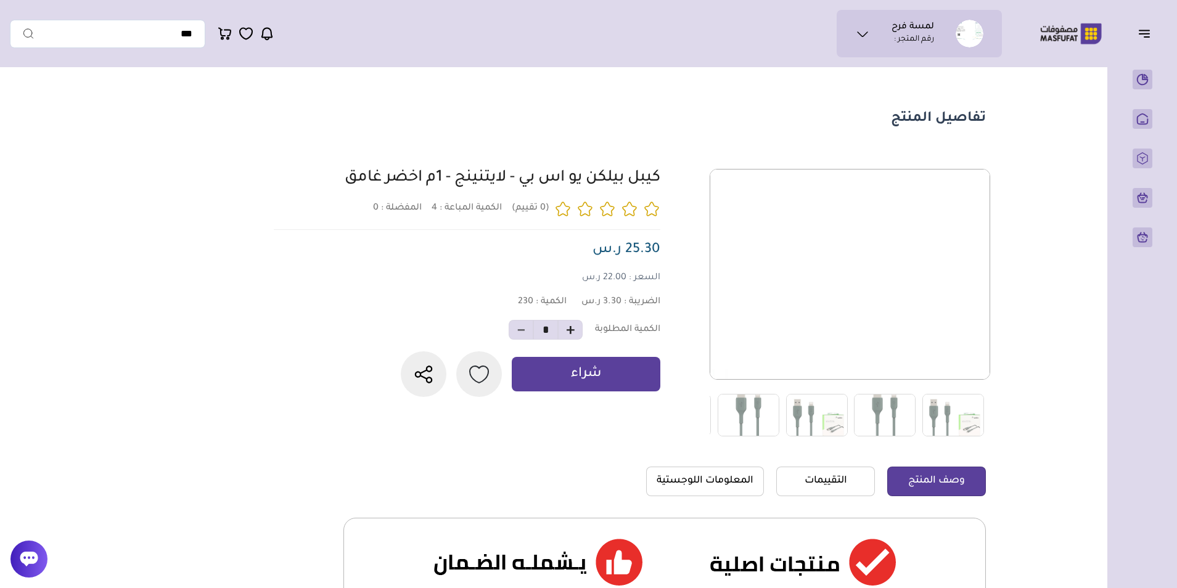
scroll to position [247, 0]
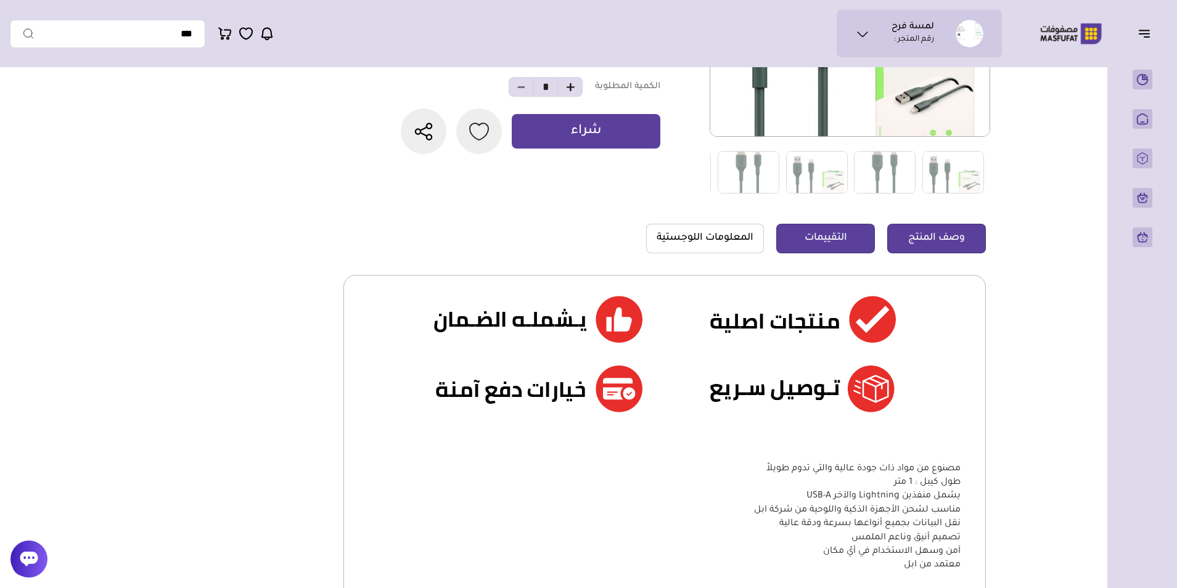
click at [822, 227] on link "التقييمات" at bounding box center [825, 239] width 99 height 30
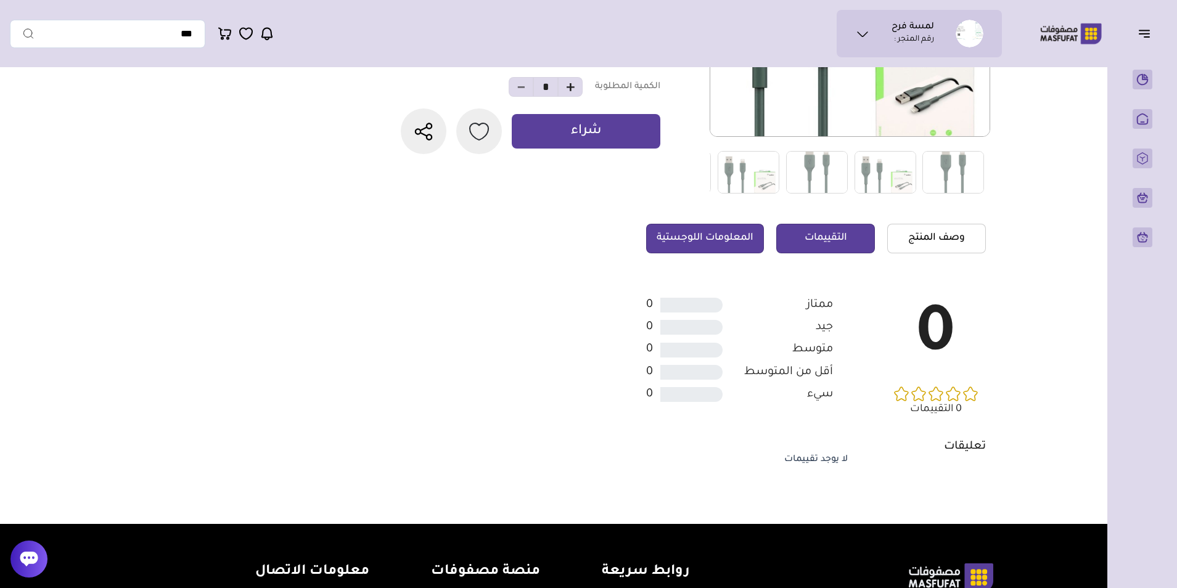
click at [713, 245] on link "المعلومات اللوجستية" at bounding box center [705, 239] width 118 height 30
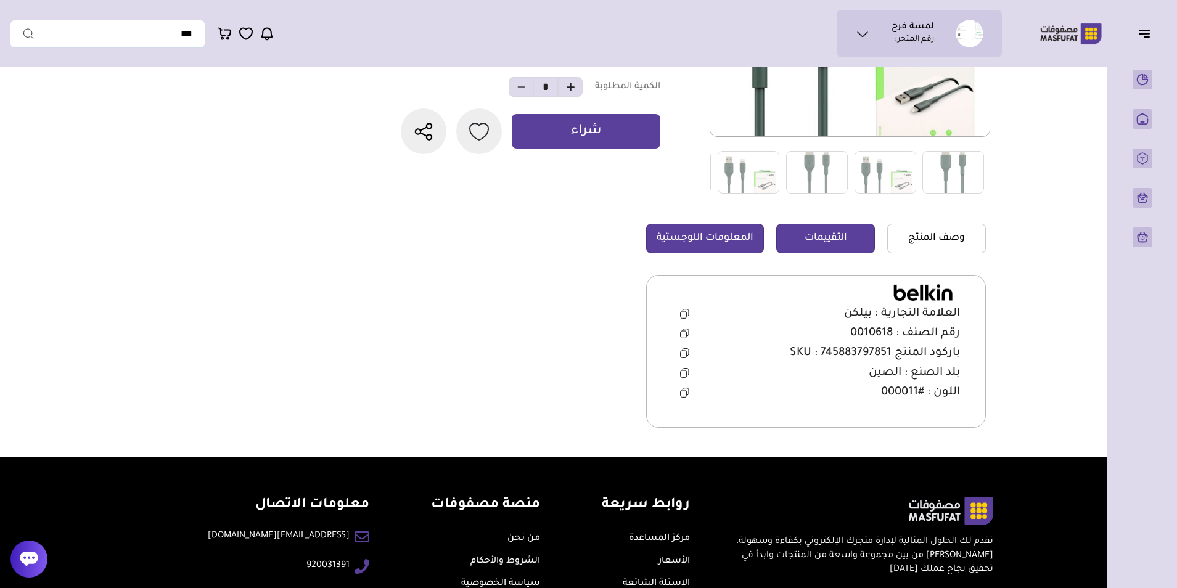
click at [828, 243] on link "التقييمات" at bounding box center [825, 239] width 99 height 30
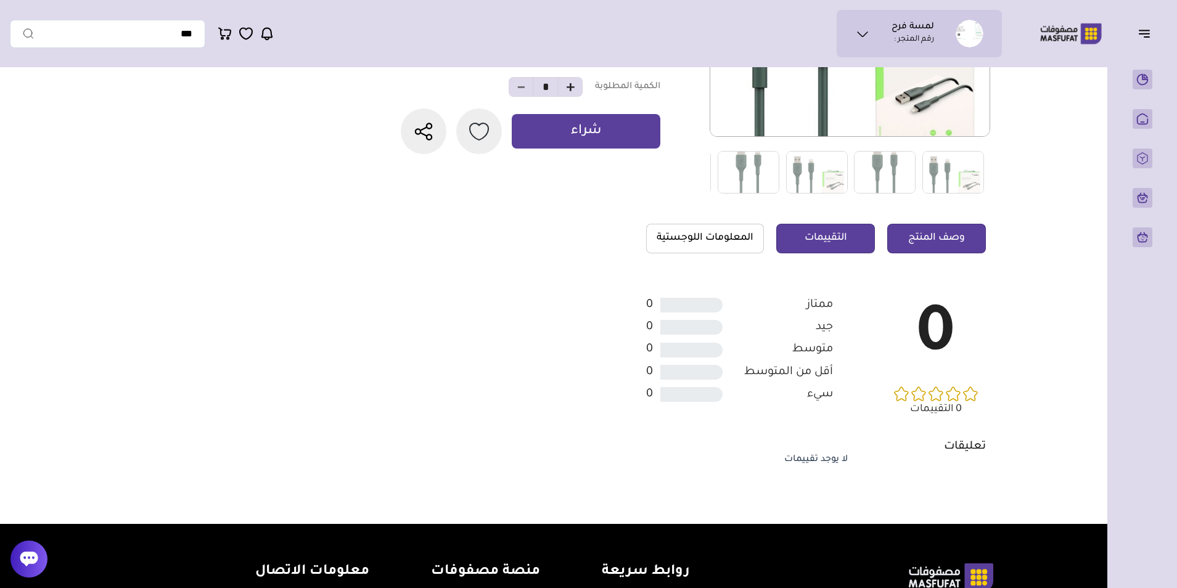
click at [908, 240] on link "وصف المنتج" at bounding box center [936, 239] width 99 height 30
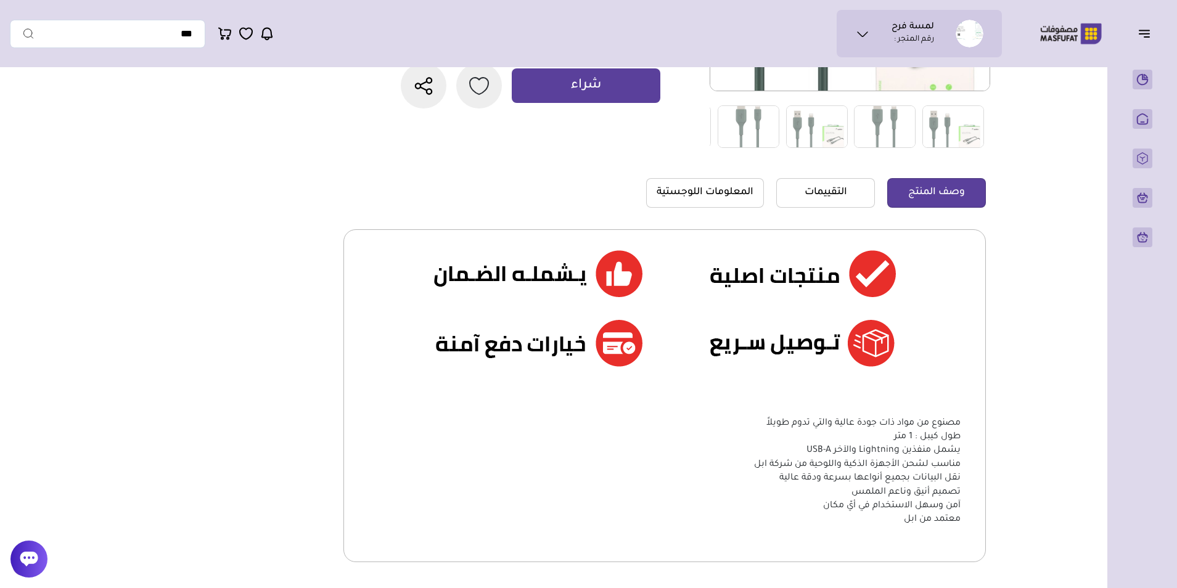
scroll to position [431, 0]
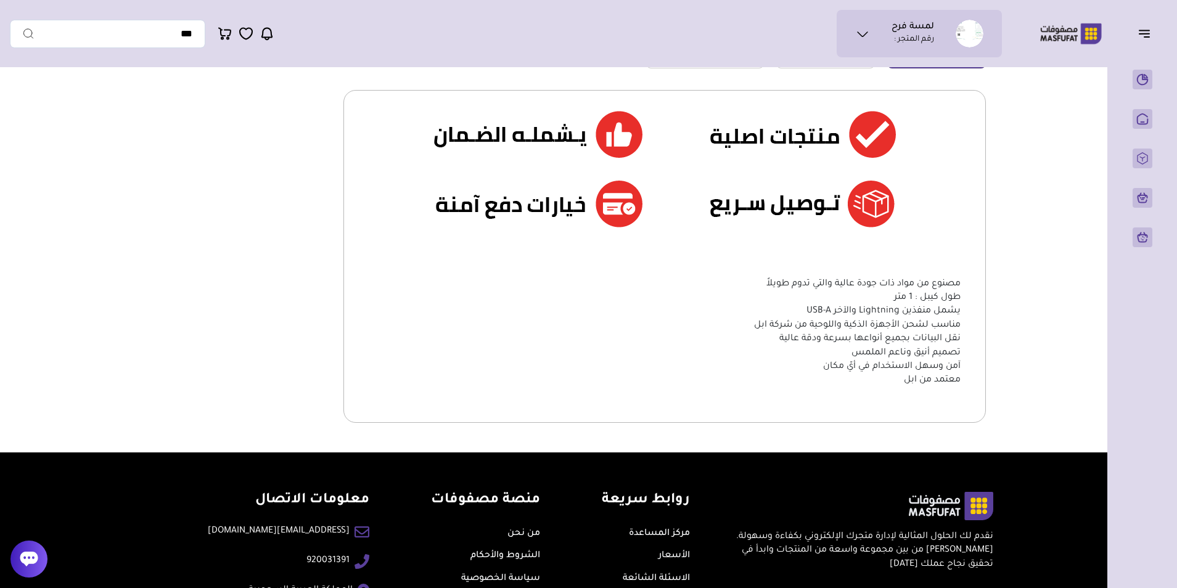
drag, startPoint x: 953, startPoint y: 284, endPoint x: 820, endPoint y: 385, distance: 167.5
click at [820, 385] on ul "مصنوع من مواد ذات جودة عالية والتي تدوم طويلاً طول كيبل : 1 متر يشمل منفذين Lig…" at bounding box center [665, 332] width 592 height 110
click at [1007, 347] on main "تفاصيل المنتج 4" at bounding box center [588, 47] width 1157 height 811
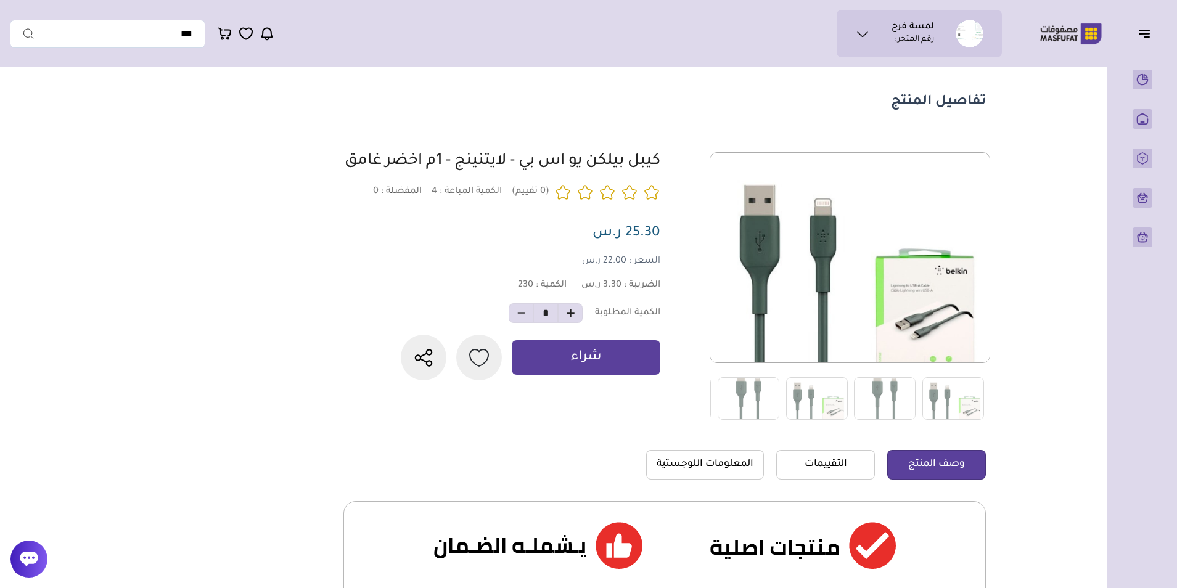
scroll to position [0, 0]
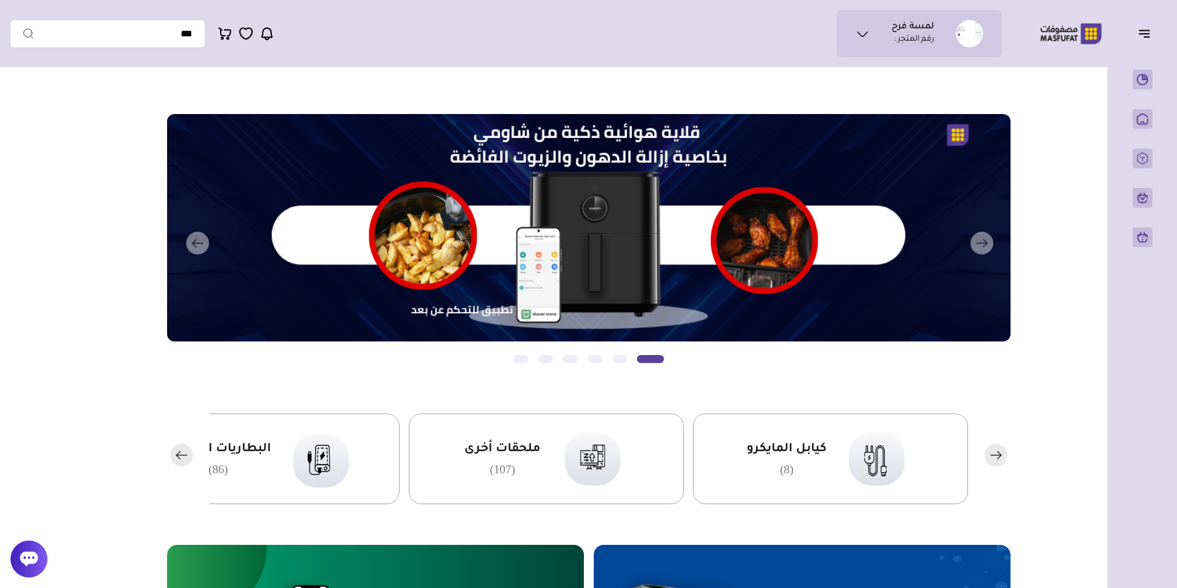
click at [859, 38] on icon at bounding box center [862, 34] width 15 height 15
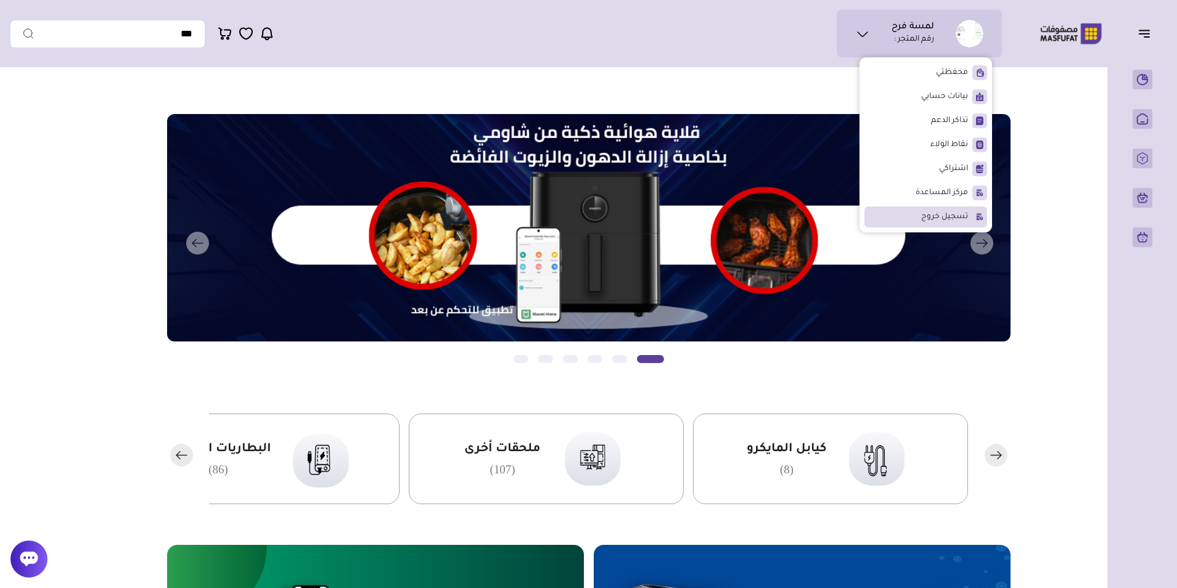
click at [932, 211] on span "تسجيل خروج" at bounding box center [944, 217] width 47 height 12
